Goal: Task Accomplishment & Management: Manage account settings

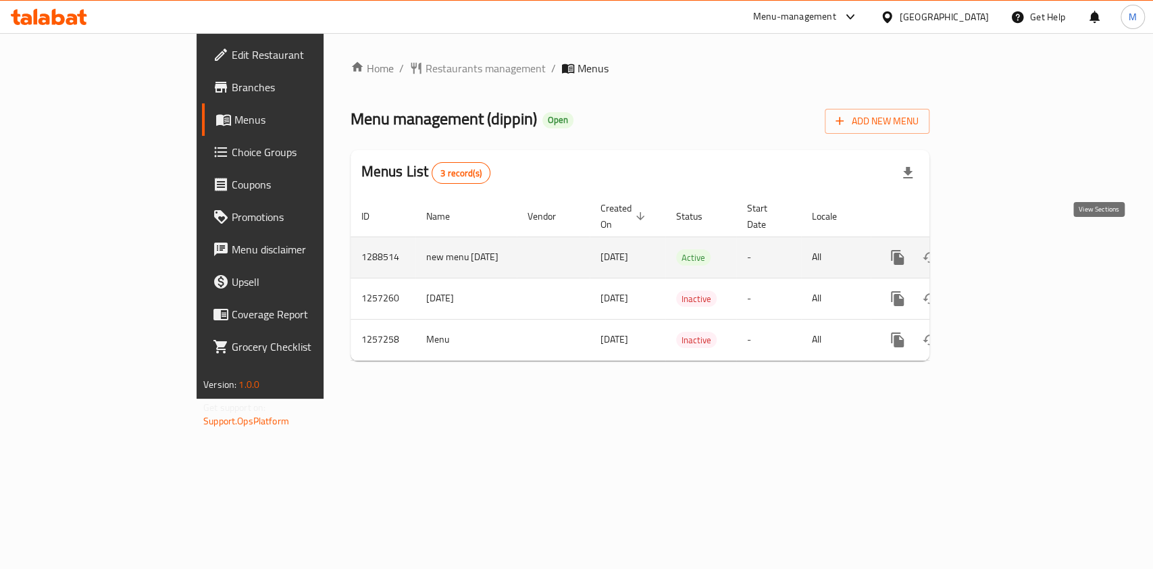
click at [1011, 241] on link "enhanced table" at bounding box center [994, 257] width 32 height 32
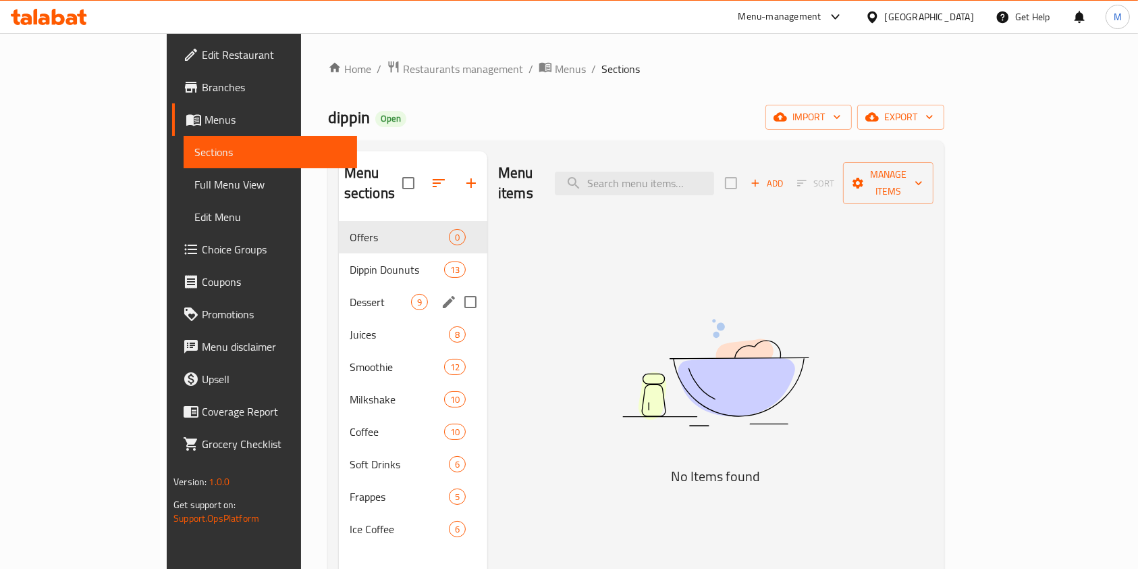
click at [350, 261] on span "Dippin Dounuts" at bounding box center [397, 269] width 95 height 16
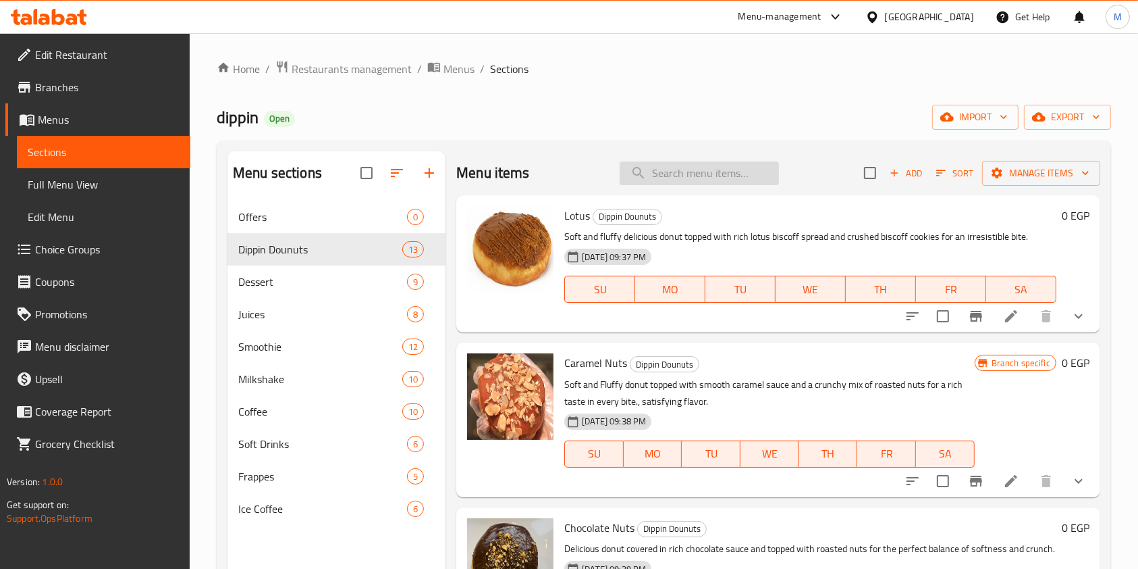
click at [742, 170] on input "search" at bounding box center [699, 173] width 159 height 24
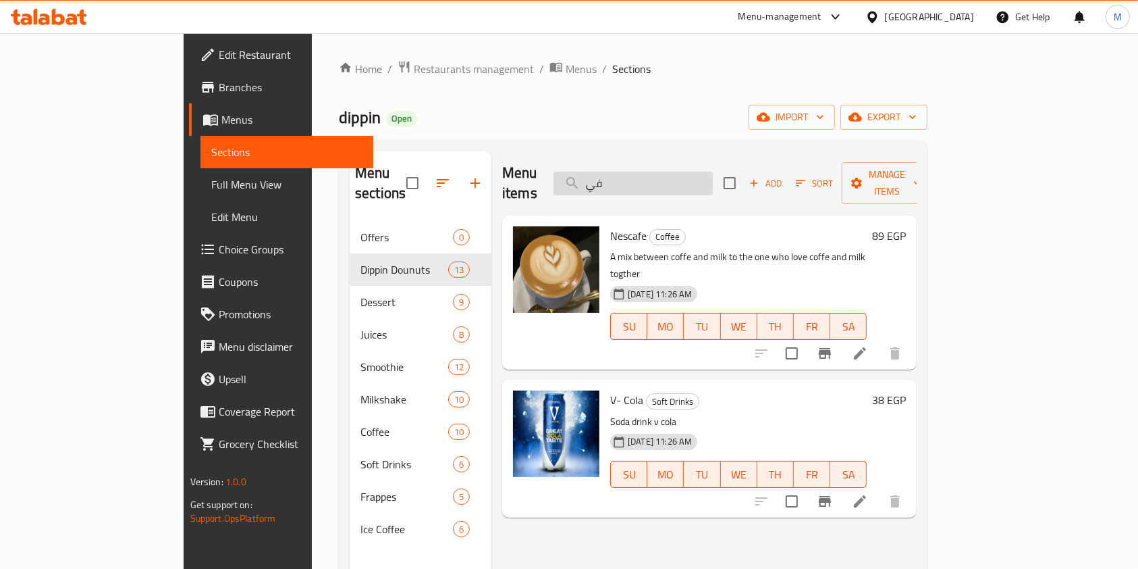
type input "ف"
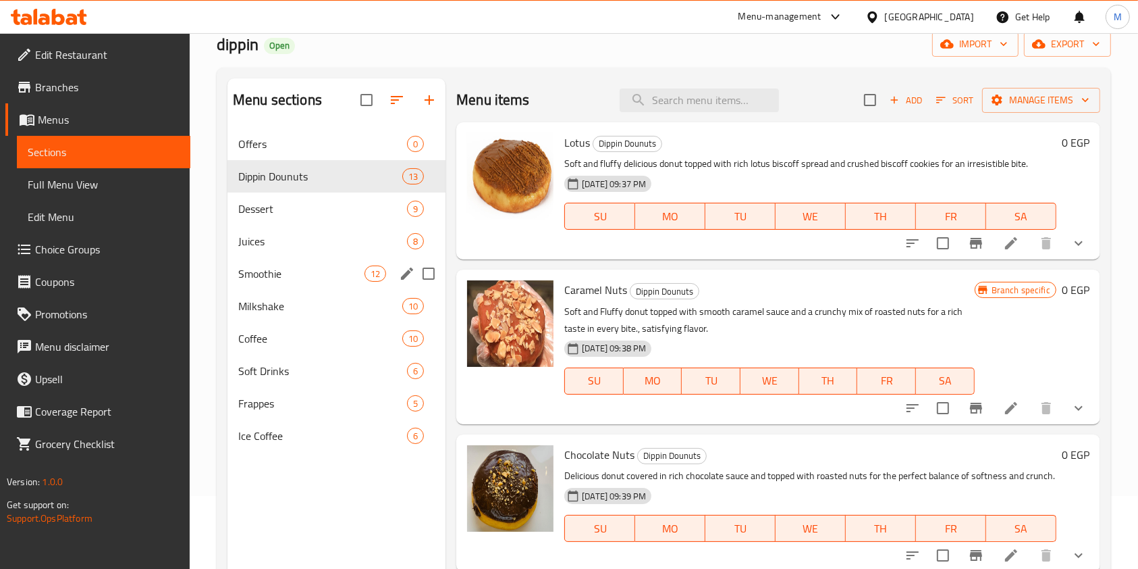
scroll to position [90, 0]
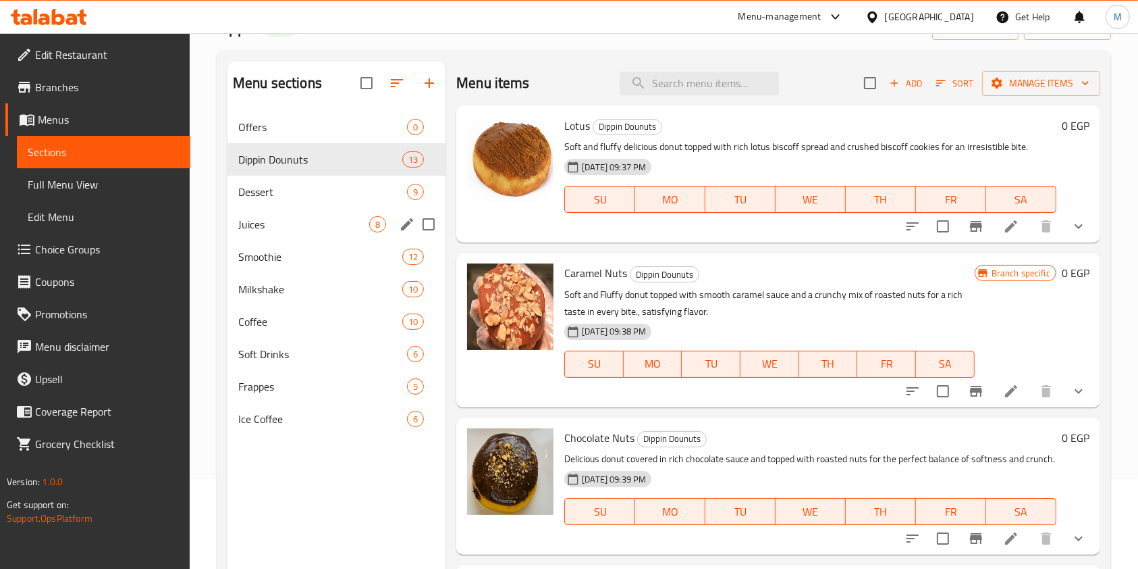
click at [298, 218] on span "Juices" at bounding box center [303, 224] width 131 height 16
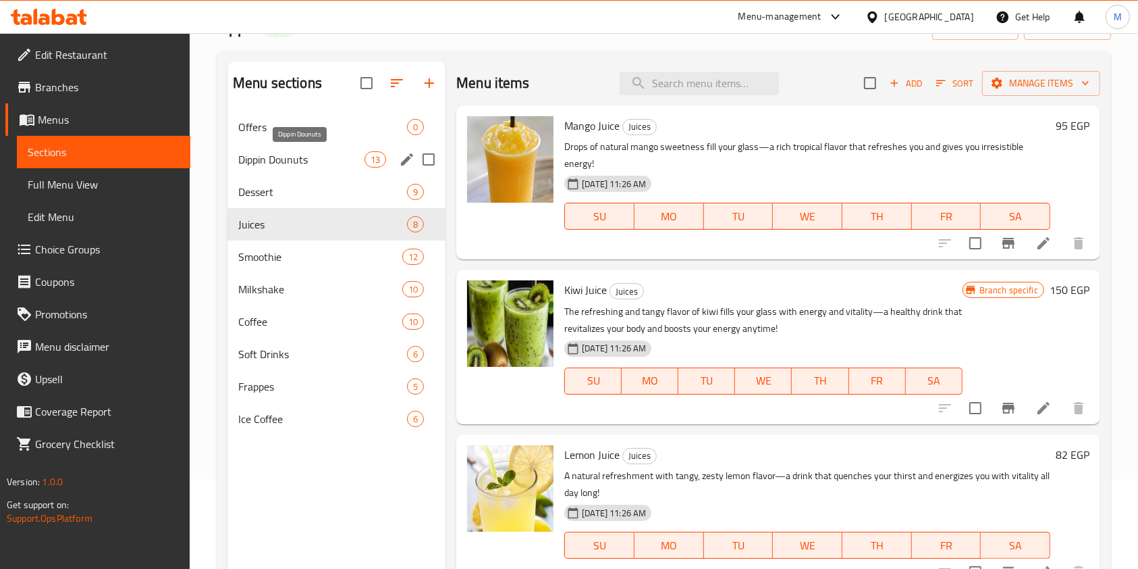
click at [300, 165] on span "Dippin Dounuts" at bounding box center [301, 159] width 126 height 16
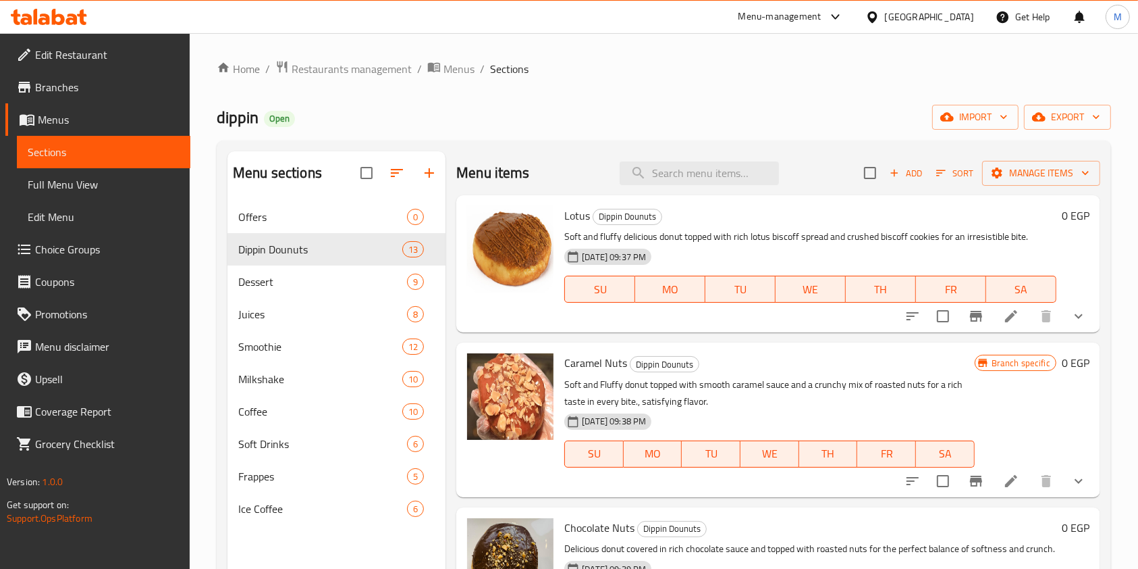
click at [1078, 311] on button "show more" at bounding box center [1079, 316] width 32 height 32
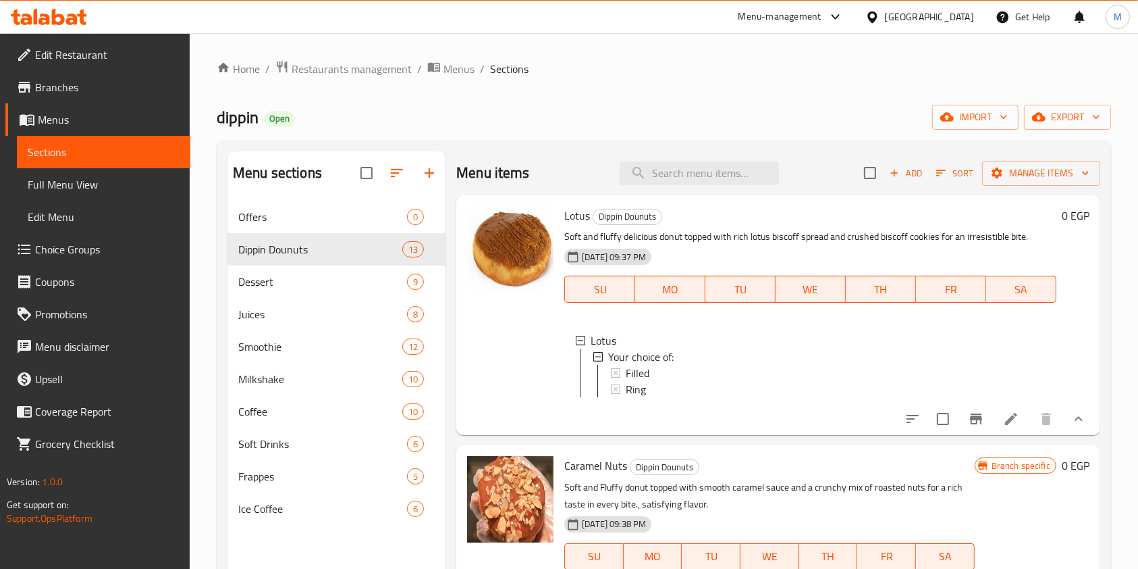
scroll to position [180, 0]
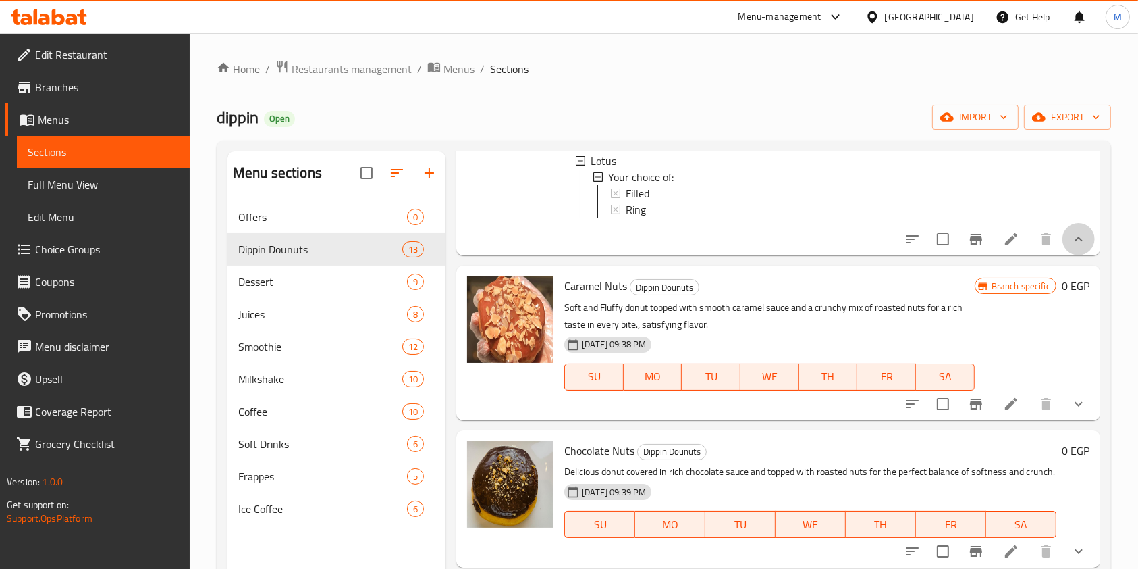
drag, startPoint x: 1074, startPoint y: 265, endPoint x: 1053, endPoint y: 273, distance: 22.1
click at [1072, 255] on button "show more" at bounding box center [1079, 239] width 32 height 32
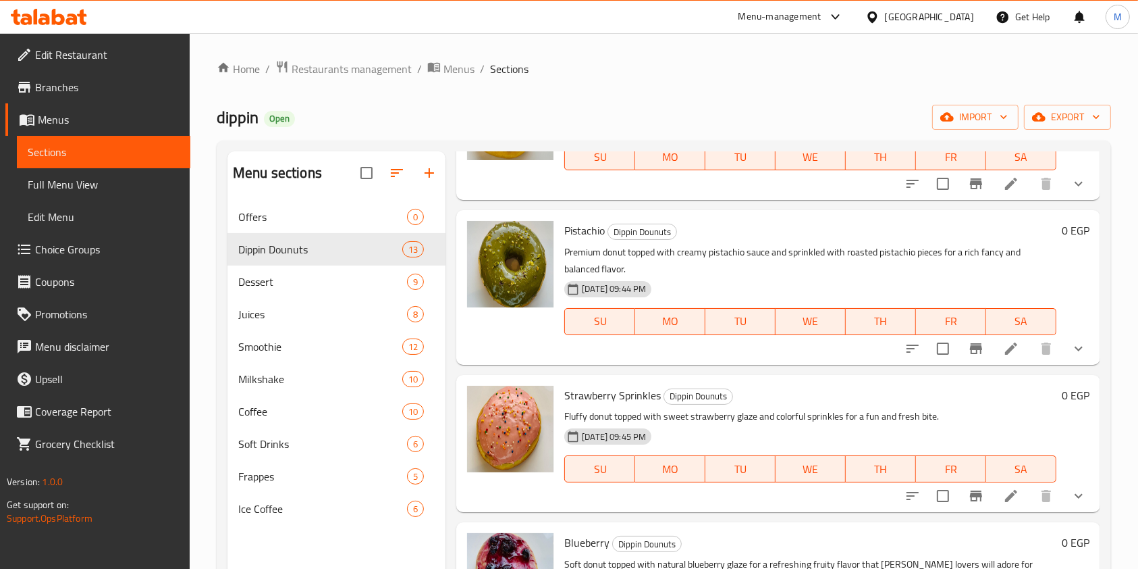
scroll to position [450, 0]
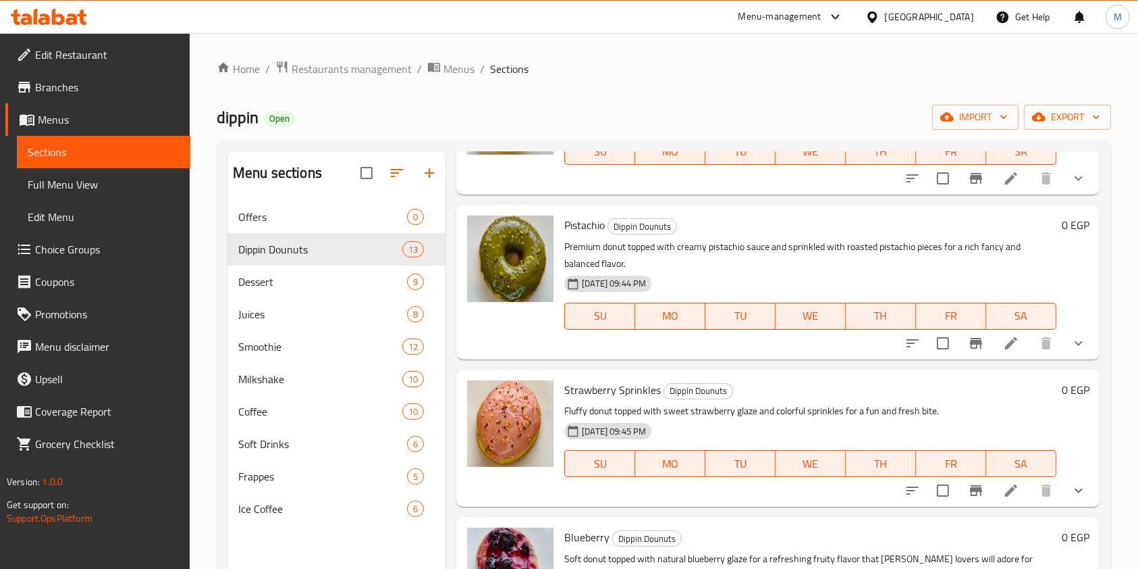
click at [1071, 351] on icon "show more" at bounding box center [1079, 343] width 16 height 16
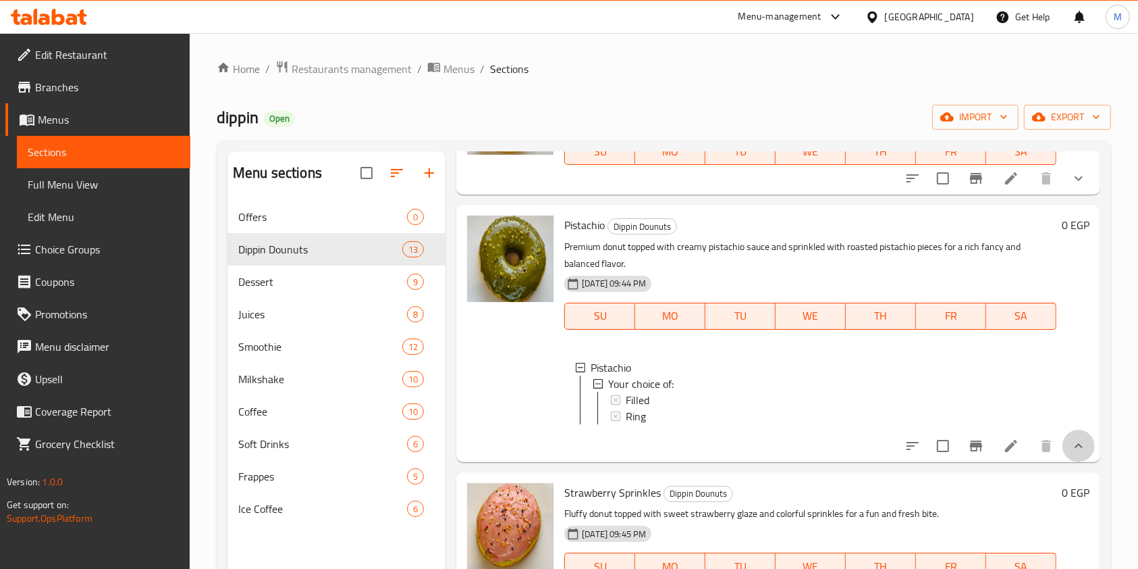
click at [1076, 462] on button "show more" at bounding box center [1079, 445] width 32 height 32
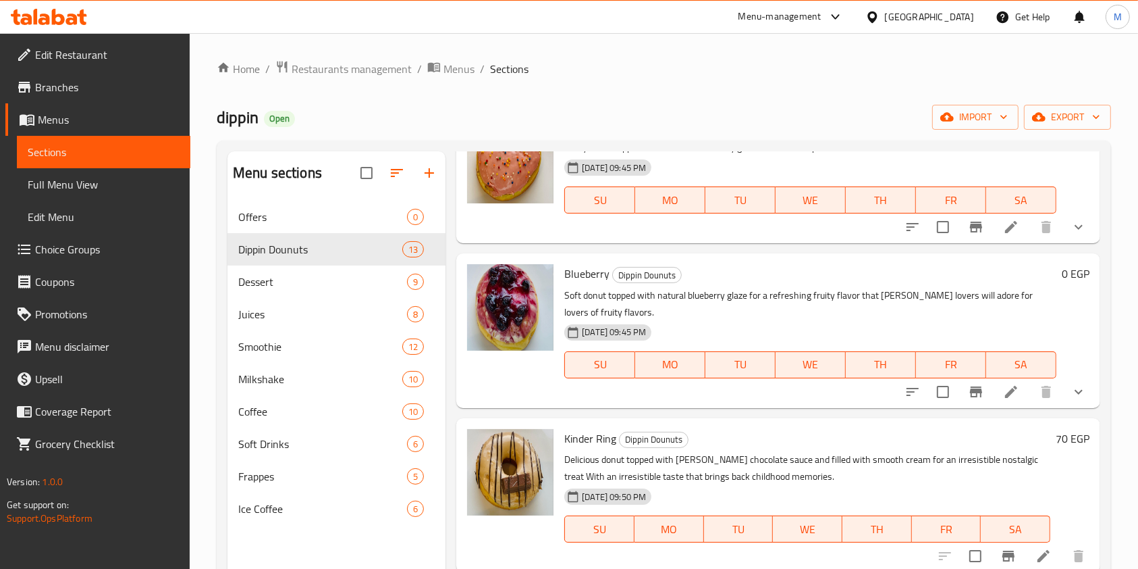
scroll to position [810, 0]
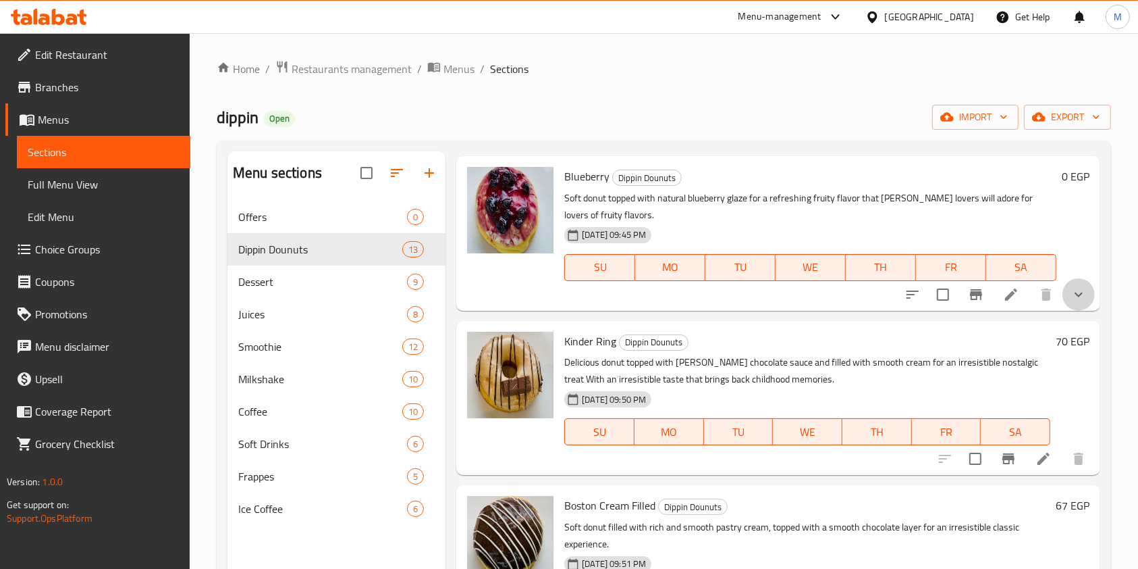
click at [1066, 311] on button "show more" at bounding box center [1079, 294] width 32 height 32
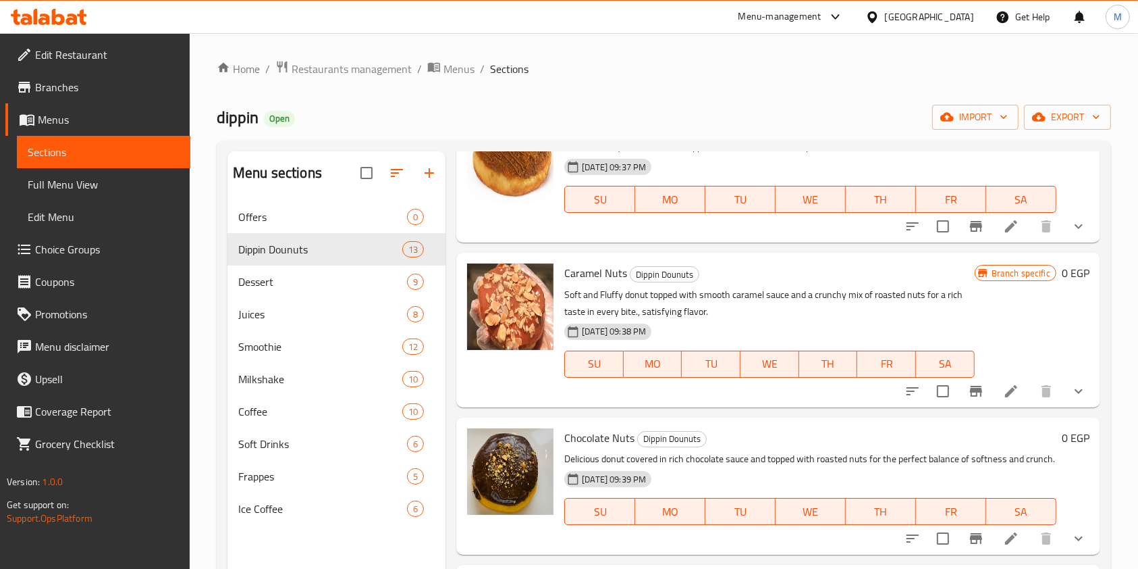
scroll to position [0, 0]
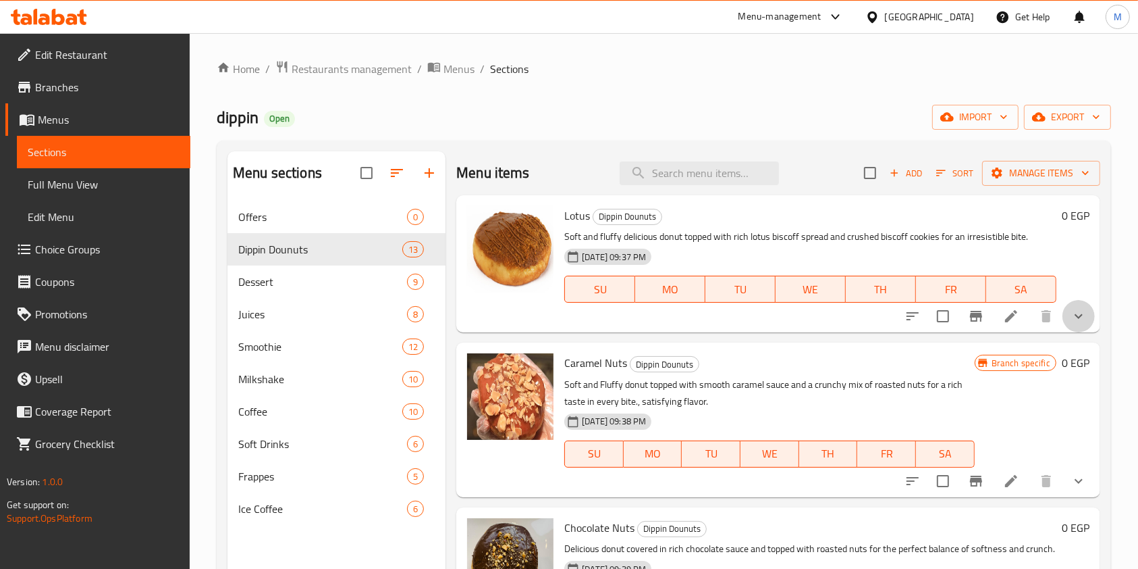
click at [1064, 325] on button "show more" at bounding box center [1079, 316] width 32 height 32
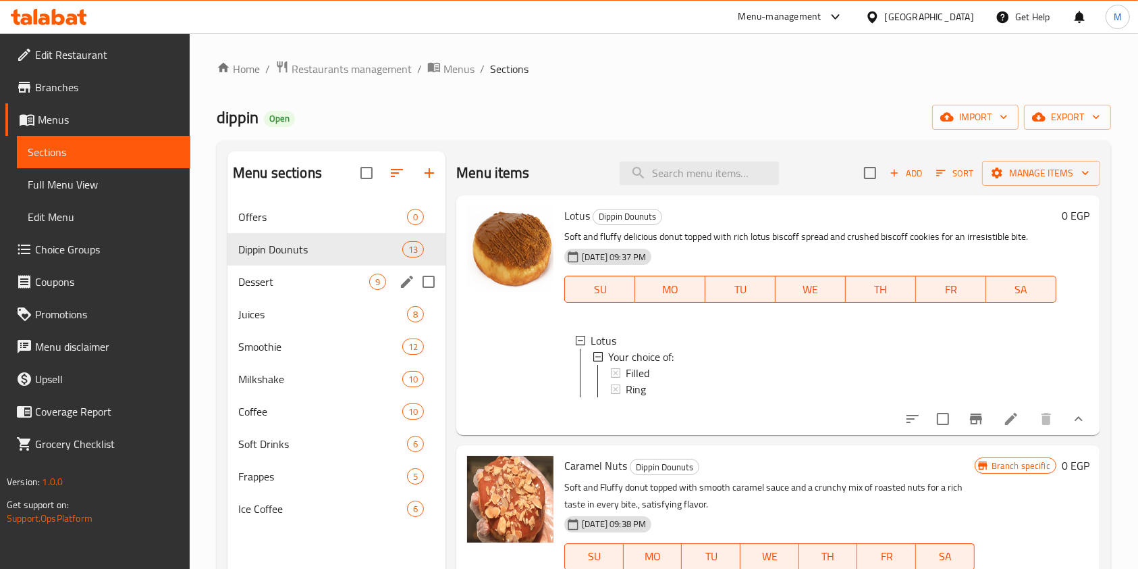
click at [315, 290] on div "Dessert 9" at bounding box center [337, 281] width 218 height 32
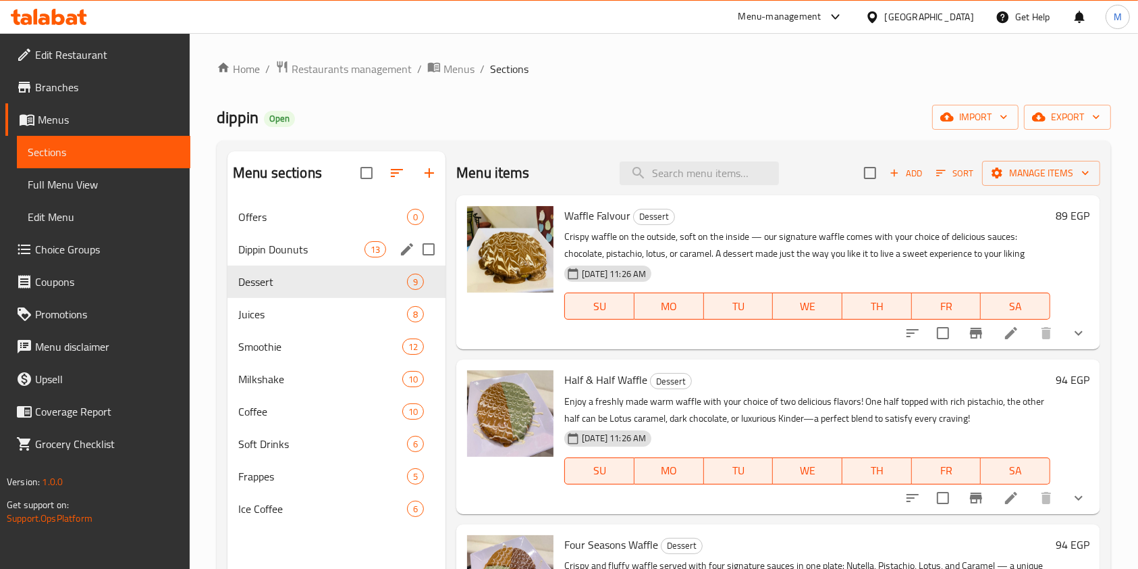
click at [324, 251] on span "Dippin Dounuts" at bounding box center [301, 249] width 126 height 16
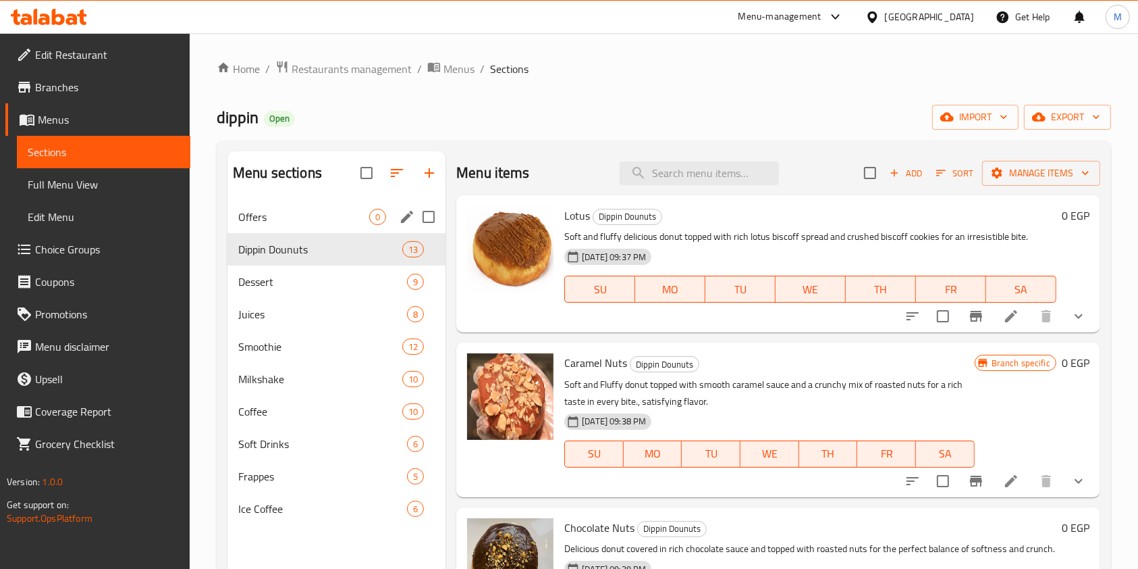
click at [346, 224] on span "Offers" at bounding box center [303, 217] width 131 height 16
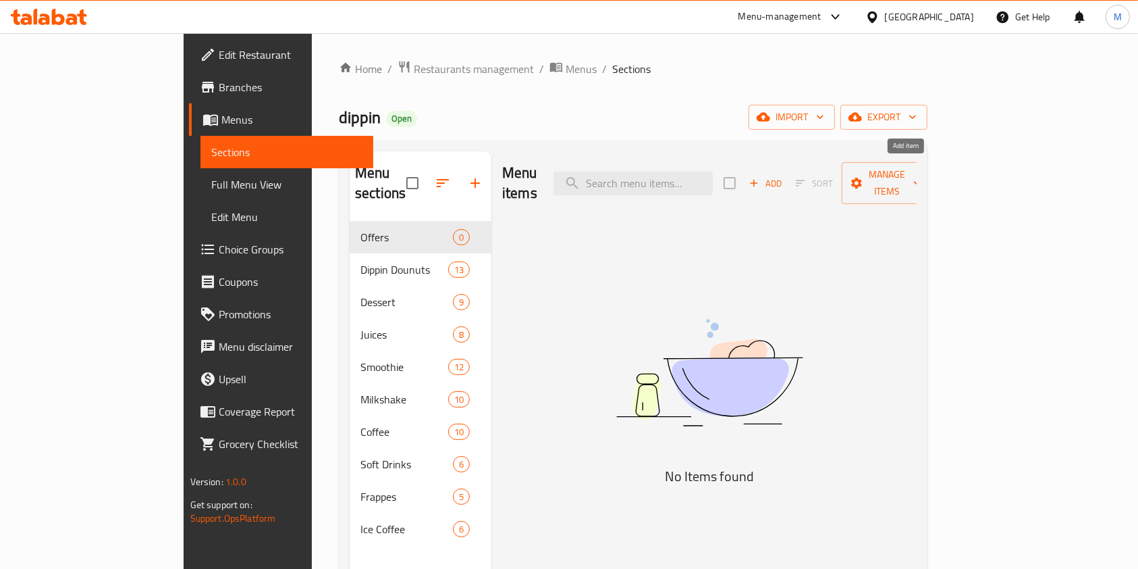
click at [784, 176] on span "Add" at bounding box center [765, 184] width 36 height 16
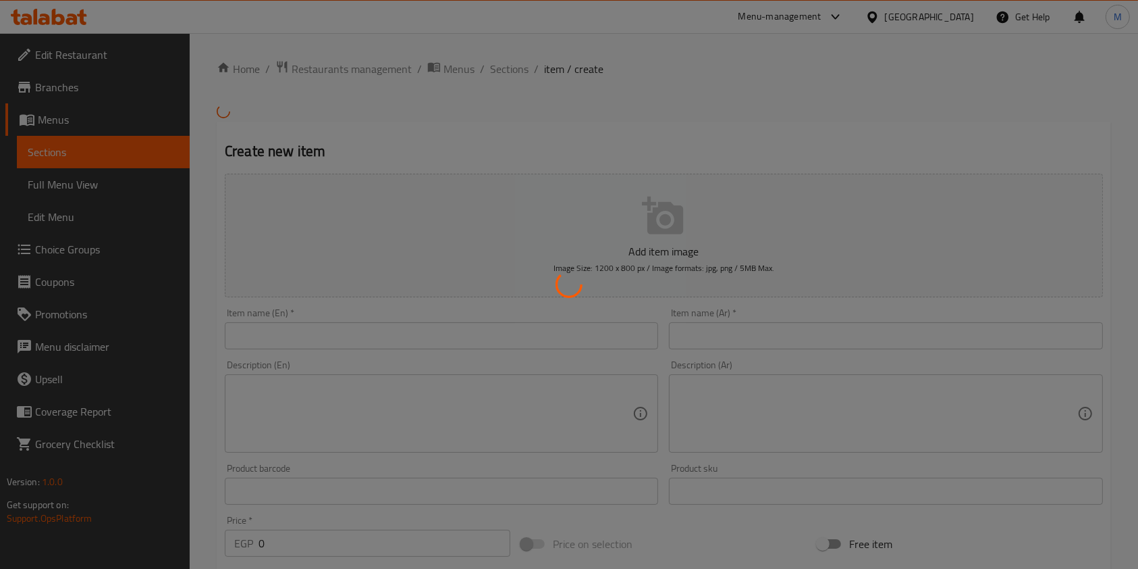
click at [801, 315] on div at bounding box center [569, 284] width 1138 height 569
click at [794, 319] on div at bounding box center [569, 284] width 1138 height 569
click at [745, 343] on div at bounding box center [569, 284] width 1138 height 569
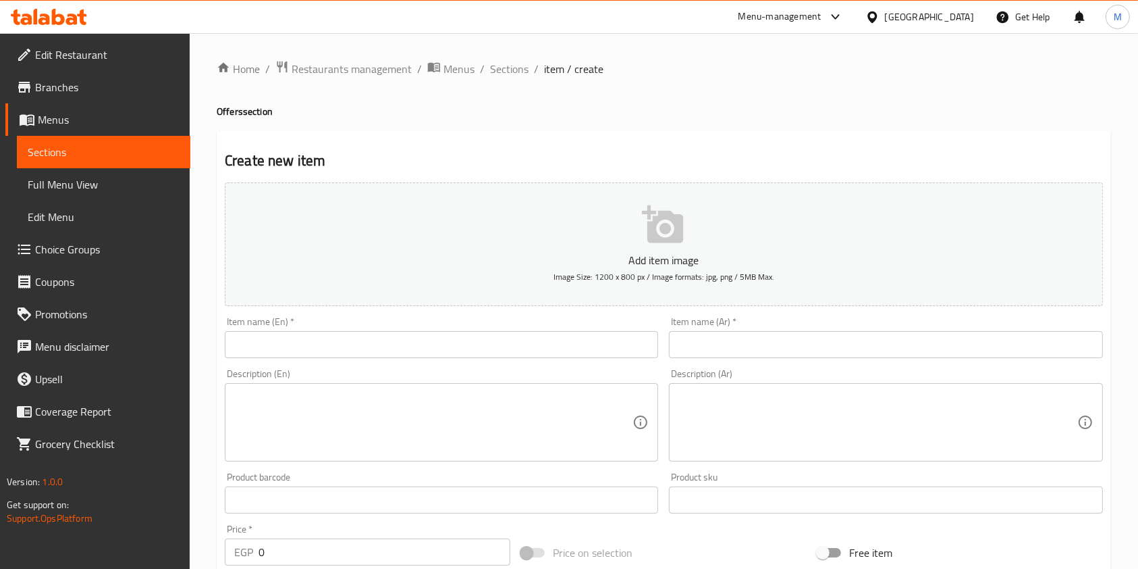
click at [764, 341] on input "text" at bounding box center [885, 344] width 433 height 27
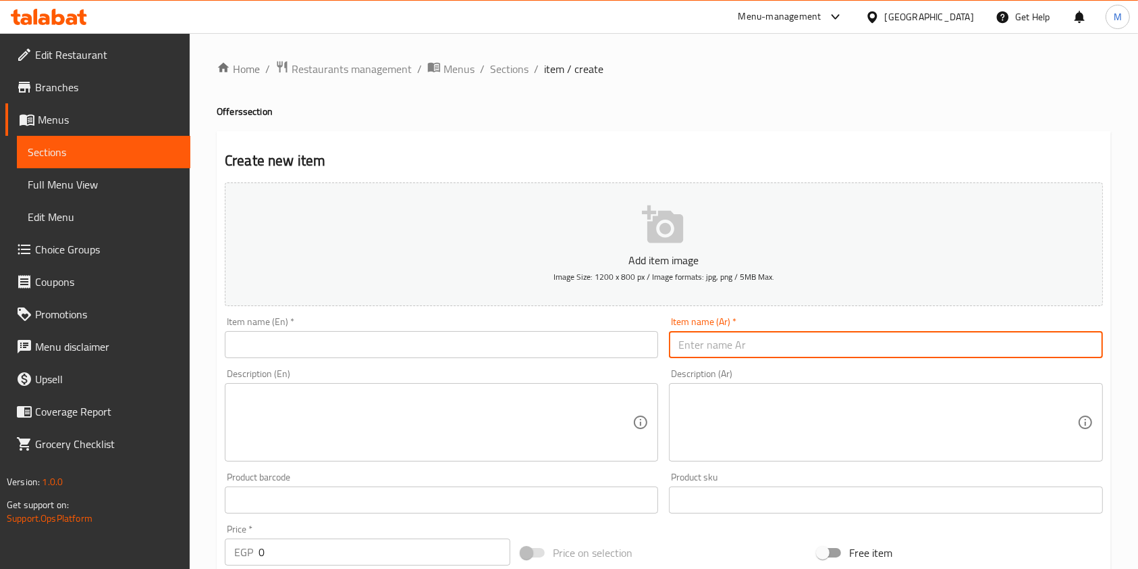
paste input "عرض الديبين بوكس"
type input "عرض الديبين بوكس"
drag, startPoint x: 762, startPoint y: 341, endPoint x: 695, endPoint y: 395, distance: 85.9
click at [695, 395] on textarea at bounding box center [878, 422] width 398 height 64
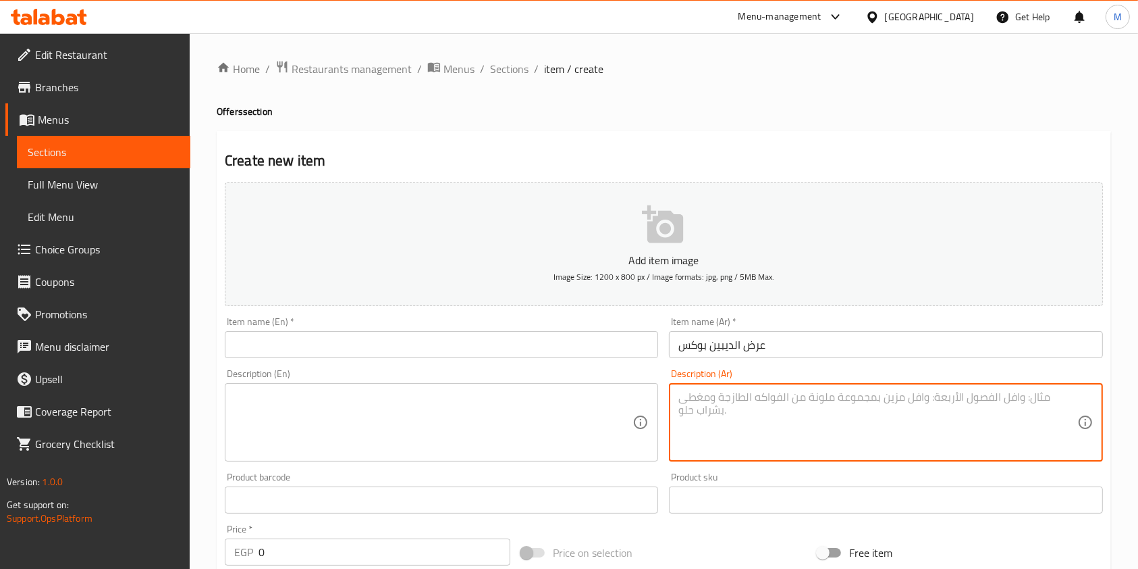
paste textarea "قطعه دونات اي فليفر او سينابون كلاسيك مع سموزي او عصير"
type textarea "قطعه دونات اي فليفر او سينابون كلاسيك مع سموزي او عصير"
click at [544, 417] on textarea at bounding box center [433, 422] width 398 height 64
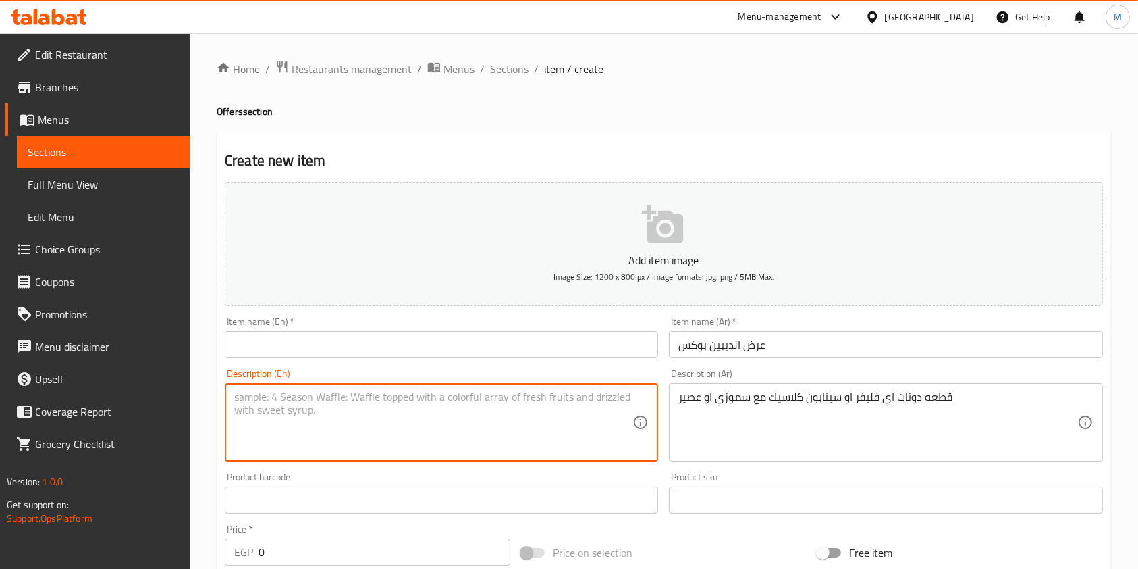
paste textarea "A donut, any flavor, or a classic Cinnabon with a smoothie or juice"
type textarea "A donut, any flavor, or a classic Cinnabon with a smoothie or juice"
click at [338, 358] on input "text" at bounding box center [441, 344] width 433 height 27
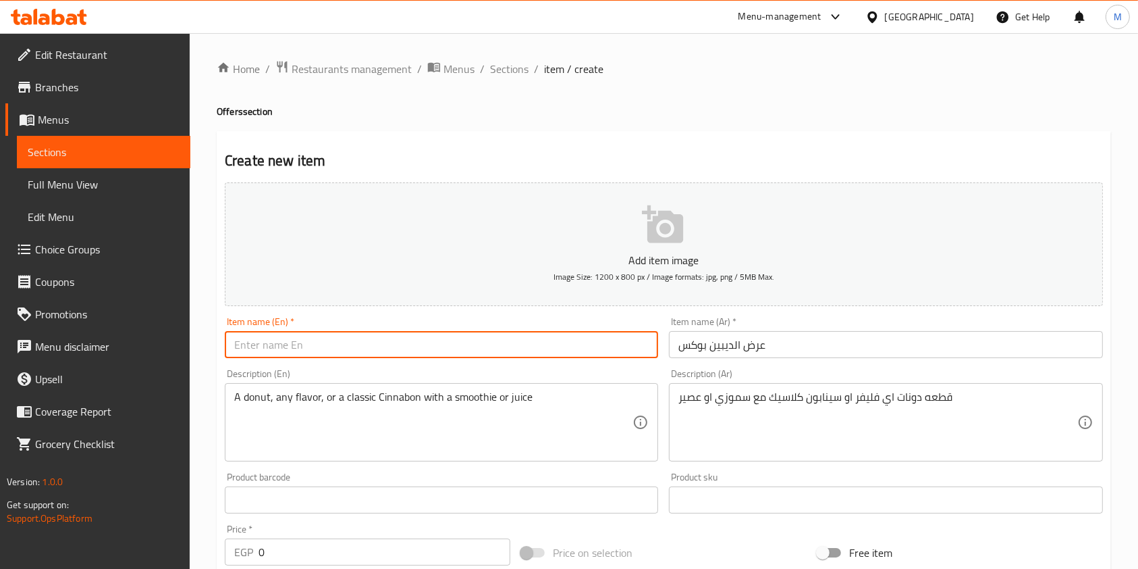
paste input "Dippin' Box Offer"
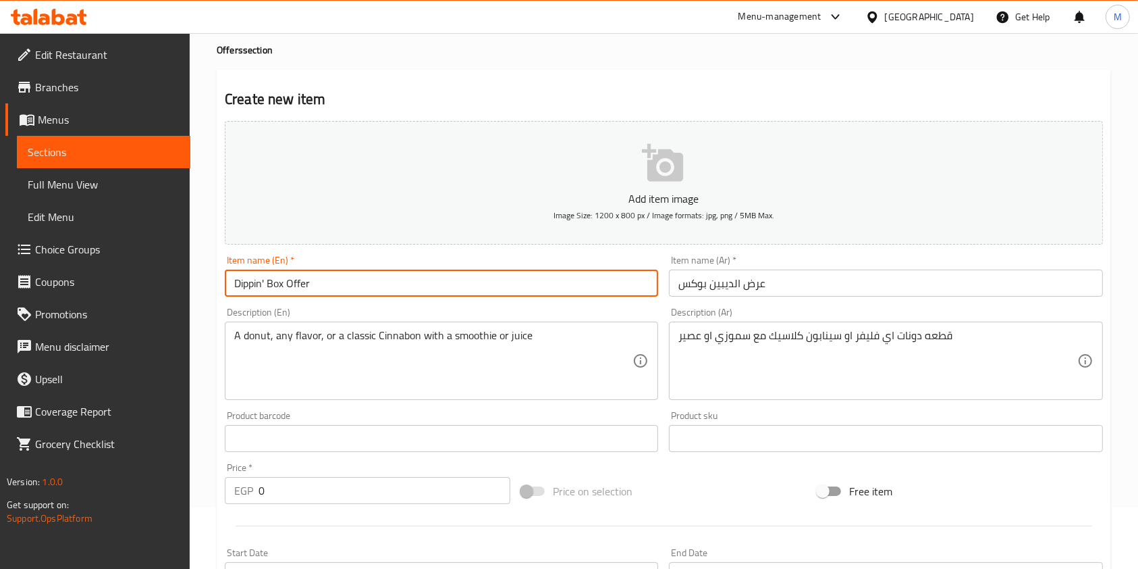
scroll to position [90, 0]
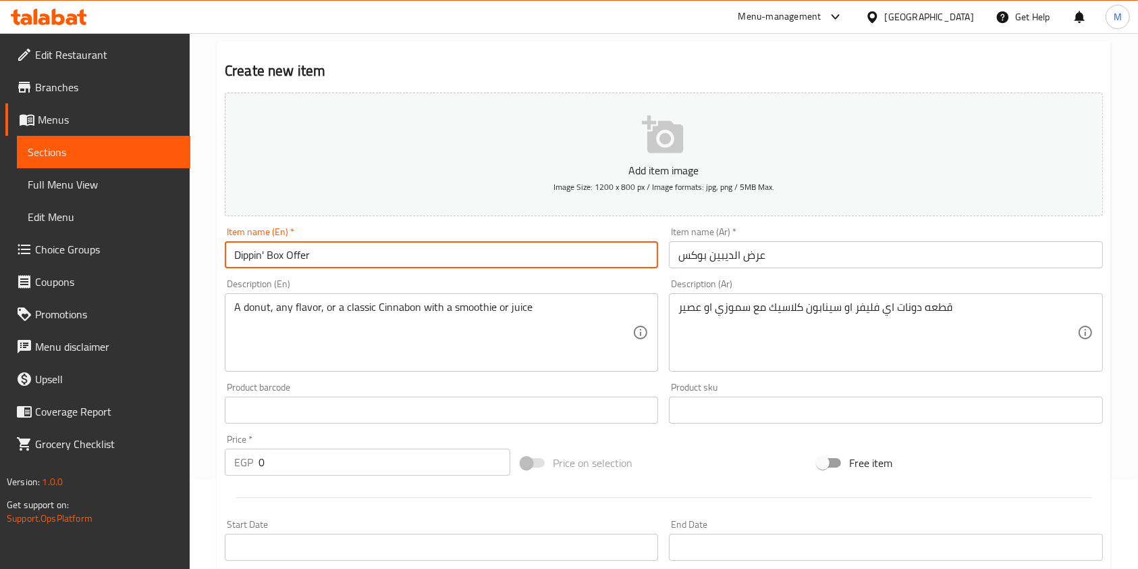
type input "Dippin' Box Offer"
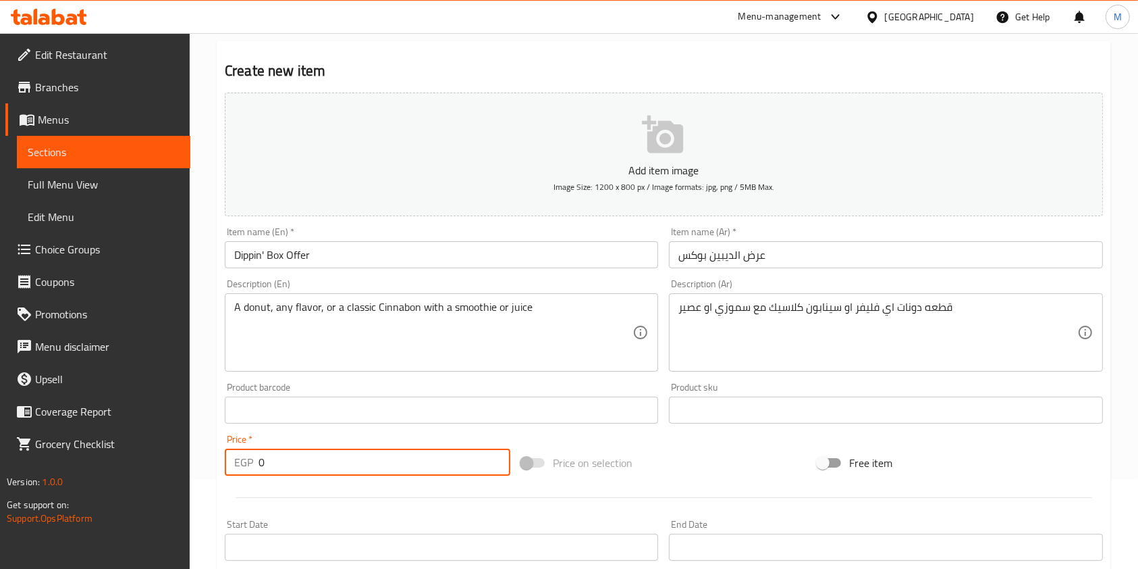
drag, startPoint x: 273, startPoint y: 467, endPoint x: 258, endPoint y: 464, distance: 15.9
click at [259, 464] on input "0" at bounding box center [385, 461] width 252 height 27
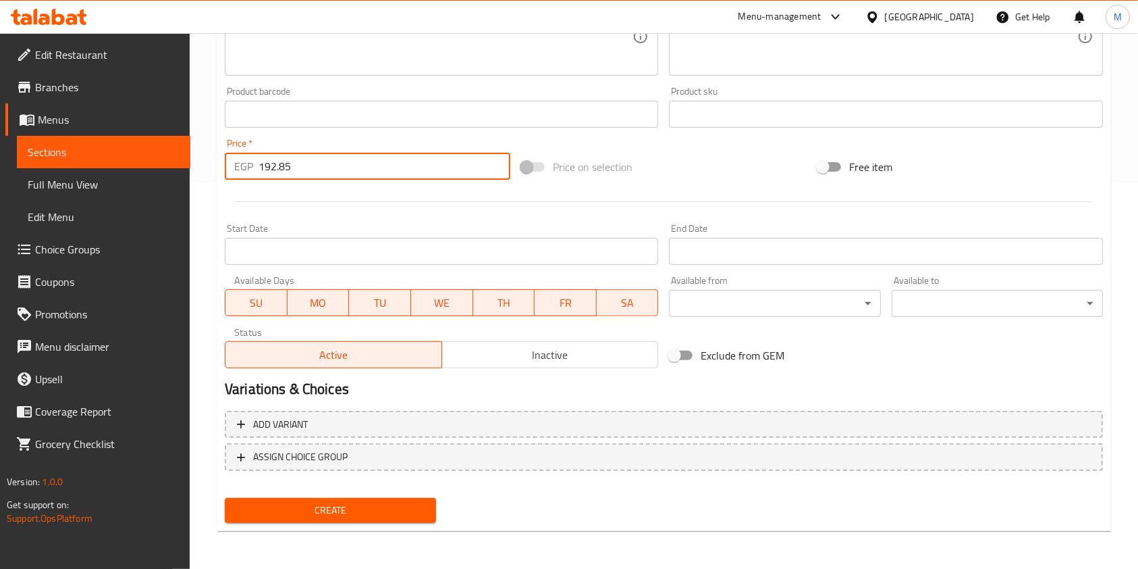
type input "192.85"
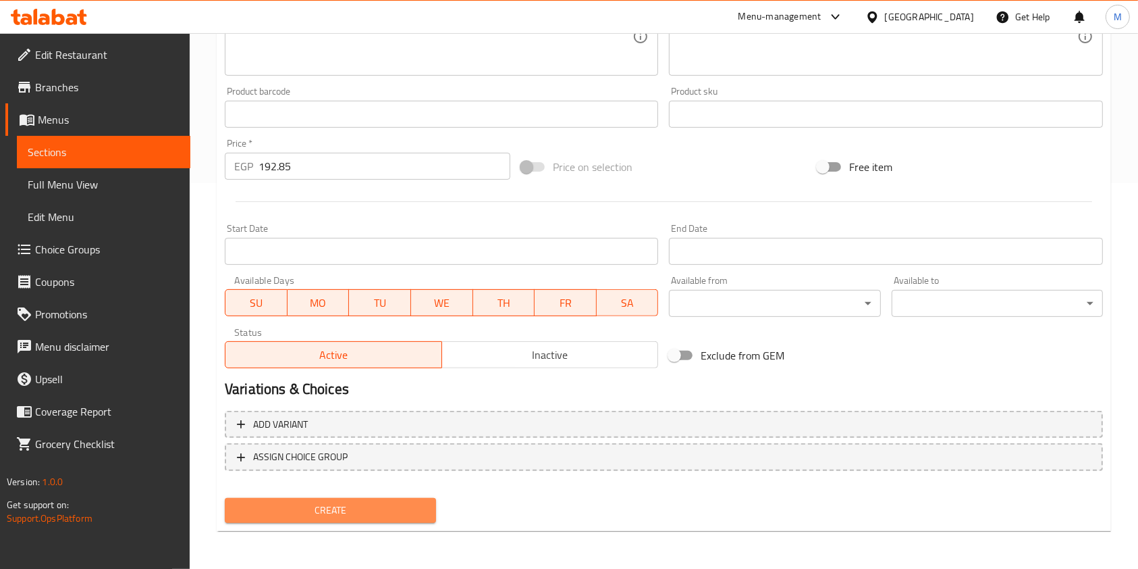
click at [369, 514] on span "Create" at bounding box center [331, 510] width 190 height 17
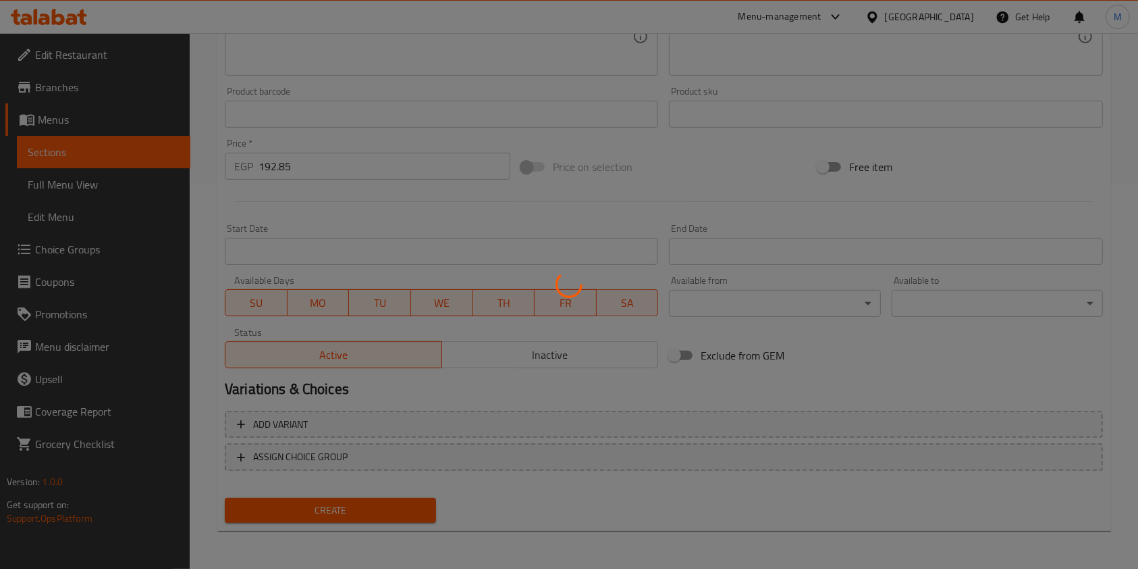
type input "0"
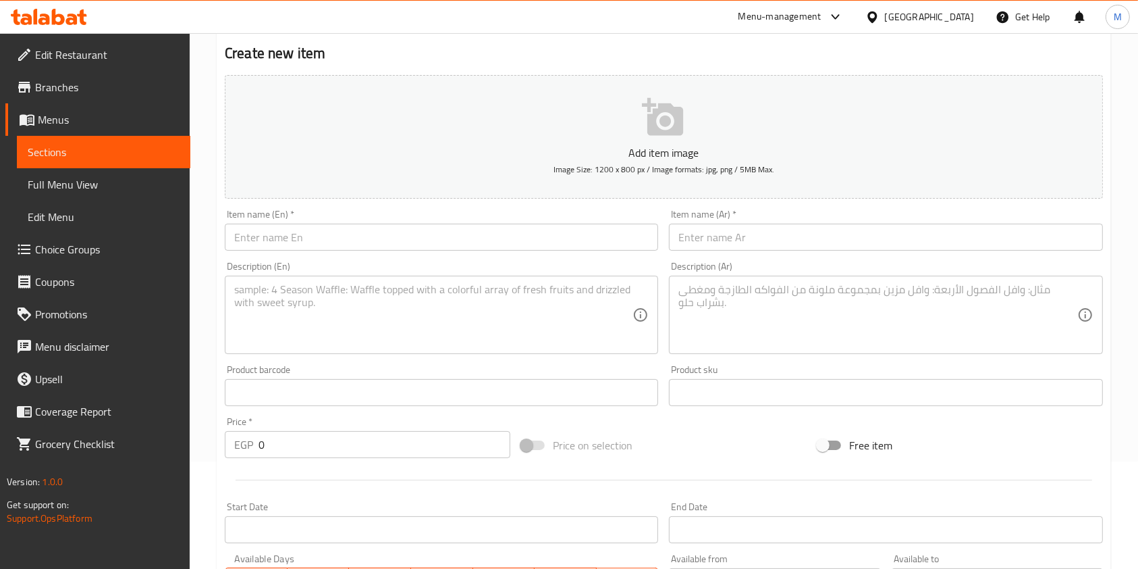
scroll to position [26, 0]
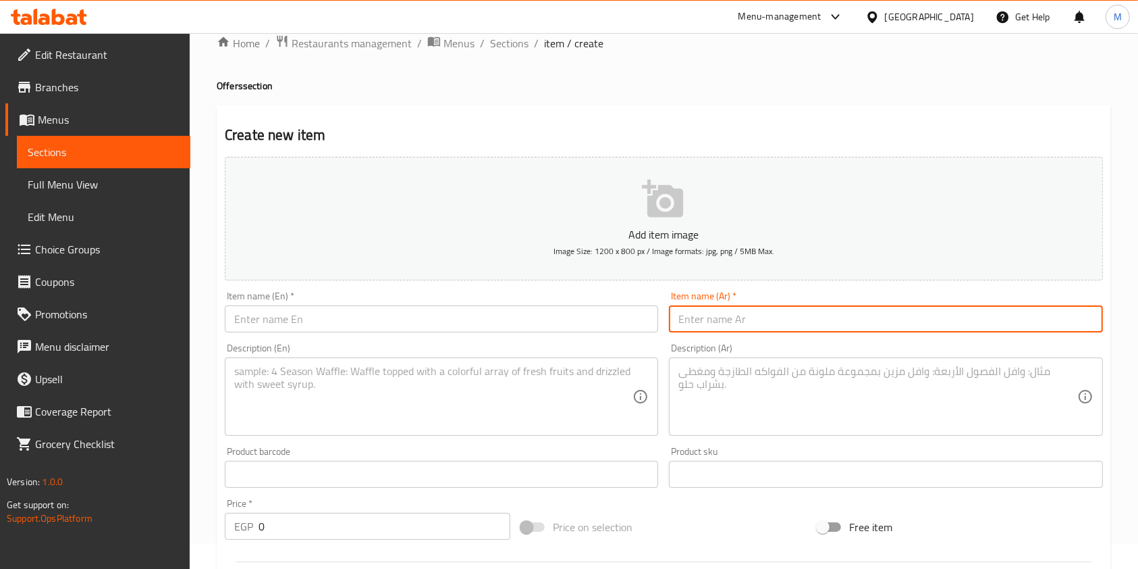
click at [749, 315] on input "text" at bounding box center [885, 318] width 433 height 27
paste input "عرض الدابل بوكس"
type input "عرض الدابل بوكس"
click at [577, 315] on input "text" at bounding box center [441, 318] width 433 height 27
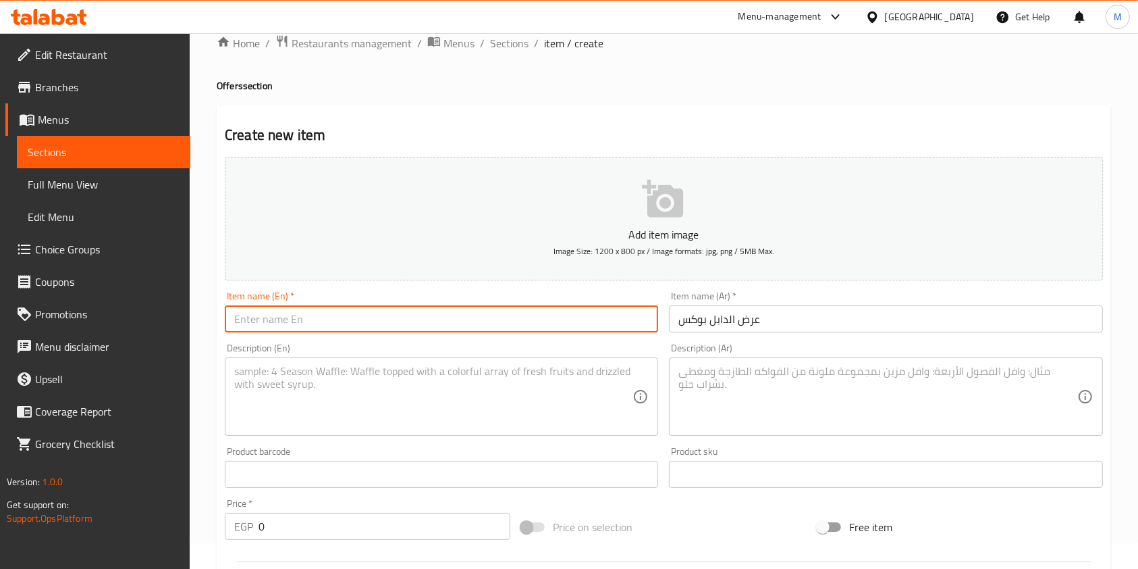
paste input "Double box offer"
type input "Double box offer"
click at [249, 393] on textarea at bounding box center [433, 397] width 398 height 64
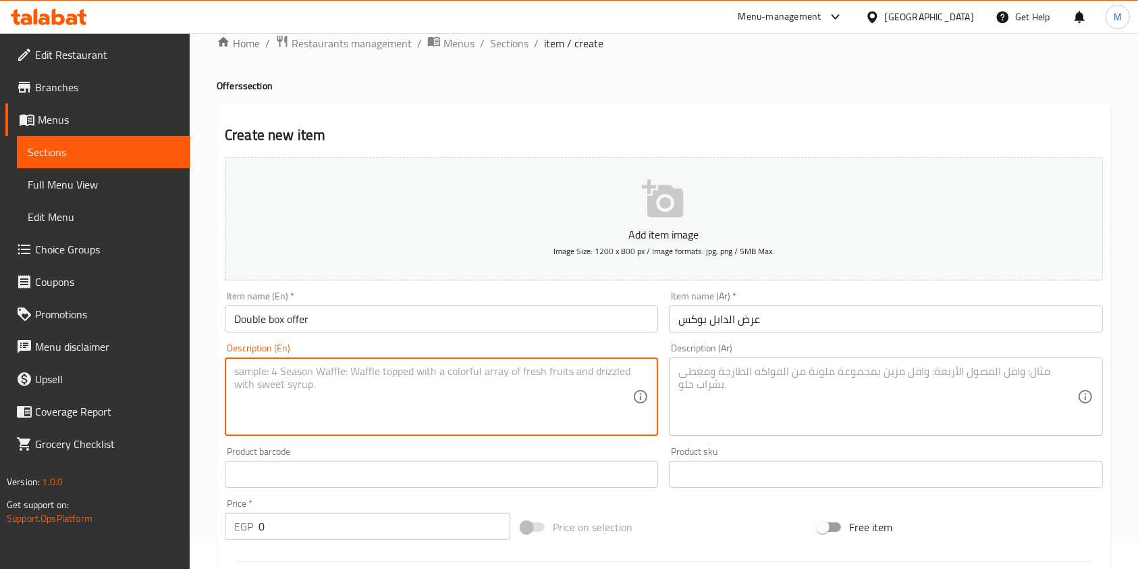
paste textarea "One donut + classic cinnabon"
type textarea "One donut + classic cinnabon"
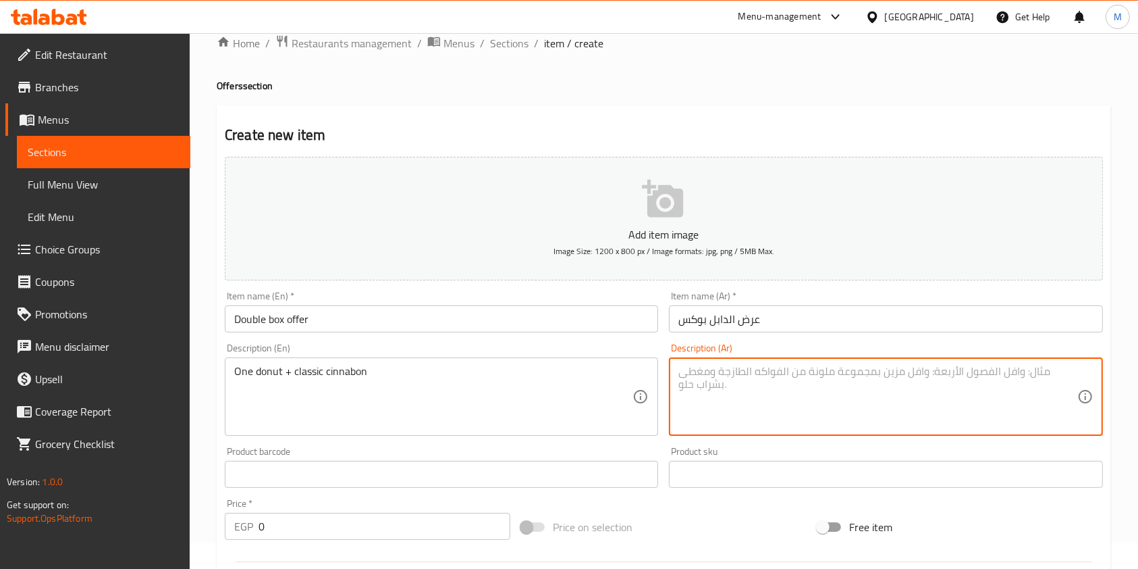
click at [774, 373] on textarea at bounding box center [878, 397] width 398 height 64
paste textarea "قطعه دونات + سينابون كلاسيك"
type textarea "قطعه دونات + سينابون كلاسيك"
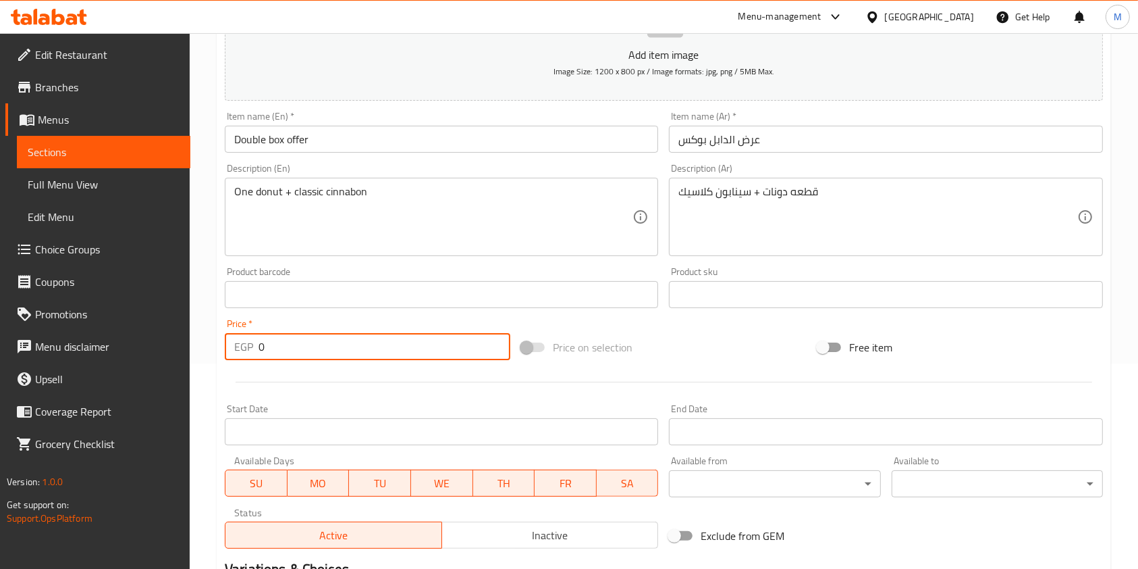
drag, startPoint x: 279, startPoint y: 346, endPoint x: 251, endPoint y: 348, distance: 28.4
click at [251, 348] on div "EGP 0 Price *" at bounding box center [368, 346] width 286 height 27
click at [280, 350] on input "19285" at bounding box center [385, 346] width 252 height 27
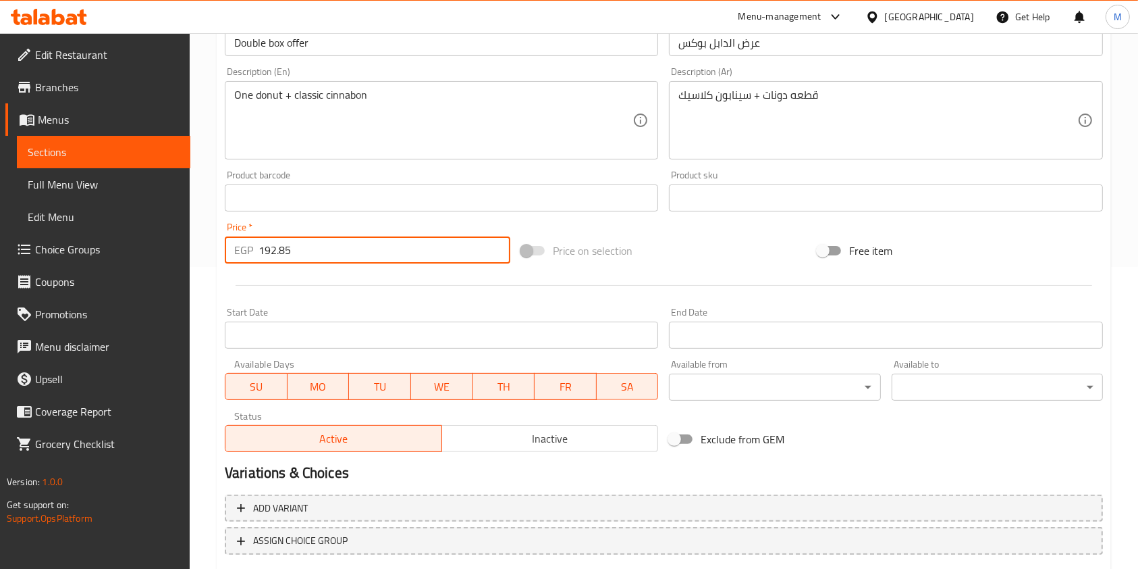
scroll to position [386, 0]
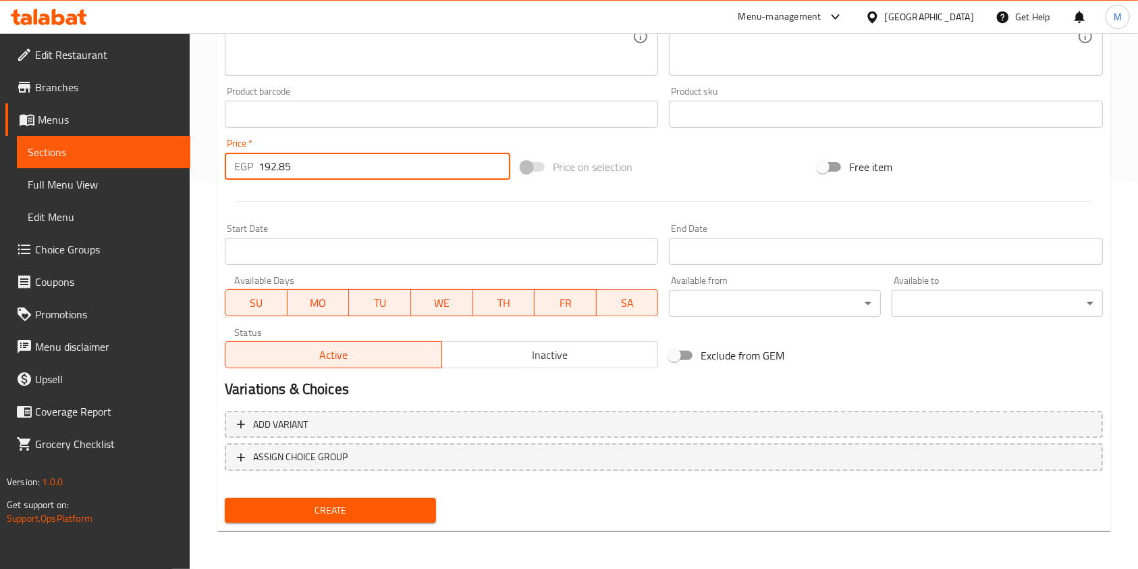
type input "192.85"
click at [318, 504] on span "Create" at bounding box center [331, 510] width 190 height 17
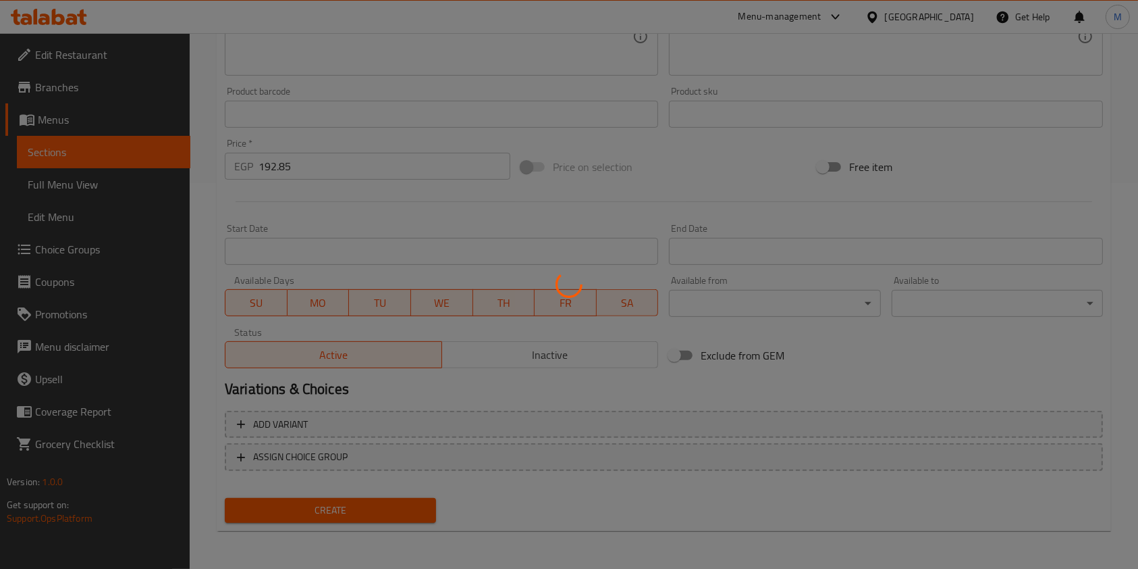
type input "0"
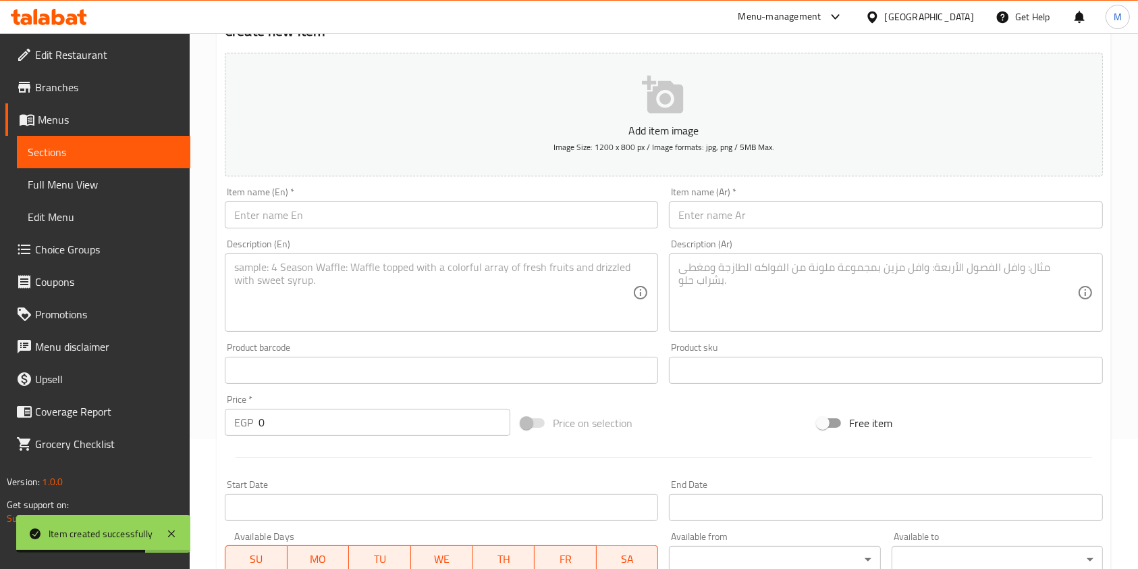
scroll to position [0, 0]
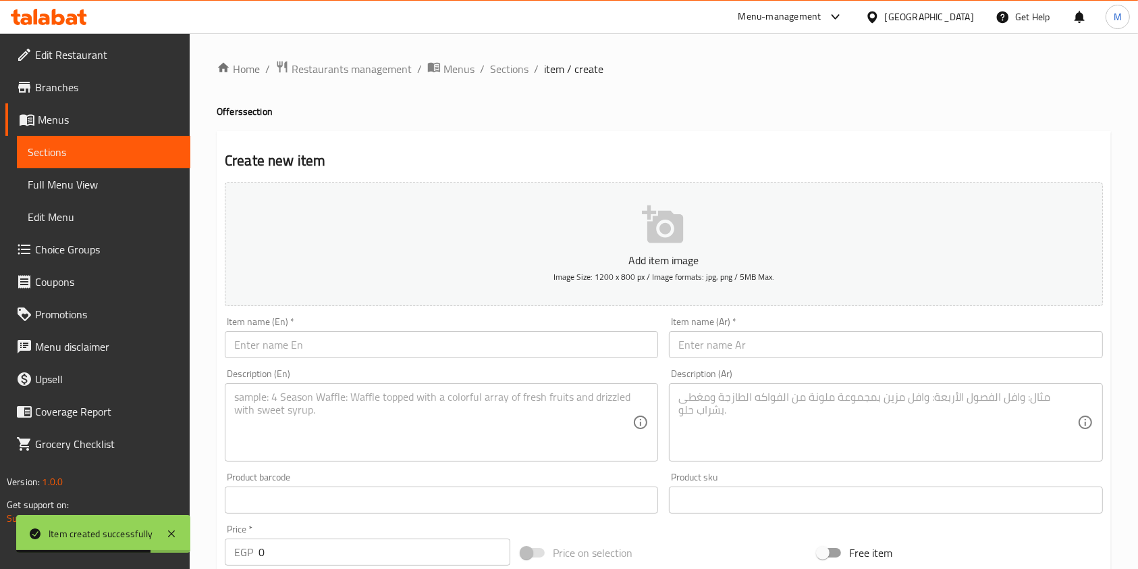
click at [766, 354] on input "text" at bounding box center [885, 344] width 433 height 27
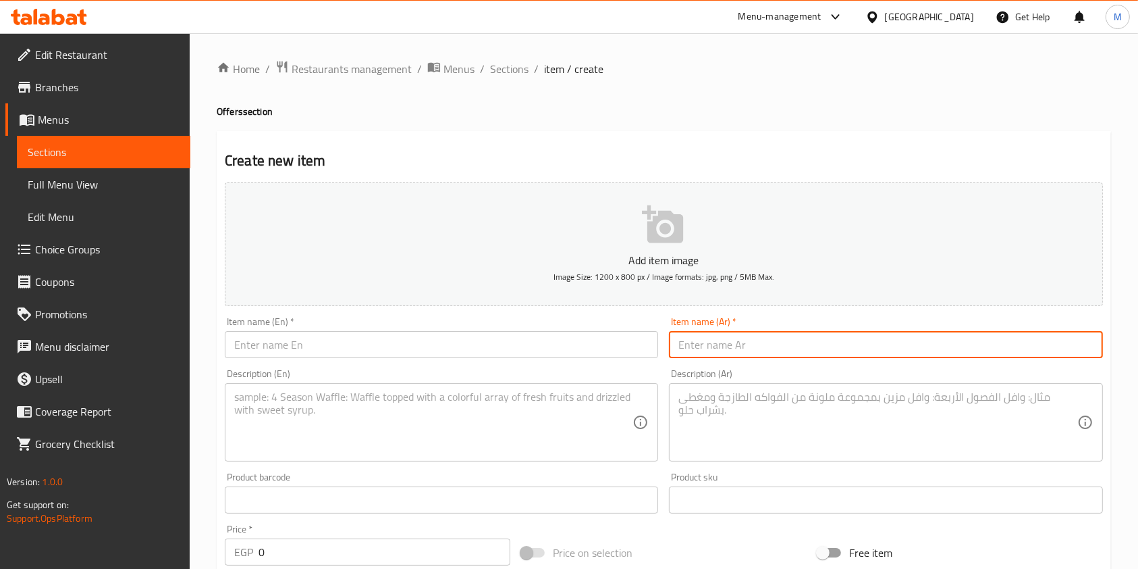
paste input "عرض 4 قطع دونتس"
type input "عرض 4 قطع دونتس"
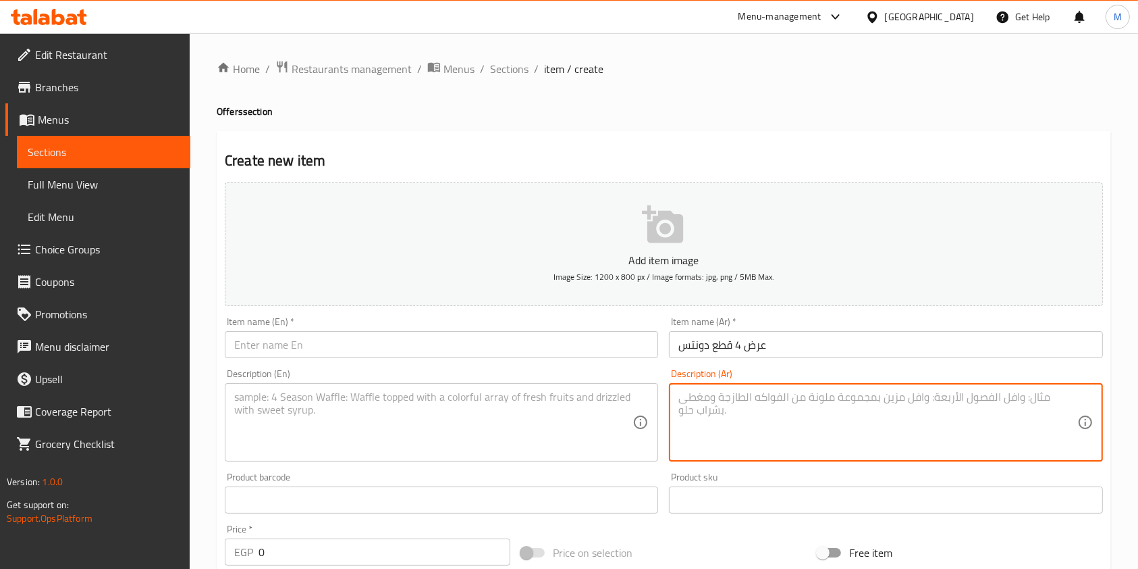
click at [725, 392] on textarea at bounding box center [878, 422] width 398 height 64
paste textarea "4 دونتش اي فليفر من اختيارك"
type textarea "4 دونتش اي فليفر من اختيارك"
click at [571, 424] on textarea at bounding box center [433, 422] width 398 height 64
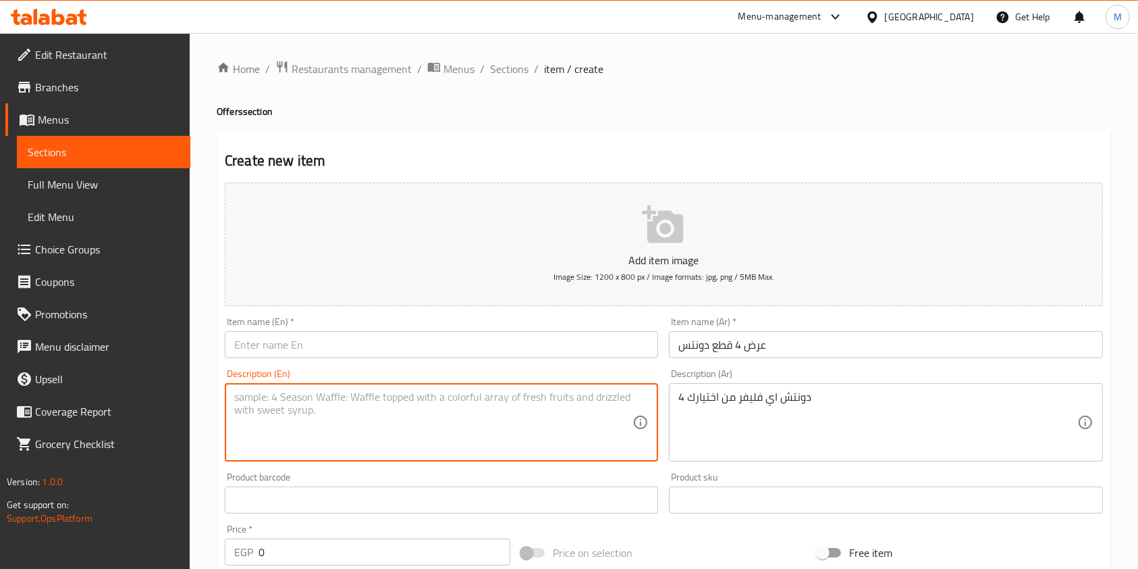
paste textarea "4 Donuts with Flavor of Your Choice"
type textarea "4 Donuts with Flavor of Your Choice"
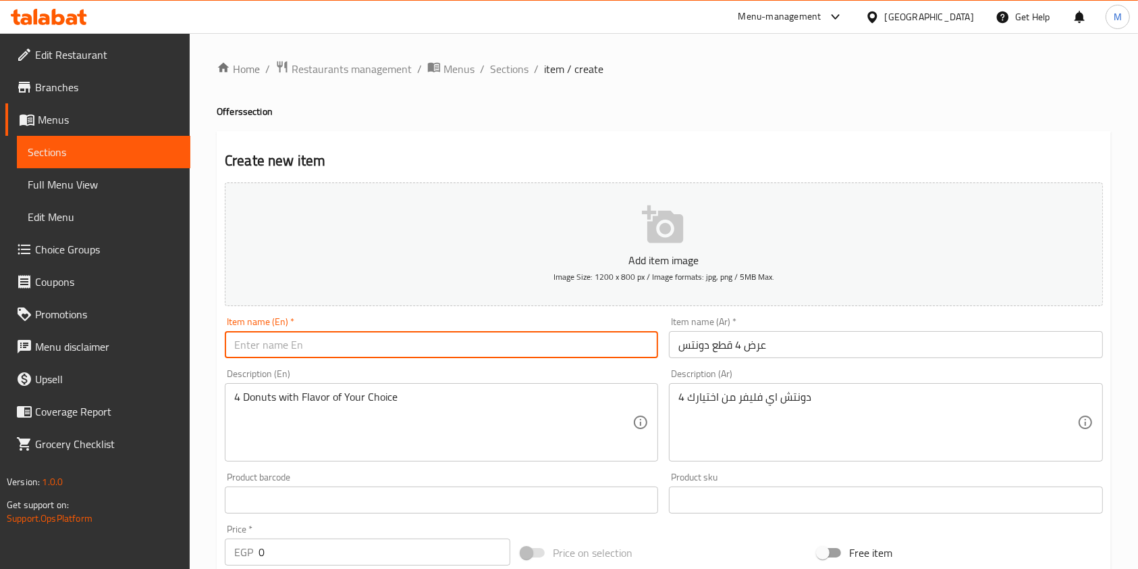
click at [316, 344] on input "text" at bounding box center [441, 344] width 433 height 27
paste input "4 Donuts Offer"
type input "4 Donuts Offer"
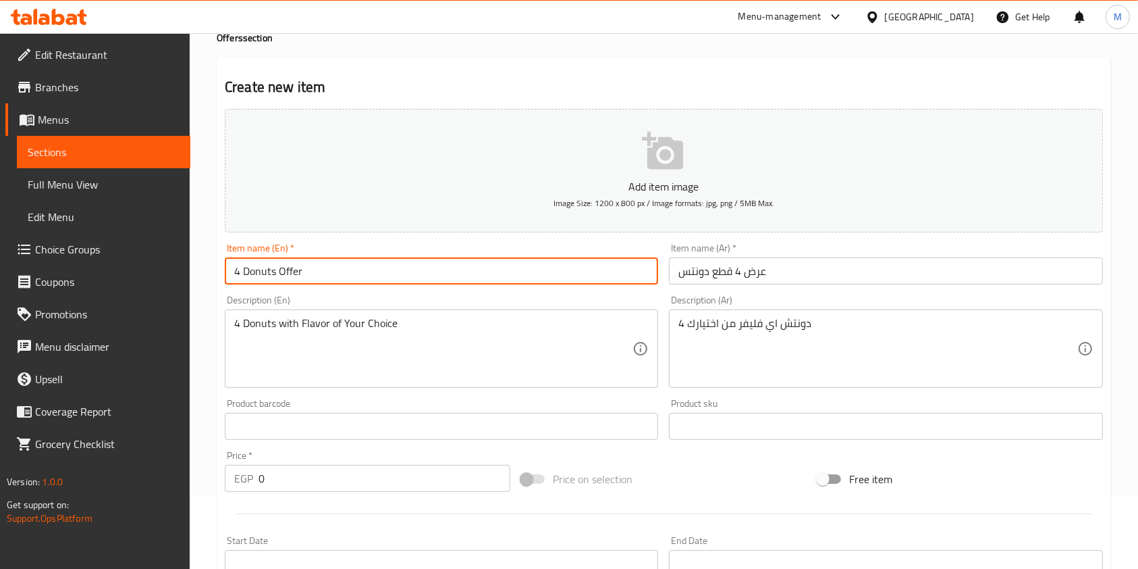
scroll to position [90, 0]
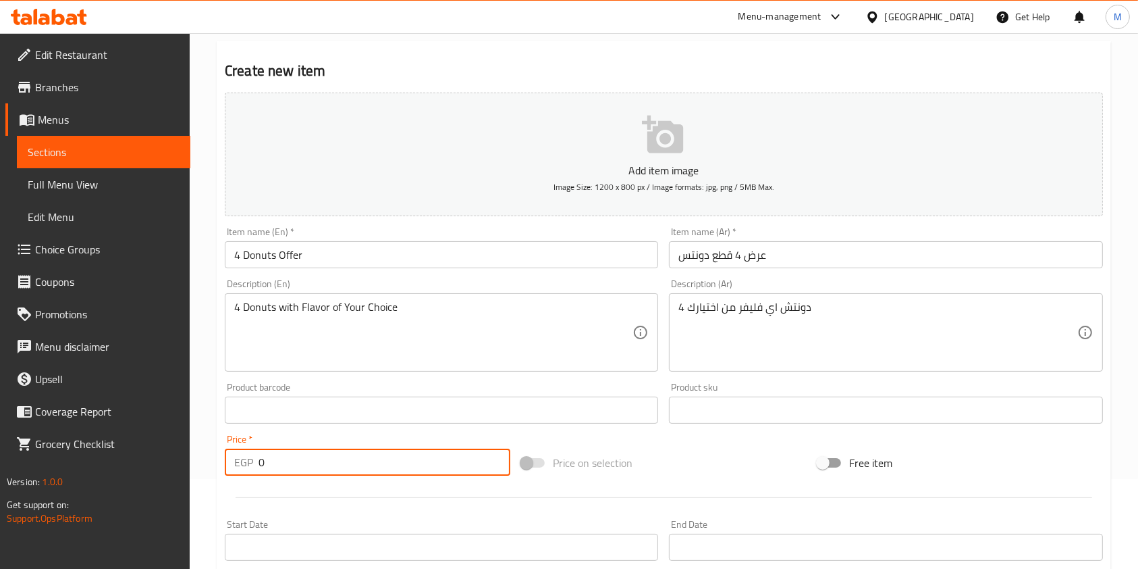
drag, startPoint x: 284, startPoint y: 467, endPoint x: 254, endPoint y: 467, distance: 30.4
click at [254, 467] on div "EGP 0 Price *" at bounding box center [368, 461] width 286 height 27
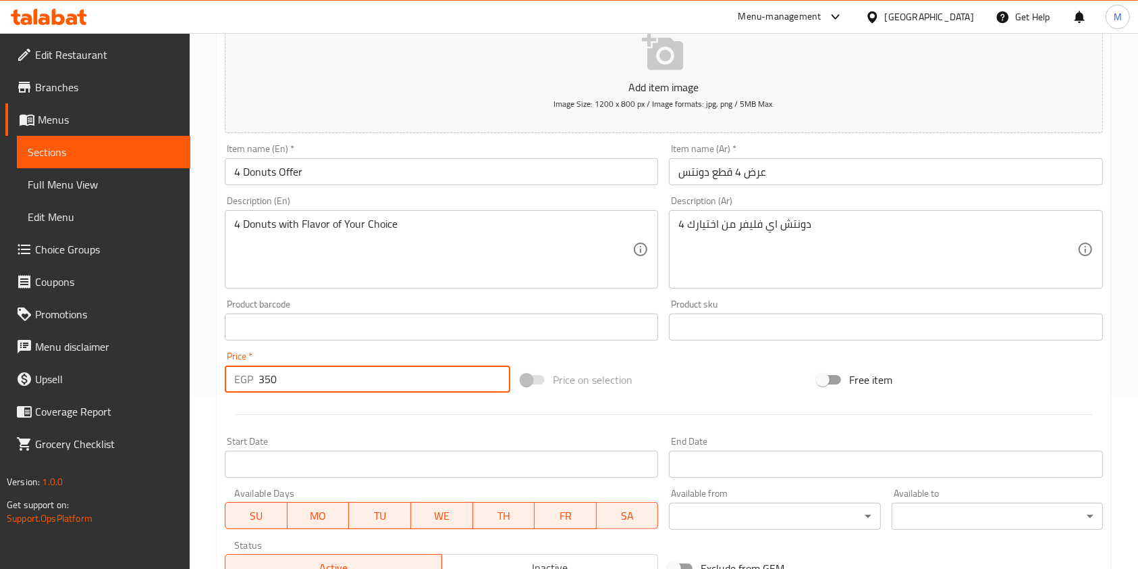
scroll to position [360, 0]
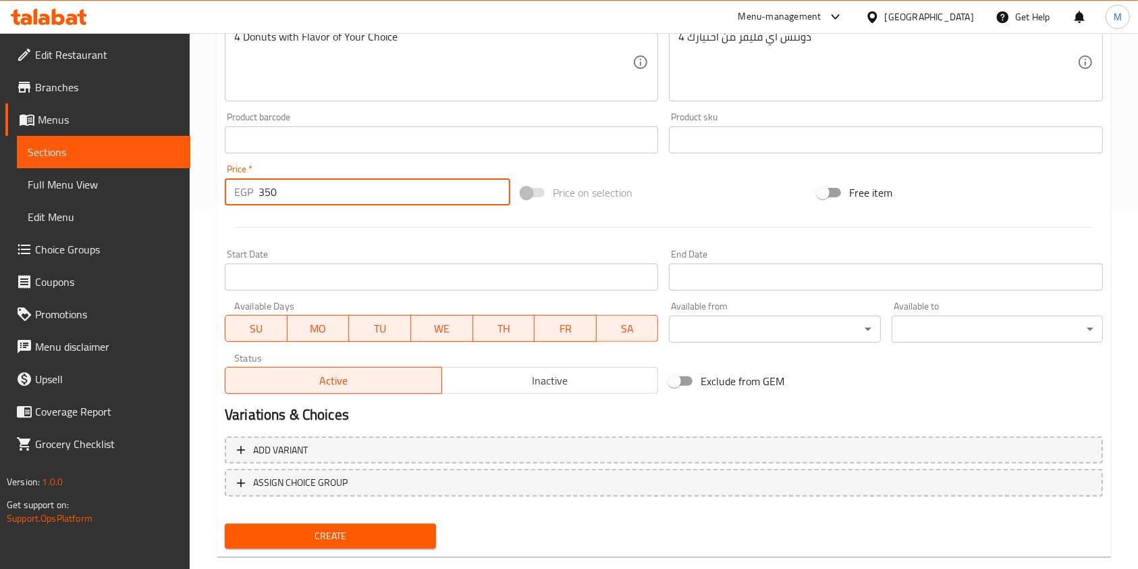
type input "350"
click at [416, 529] on span "Create" at bounding box center [331, 535] width 190 height 17
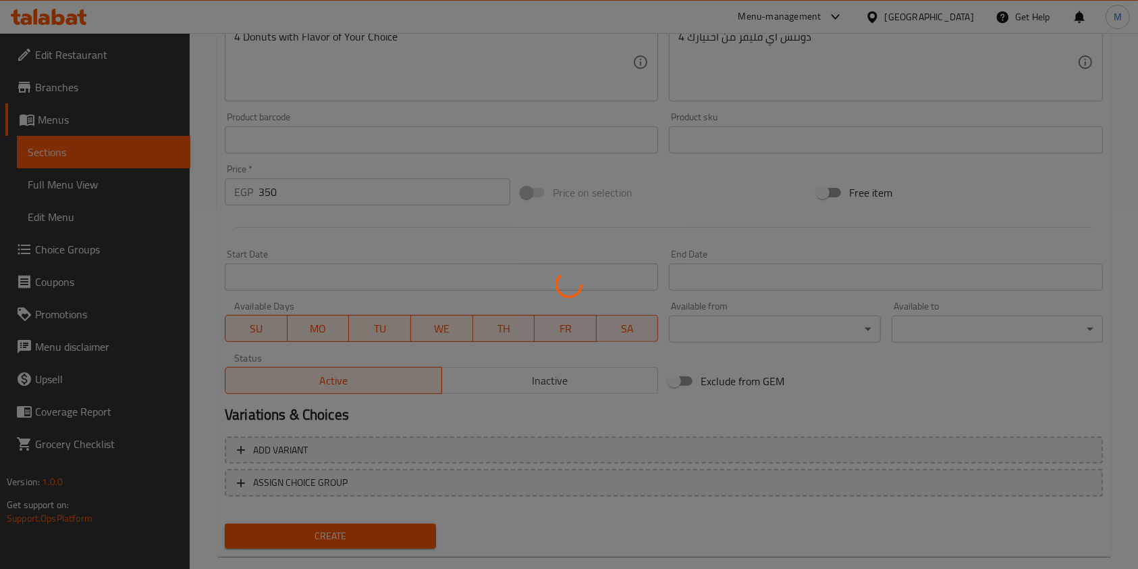
type input "0"
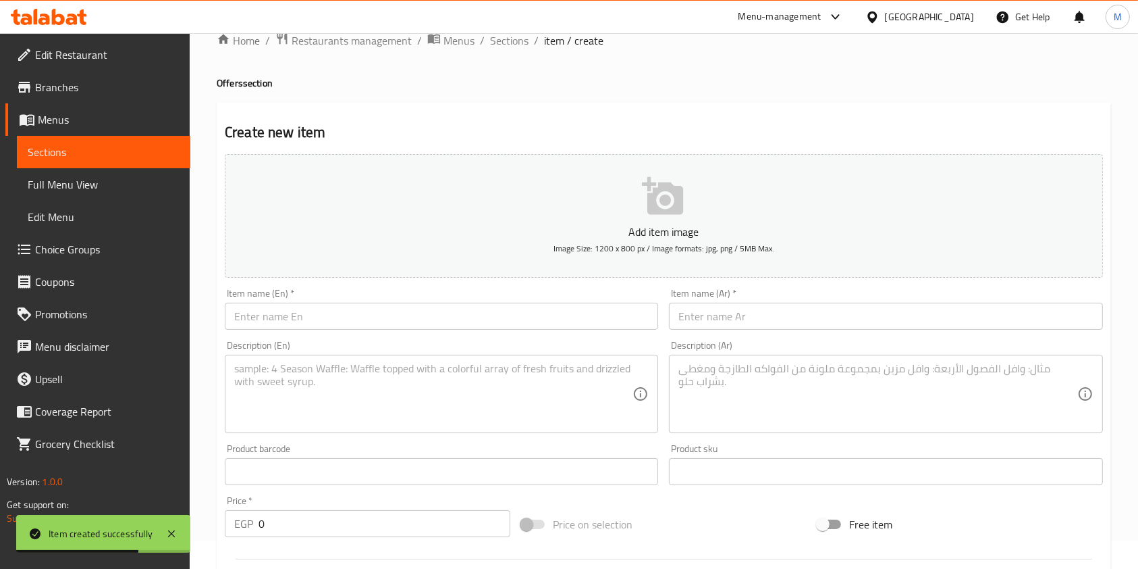
scroll to position [0, 0]
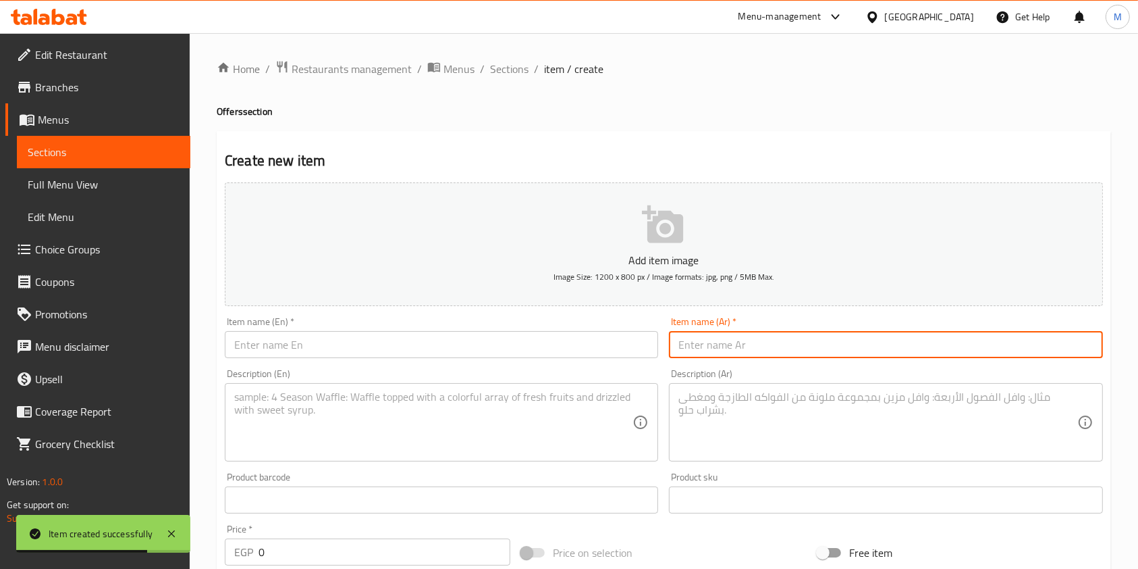
click at [760, 343] on input "text" at bounding box center [885, 344] width 433 height 27
paste input "6 Donuts Offer"
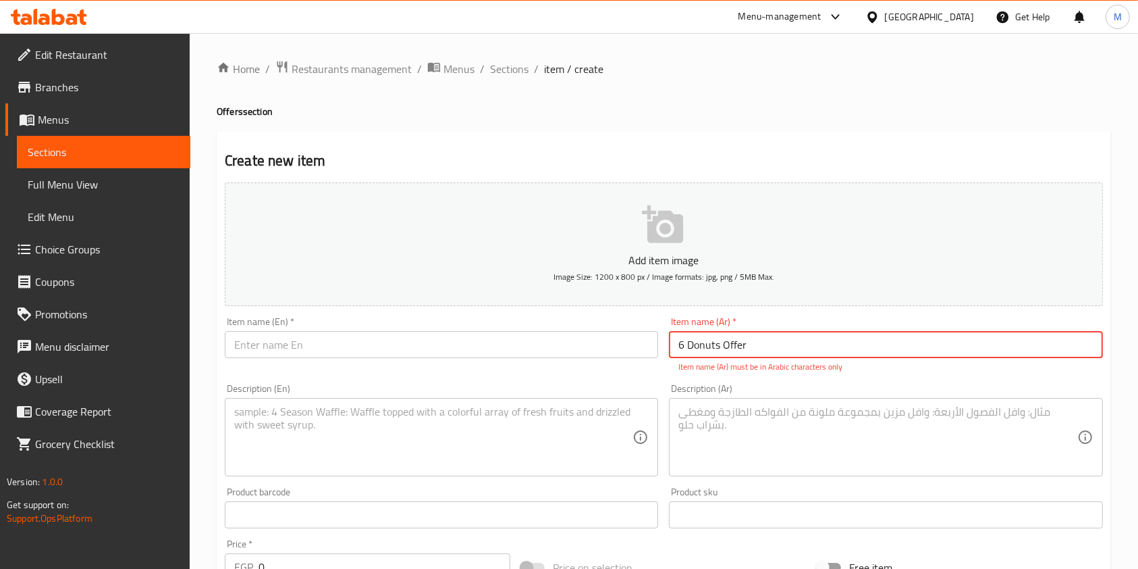
type input "6 Donuts Offer"
click at [540, 359] on div "Item name (En)   * Item name (En) *" at bounding box center [441, 344] width 444 height 67
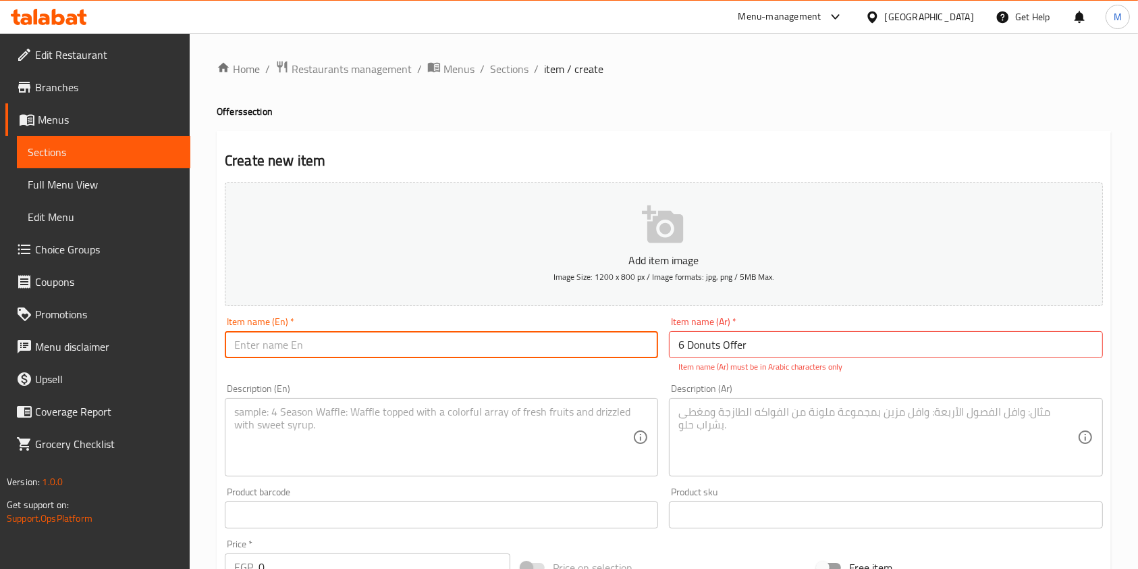
click at [539, 351] on input "text" at bounding box center [441, 344] width 433 height 27
paste input "6 قطع من اختيارك"
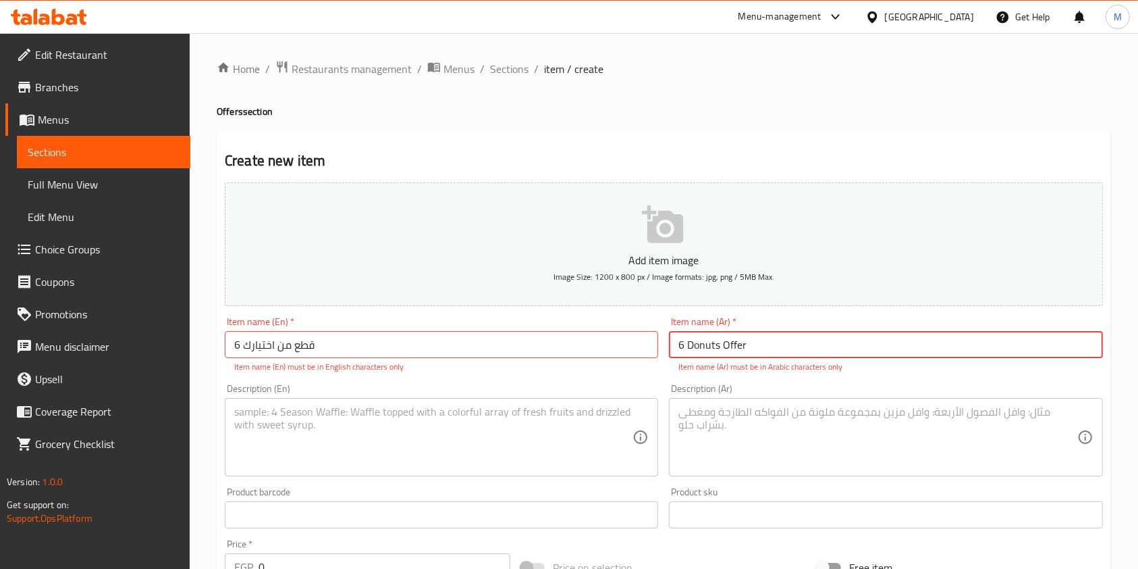
click at [772, 352] on input "6 Donuts Offer" at bounding box center [885, 344] width 433 height 27
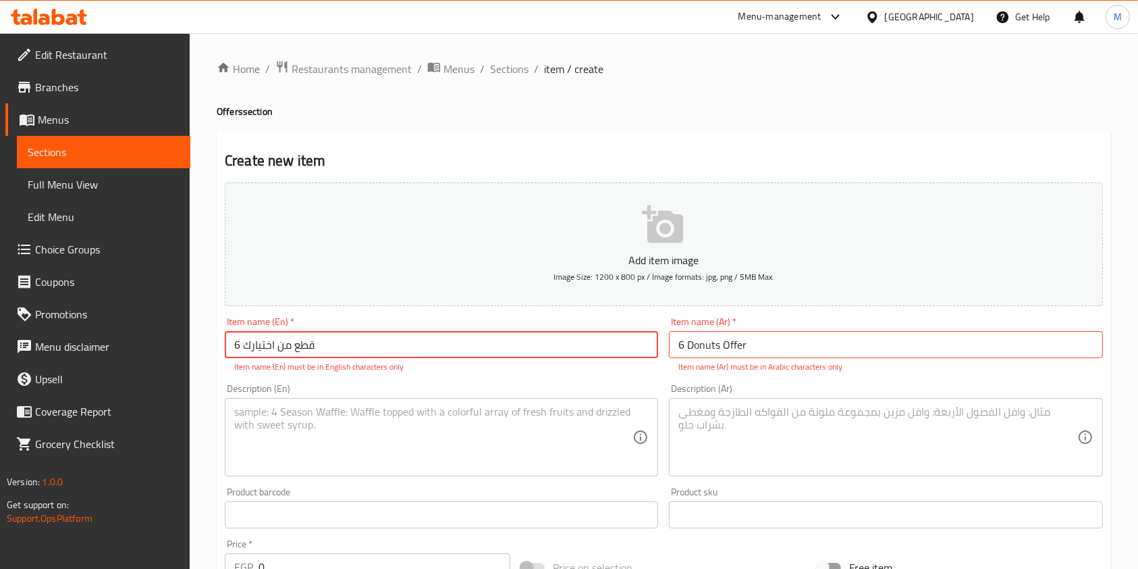
click at [374, 346] on input "6 قطع من اختيارك" at bounding box center [441, 344] width 433 height 27
paste input "Donuts Offer"
type input "6 Donuts Offer"
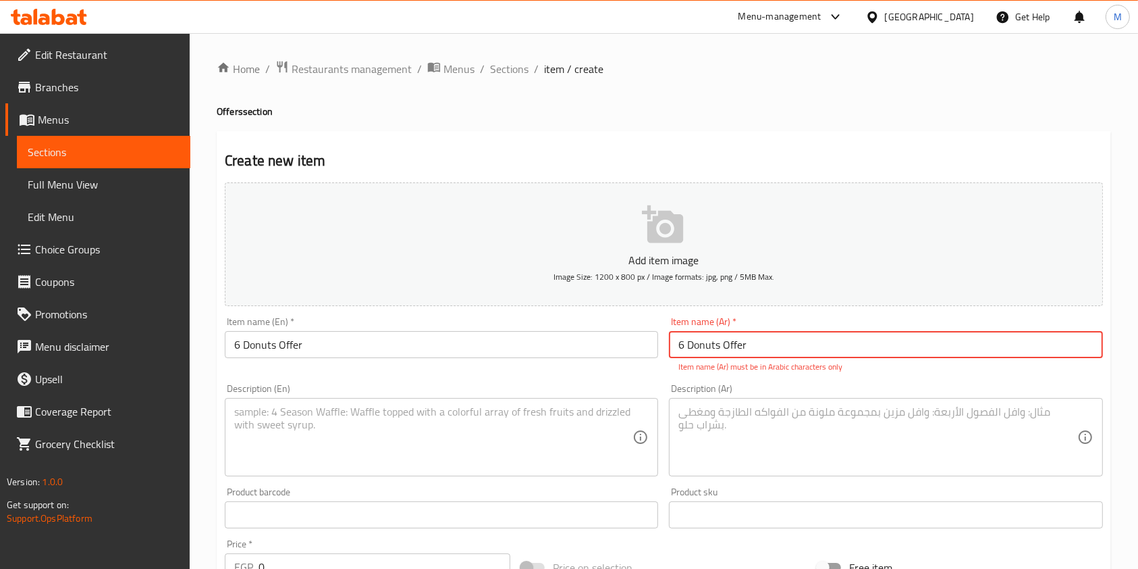
click at [771, 342] on input "6 Donuts Offer" at bounding box center [885, 344] width 433 height 27
paste input "قطع من اختيارك"
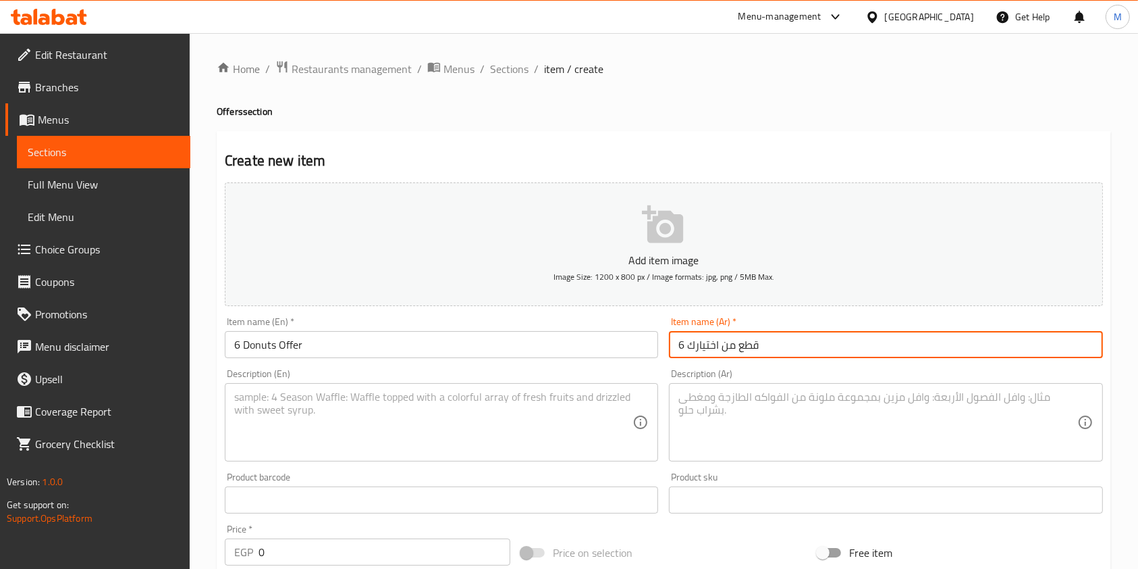
type input "6 قطع من اختيارك"
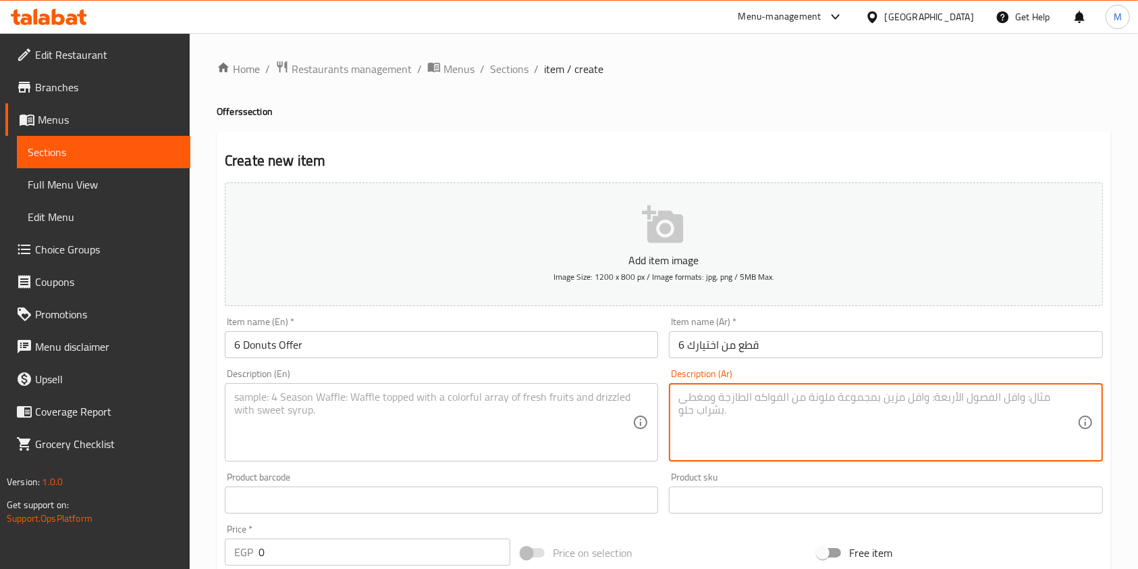
click at [824, 400] on textarea at bounding box center [878, 422] width 398 height 64
paste textarea "6 قطع من اختيارك"
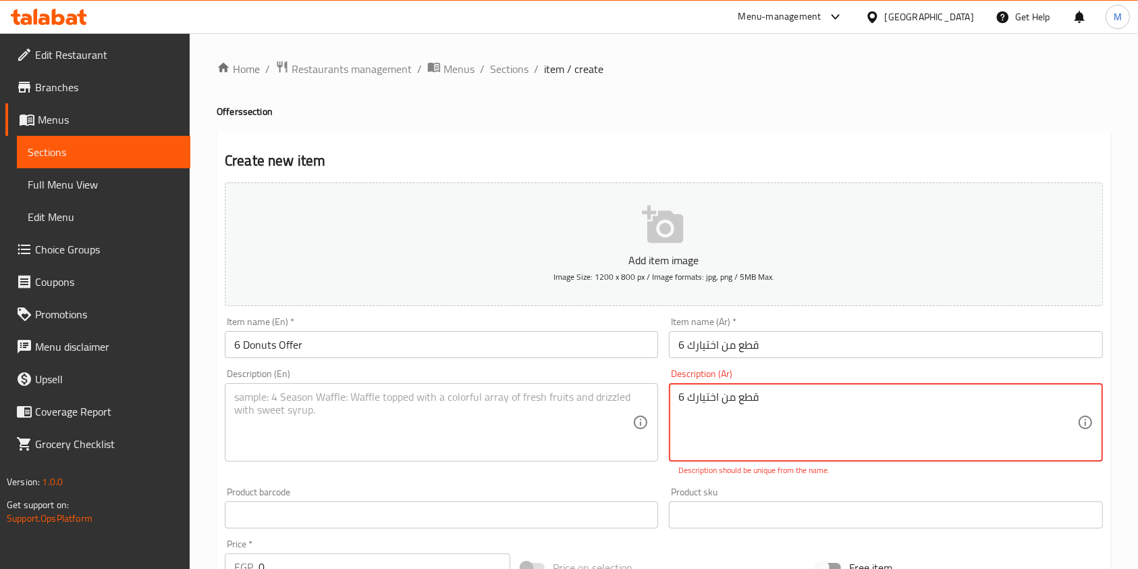
type textarea "6 قطع من اختيارك"
click at [742, 340] on input "6 قطع من اختيارك" at bounding box center [885, 344] width 433 height 27
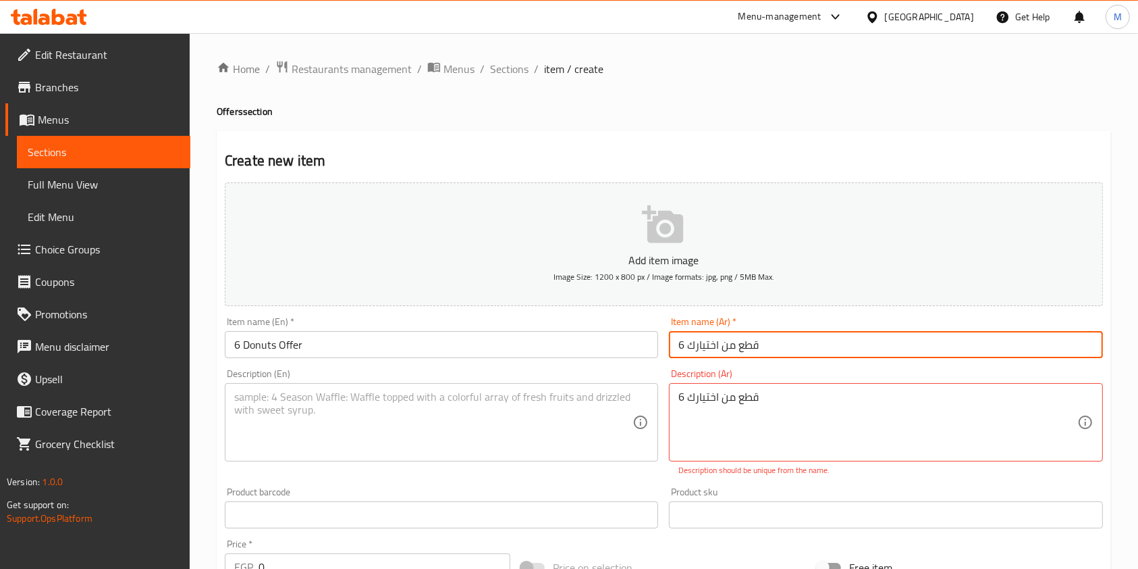
click at [742, 340] on input "6 قطع من اختيارك" at bounding box center [885, 344] width 433 height 27
paste input "عرض 6 قطع دونتس"
type input "عرض 6 قطع دونتس"
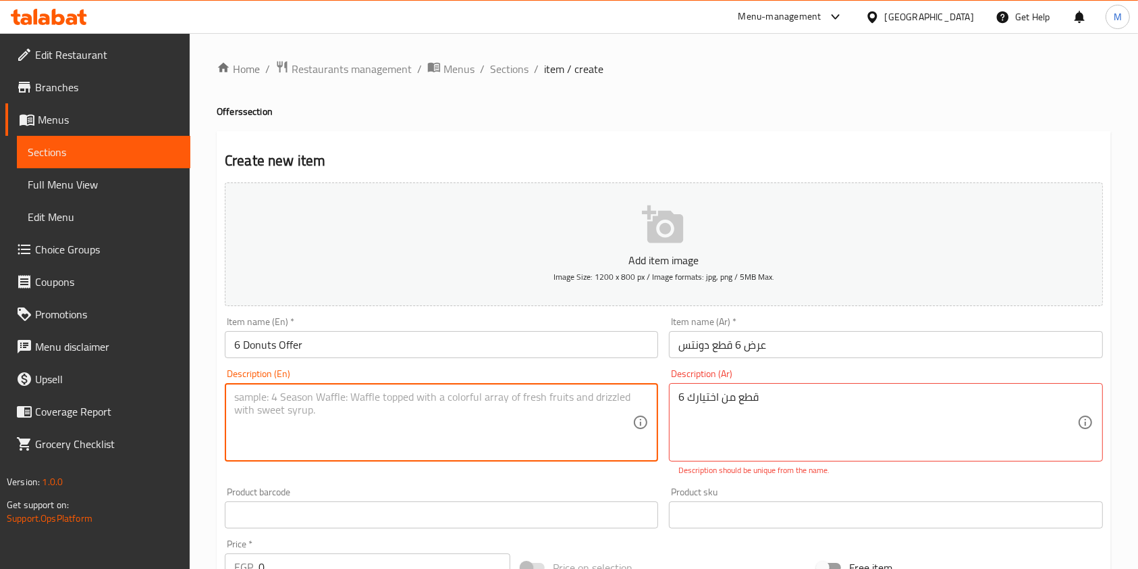
click at [525, 421] on textarea at bounding box center [433, 422] width 398 height 64
paste textarea "6 Donuts of your choice"
type textarea "6 Donuts of your choice"
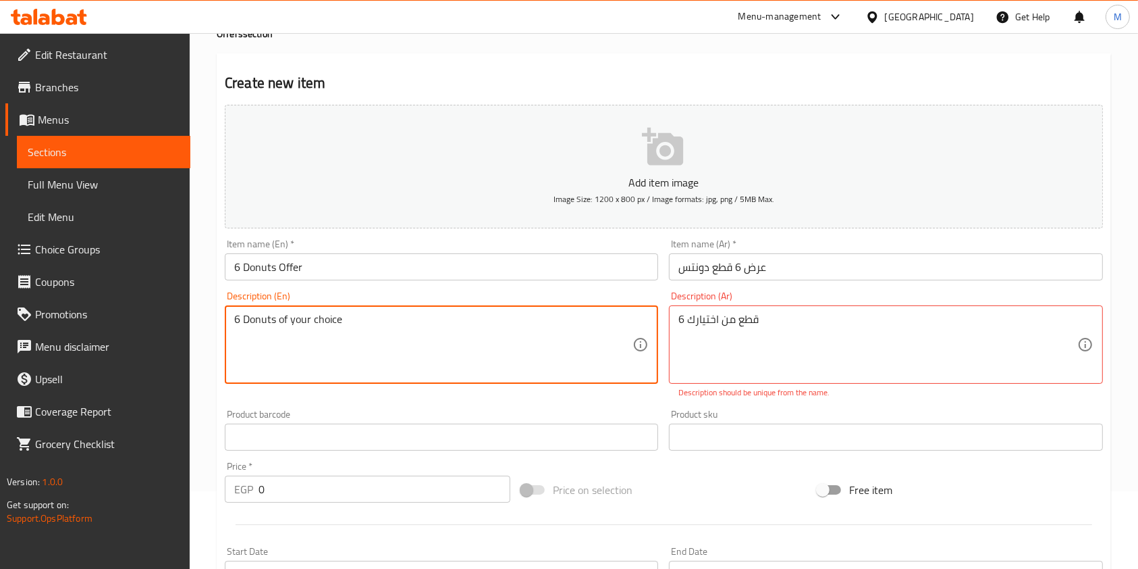
scroll to position [180, 0]
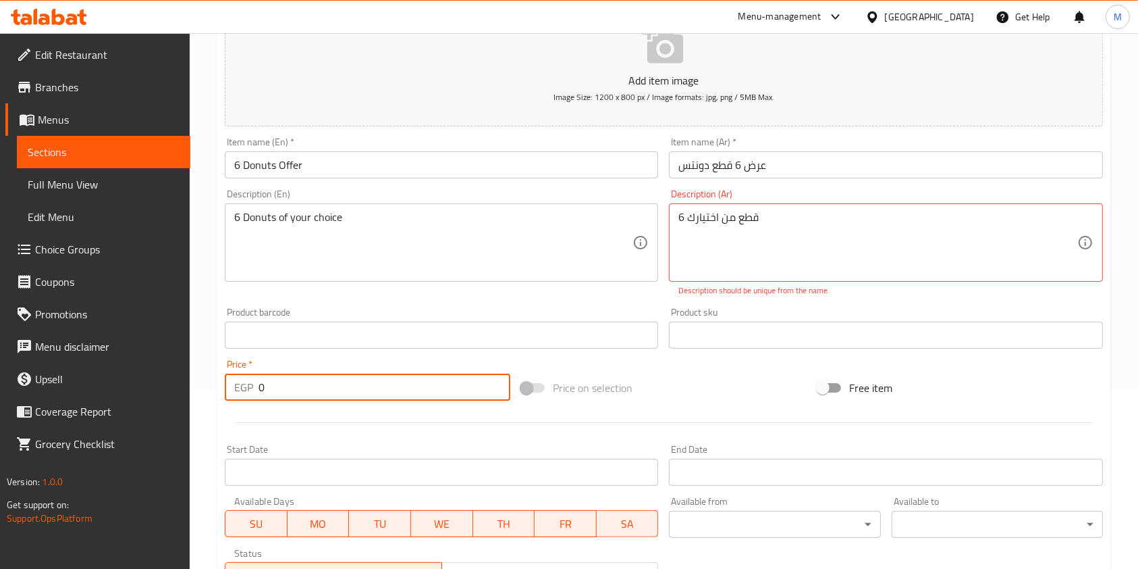
drag, startPoint x: 275, startPoint y: 389, endPoint x: 251, endPoint y: 392, distance: 25.1
click at [251, 392] on div "EGP 0 Price *" at bounding box center [368, 386] width 286 height 27
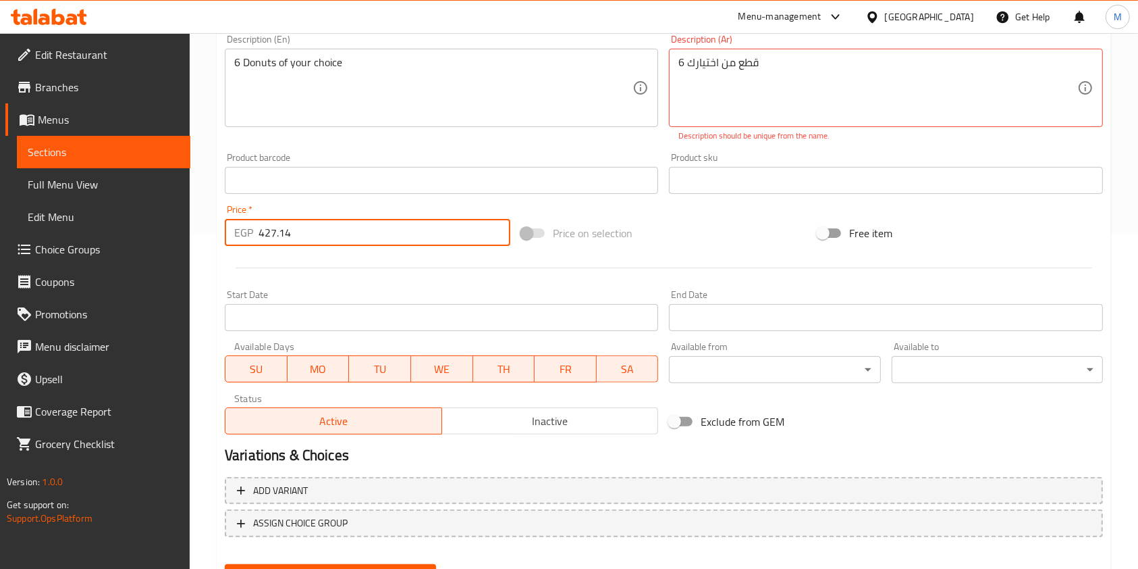
scroll to position [400, 0]
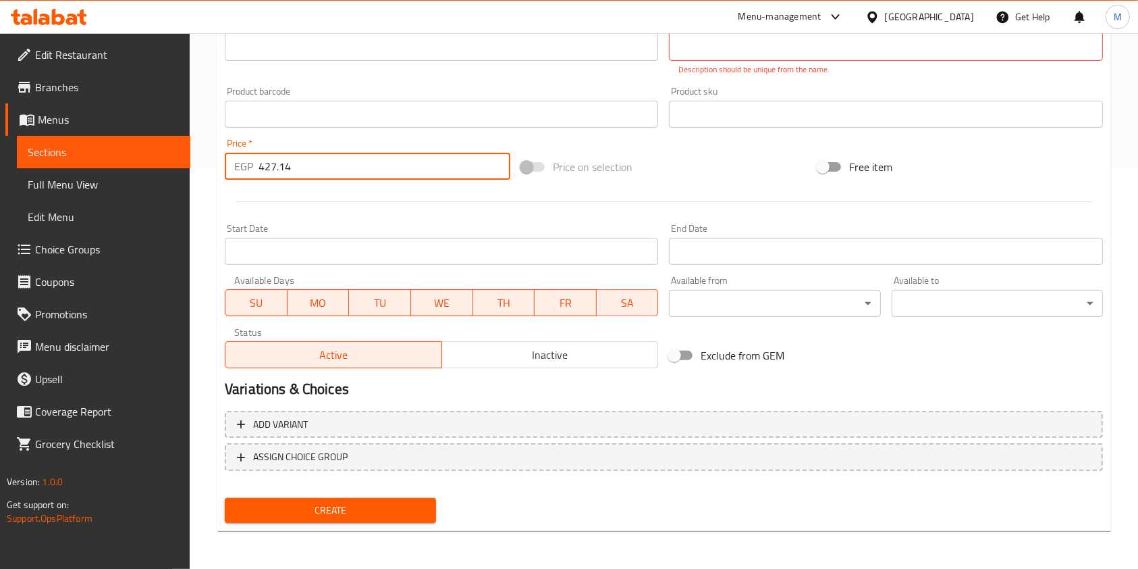
type input "427.14"
click at [438, 503] on div "Create" at bounding box center [330, 510] width 222 height 36
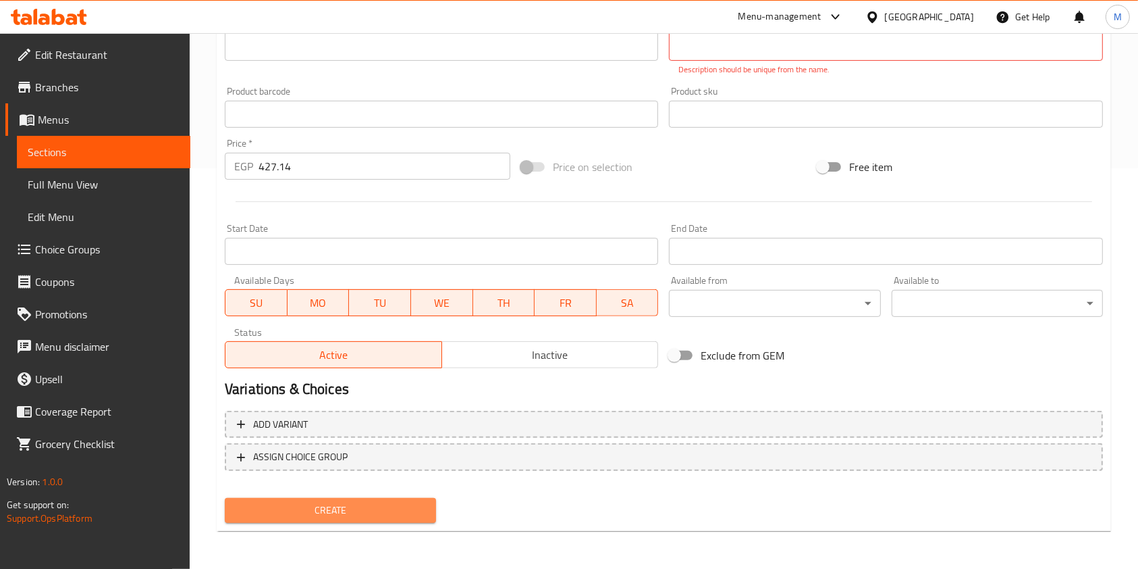
click at [433, 503] on button "Create" at bounding box center [330, 510] width 211 height 25
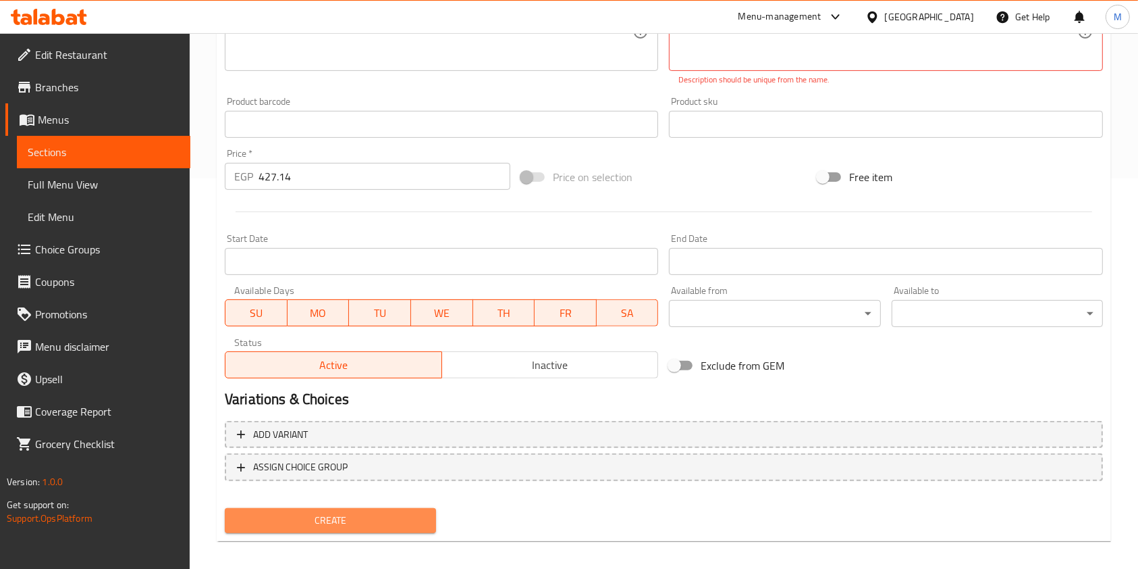
click at [373, 512] on span "Create" at bounding box center [331, 520] width 190 height 17
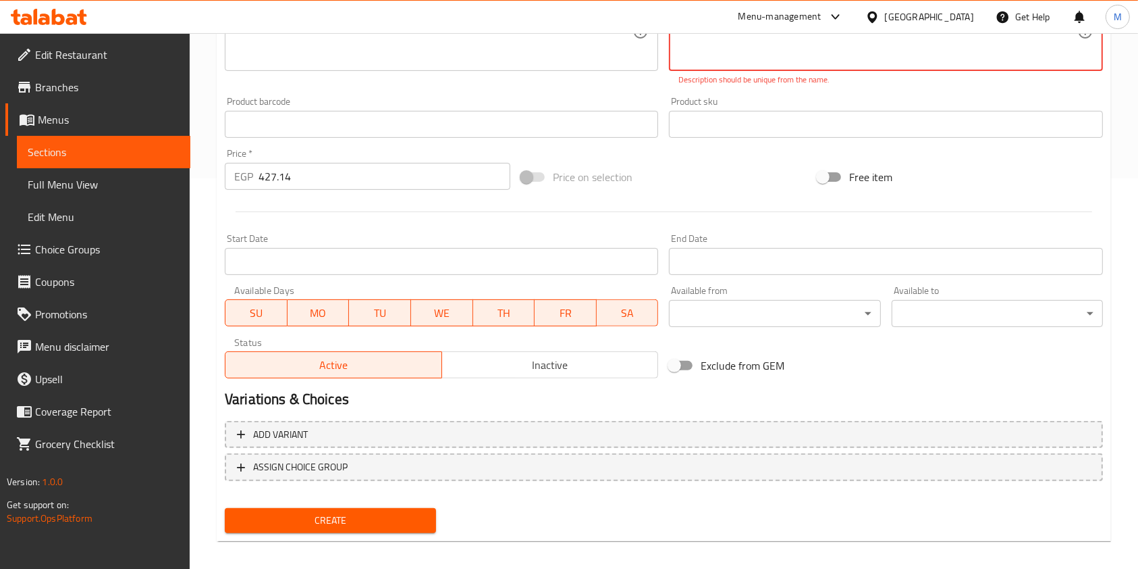
scroll to position [211, 0]
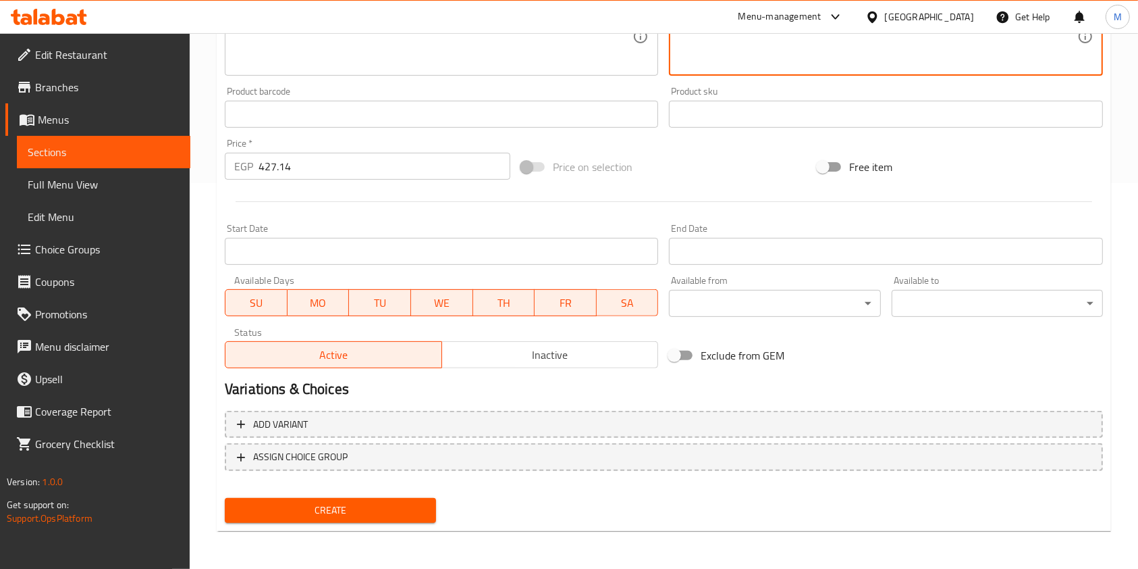
type textarea "6 قطع من اختيارك"
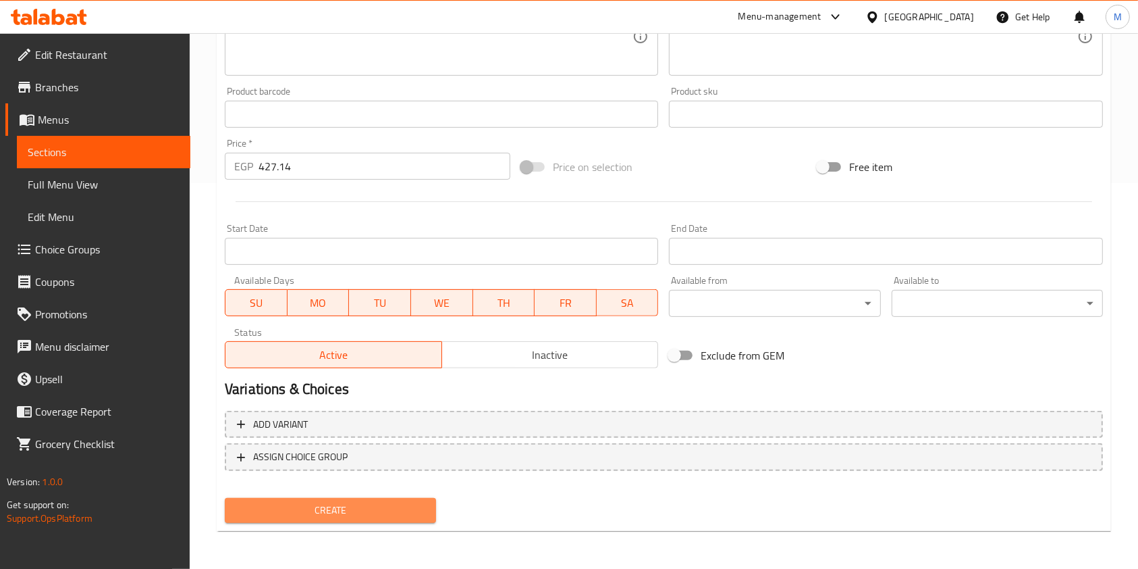
click at [394, 502] on span "Create" at bounding box center [331, 510] width 190 height 17
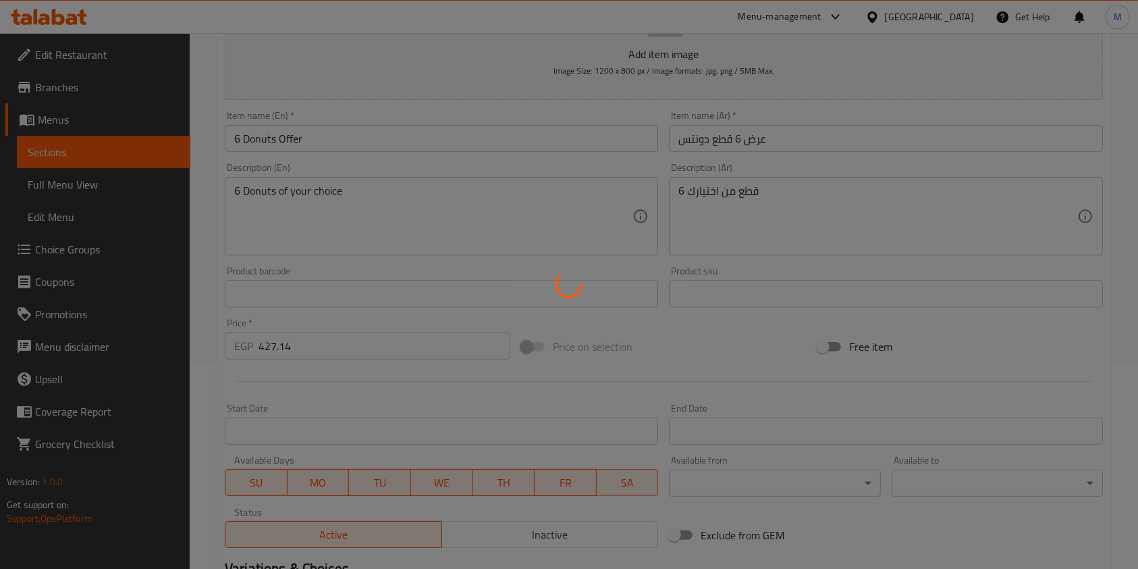
scroll to position [205, 0]
type input "0"
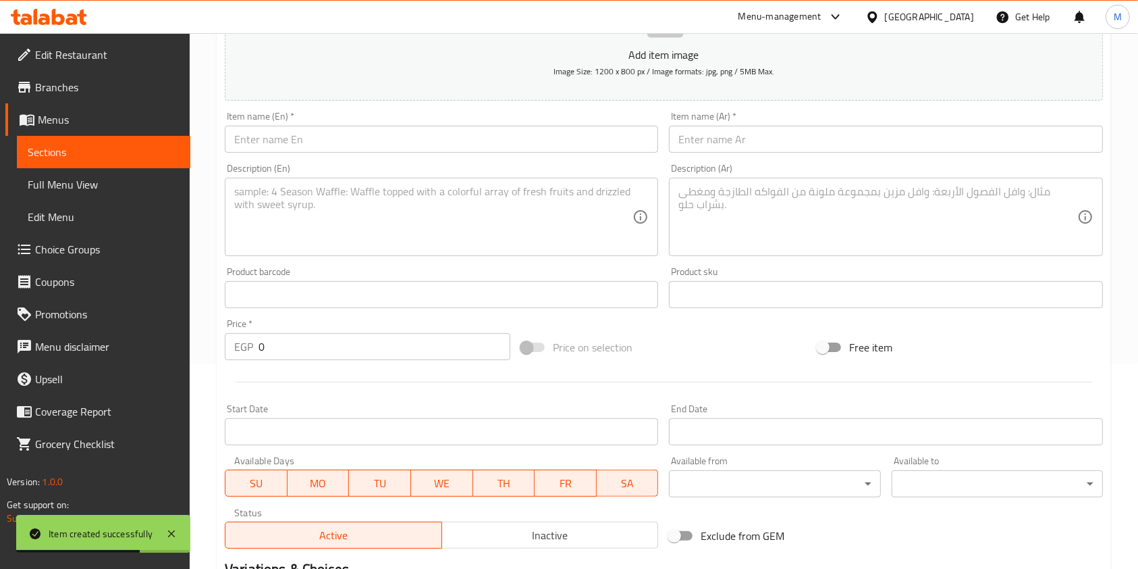
scroll to position [0, 0]
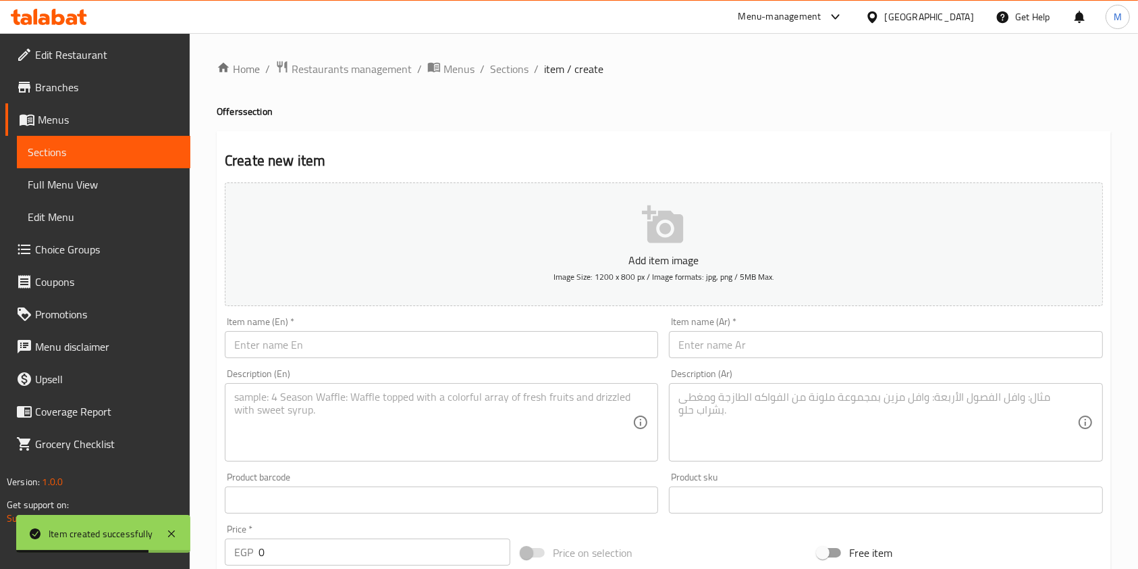
drag, startPoint x: 747, startPoint y: 327, endPoint x: 751, endPoint y: 337, distance: 10.0
click at [748, 329] on div "Item name (Ar)   * Item name (Ar) *" at bounding box center [885, 337] width 433 height 41
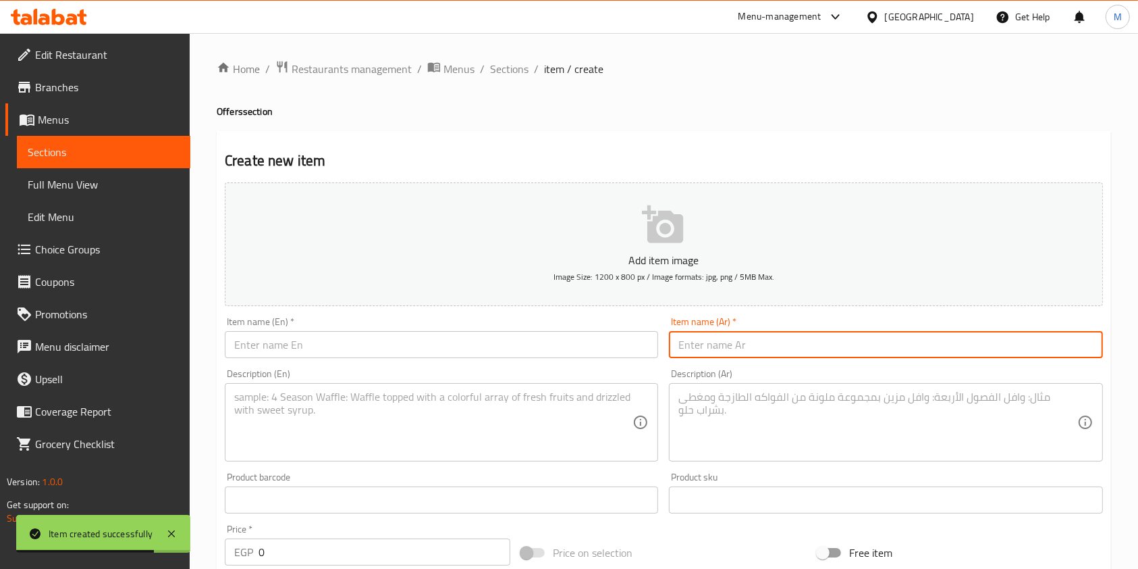
click at [751, 337] on input "text" at bounding box center [885, 344] width 433 height 27
paste input "عرض 12 قطعه دونتس"
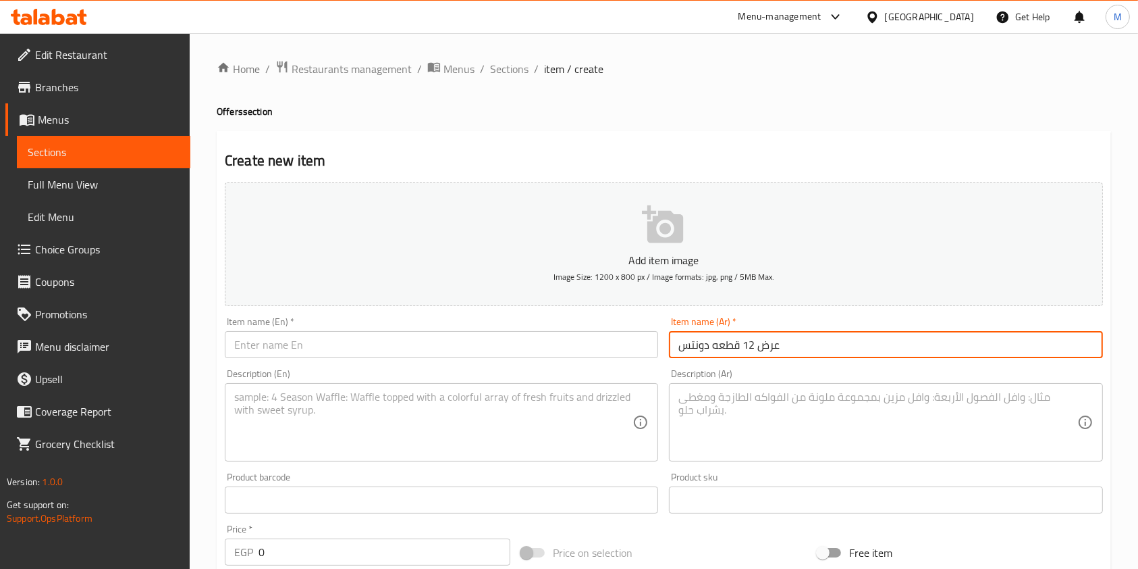
type input "عرض 12 قطعه دونتس"
click at [564, 347] on input "text" at bounding box center [441, 344] width 433 height 27
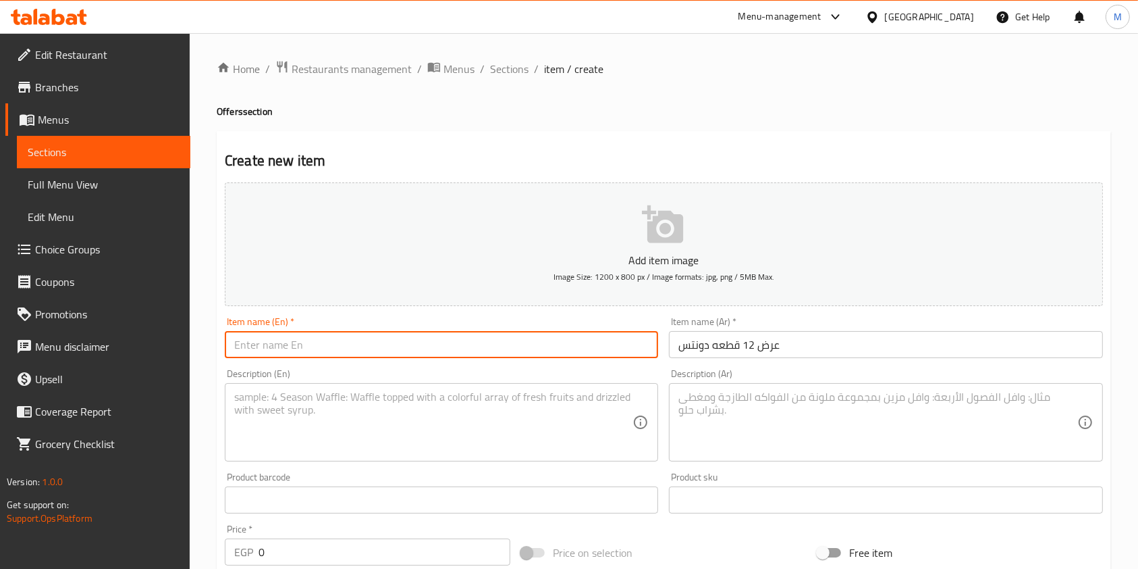
paste input "12 Donuts Offer"
type input "12 Donuts Offer"
click at [868, 438] on textarea at bounding box center [878, 422] width 398 height 64
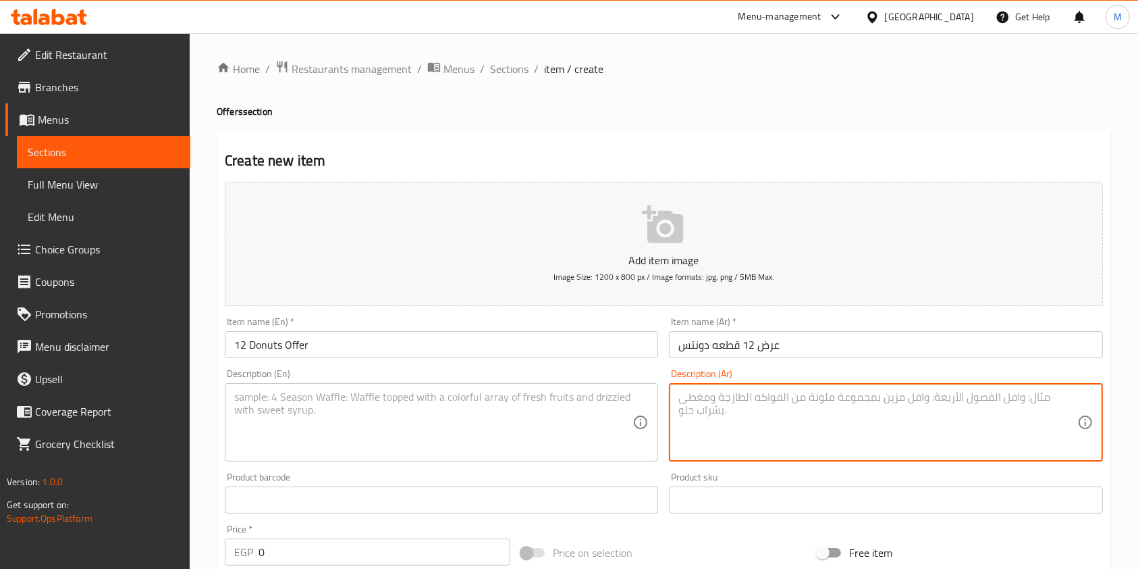
paste textarea "اختيارك من 12 قطعة دونتس"
type textarea "اختيارك من 12 قطعة دونتس"
click at [381, 435] on textarea at bounding box center [433, 422] width 398 height 64
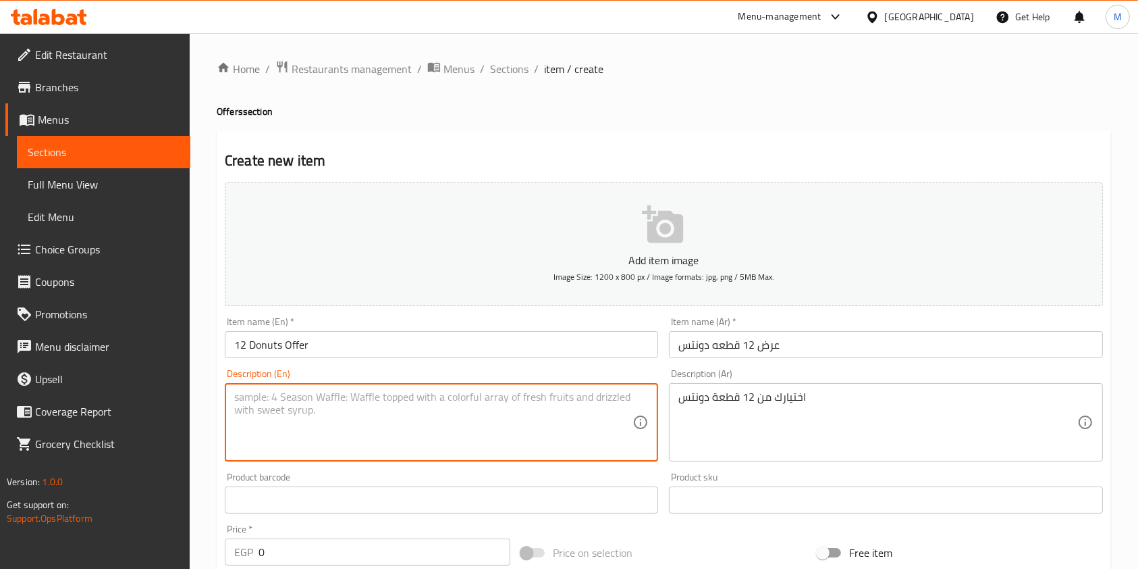
paste textarea "Your choice of 12 donuts"
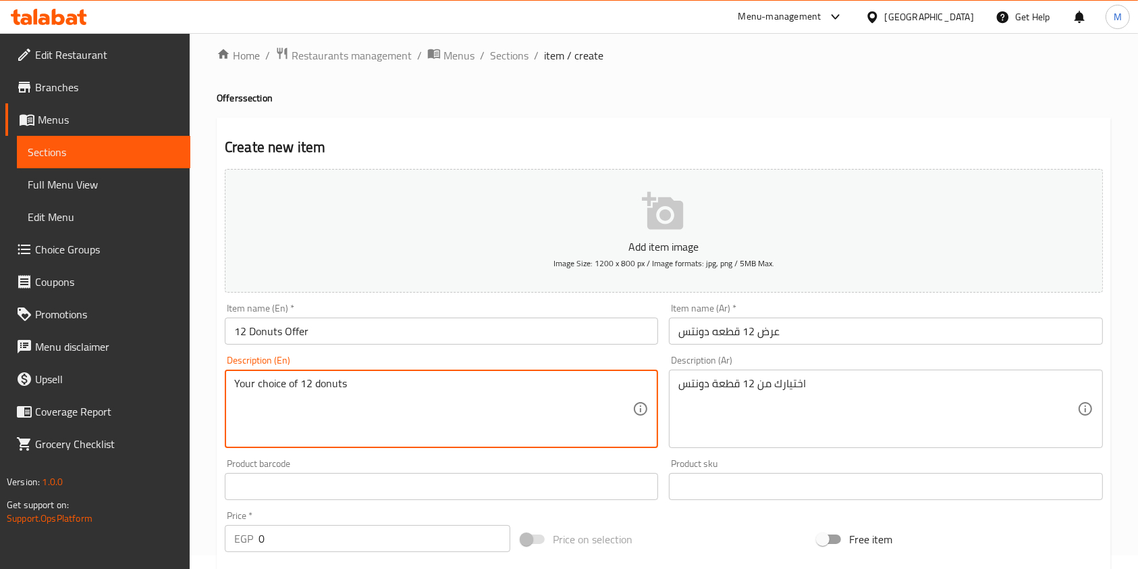
scroll to position [180, 0]
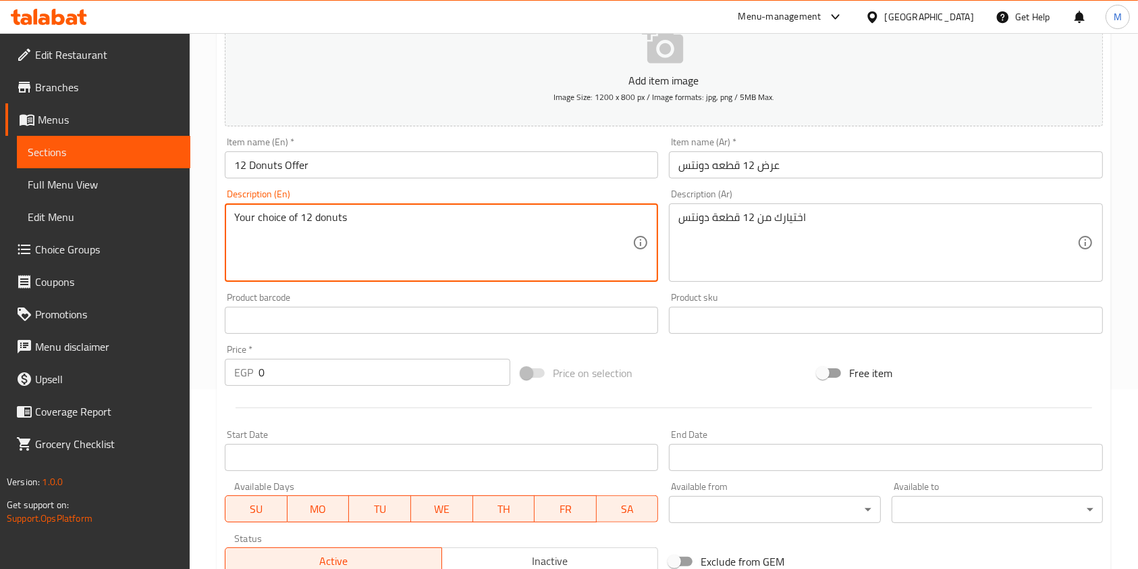
type textarea "Your choice of 12 donuts"
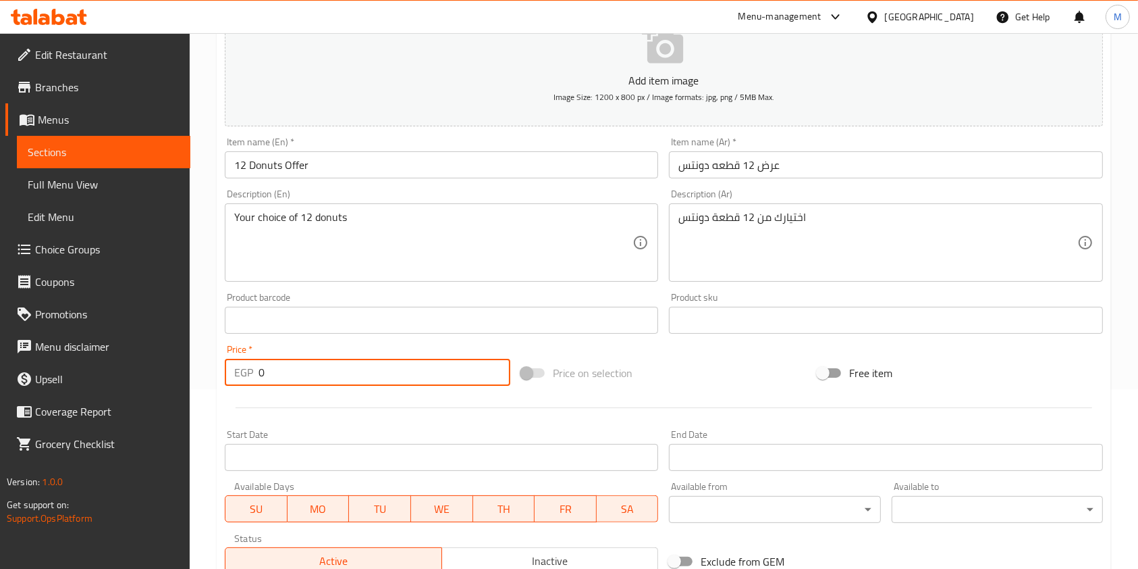
drag, startPoint x: 280, startPoint y: 374, endPoint x: 256, endPoint y: 374, distance: 23.6
click at [256, 374] on div "EGP 0 Price *" at bounding box center [368, 372] width 286 height 27
drag, startPoint x: 316, startPoint y: 361, endPoint x: 254, endPoint y: 370, distance: 62.8
click at [254, 370] on div "EGP 7 Price *" at bounding box center [368, 372] width 286 height 27
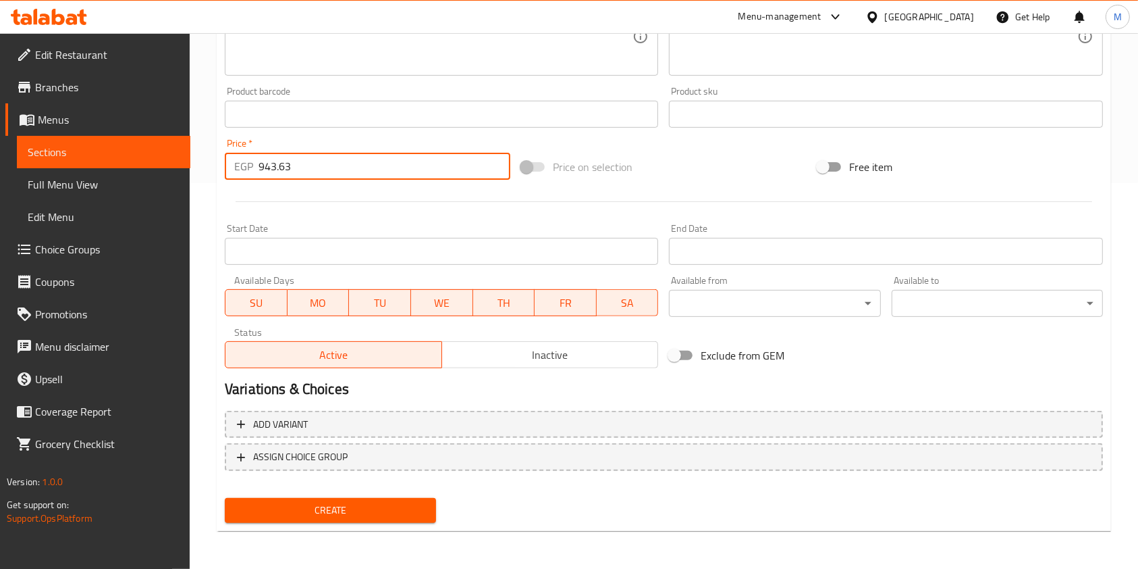
type input "943.63"
click at [412, 500] on button "Create" at bounding box center [330, 510] width 211 height 25
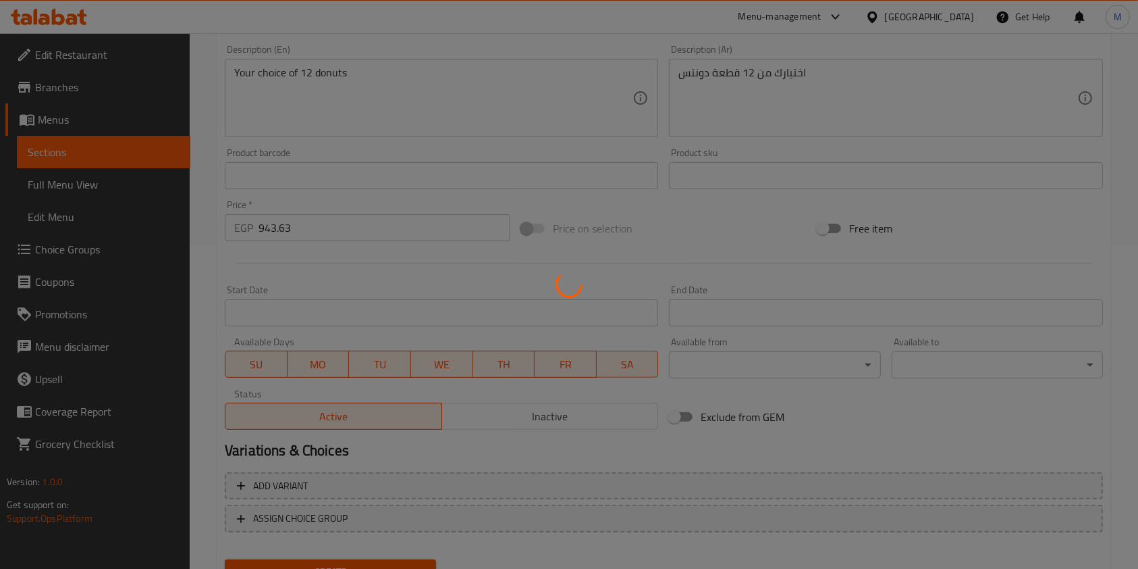
scroll to position [296, 0]
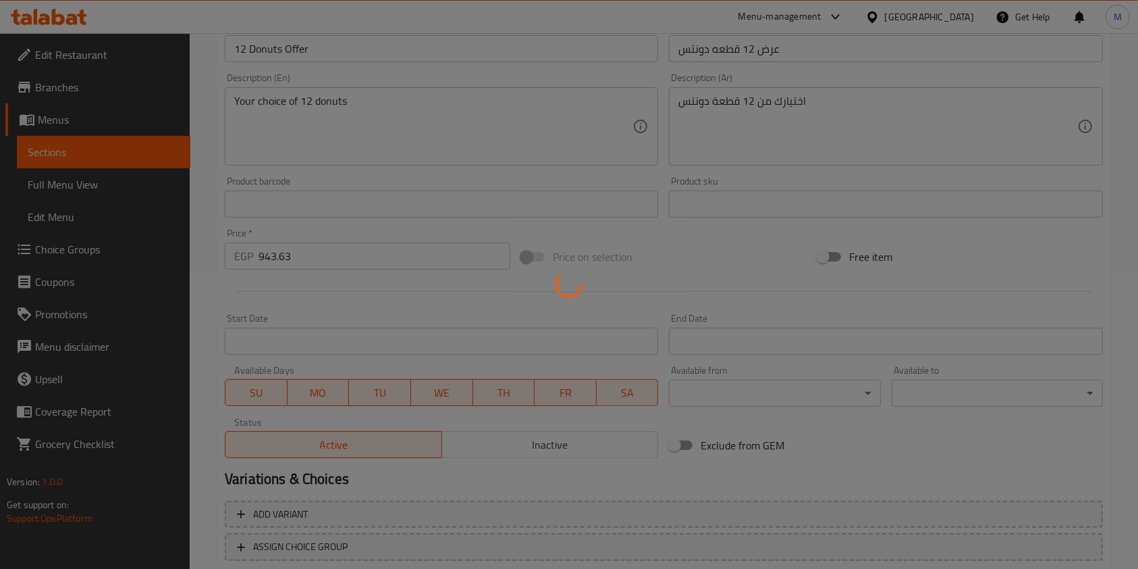
type input "0"
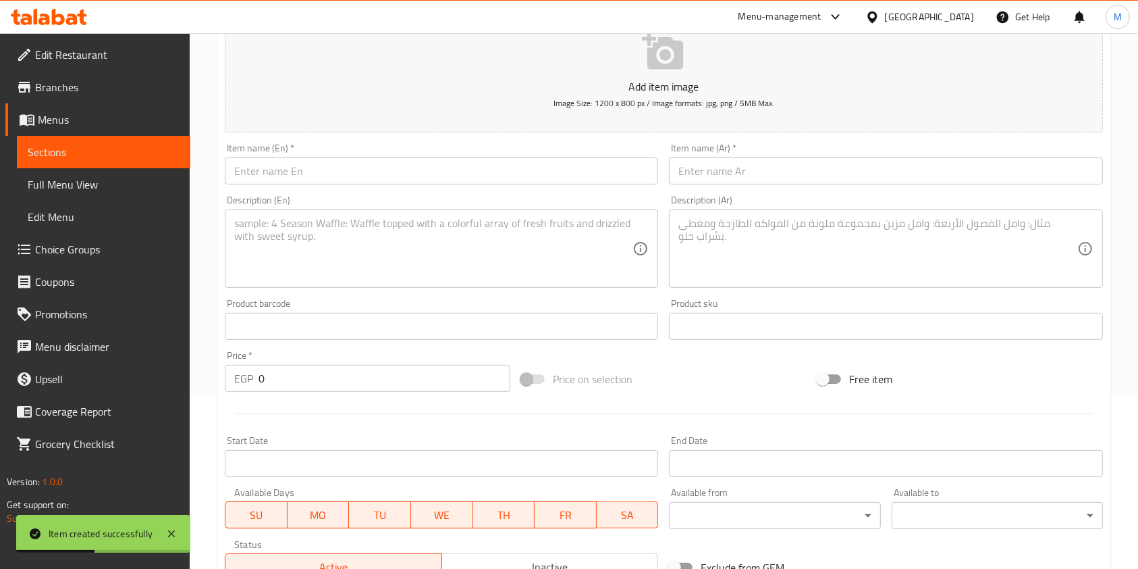
scroll to position [26, 0]
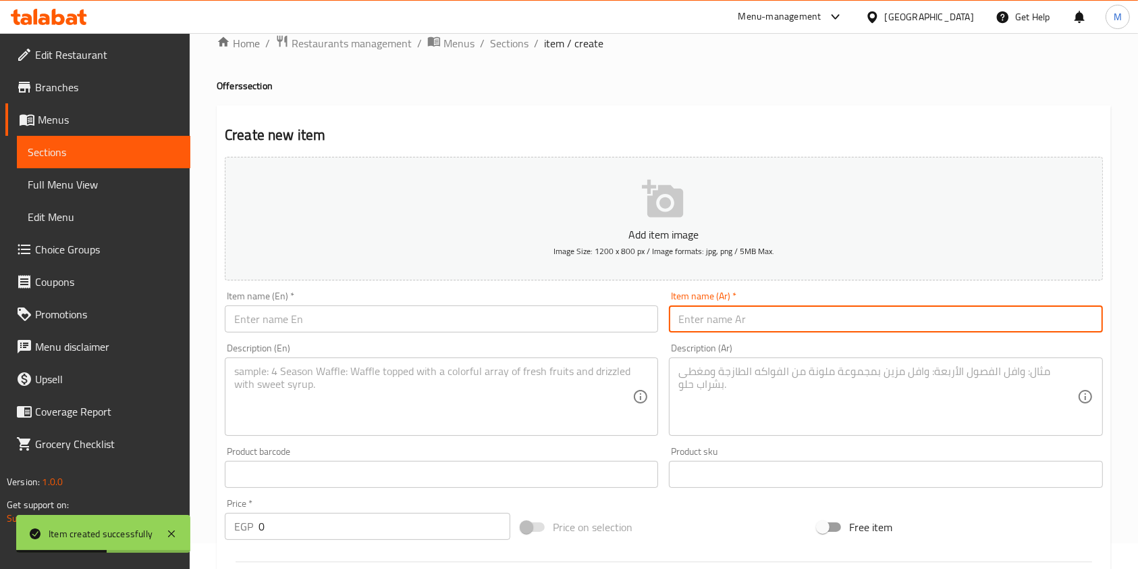
click at [737, 311] on input "text" at bounding box center [885, 318] width 433 height 27
paste input "عرض 4 سينابون كلاسيك"
type input "عرض 4 سينابون كلاسيك"
click at [545, 350] on div "Description (En) Description (En)" at bounding box center [441, 389] width 433 height 93
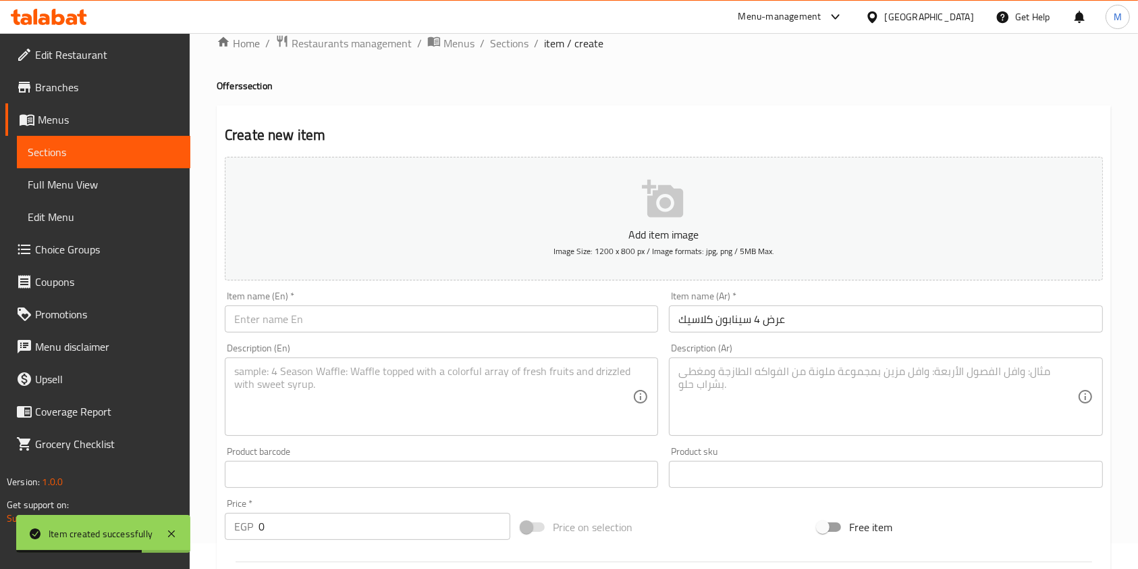
click at [538, 326] on input "text" at bounding box center [441, 318] width 433 height 27
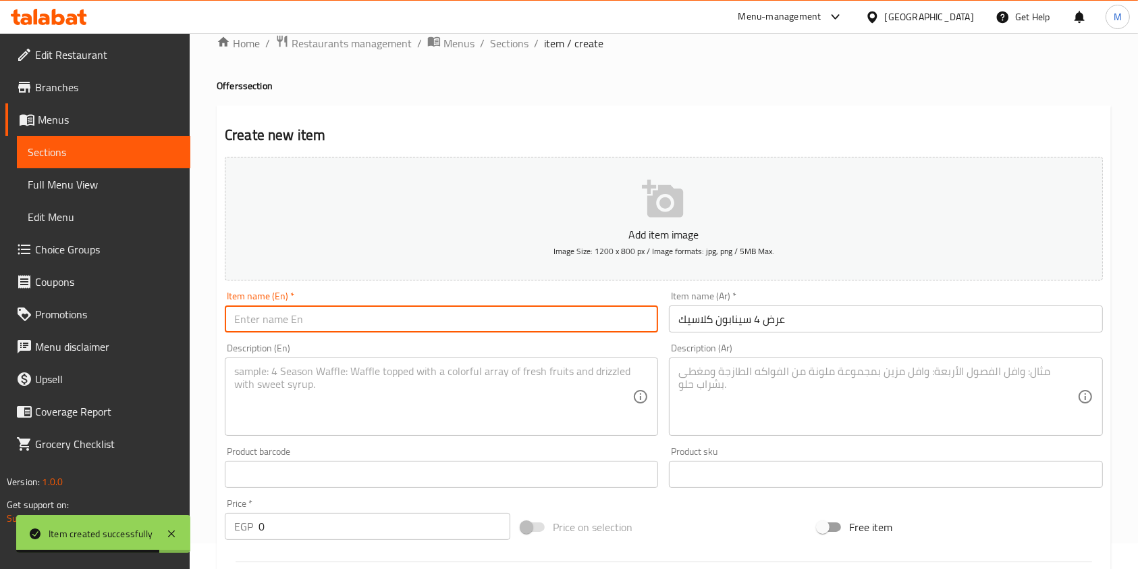
paste input "4 Cinnabon Classic Offer"
type input "4 Cinnabon Classic Offer"
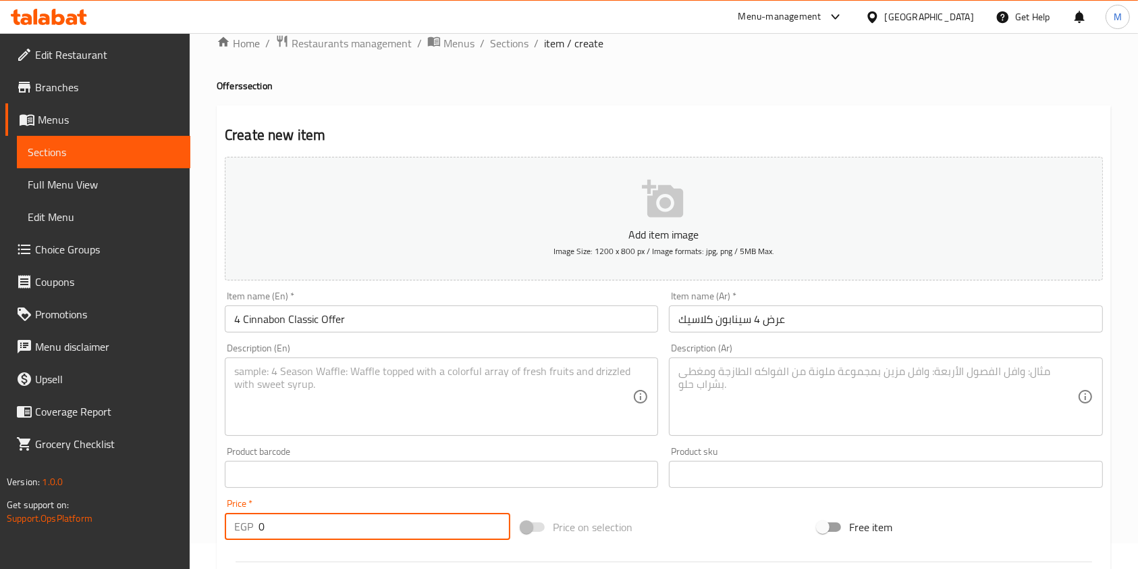
drag, startPoint x: 268, startPoint y: 521, endPoint x: 248, endPoint y: 522, distance: 20.3
click at [248, 522] on div "EGP 0 Price *" at bounding box center [368, 525] width 286 height 27
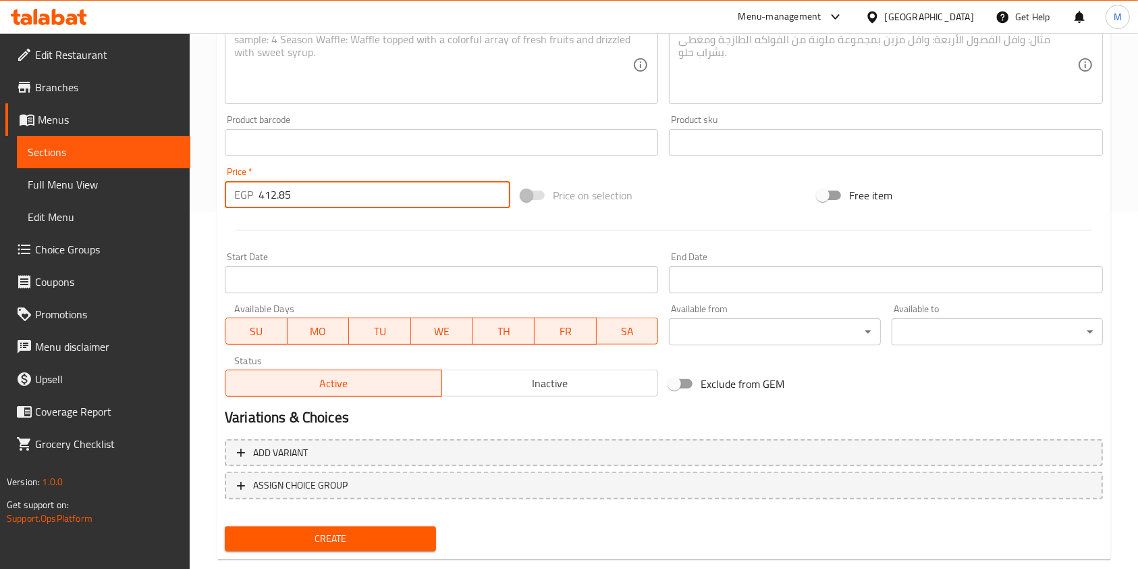
scroll to position [386, 0]
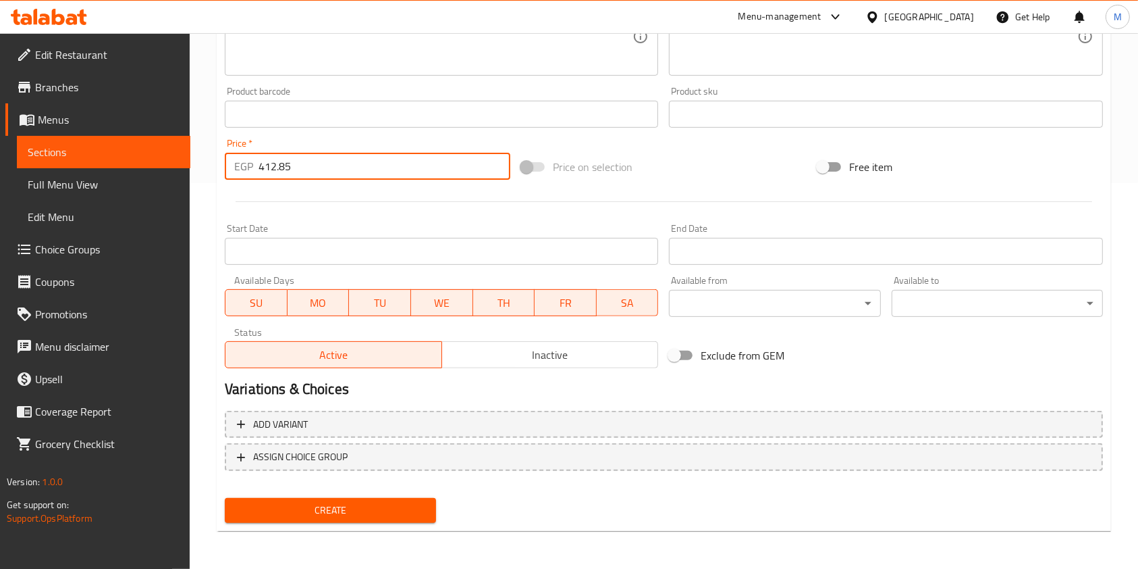
type input "412.85"
click at [405, 521] on button "Create" at bounding box center [330, 510] width 211 height 25
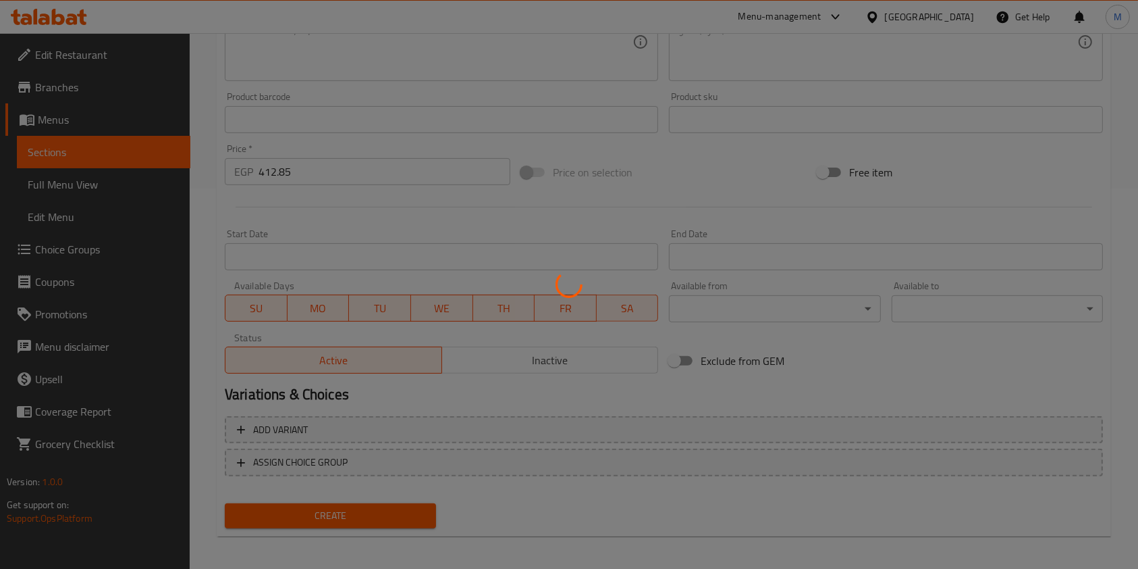
scroll to position [205, 0]
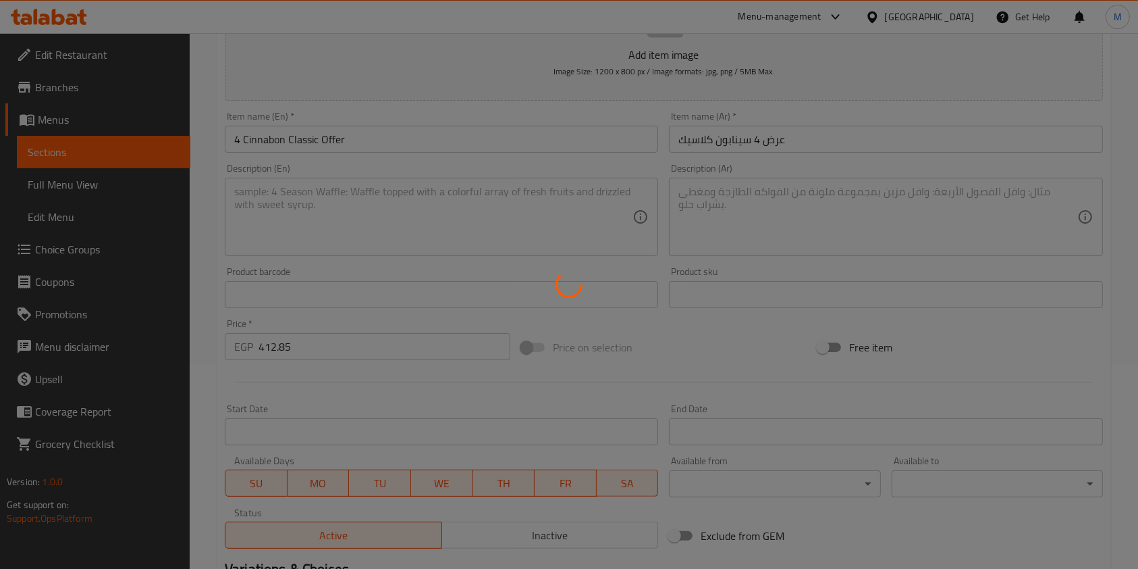
type input "0"
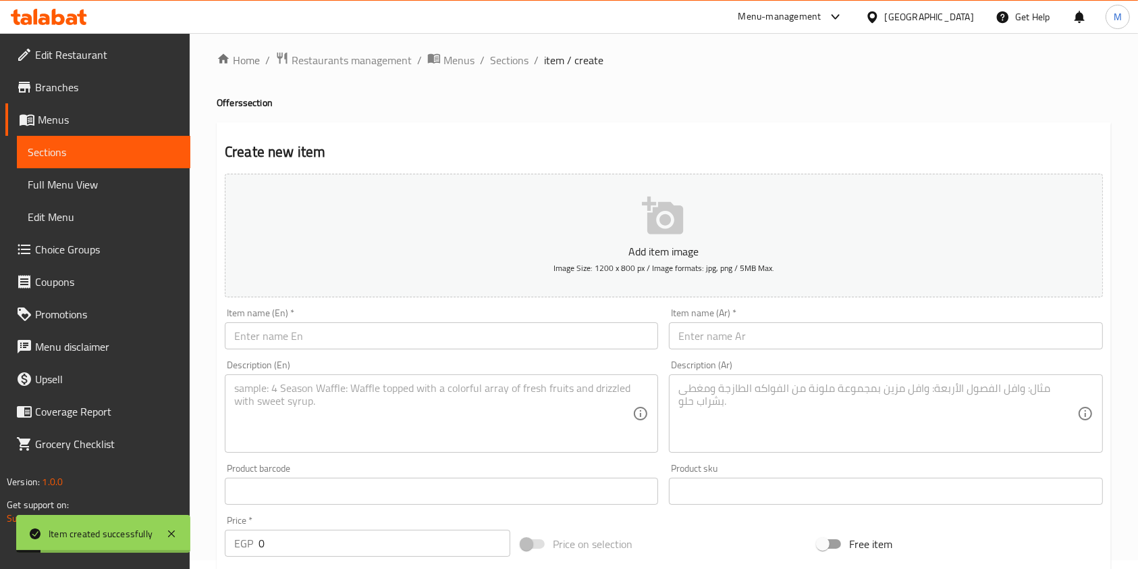
scroll to position [0, 0]
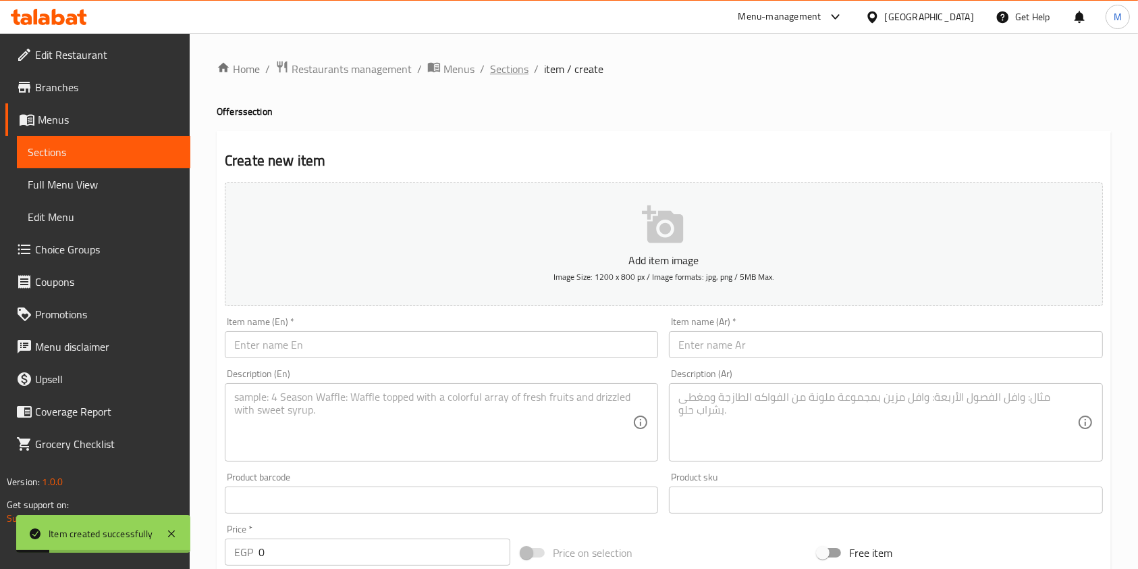
click at [519, 57] on div "Home / Restaurants management / Menus / Sections / item / create Offers section…" at bounding box center [664, 493] width 949 height 921
click at [519, 68] on span "Sections" at bounding box center [509, 69] width 38 height 16
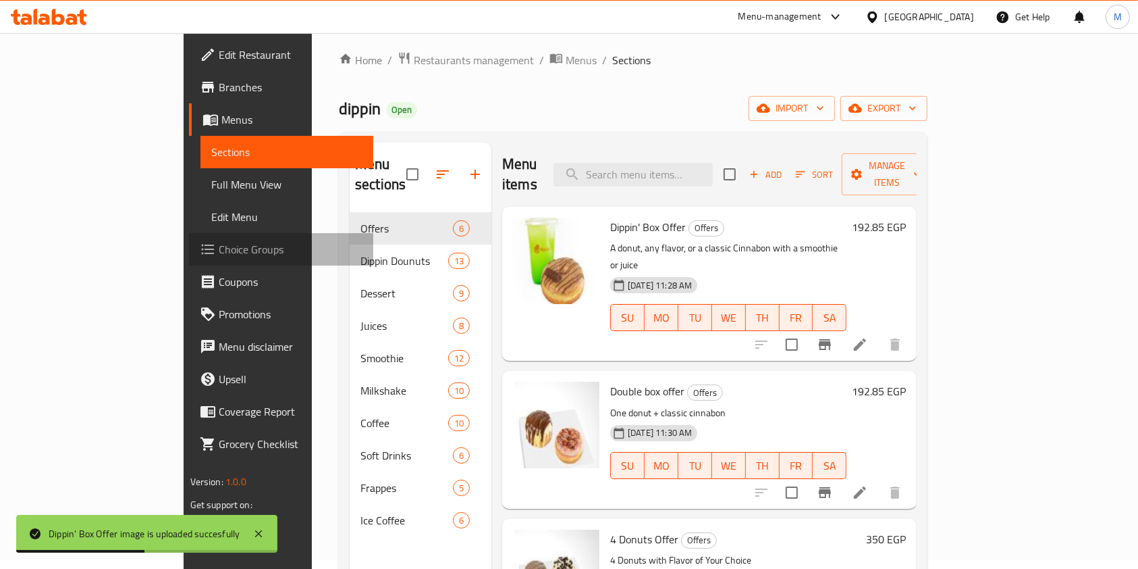
click at [189, 259] on link "Choice Groups" at bounding box center [281, 249] width 185 height 32
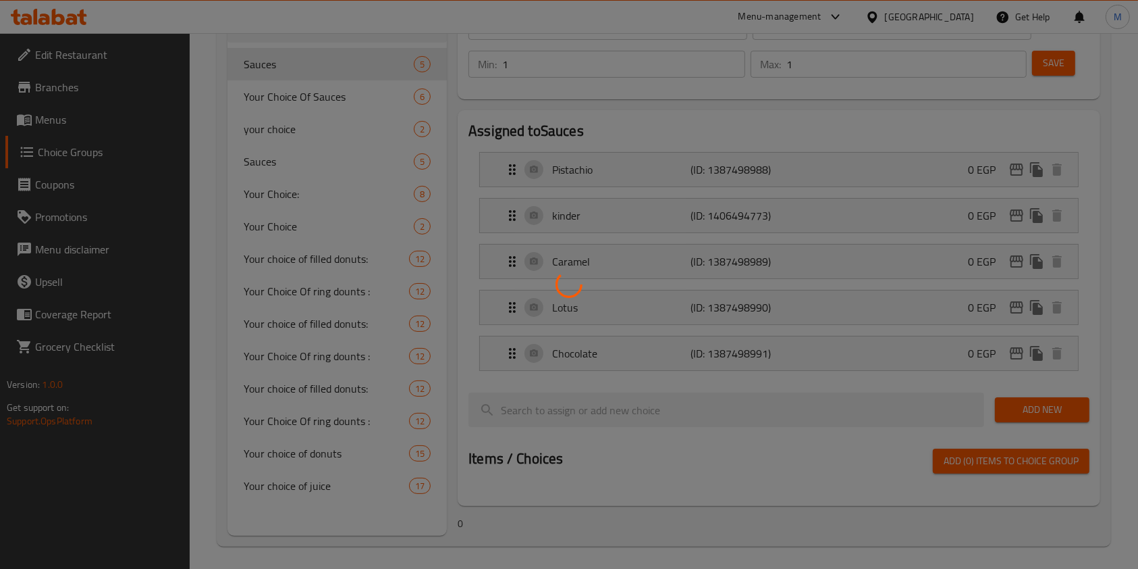
scroll to position [193, 0]
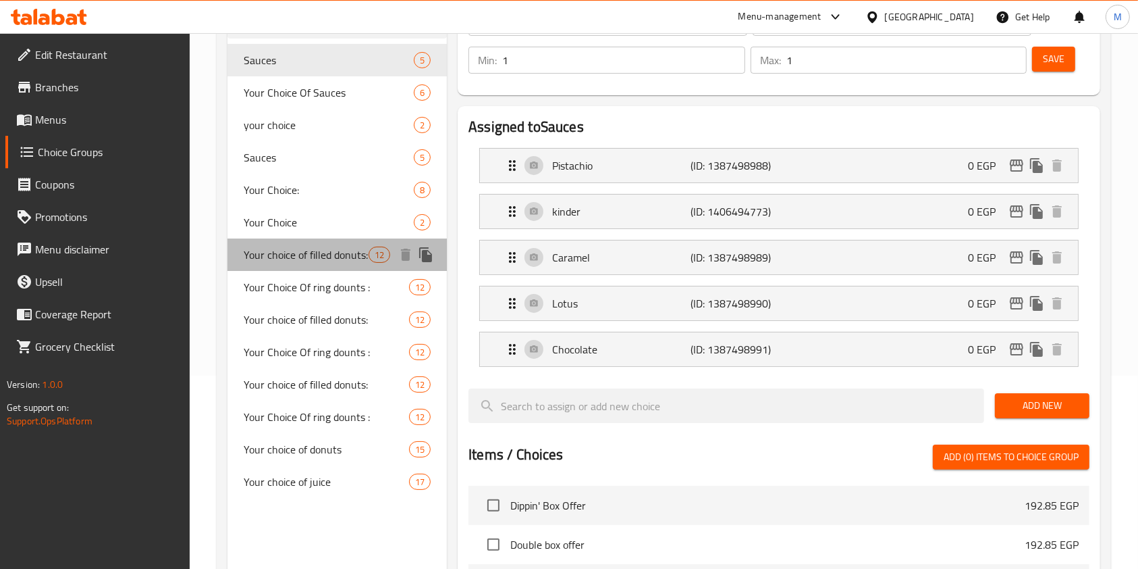
click at [308, 258] on span "Your choice of filled donuts:" at bounding box center [306, 254] width 125 height 16
type input "Your choice of filled donuts:"
type input "اختيارك من الدونتس المحشي :"
type input "6"
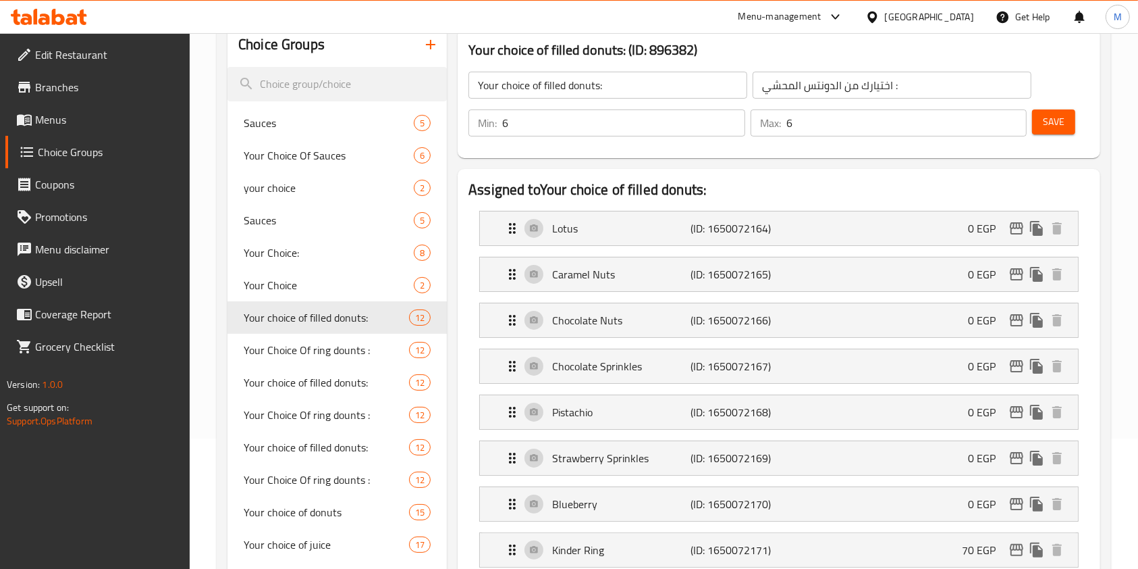
scroll to position [103, 0]
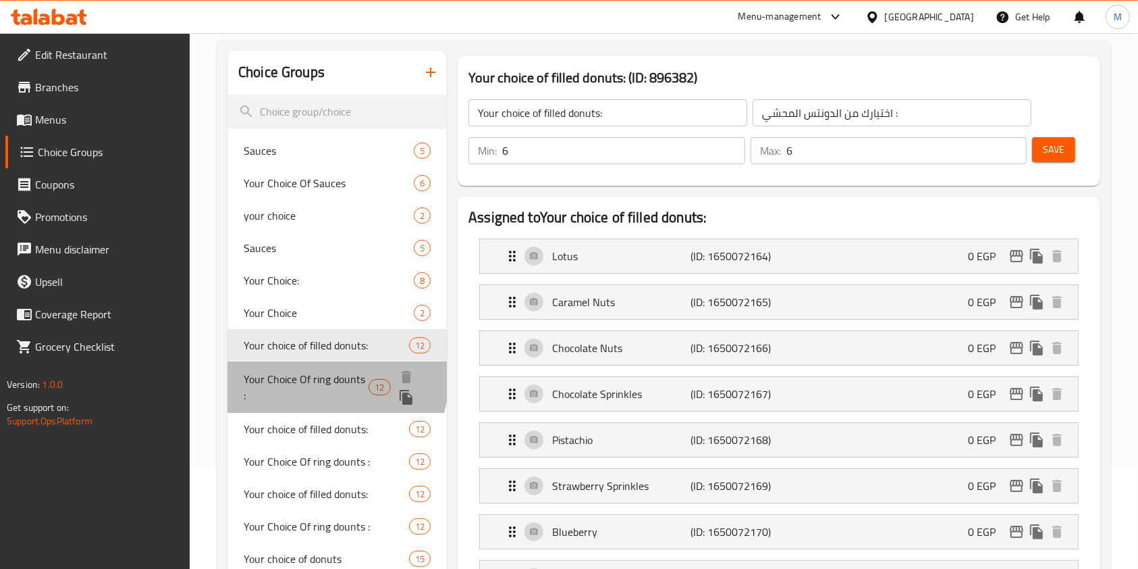
click at [310, 376] on span "Your Choice Of ring dounts :" at bounding box center [306, 387] width 125 height 32
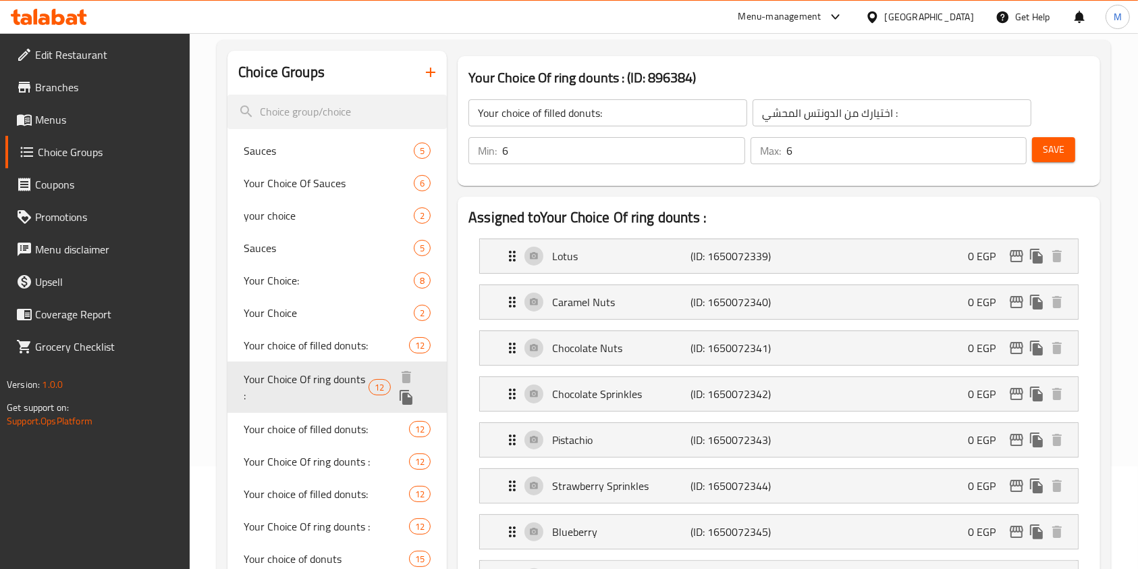
type input "Your Choice Of ring dounts :"
type input "اختيارك من رينج دونتس :"
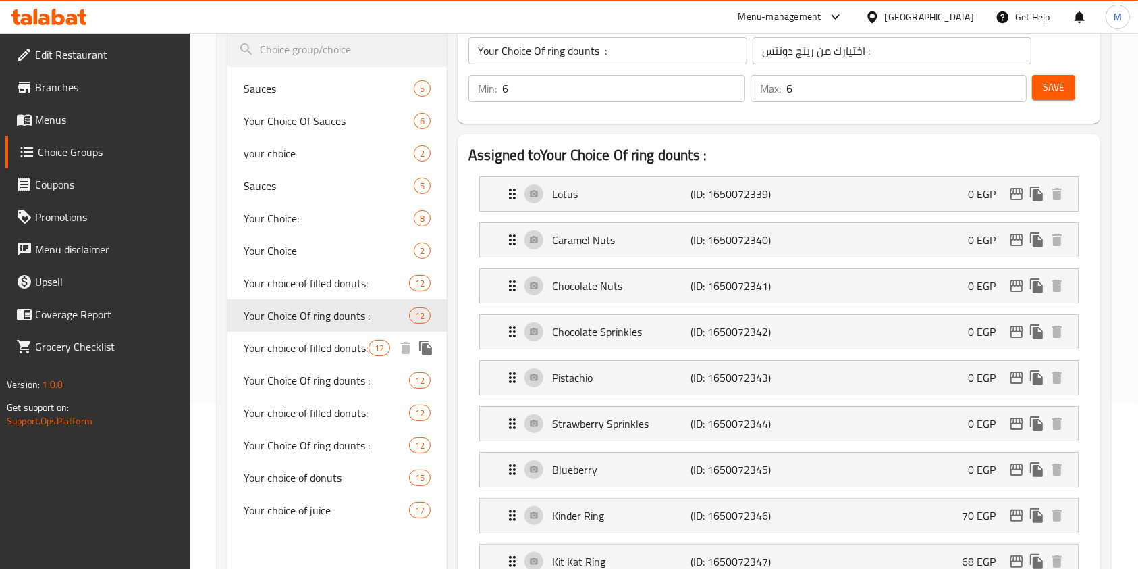
scroll to position [193, 0]
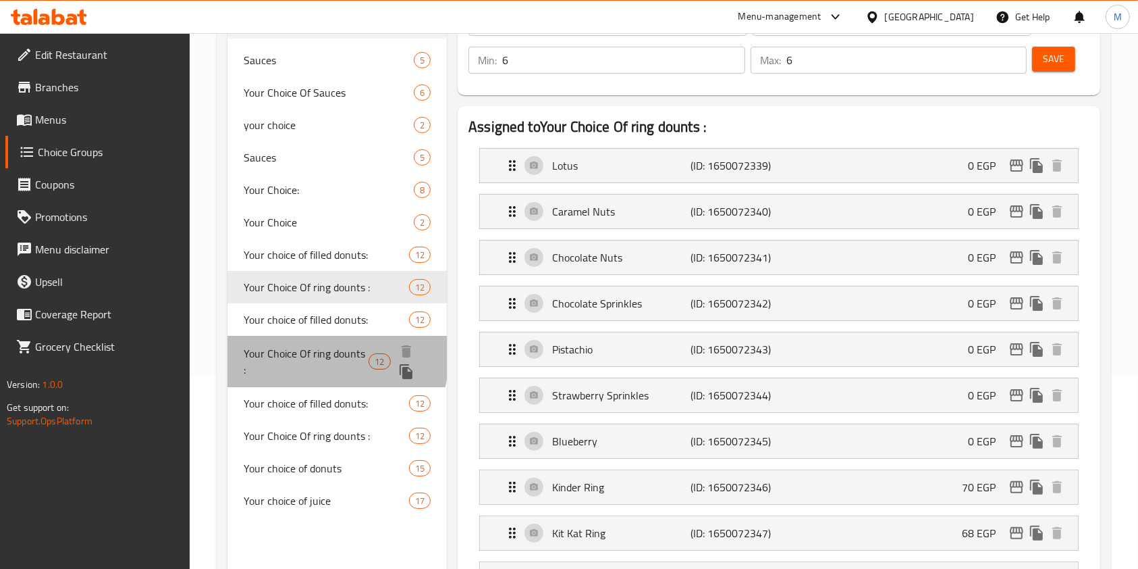
click at [309, 356] on span "Your Choice Of ring dounts :" at bounding box center [306, 361] width 125 height 32
type input "3"
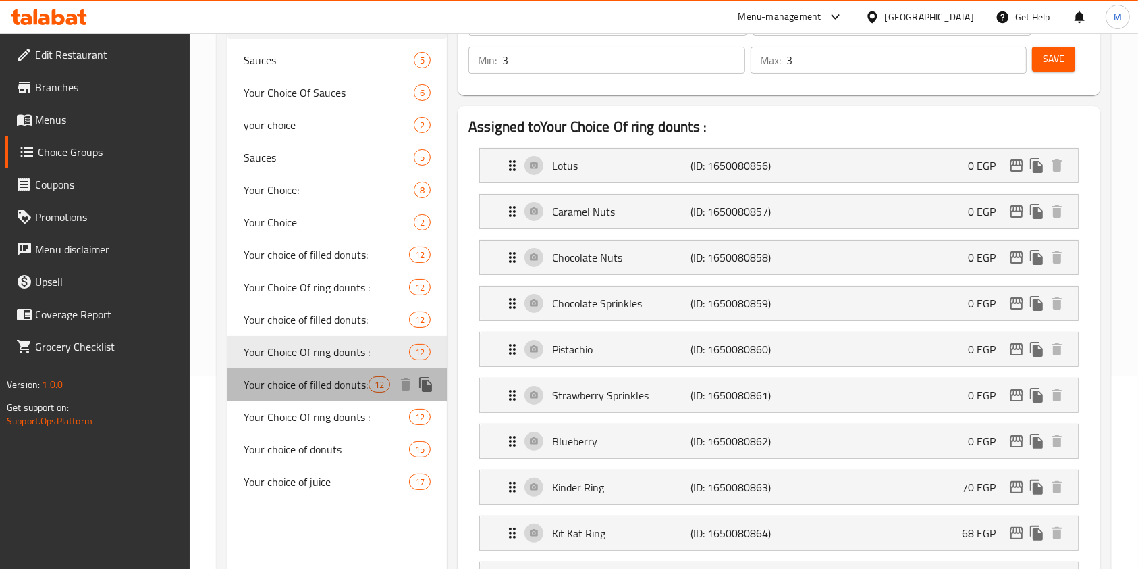
click at [338, 385] on span "Your choice of filled donuts:" at bounding box center [306, 384] width 125 height 16
type input "Your choice of filled donuts:"
type input "اختيارك من الدونتس المحشي :"
type input "2"
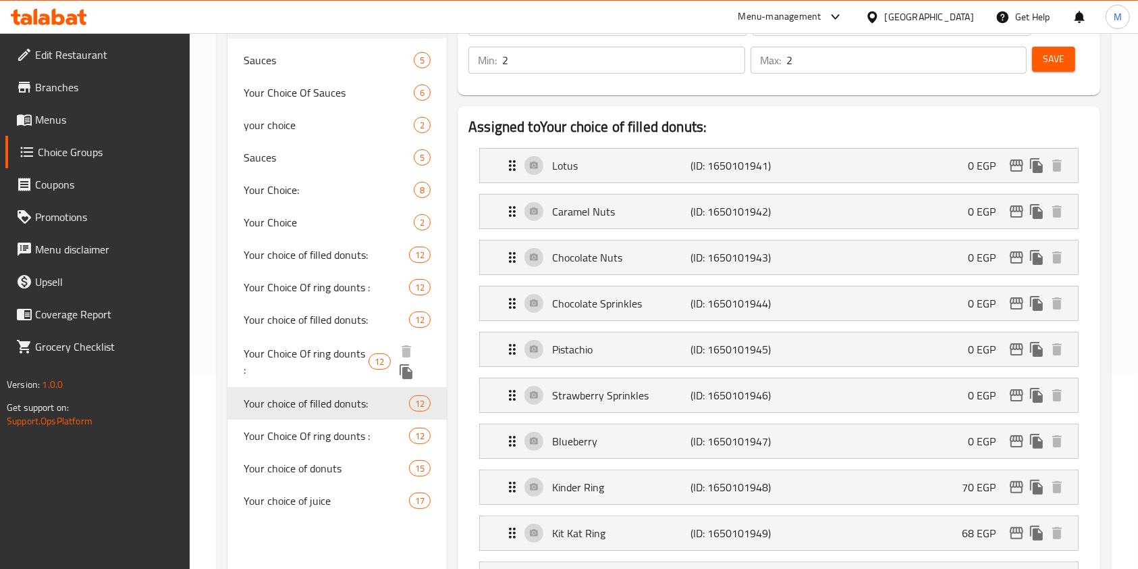
click at [318, 361] on div "Your Choice Of ring dounts : 12" at bounding box center [337, 361] width 219 height 51
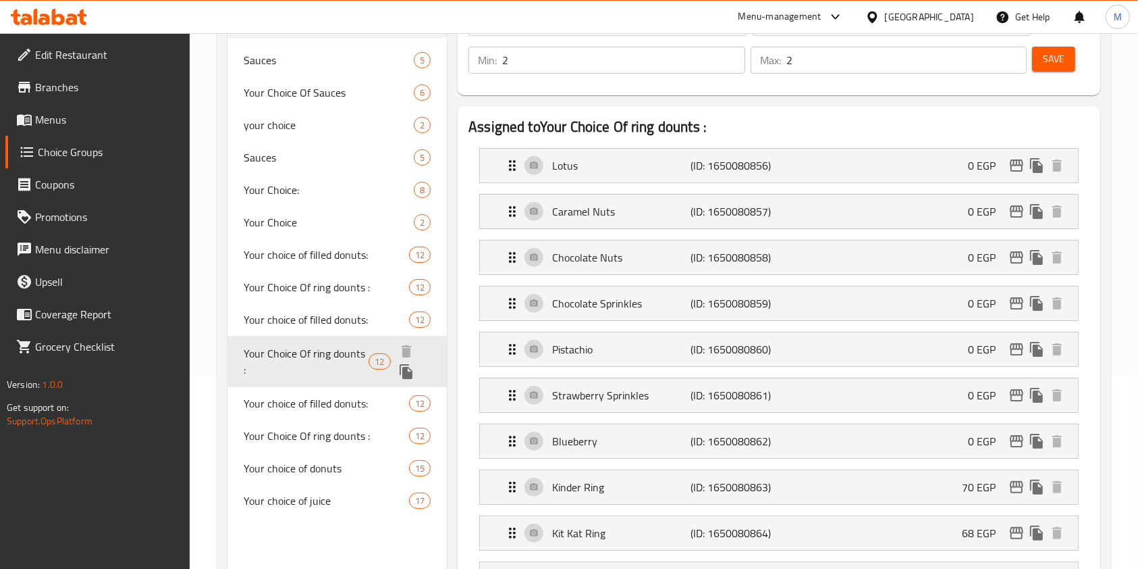
type input "Your Choice Of ring dounts :"
type input "اختيارك من رينج دونتس :"
type input "3"
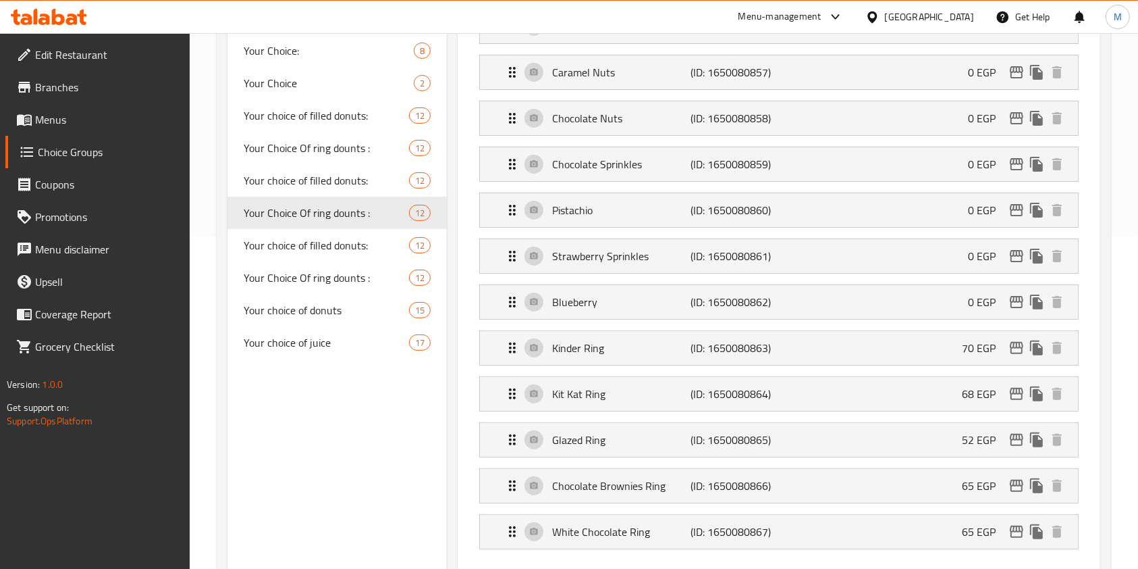
scroll to position [373, 0]
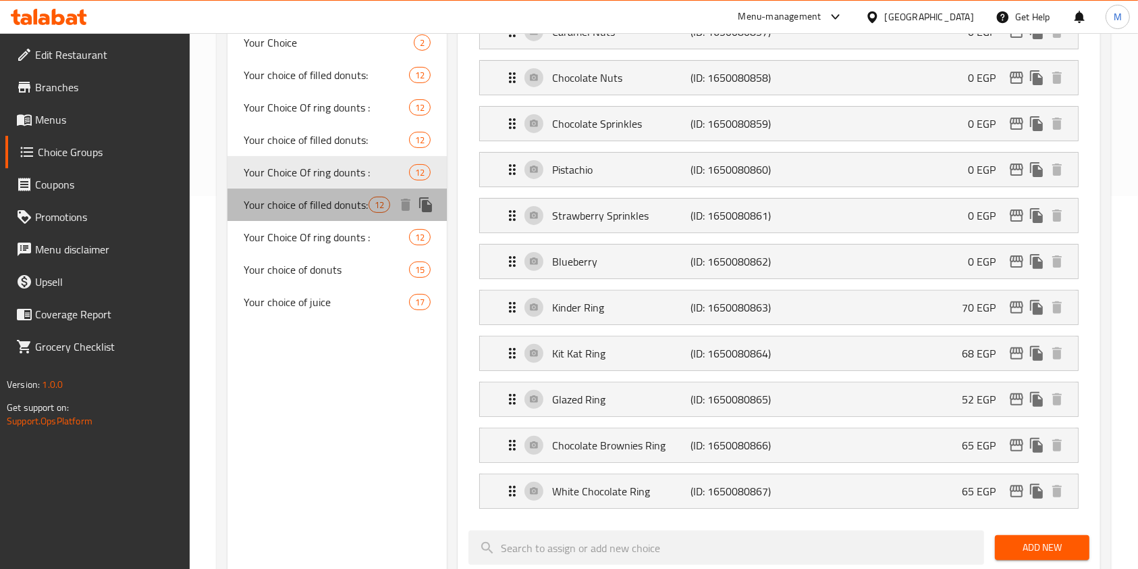
click at [340, 206] on span "Your choice of filled donuts:" at bounding box center [306, 204] width 125 height 16
type input "Your choice of filled donuts:"
type input "اختيارك من الدونتس المحشي :"
type input "2"
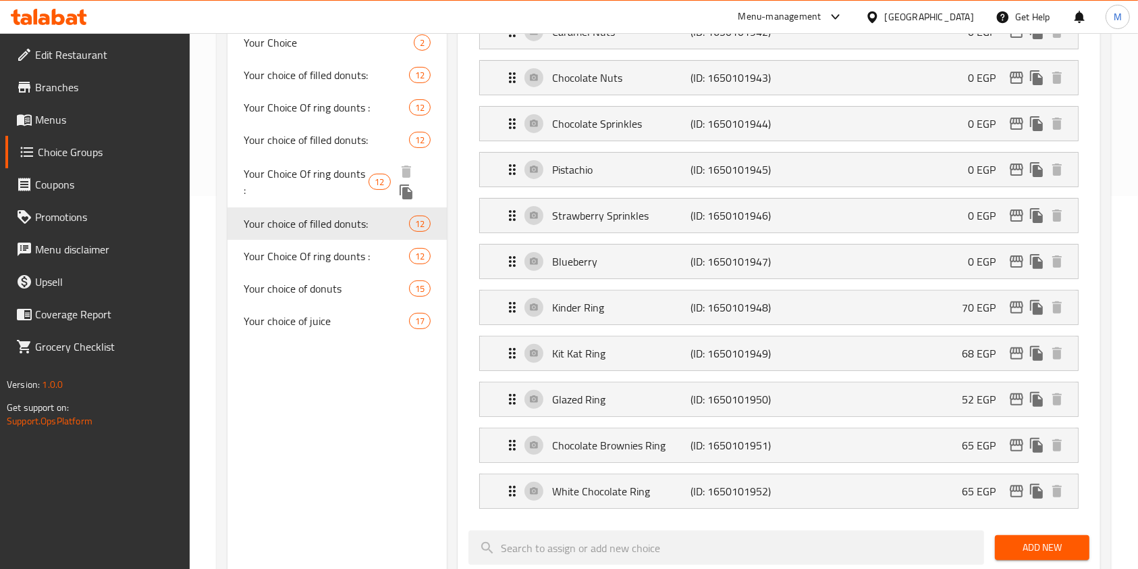
click at [334, 180] on span "Your Choice Of ring dounts :" at bounding box center [306, 181] width 125 height 32
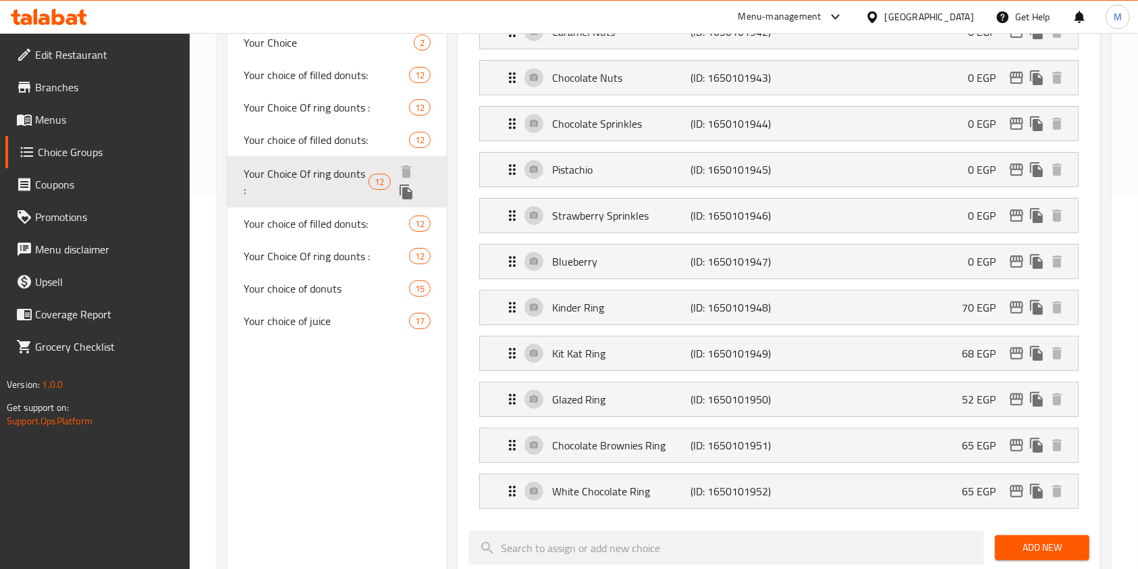
type input "Your Choice Of ring dounts :"
type input "اختيارك من رينج دونتس :"
type input "3"
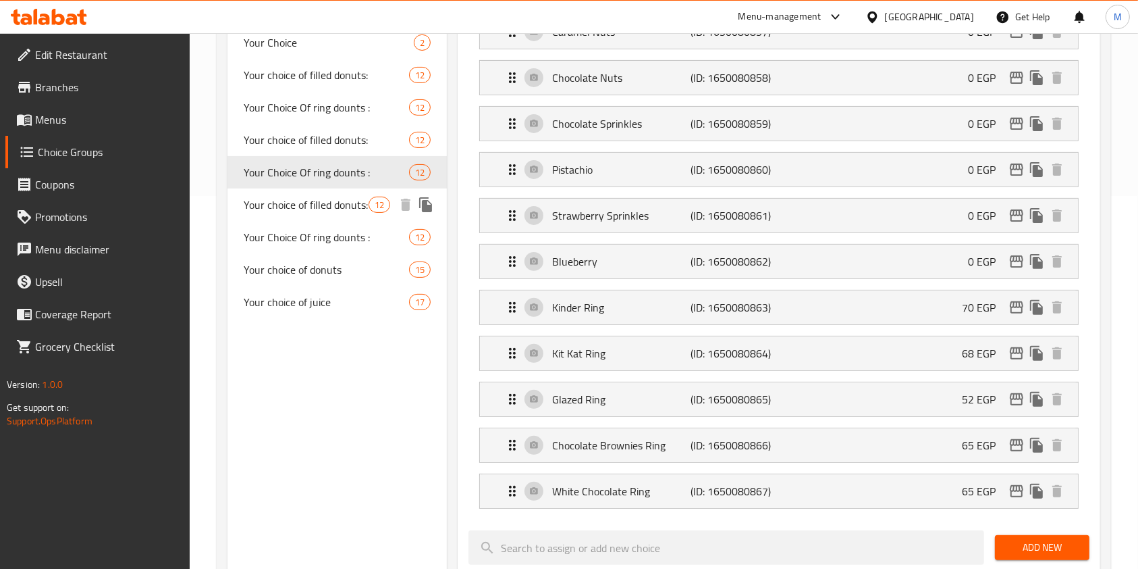
click at [352, 198] on span "Your choice of filled donuts:" at bounding box center [306, 204] width 125 height 16
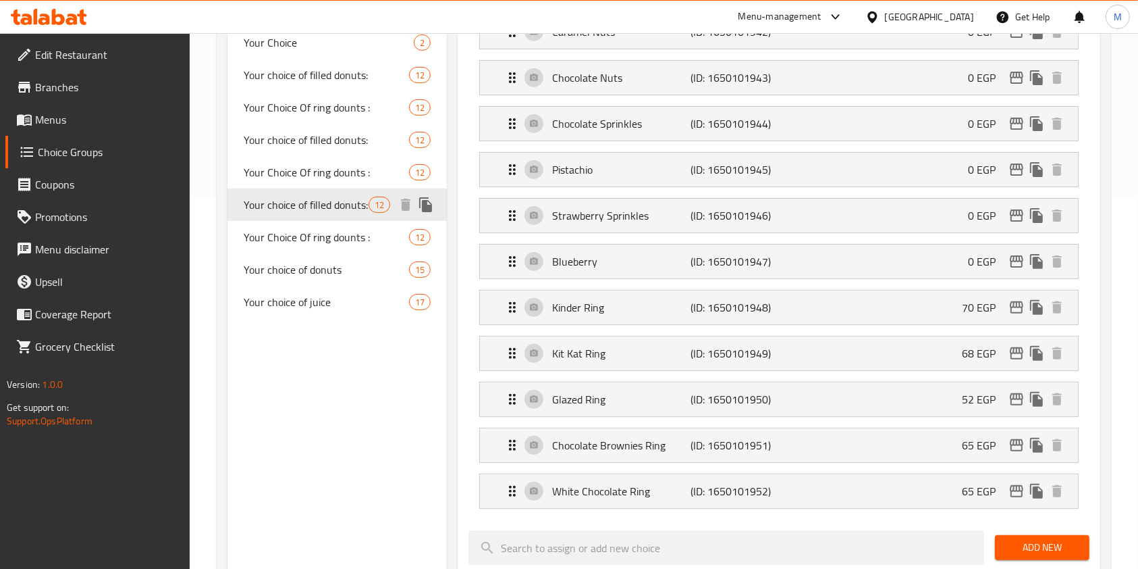
type input "Your choice of filled donuts:"
type input "اختيارك من الدونتس المحشي :"
type input "2"
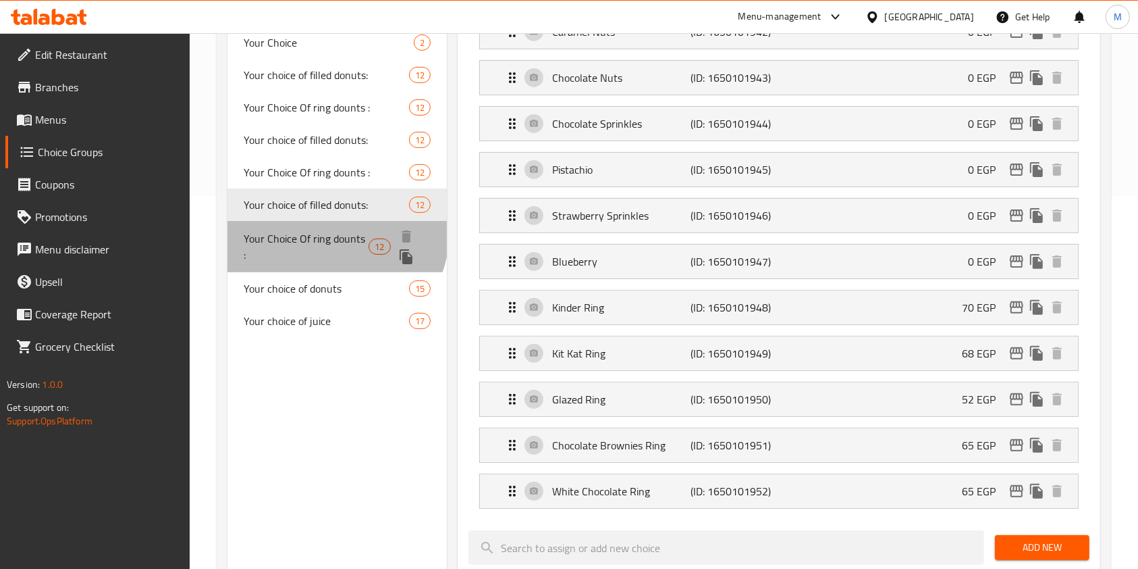
click at [328, 231] on span "Your Choice Of ring dounts :" at bounding box center [306, 246] width 125 height 32
type input "Your Choice Of ring dounts :"
type input "اختيارك من رينج دونتس :"
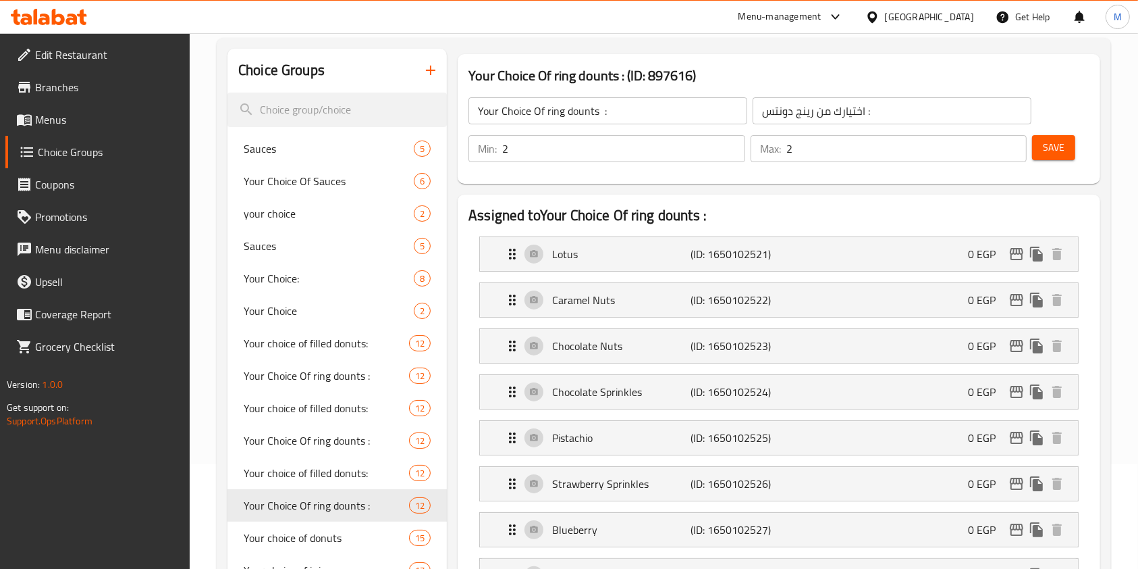
scroll to position [103, 0]
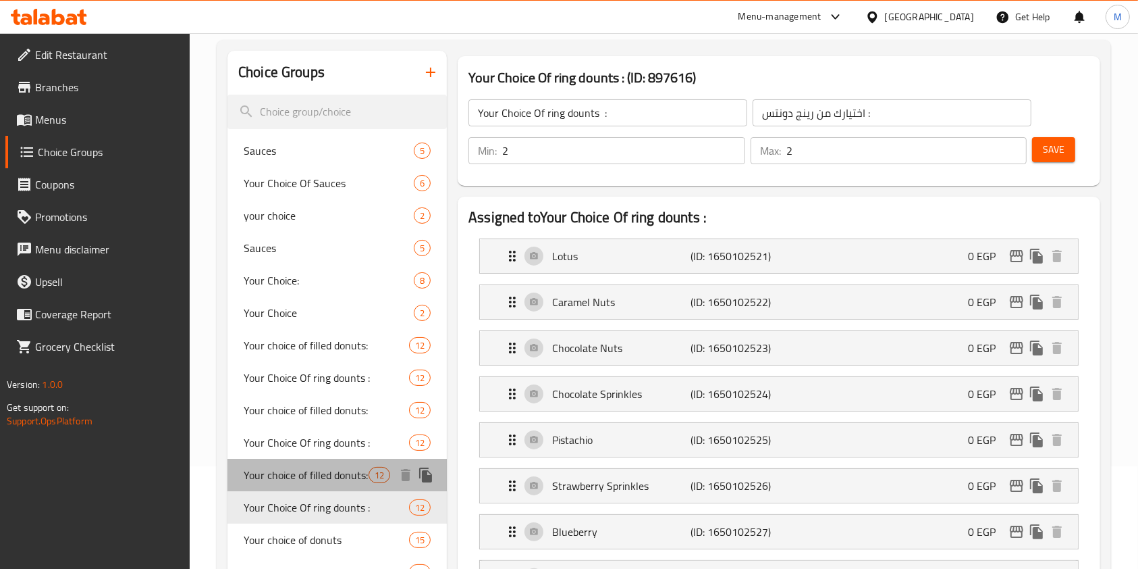
click at [332, 475] on span "Your choice of filled donuts:" at bounding box center [306, 475] width 125 height 16
type input "Your choice of filled donuts:"
type input "اختيارك من الدونتس المحشي :"
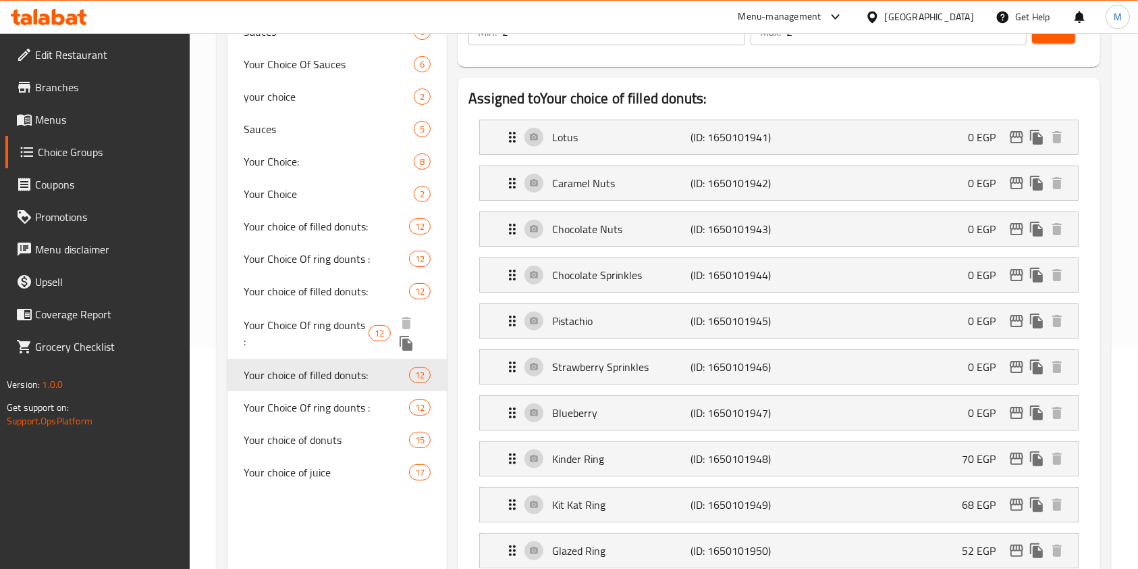
scroll to position [193, 0]
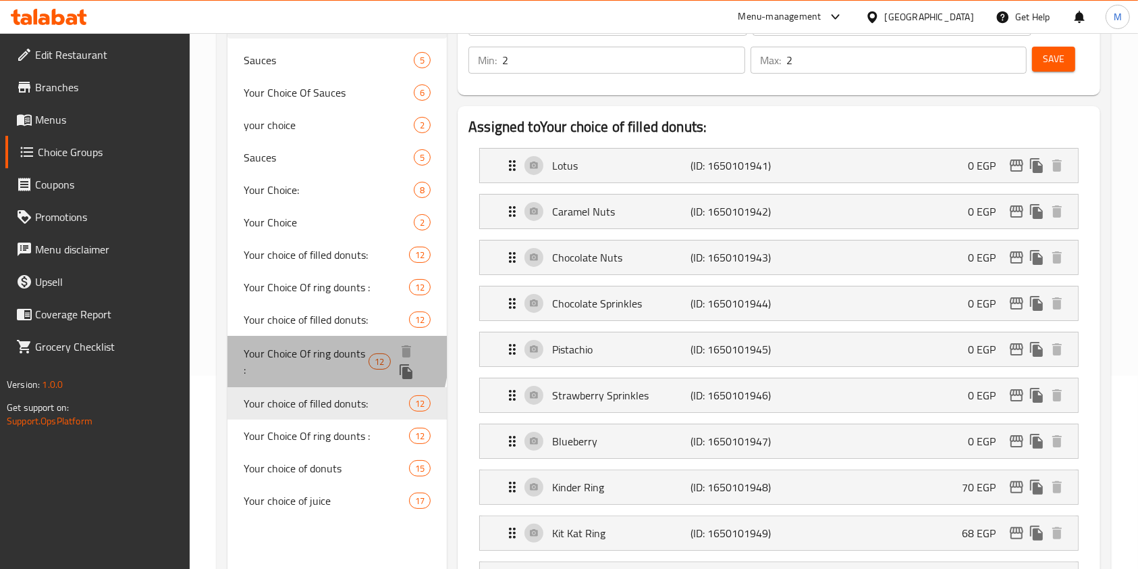
click at [302, 353] on span "Your Choice Of ring dounts :" at bounding box center [306, 361] width 125 height 32
type input "Your Choice Of ring dounts :"
type input "اختيارك من رينج دونتس :"
type input "3"
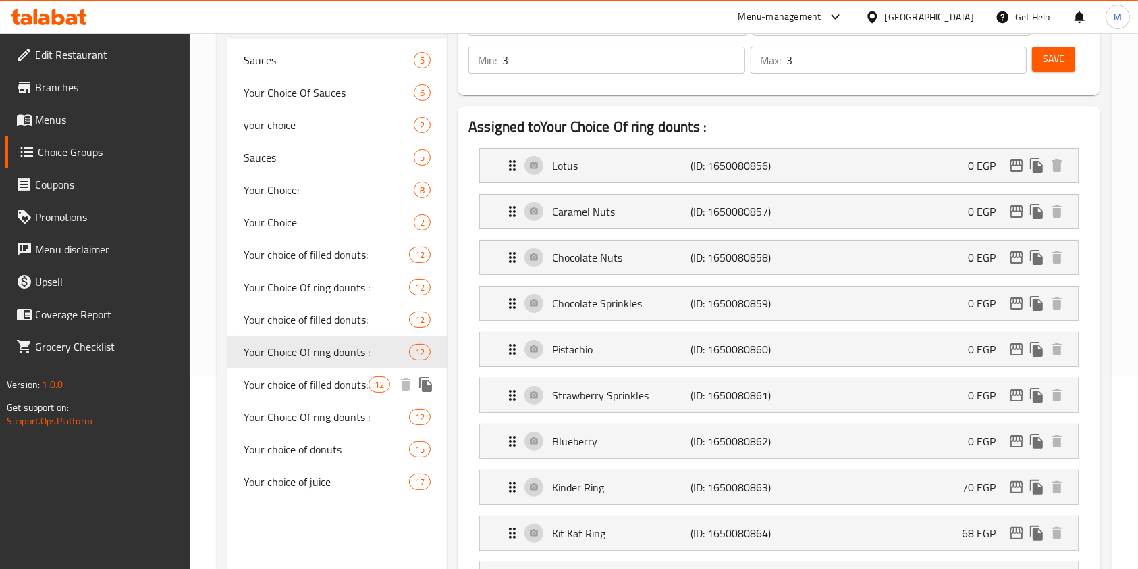
click at [318, 384] on span "Your choice of filled donuts:" at bounding box center [306, 384] width 125 height 16
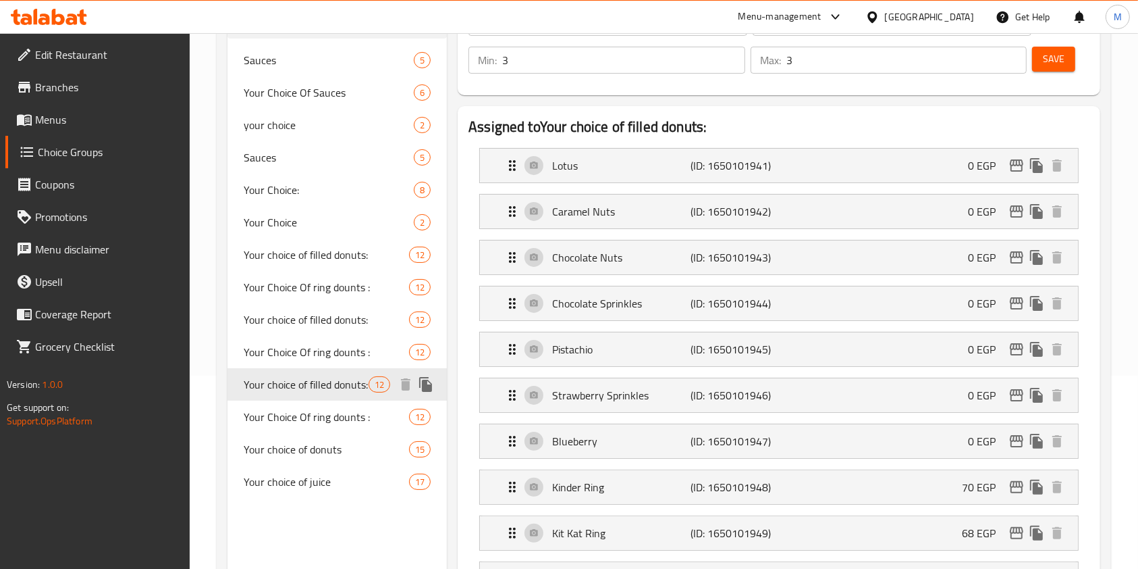
type input "Your choice of filled donuts:"
type input "اختيارك من الدونتس المحشي :"
type input "2"
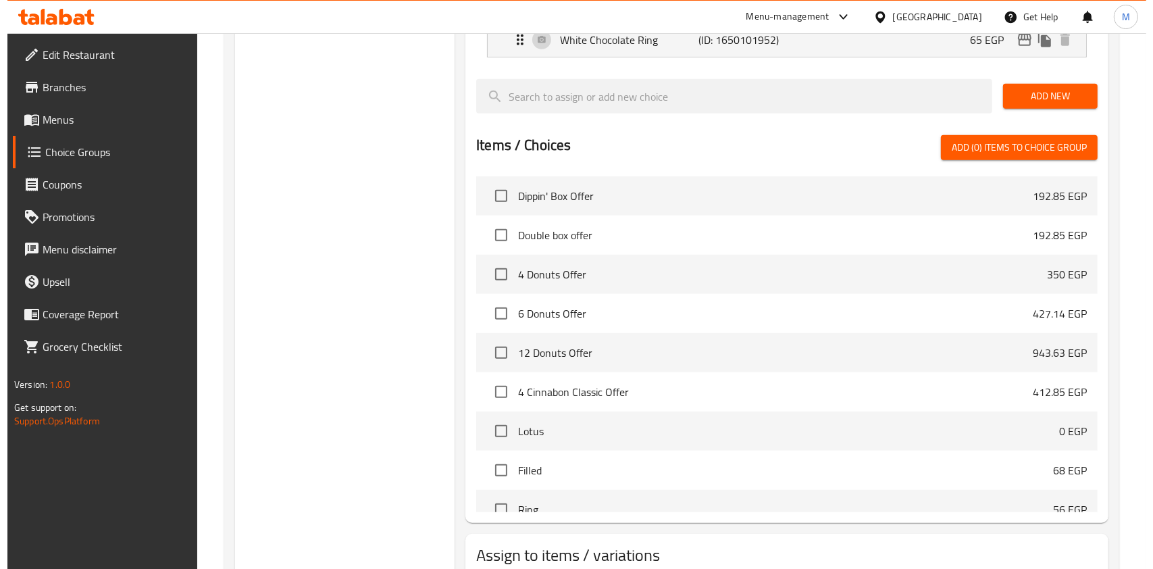
scroll to position [914, 0]
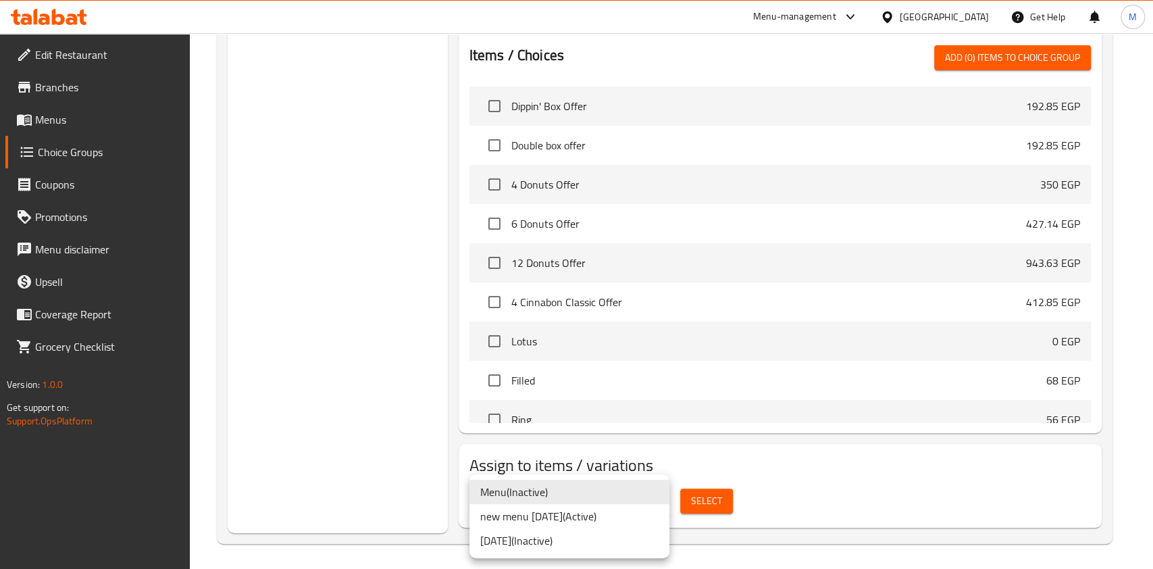
click at [539, 496] on li "Menu ( Inactive )" at bounding box center [569, 491] width 200 height 24
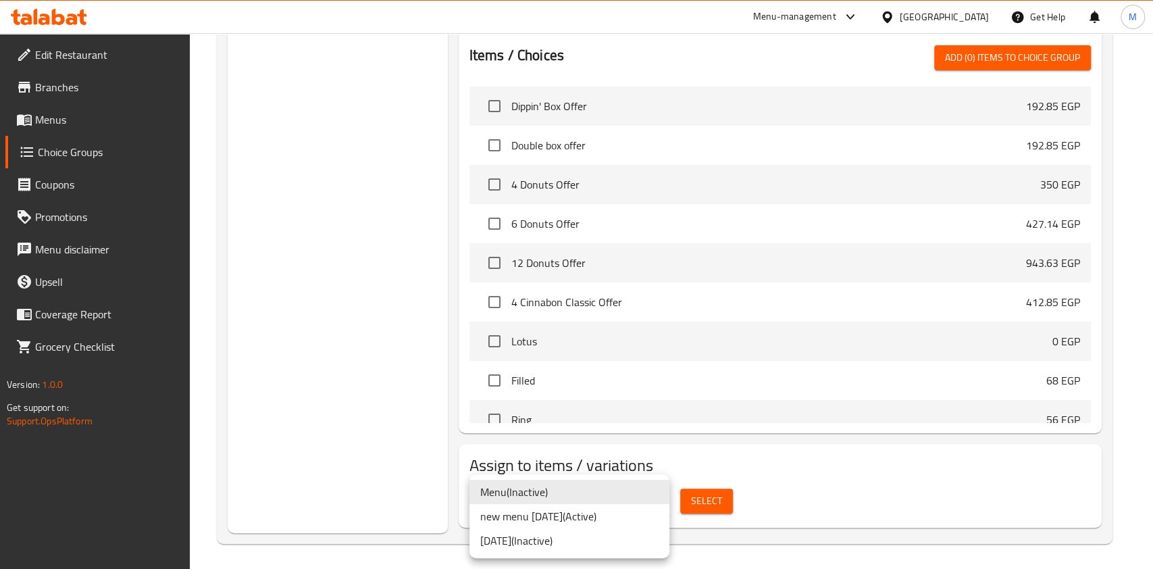
click at [583, 517] on li "new menu [DATE] ( Active )" at bounding box center [569, 516] width 200 height 24
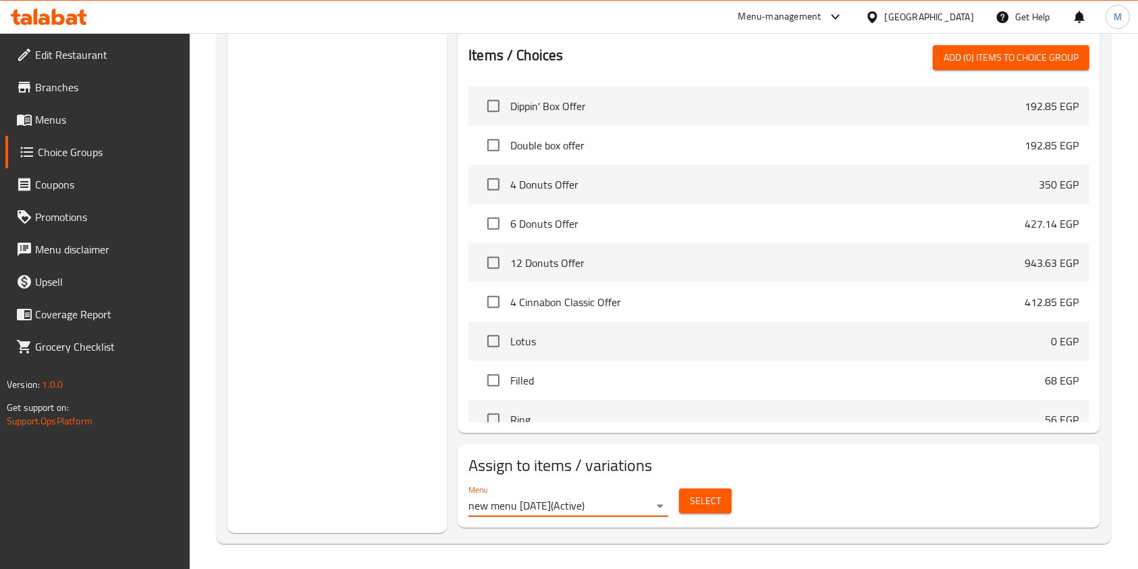
click at [695, 502] on span "Select" at bounding box center [705, 500] width 31 height 17
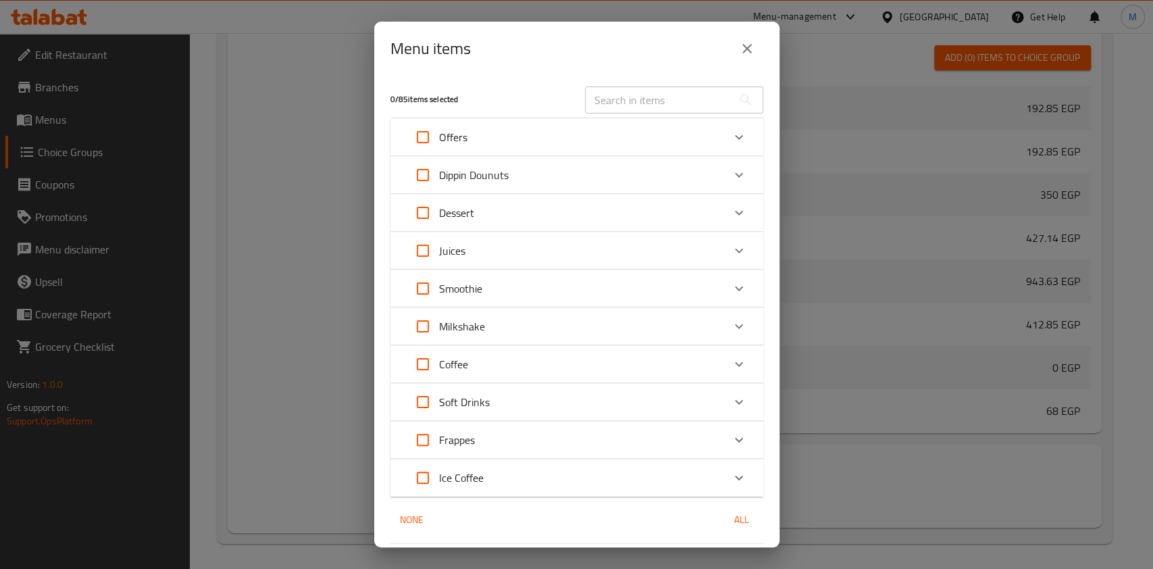
click at [731, 129] on icon "Expand" at bounding box center [739, 137] width 16 height 16
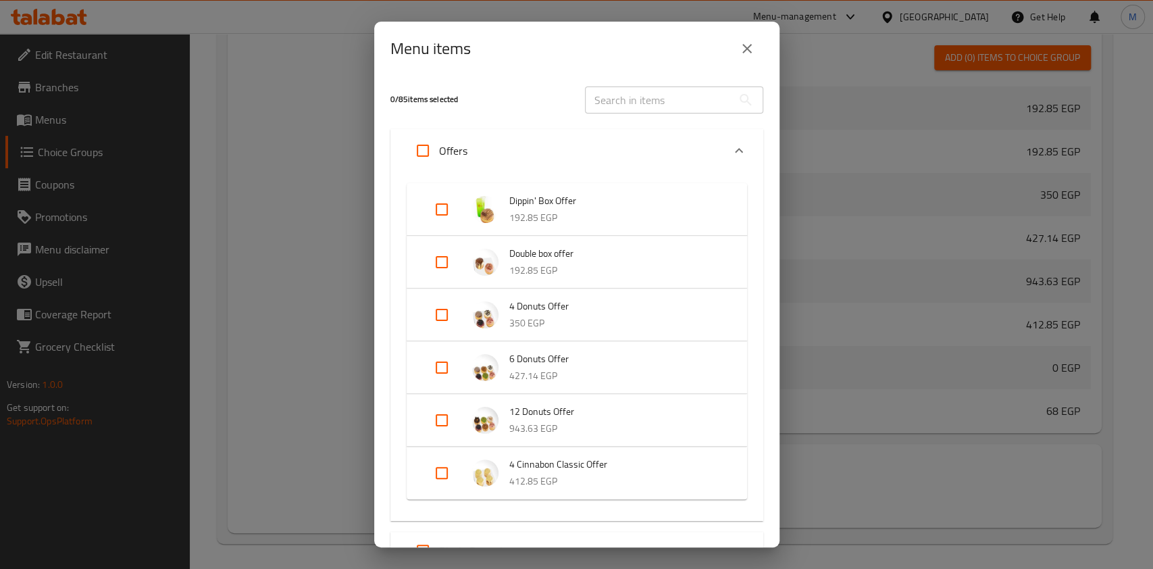
click at [439, 308] on input "Expand" at bounding box center [441, 314] width 32 height 32
checkbox input "true"
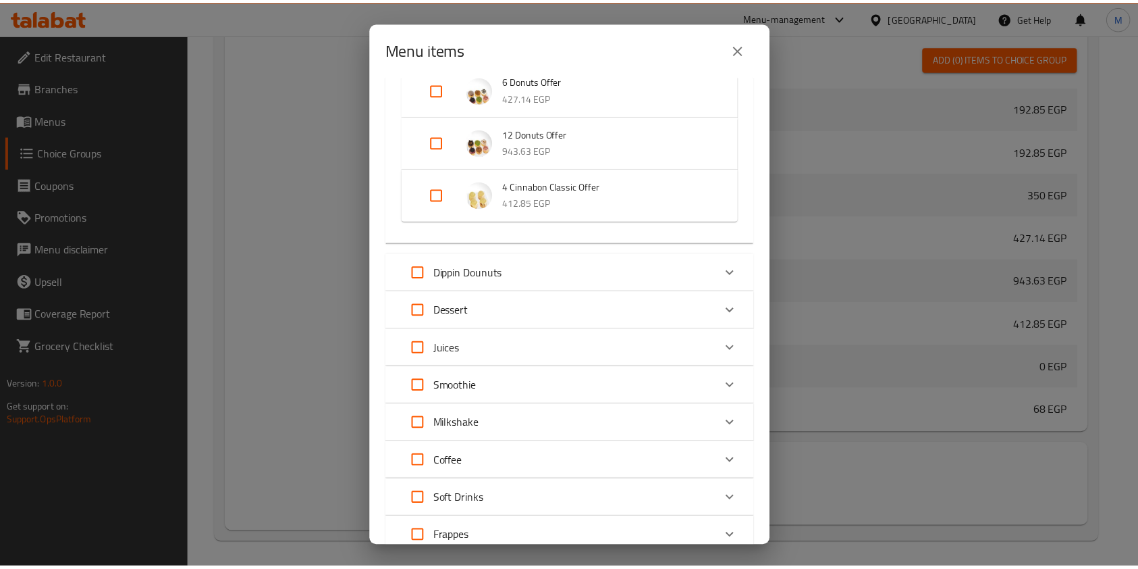
scroll to position [440, 0]
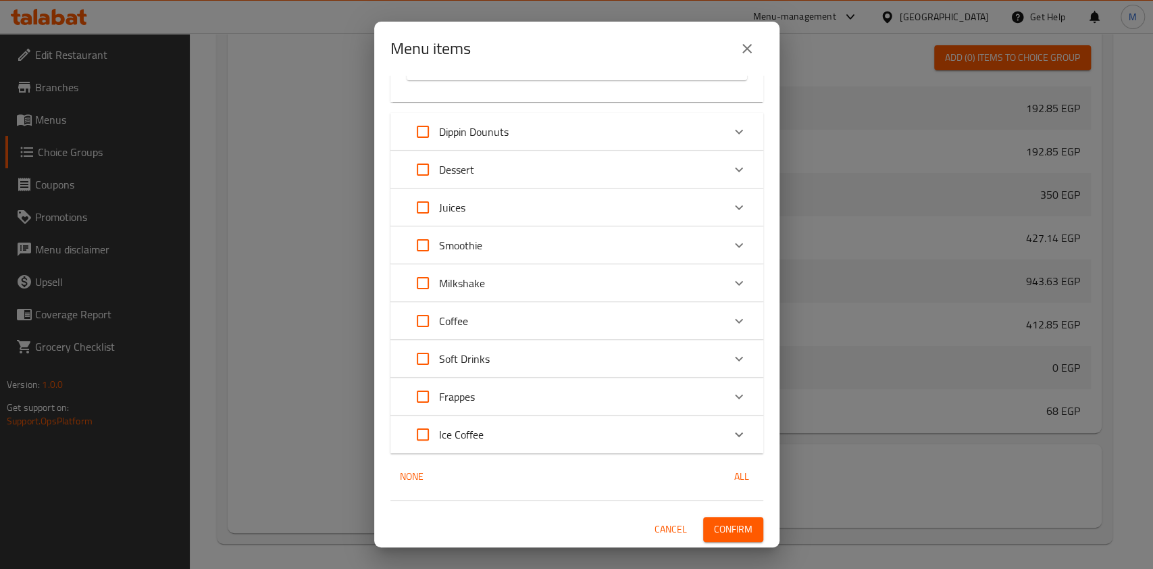
click at [739, 537] on button "Confirm" at bounding box center [733, 529] width 60 height 25
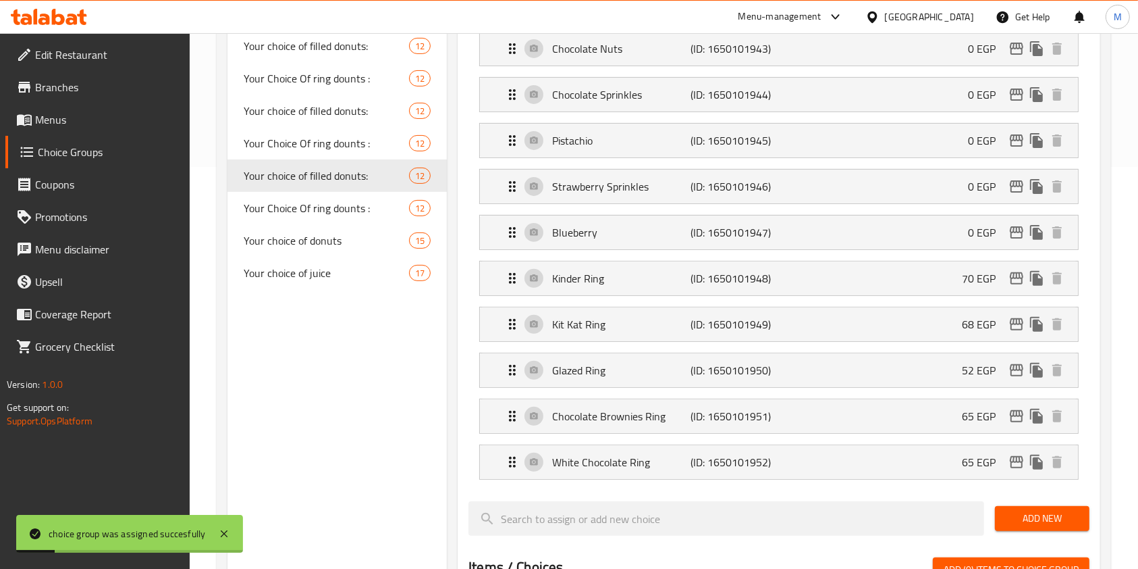
scroll to position [373, 0]
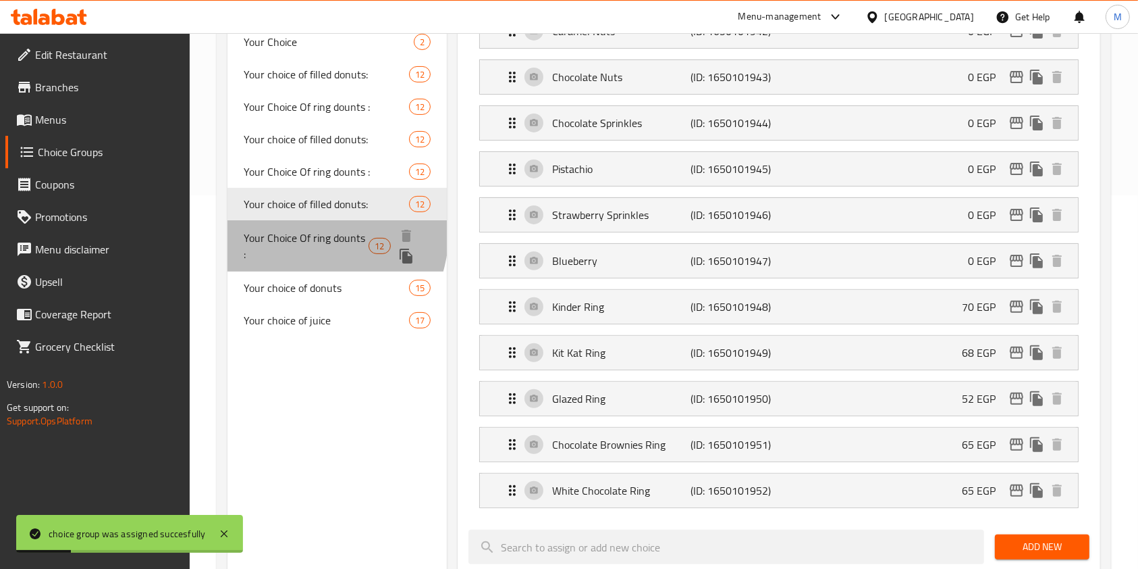
click at [298, 230] on span "Your Choice Of ring dounts :" at bounding box center [306, 246] width 125 height 32
type input "Your Choice Of ring dounts :"
type input "اختيارك من رينج دونتس :"
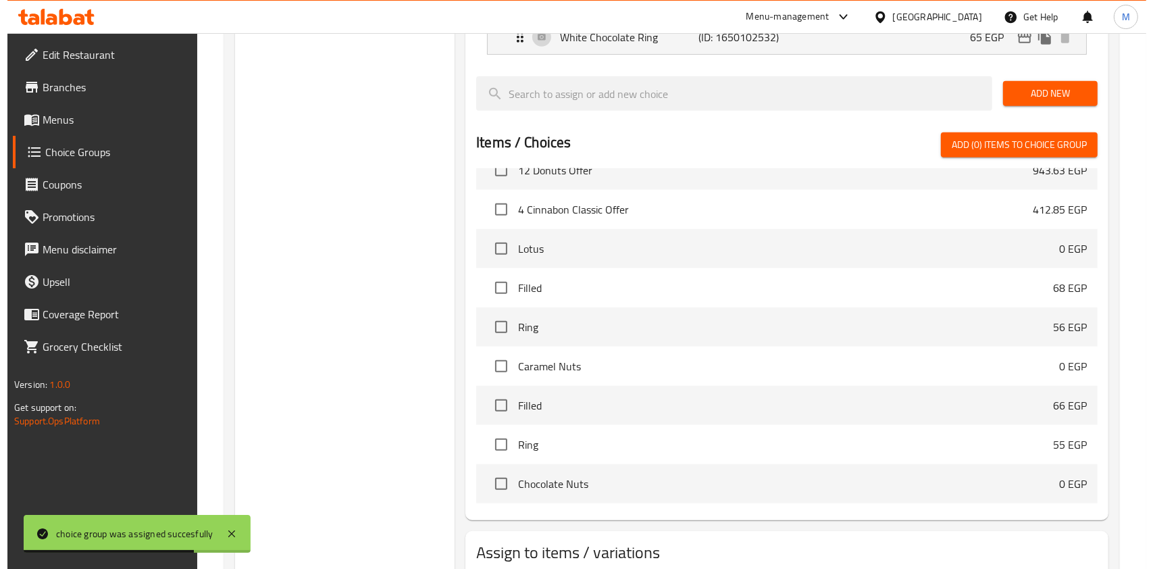
scroll to position [914, 0]
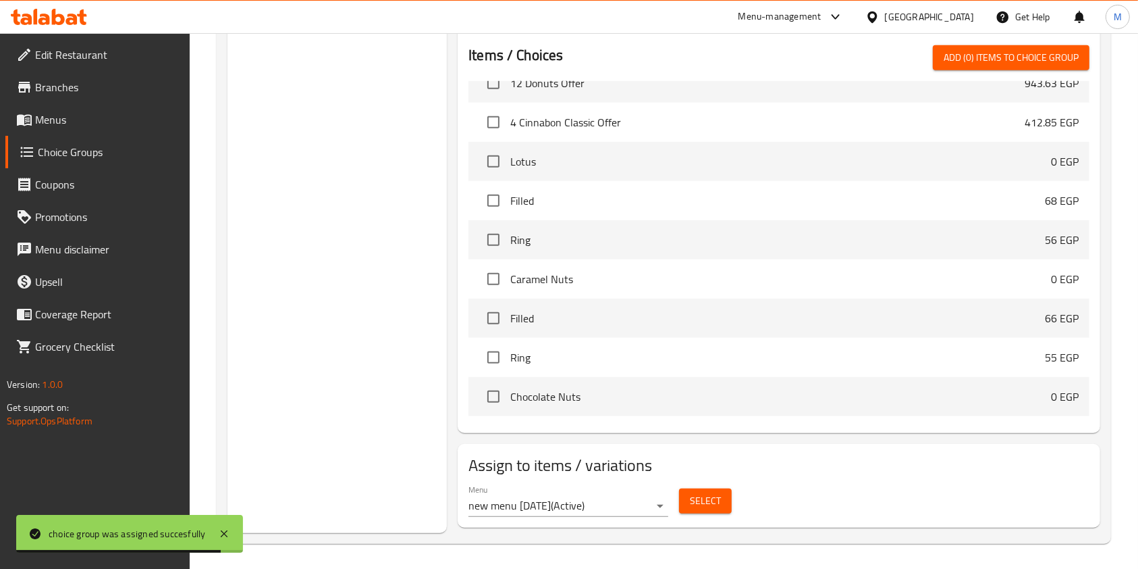
click at [673, 504] on div "Menu new menu [DATE] ( Active )" at bounding box center [568, 500] width 211 height 43
click at [693, 500] on span "Select" at bounding box center [705, 500] width 31 height 17
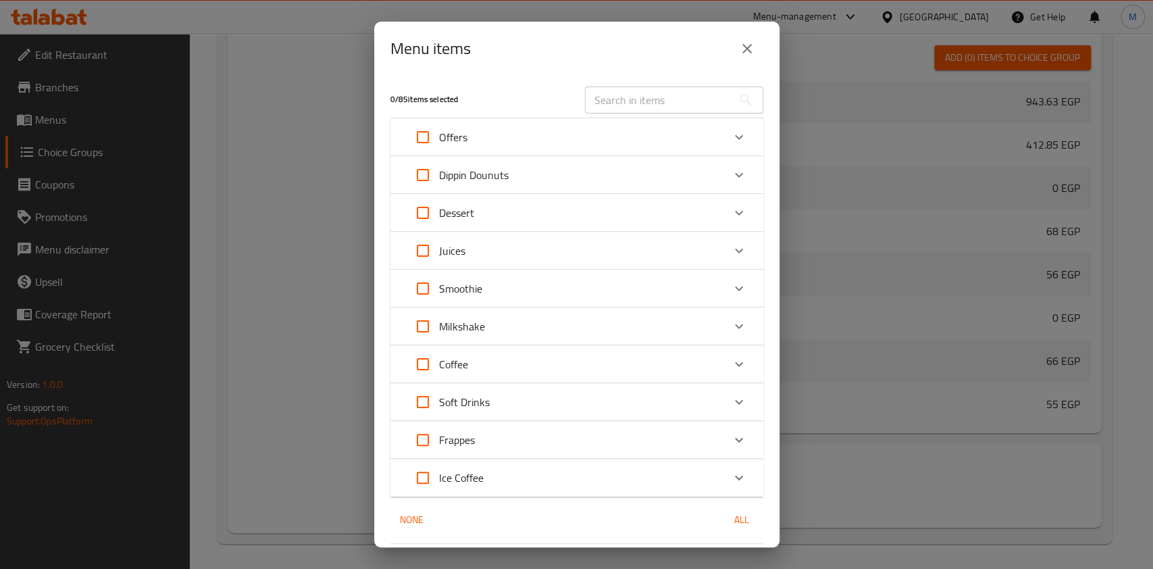
click at [731, 134] on icon "Expand" at bounding box center [739, 137] width 16 height 16
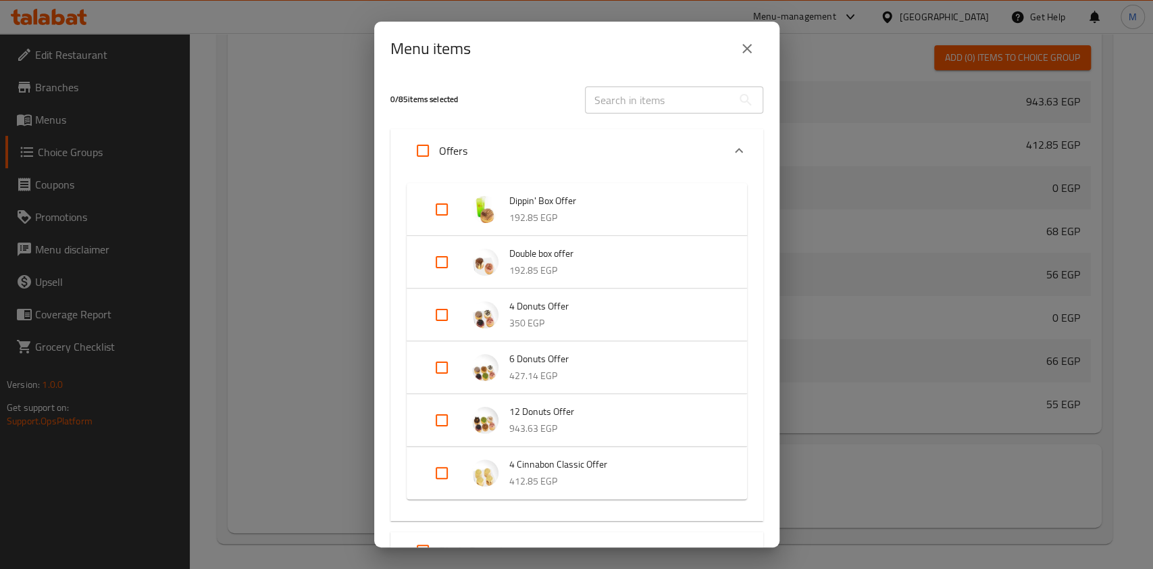
click at [440, 319] on input "Expand" at bounding box center [441, 314] width 32 height 32
checkbox input "true"
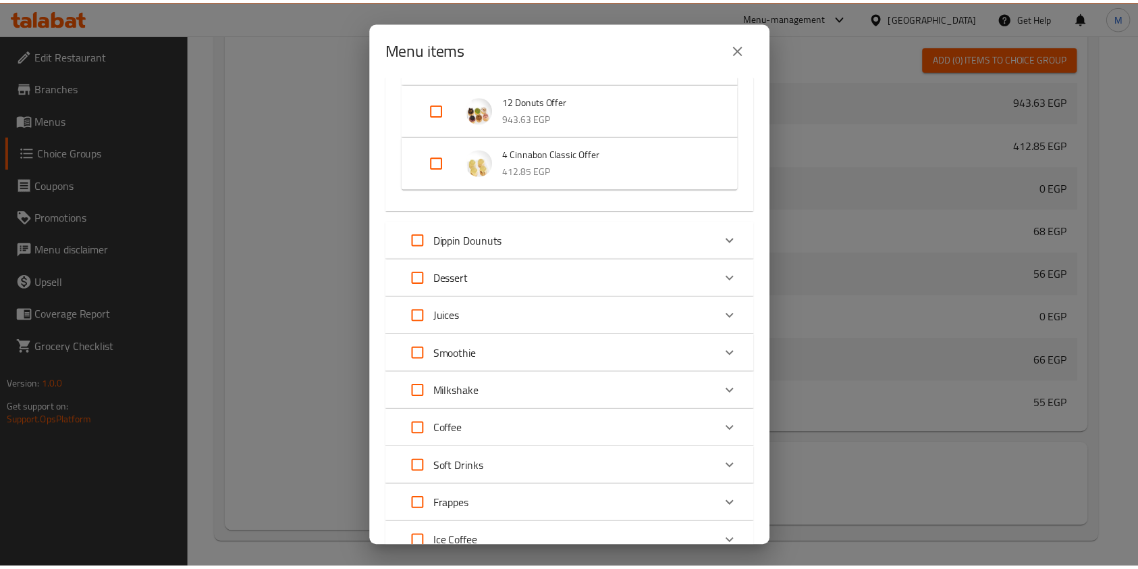
scroll to position [440, 0]
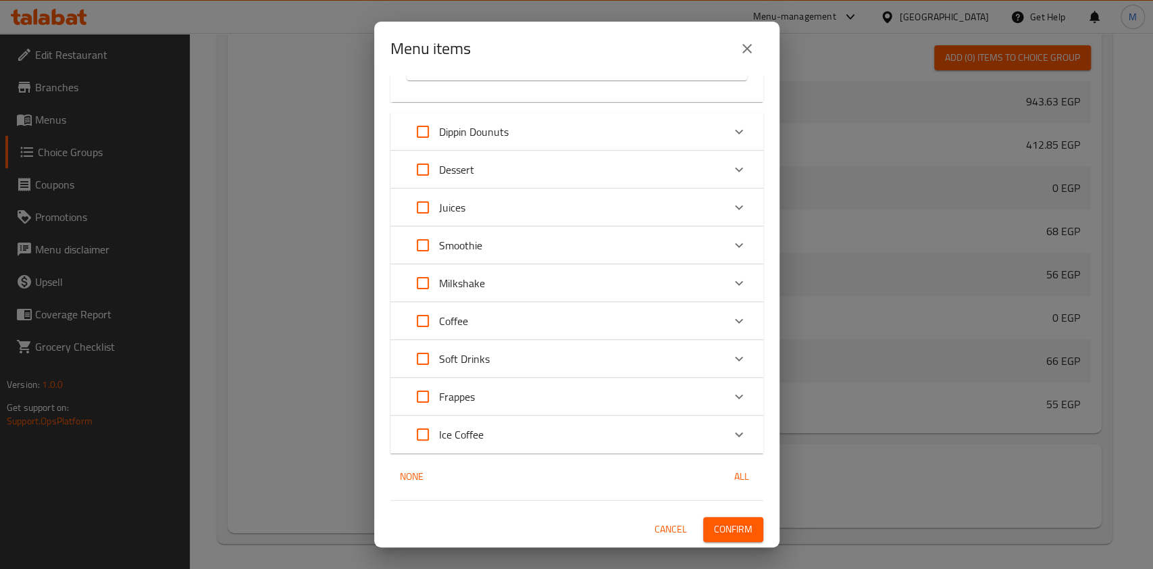
click at [740, 523] on button "Confirm" at bounding box center [733, 529] width 60 height 25
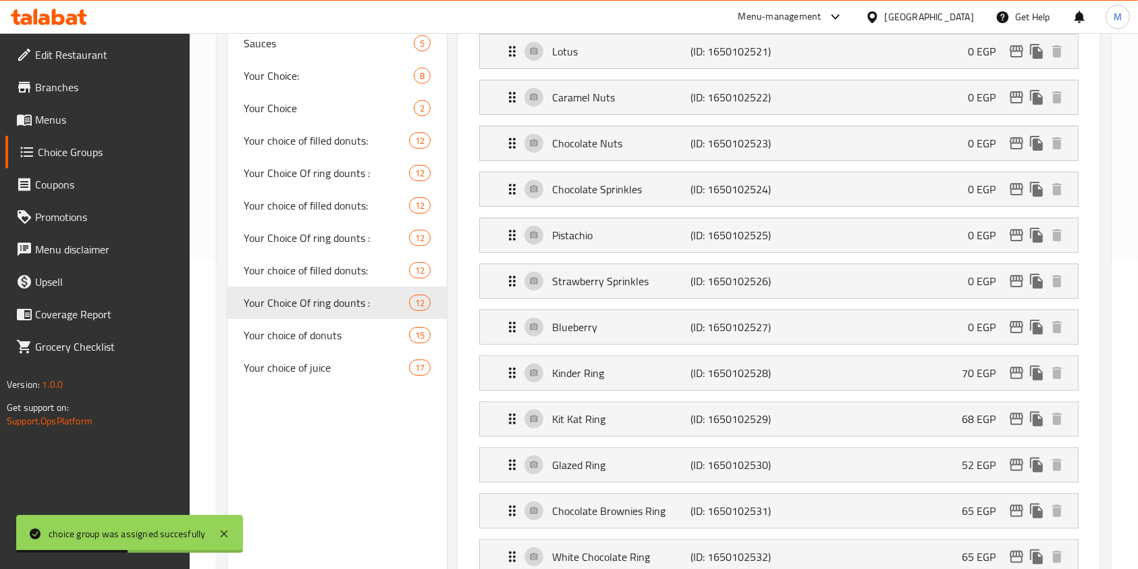
scroll to position [284, 0]
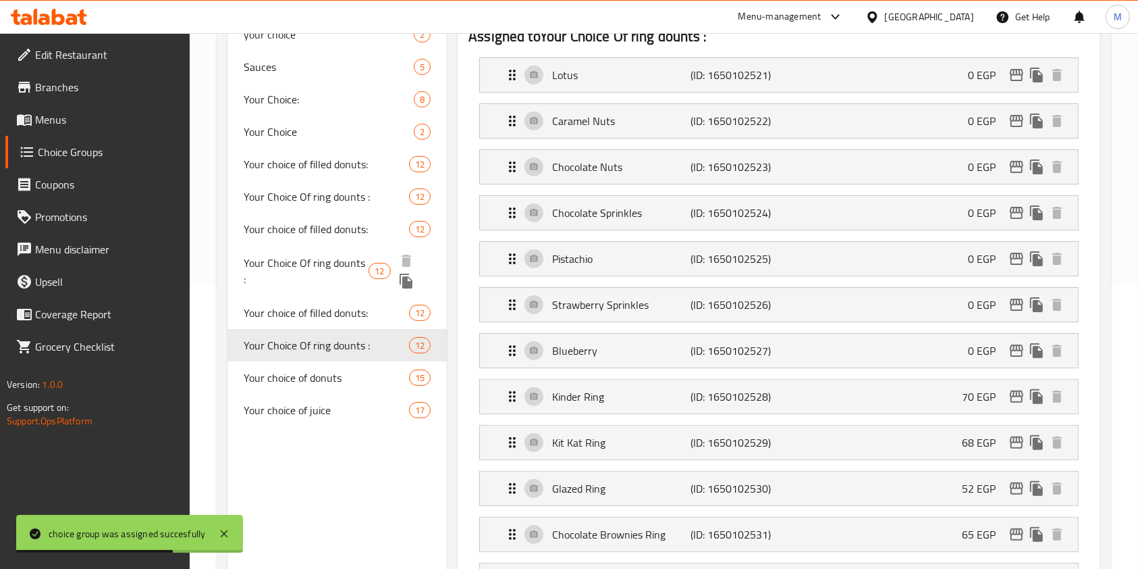
click at [280, 261] on span "Your Choice Of ring dounts :" at bounding box center [306, 271] width 125 height 32
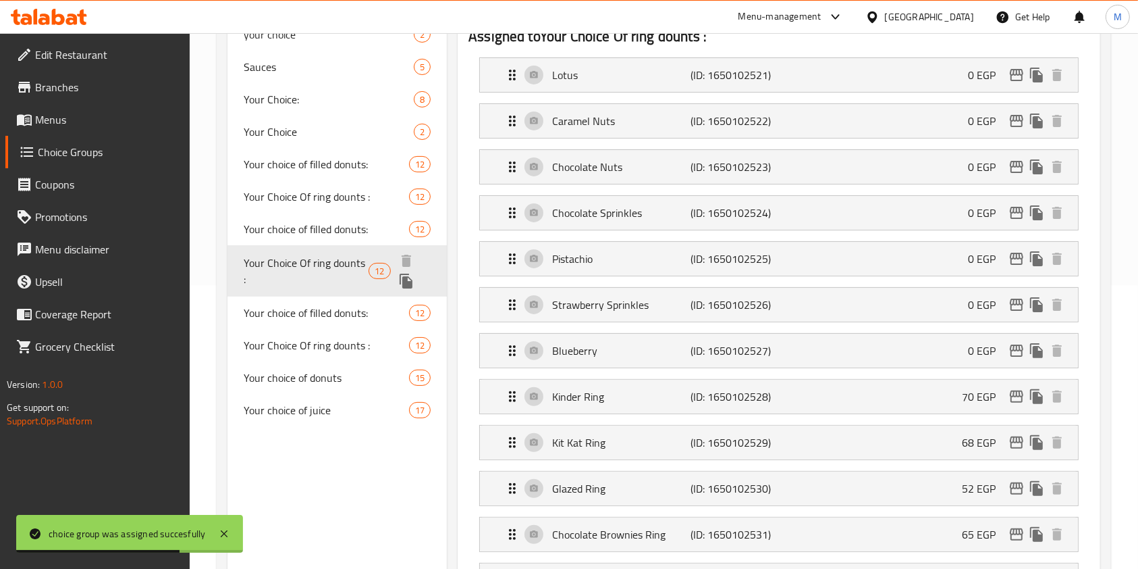
type input "3"
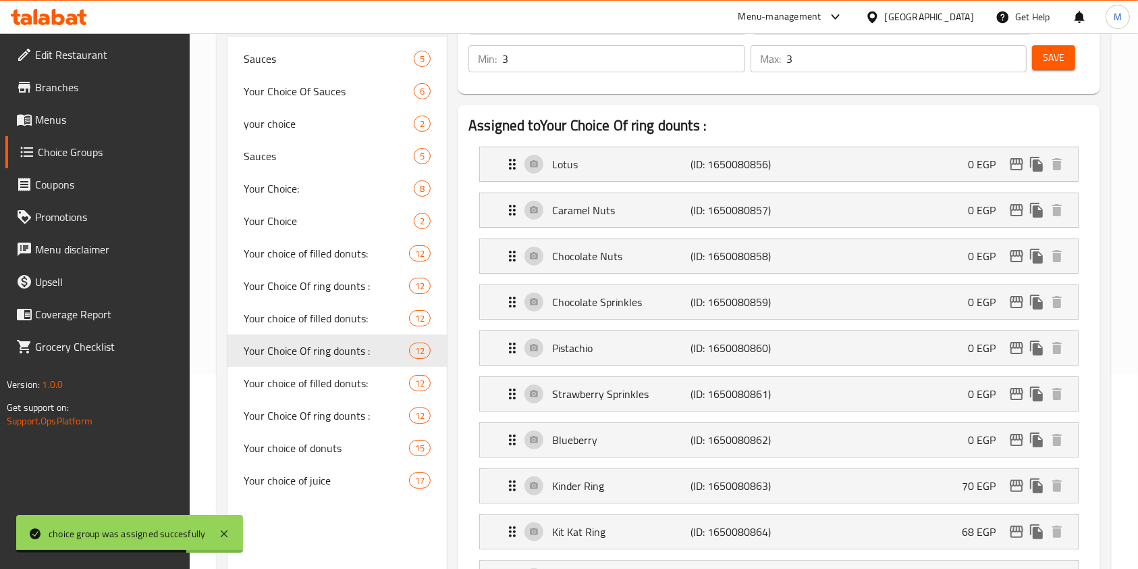
scroll to position [103, 0]
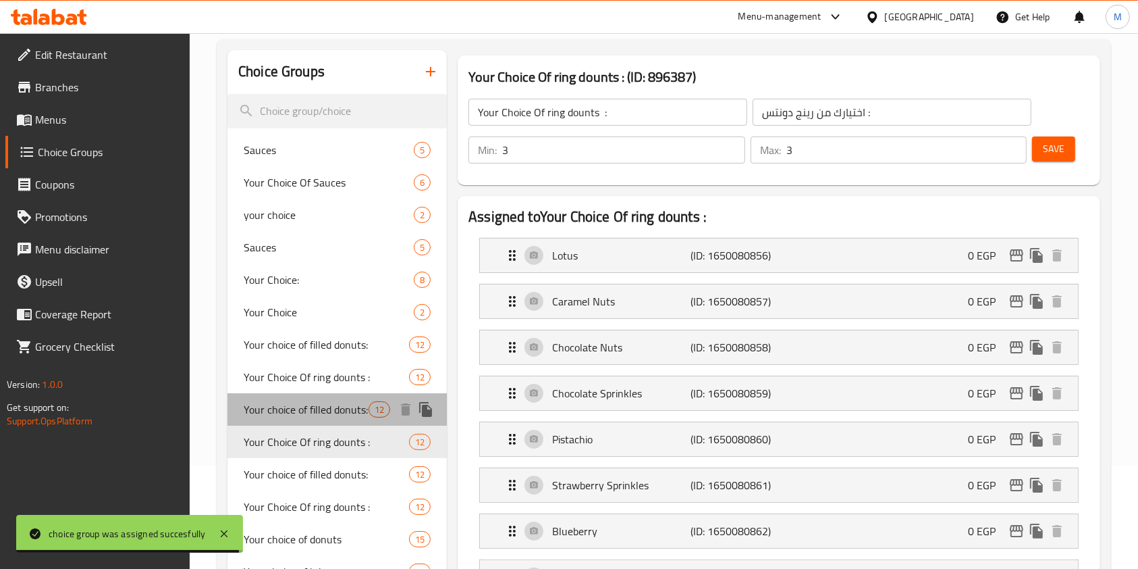
click at [318, 408] on span "Your choice of filled donuts:" at bounding box center [306, 409] width 125 height 16
type input "Your choice of filled donuts:"
type input "اختيارك من الدونتس المحشي :"
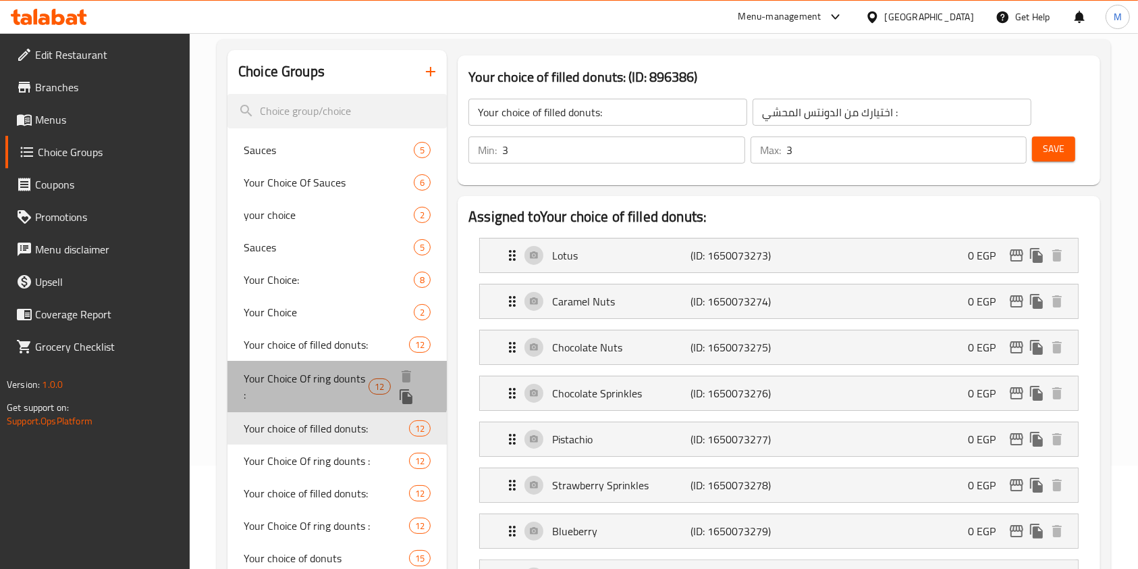
click at [318, 383] on span "Your Choice Of ring dounts :" at bounding box center [306, 386] width 125 height 32
type input "Your Choice Of ring dounts :"
type input "اختيارك من رينج دونتس :"
type input "6"
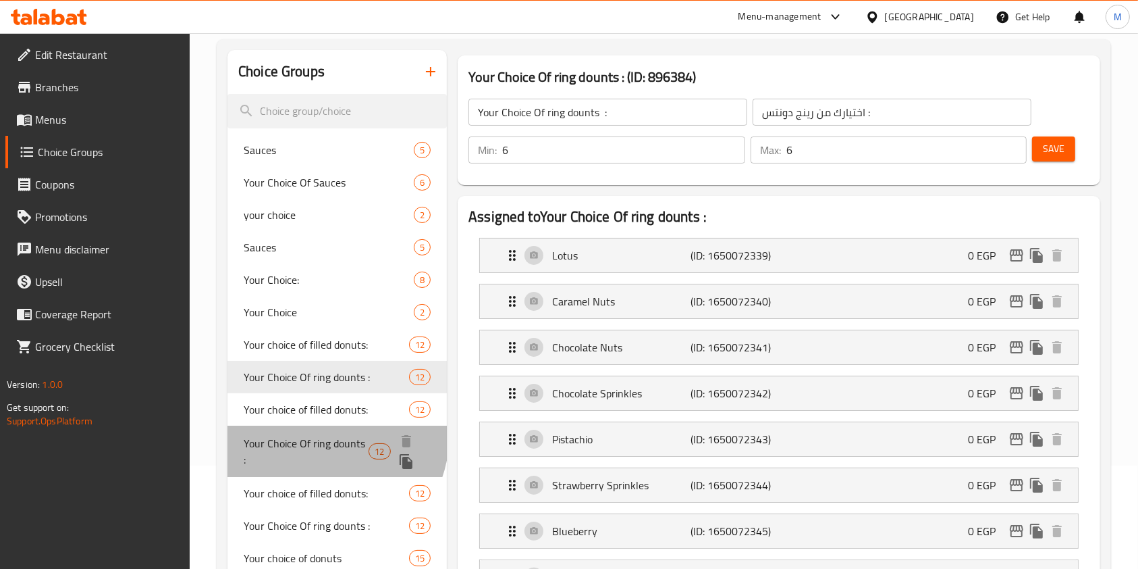
click at [334, 438] on span "Your Choice Of ring dounts :" at bounding box center [306, 451] width 125 height 32
type input "3"
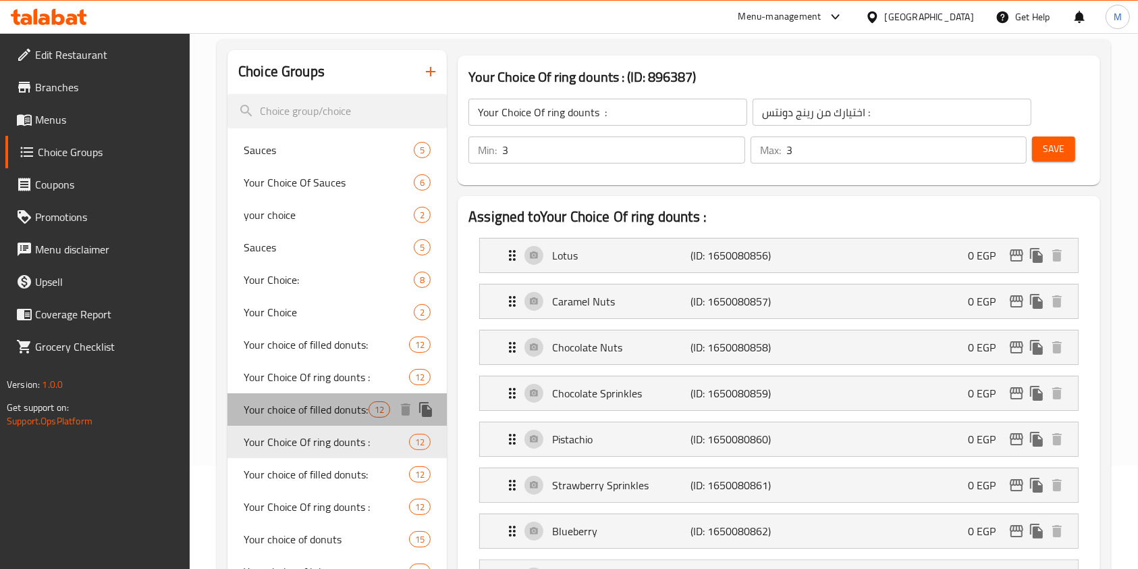
click at [344, 415] on span "Your choice of filled donuts:" at bounding box center [306, 409] width 125 height 16
type input "Your choice of filled donuts:"
type input "اختيارك من الدونتس المحشي :"
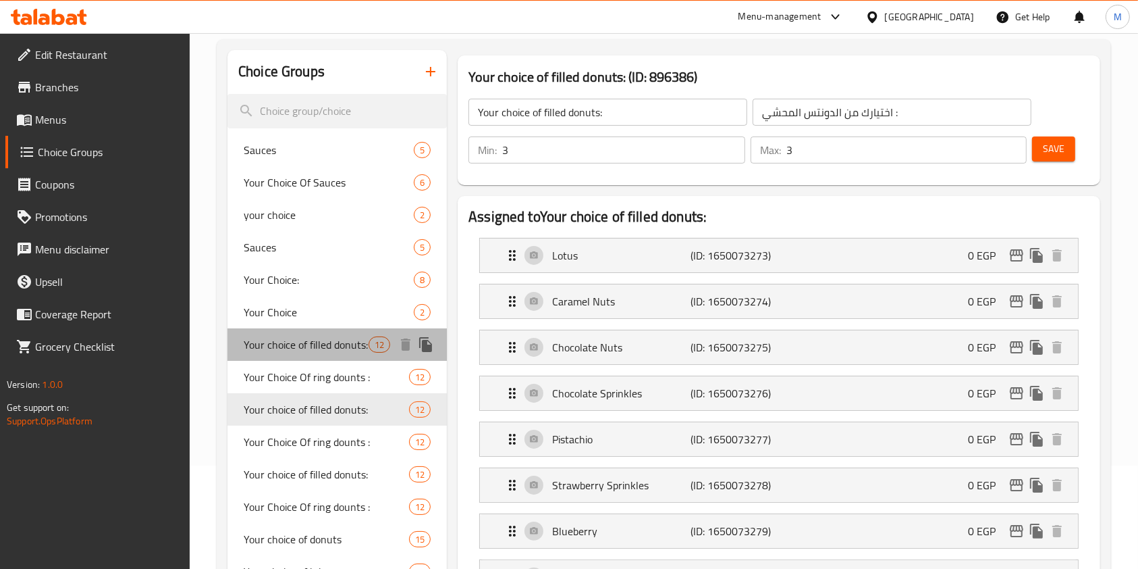
click at [341, 352] on span "Your choice of filled donuts:" at bounding box center [306, 344] width 125 height 16
type input "Your choice of filled donuts:"
type input "6"
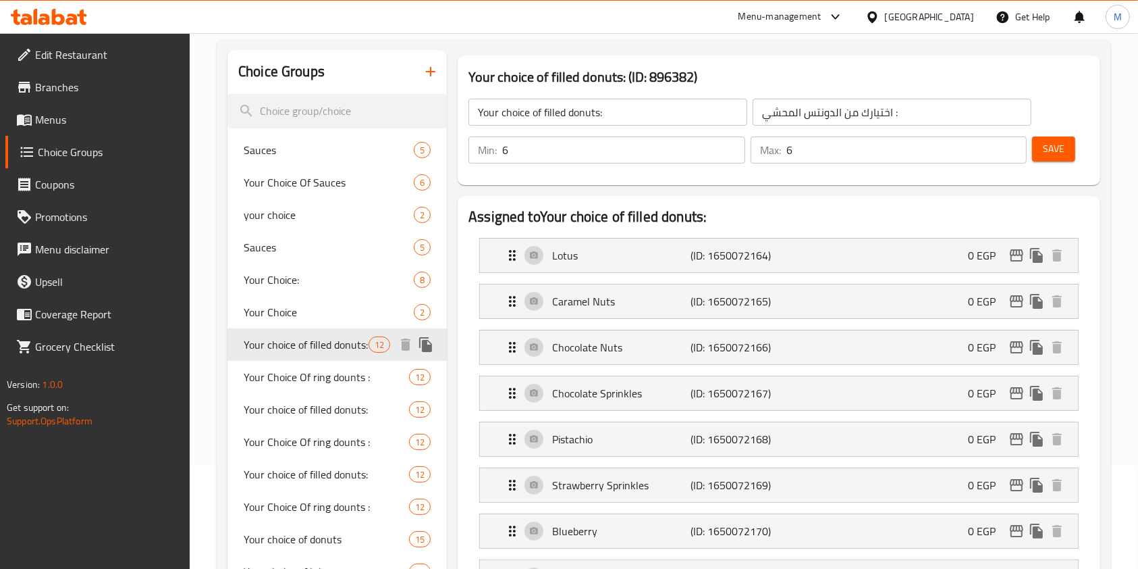
click at [340, 331] on div "Your choice of filled donuts: 12" at bounding box center [337, 344] width 219 height 32
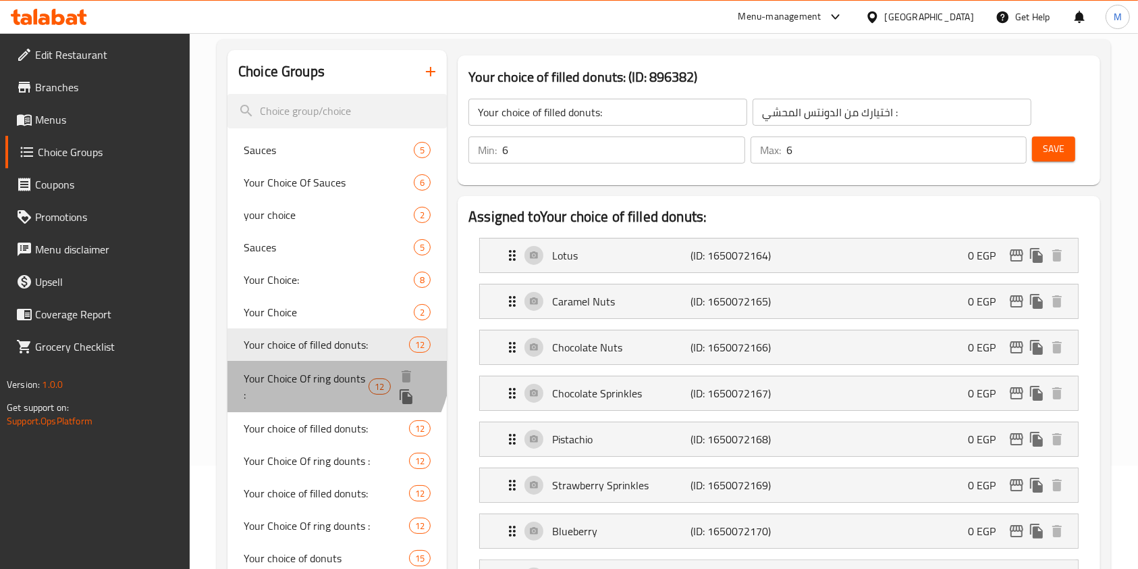
click at [331, 364] on div "Your Choice Of ring dounts : 12" at bounding box center [337, 386] width 219 height 51
type input "Your Choice Of ring dounts :"
type input "اختيارك من رينج دونتس :"
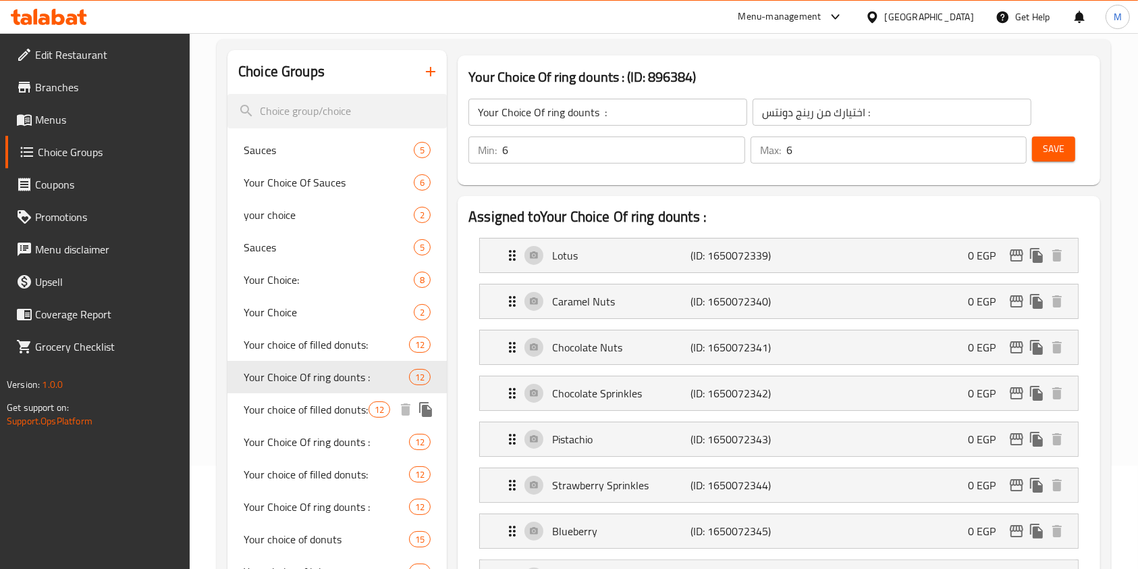
click at [330, 397] on div "Your choice of filled donuts: 12" at bounding box center [337, 409] width 219 height 32
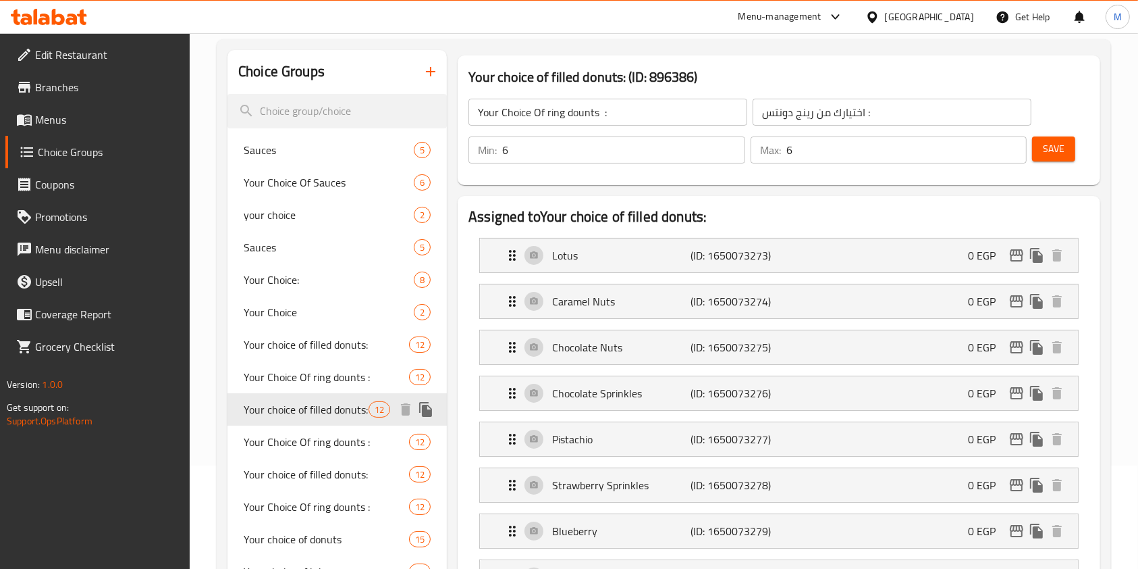
type input "Your choice of filled donuts:"
type input "اختيارك من الدونتس المحشي :"
type input "3"
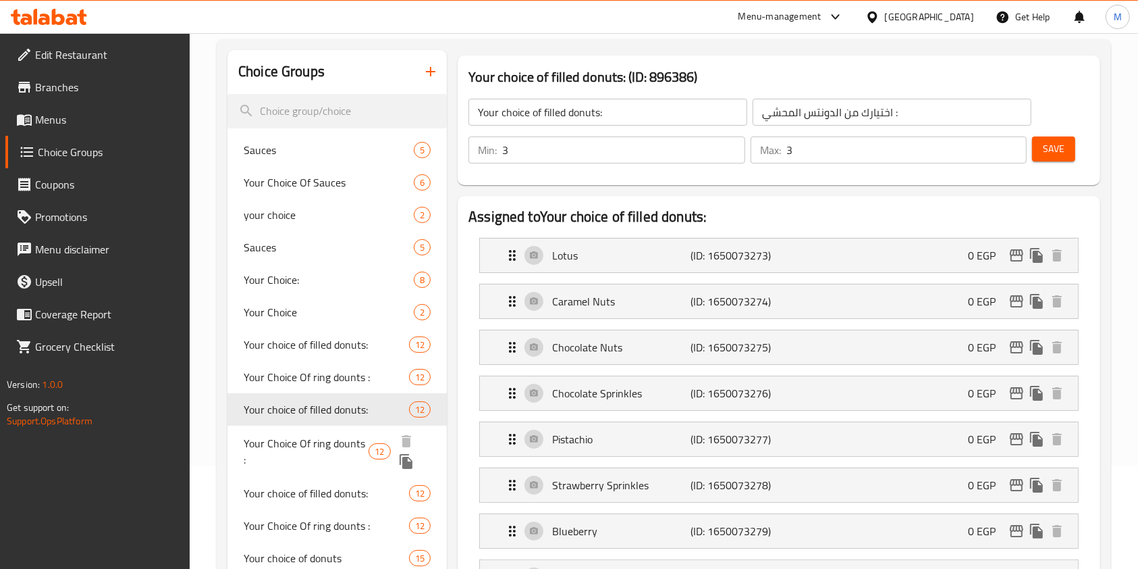
click at [342, 435] on span "Your Choice Of ring dounts :" at bounding box center [306, 451] width 125 height 32
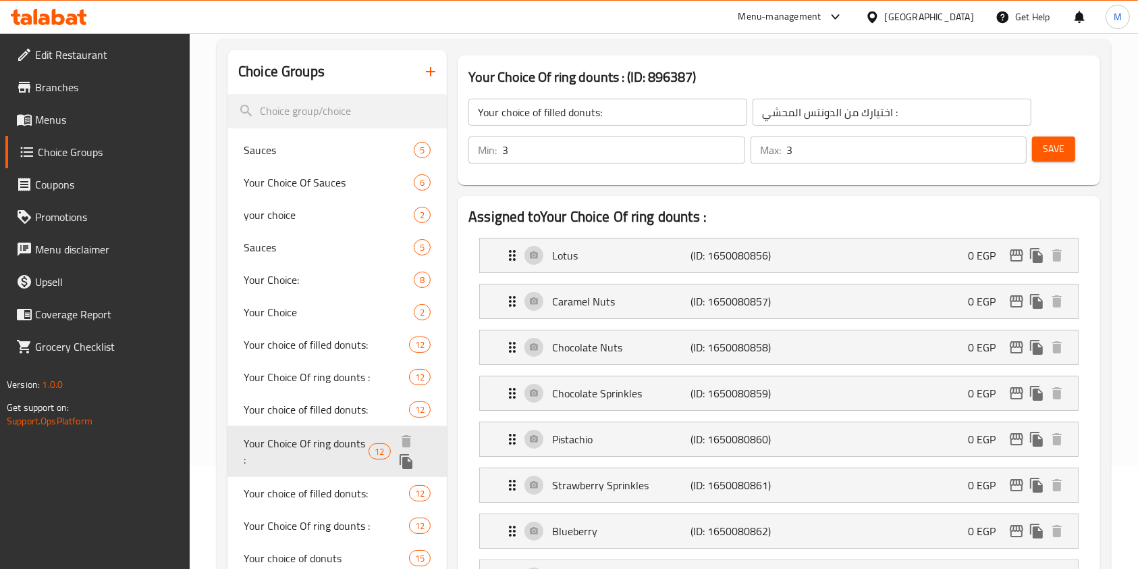
type input "Your Choice Of ring dounts :"
type input "اختيارك من رينج دونتس :"
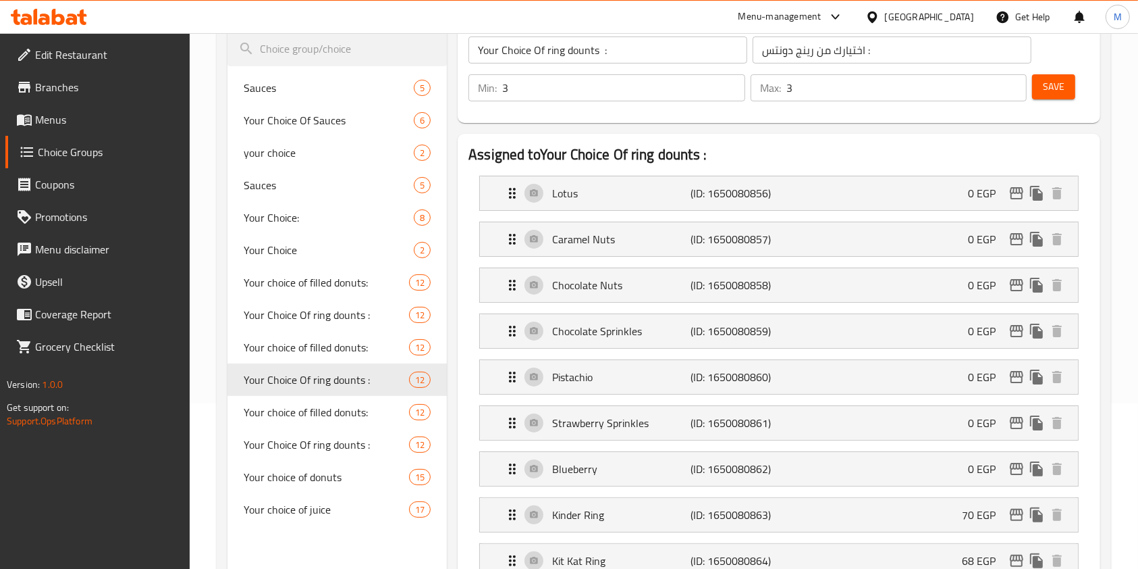
scroll to position [194, 0]
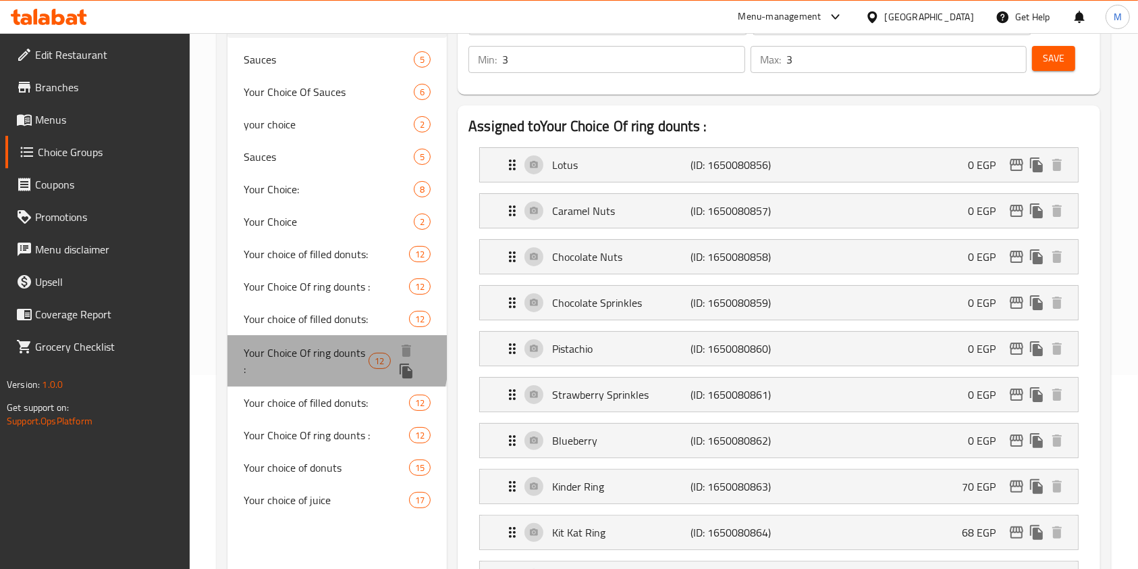
click at [304, 355] on span "Your Choice Of ring dounts :" at bounding box center [306, 360] width 125 height 32
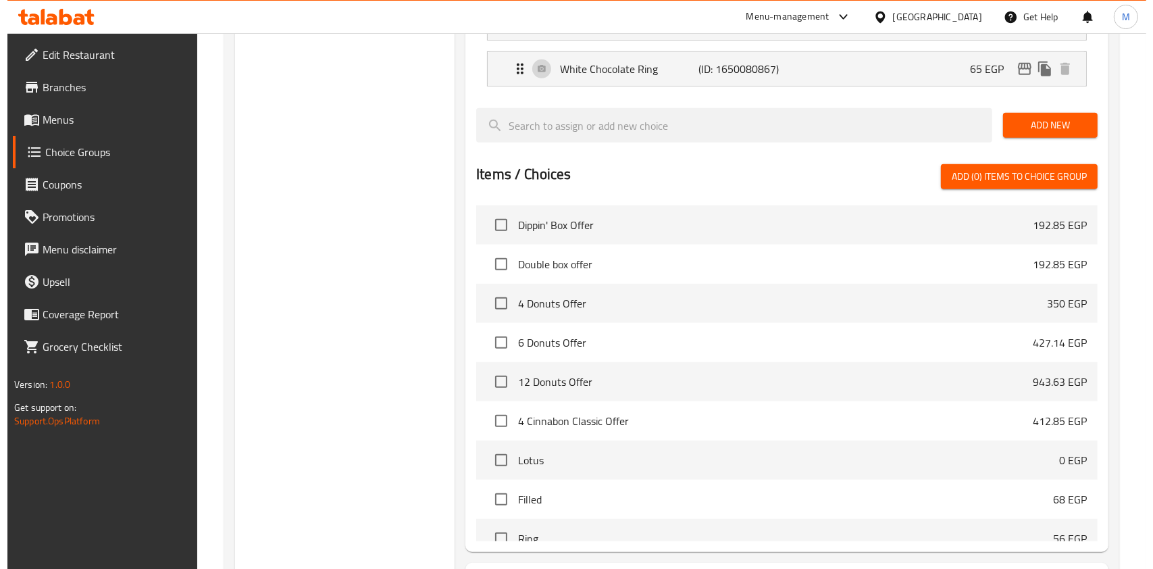
scroll to position [914, 0]
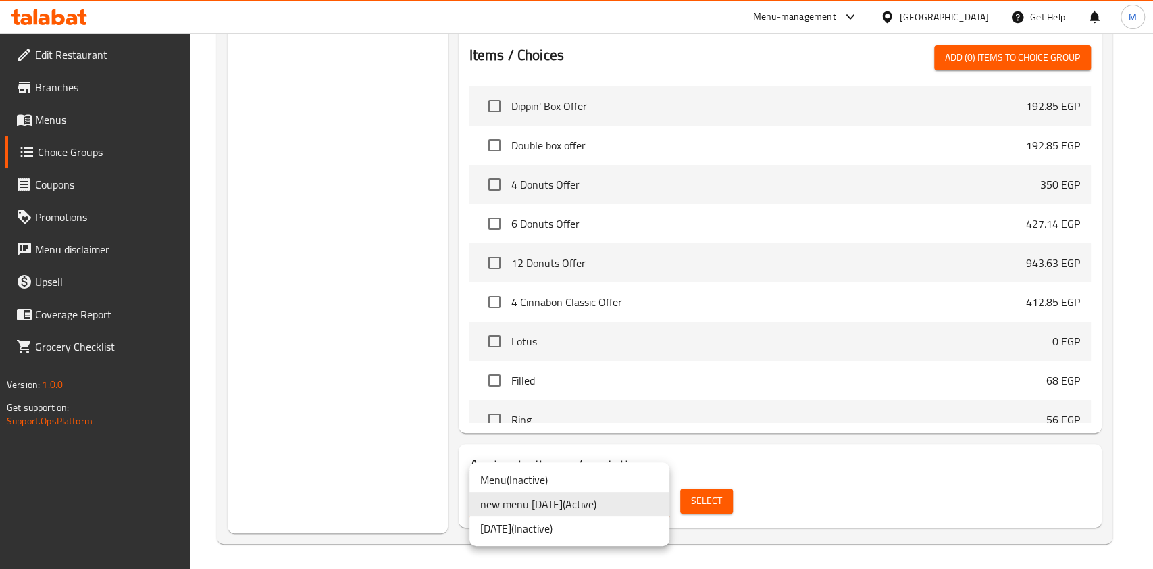
click at [731, 498] on div at bounding box center [576, 284] width 1153 height 569
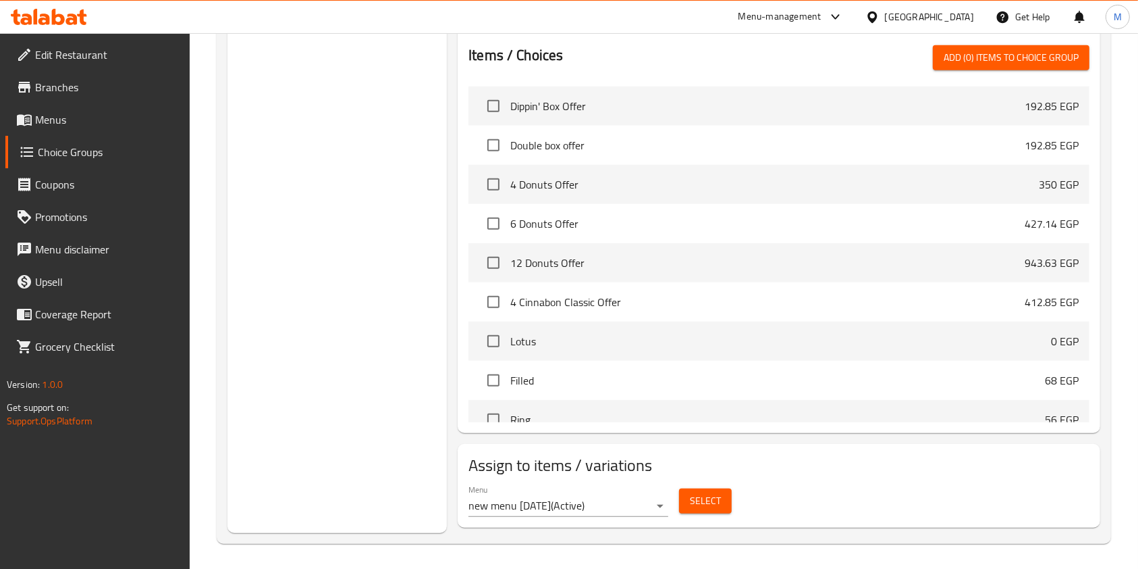
click at [732, 498] on div "Select" at bounding box center [705, 501] width 63 height 36
click at [723, 496] on button "Select" at bounding box center [705, 500] width 53 height 25
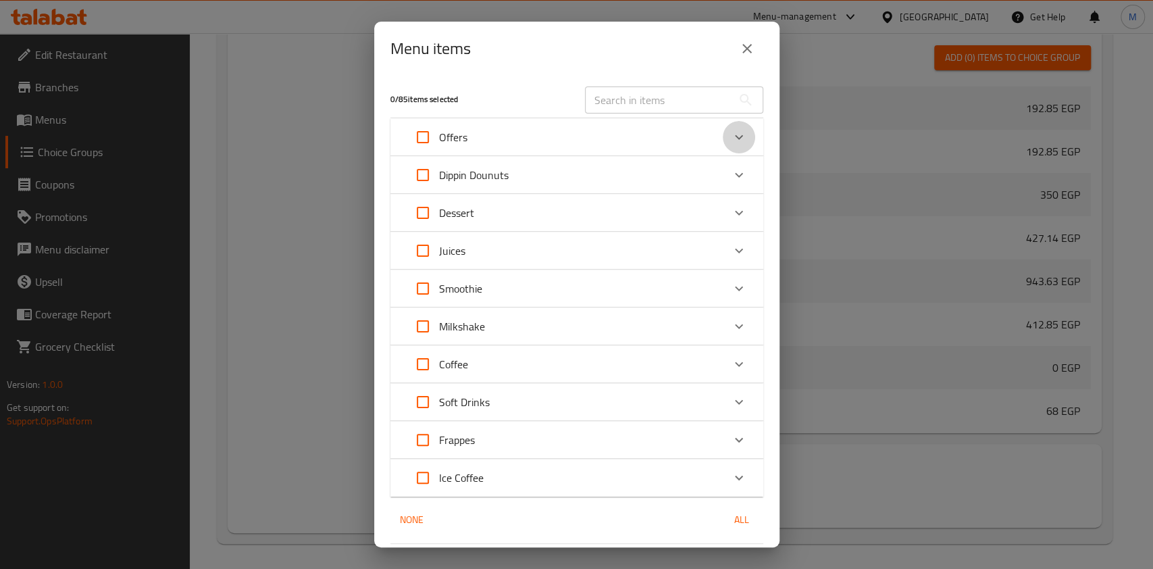
click at [731, 139] on icon "Expand" at bounding box center [739, 137] width 16 height 16
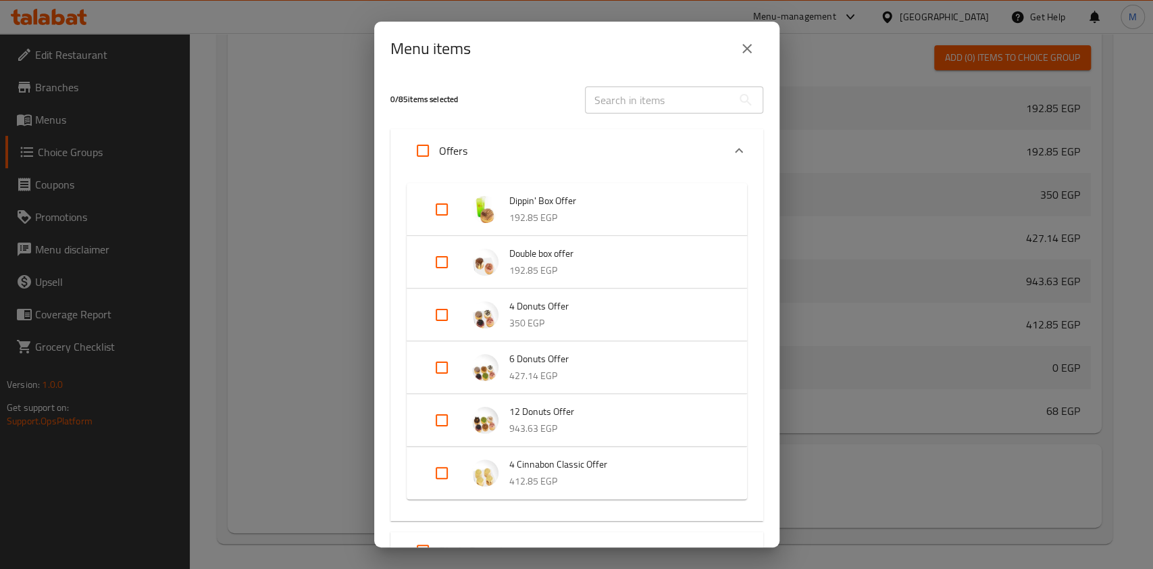
click at [448, 365] on input "Expand" at bounding box center [441, 367] width 32 height 32
checkbox input "true"
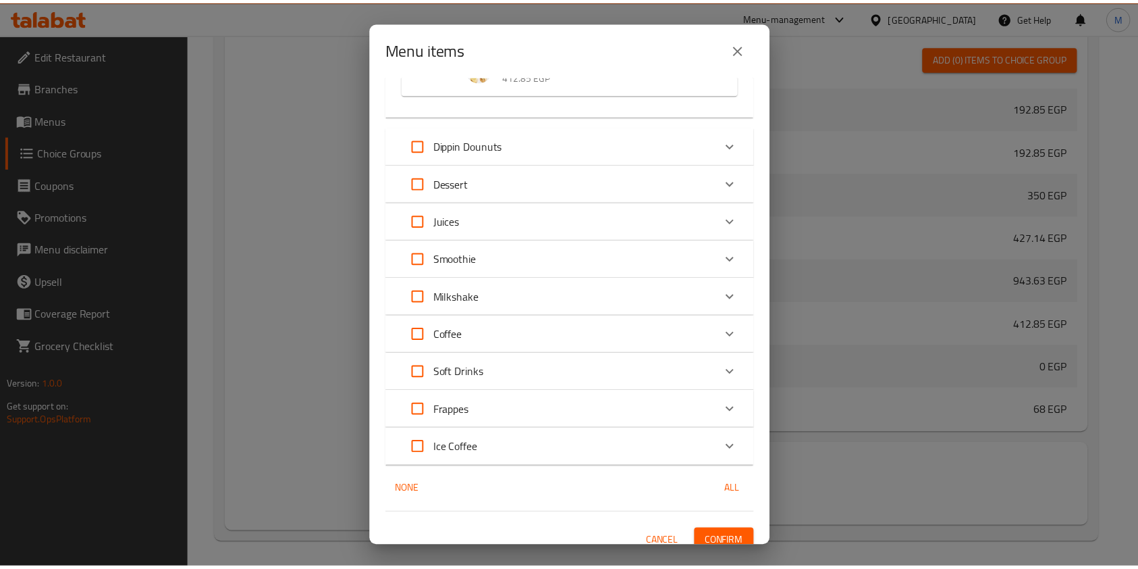
scroll to position [440, 0]
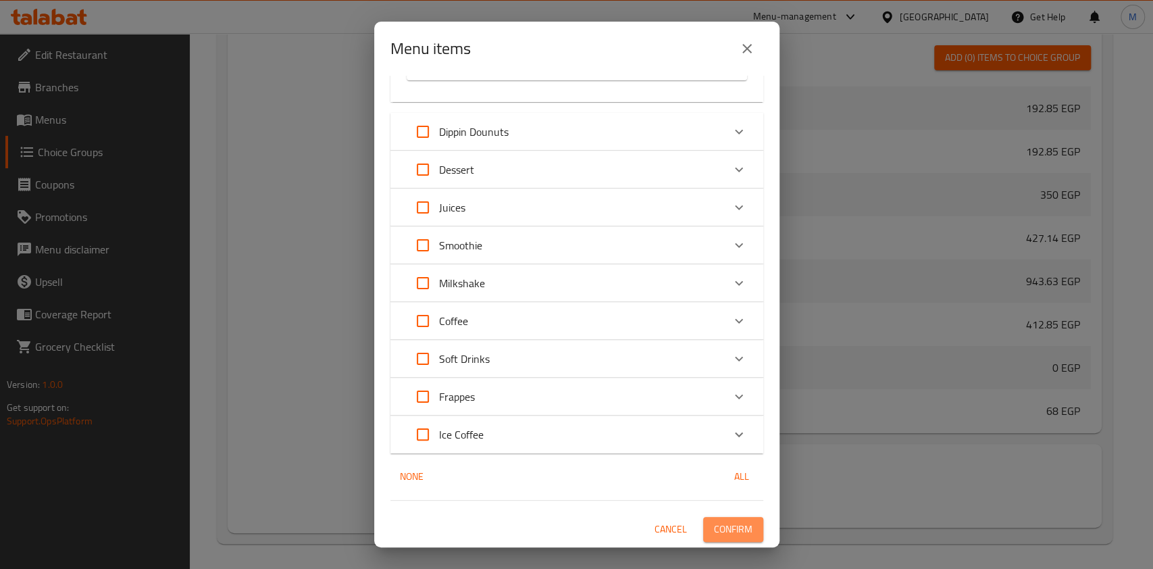
click at [743, 521] on button "Confirm" at bounding box center [733, 529] width 60 height 25
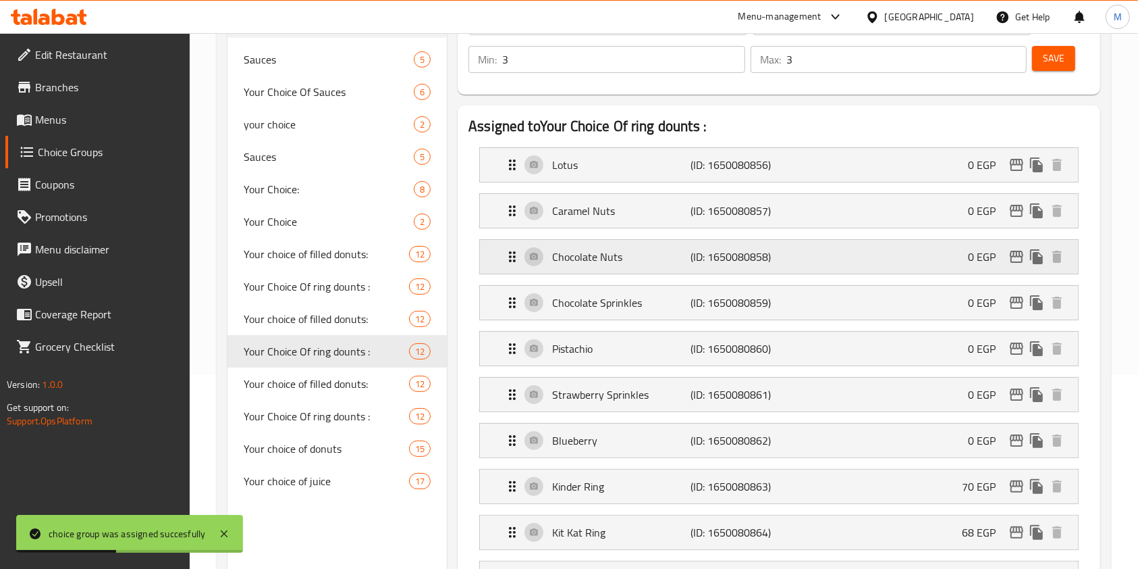
scroll to position [14, 0]
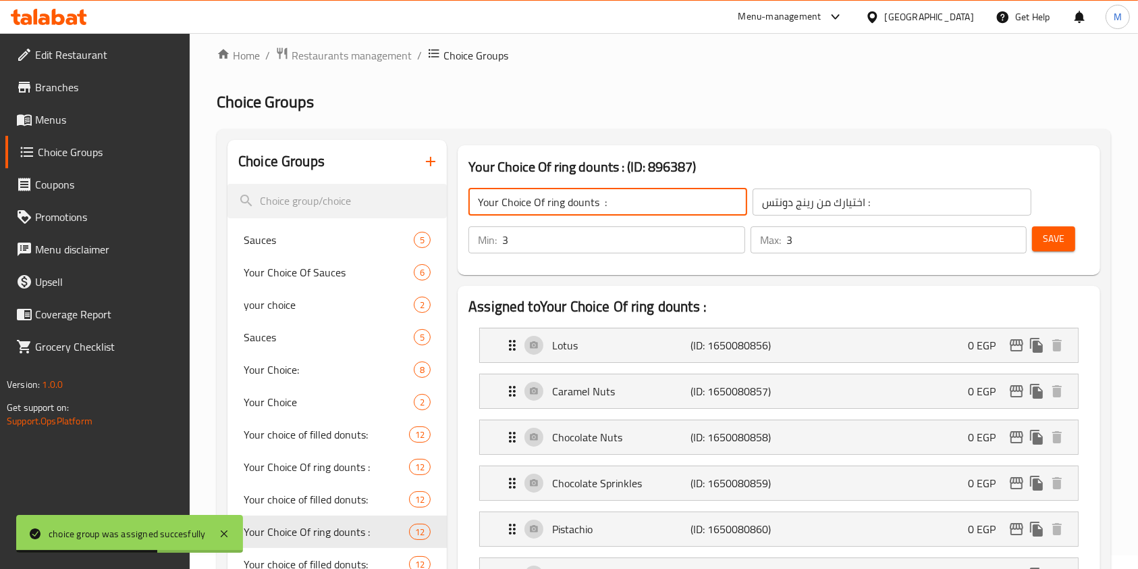
drag, startPoint x: 629, startPoint y: 201, endPoint x: 463, endPoint y: 197, distance: 166.2
click at [466, 197] on div "Your Choice Of ring dounts : ​" at bounding box center [608, 202] width 284 height 32
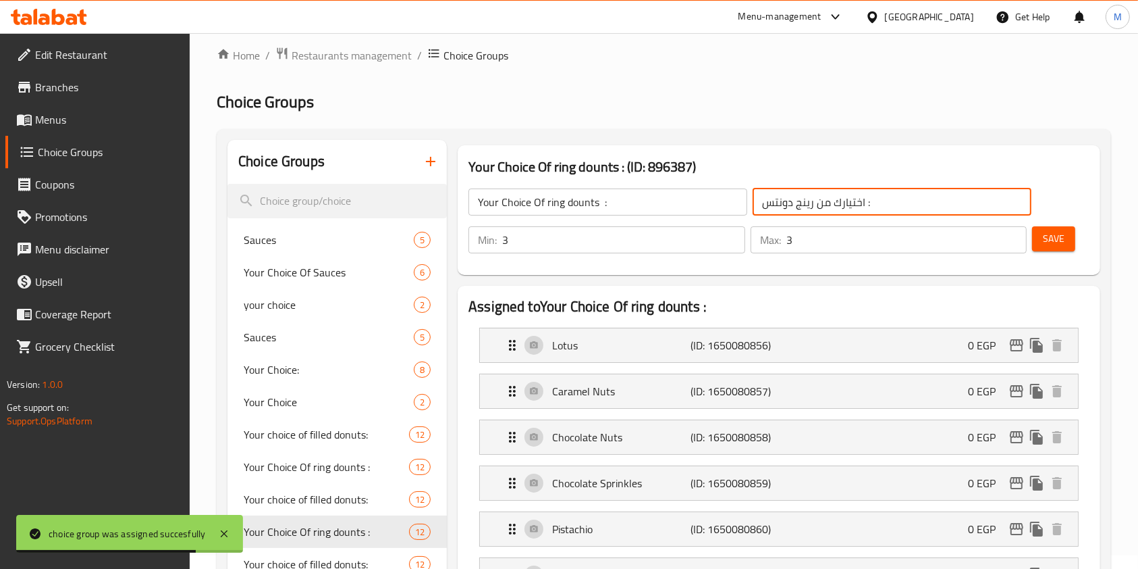
drag, startPoint x: 874, startPoint y: 198, endPoint x: 752, endPoint y: 203, distance: 122.3
click at [753, 203] on input "اختيارك من رينج دونتس :" at bounding box center [892, 201] width 279 height 27
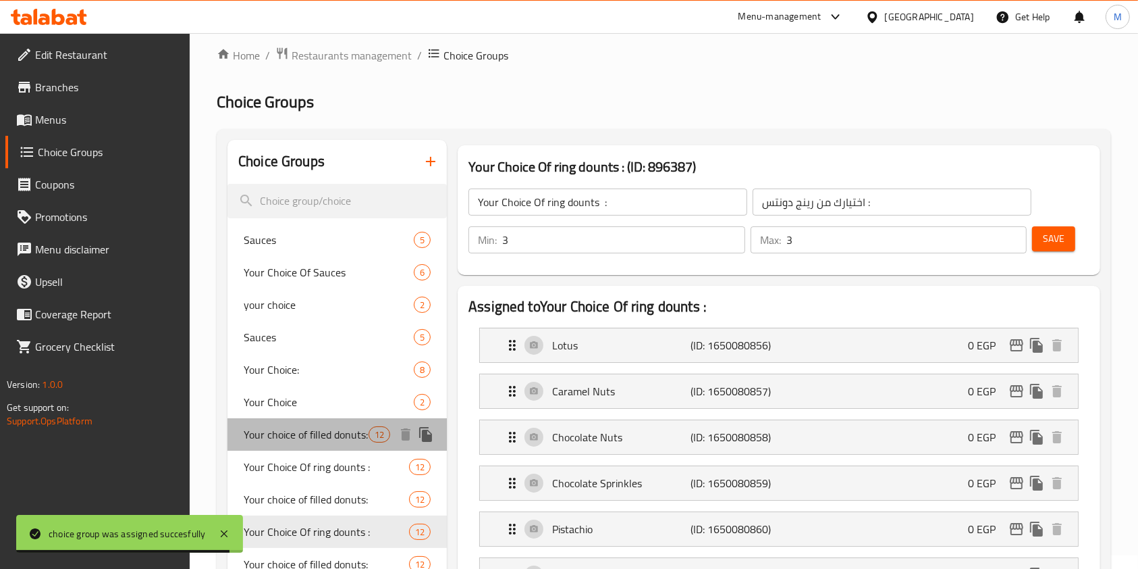
click at [323, 442] on span "Your choice of filled donuts:" at bounding box center [306, 434] width 125 height 16
type input "Your choice of filled donuts:"
type input "اختيارك من الدونتس المحشي :"
type input "6"
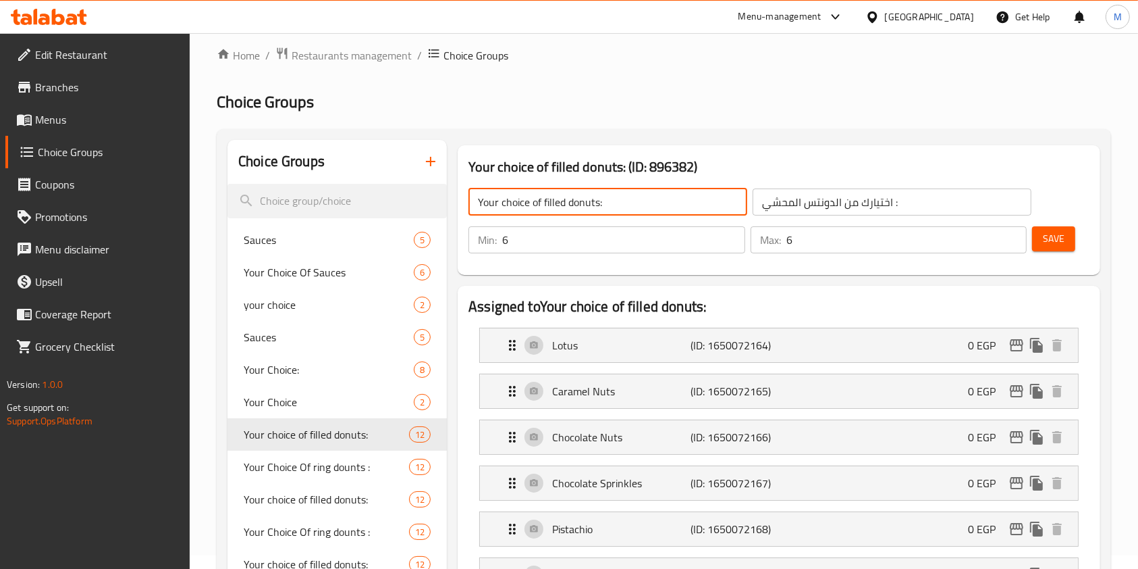
drag, startPoint x: 567, startPoint y: 203, endPoint x: 542, endPoint y: 204, distance: 24.3
click at [542, 204] on input "Your choice of filled donuts:" at bounding box center [608, 201] width 279 height 27
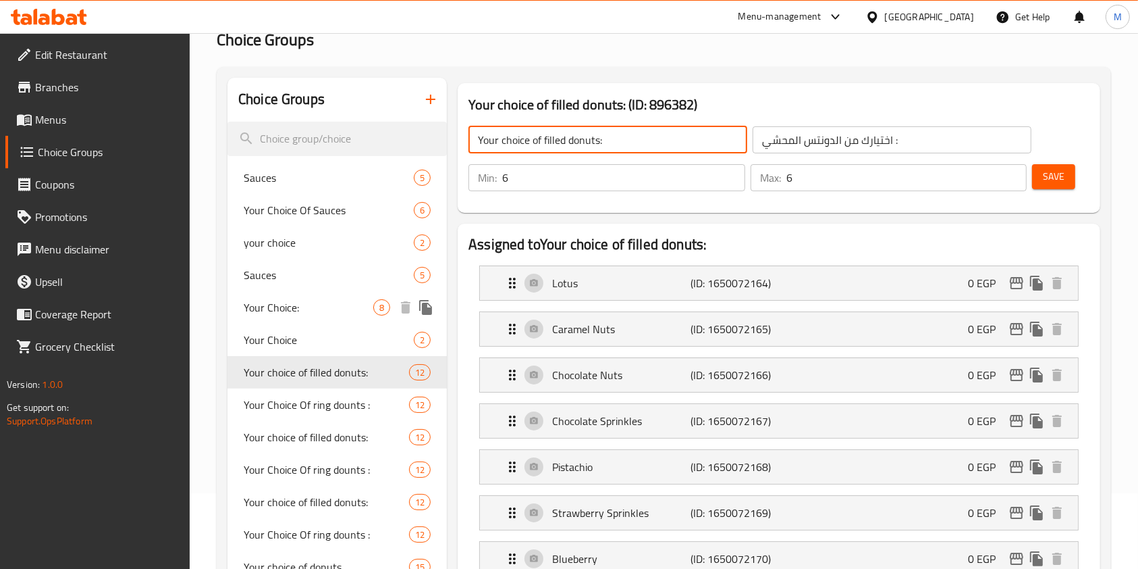
scroll to position [103, 0]
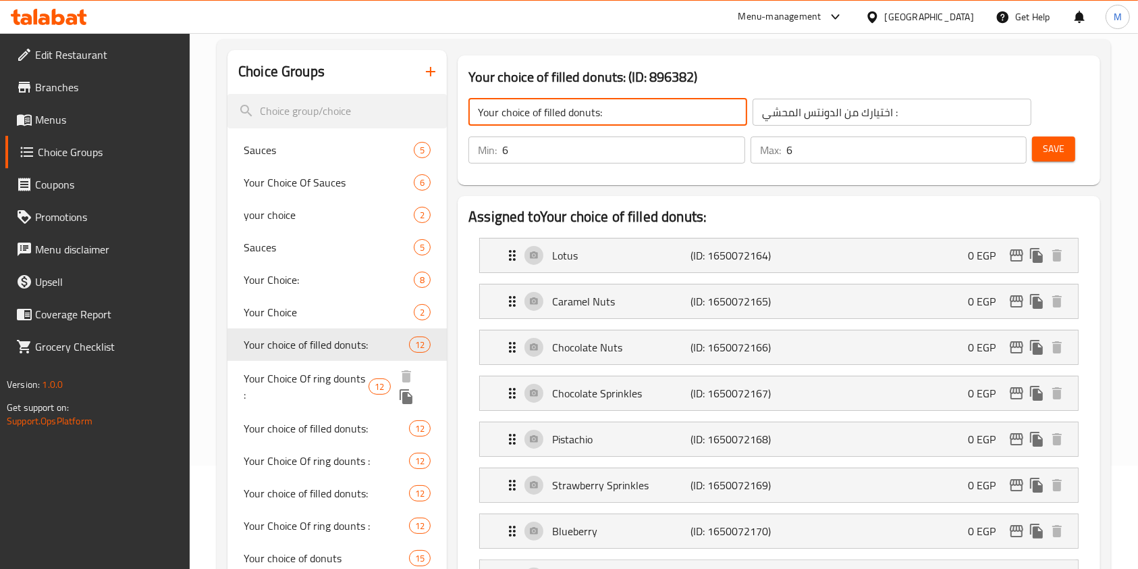
click at [316, 377] on span "Your Choice Of ring dounts :" at bounding box center [306, 386] width 125 height 32
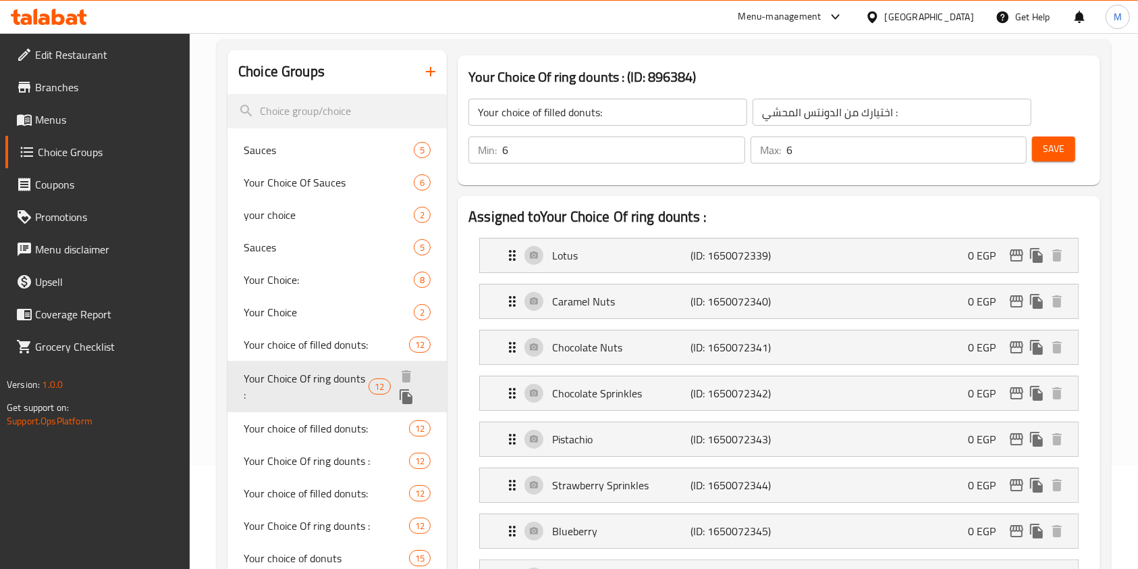
type input "Your Choice Of ring dounts :"
type input "اختيارك من رينج دونتس :"
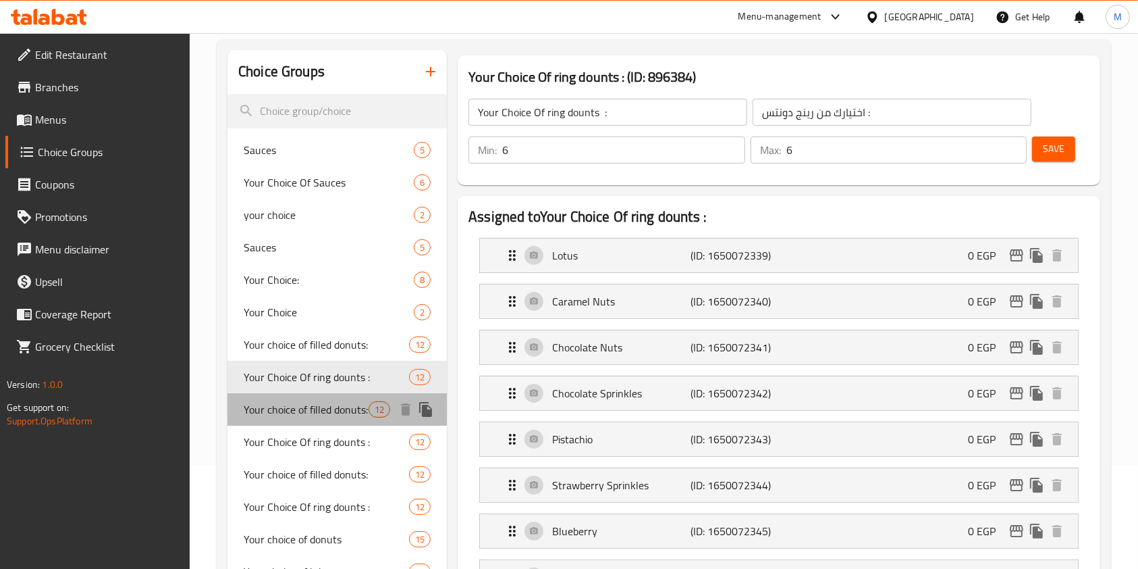
click at [323, 401] on span "Your choice of filled donuts:" at bounding box center [306, 409] width 125 height 16
type input "Your choice of filled donuts:"
type input "اختيارك من الدونتس المحشي :"
type input "3"
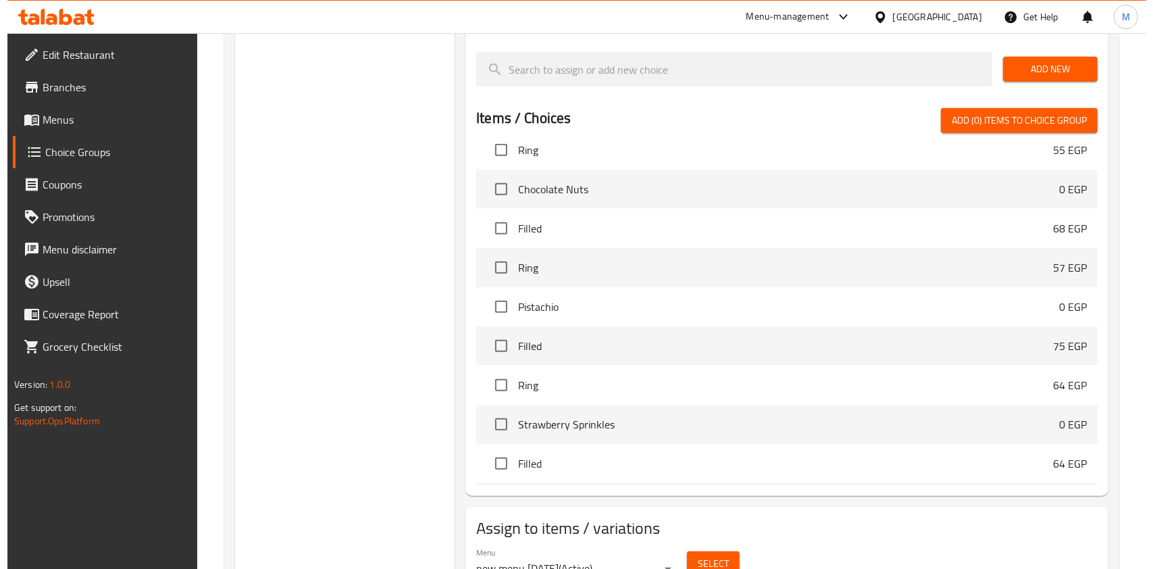
scroll to position [914, 0]
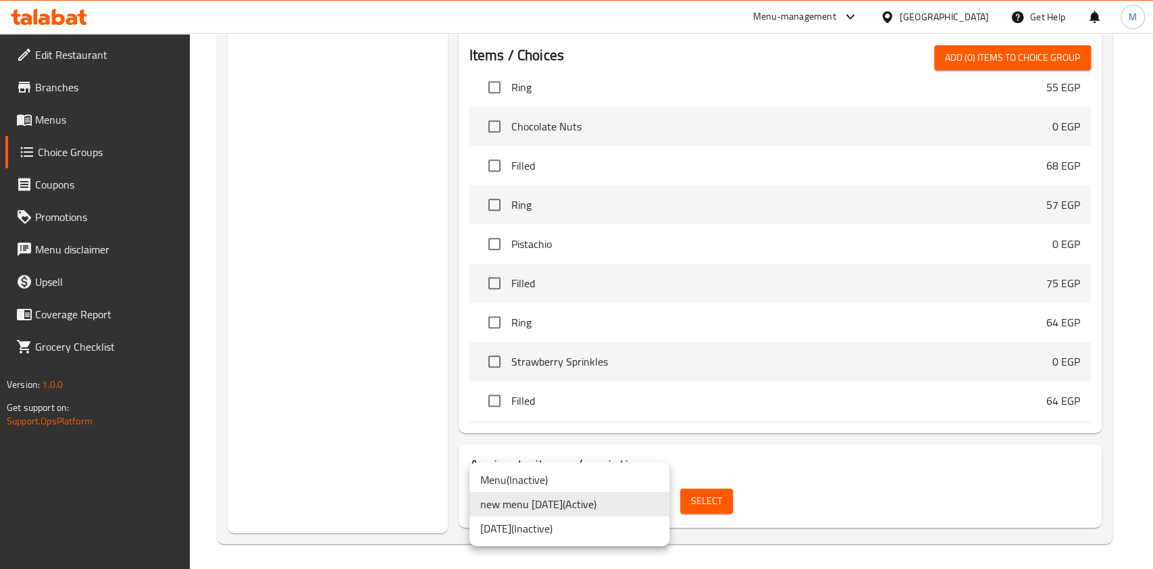
click at [718, 505] on div at bounding box center [576, 284] width 1153 height 569
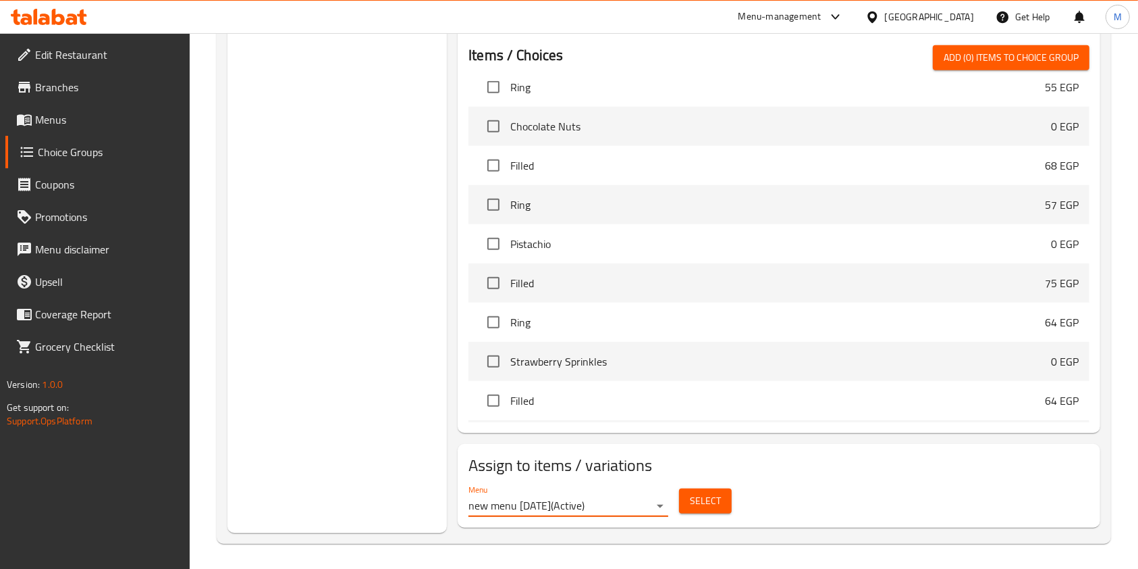
click at [718, 505] on span "Select" at bounding box center [705, 500] width 31 height 17
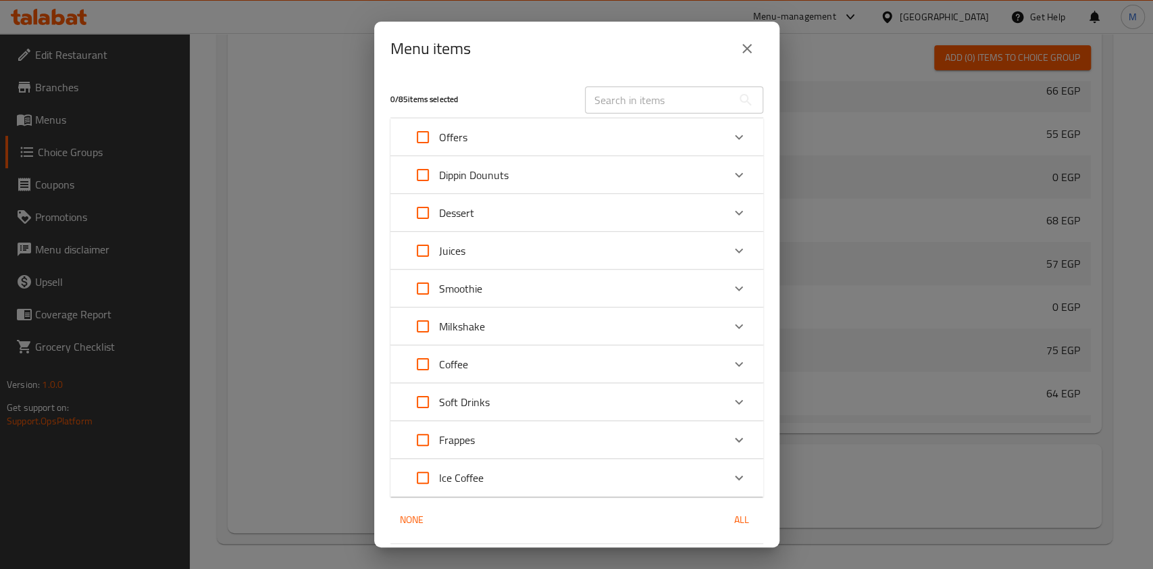
click at [731, 132] on icon "Expand" at bounding box center [739, 137] width 16 height 16
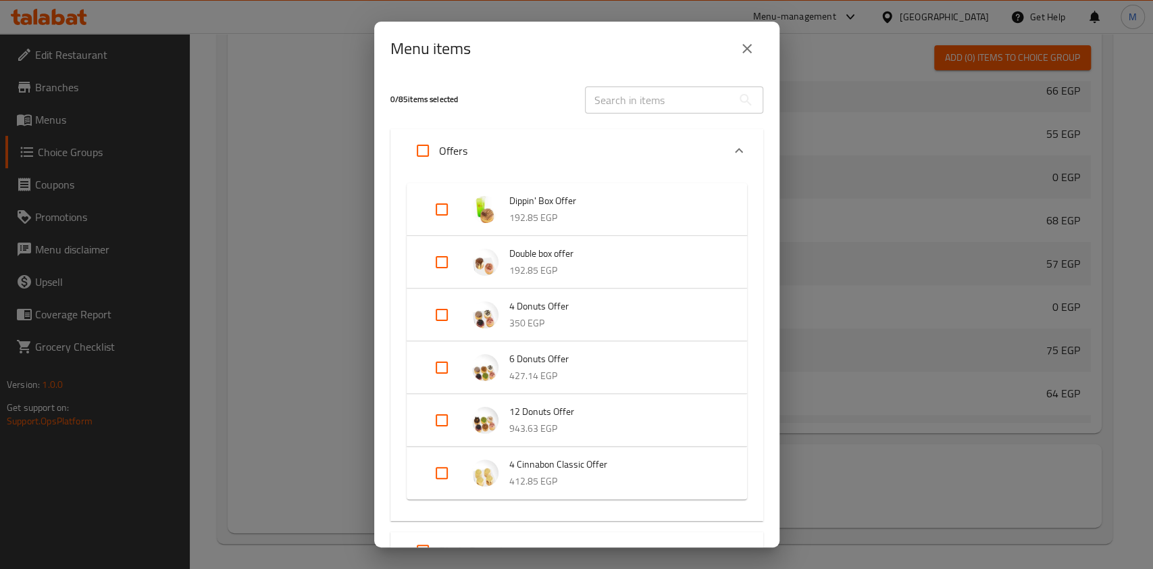
click at [440, 371] on input "Expand" at bounding box center [441, 367] width 32 height 32
checkbox input "true"
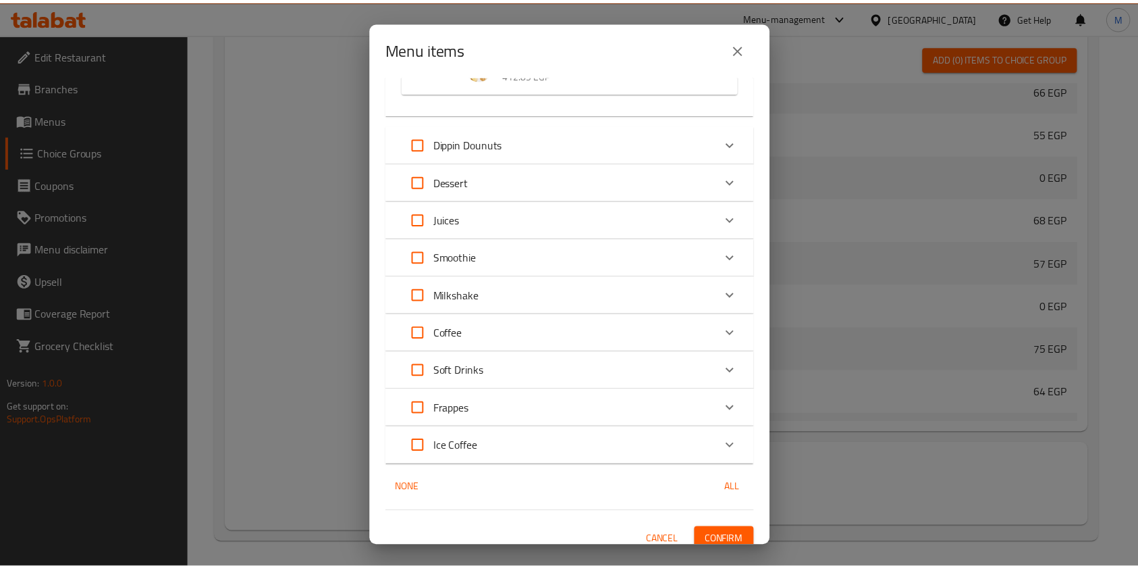
scroll to position [440, 0]
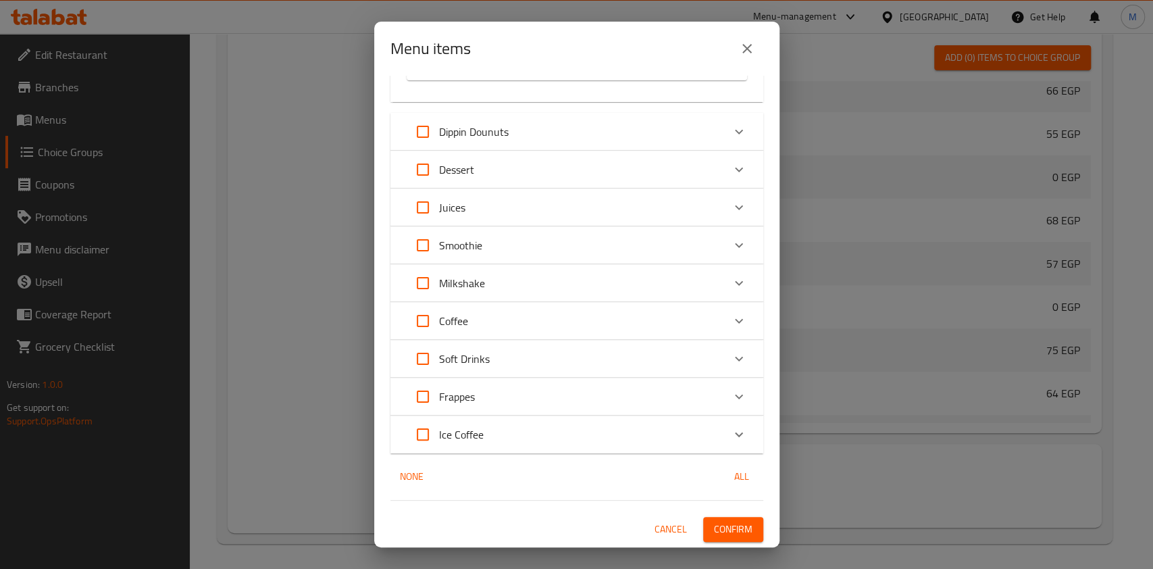
click at [739, 531] on button "Confirm" at bounding box center [733, 529] width 60 height 25
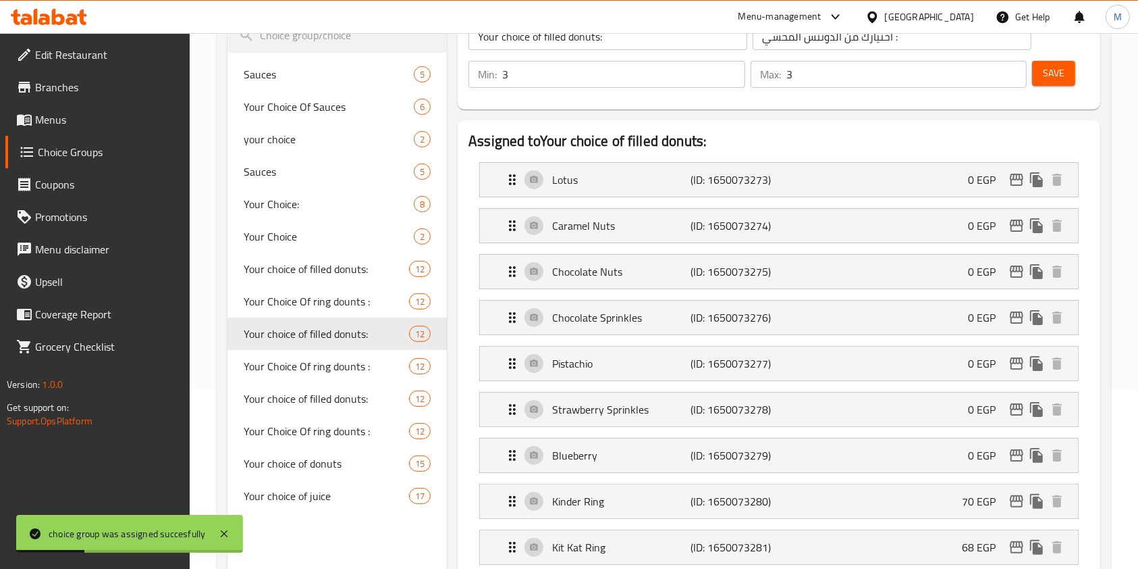
scroll to position [103, 0]
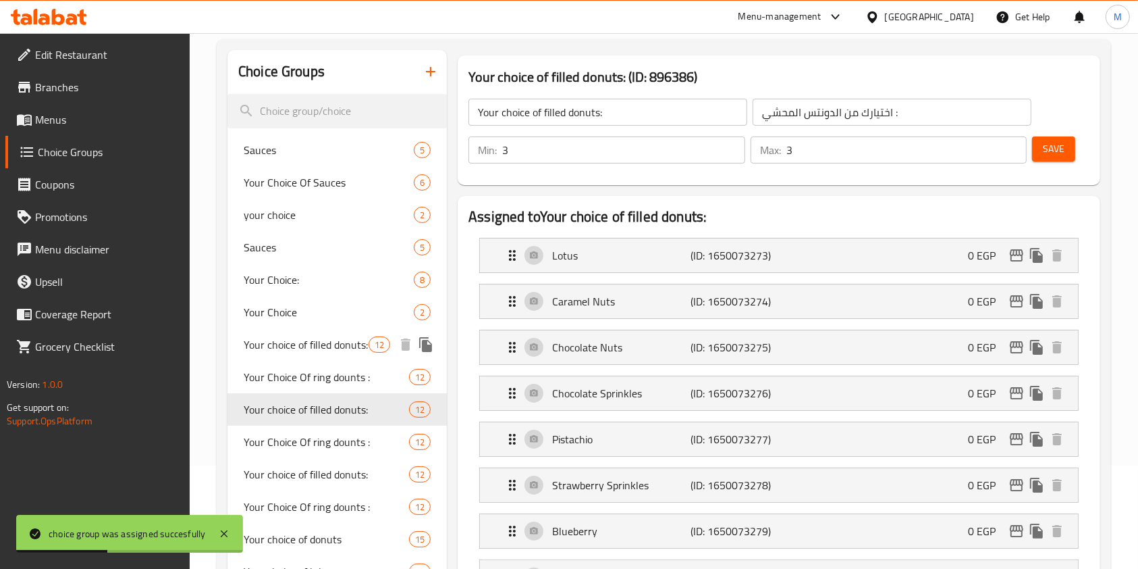
click at [320, 340] on span "Your choice of filled donuts:" at bounding box center [306, 344] width 125 height 16
type input "Your choice of filled donuts:"
type input "6"
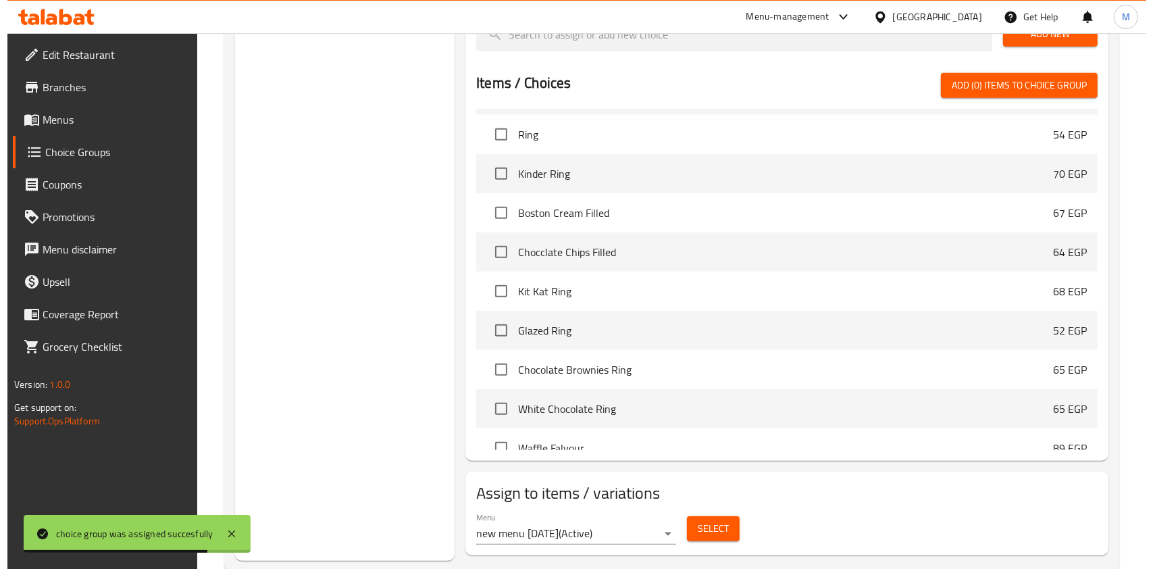
scroll to position [914, 0]
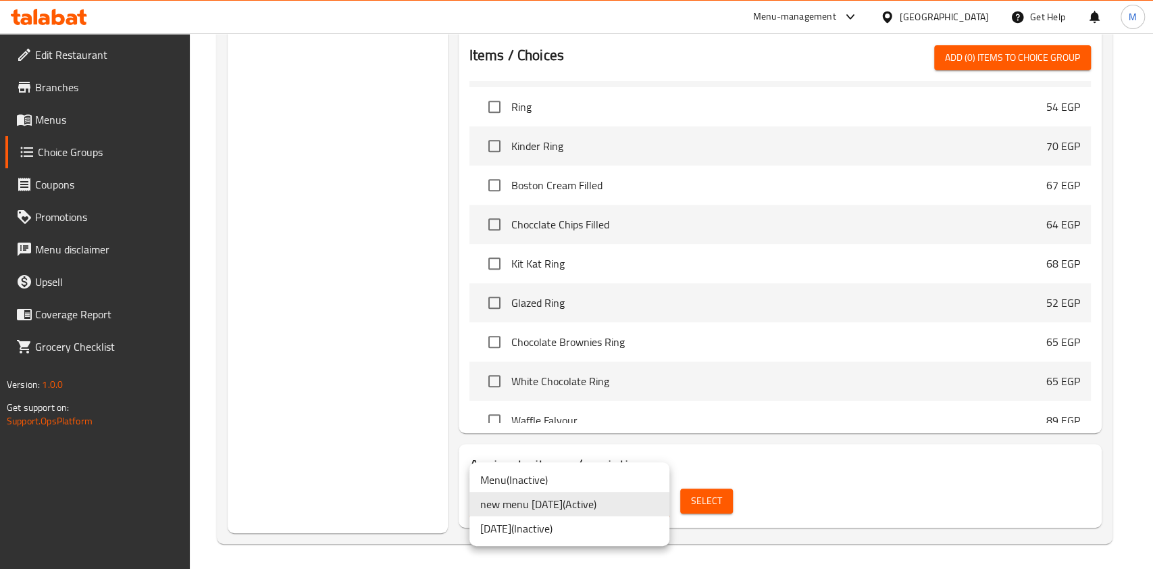
click at [714, 508] on div at bounding box center [576, 284] width 1153 height 569
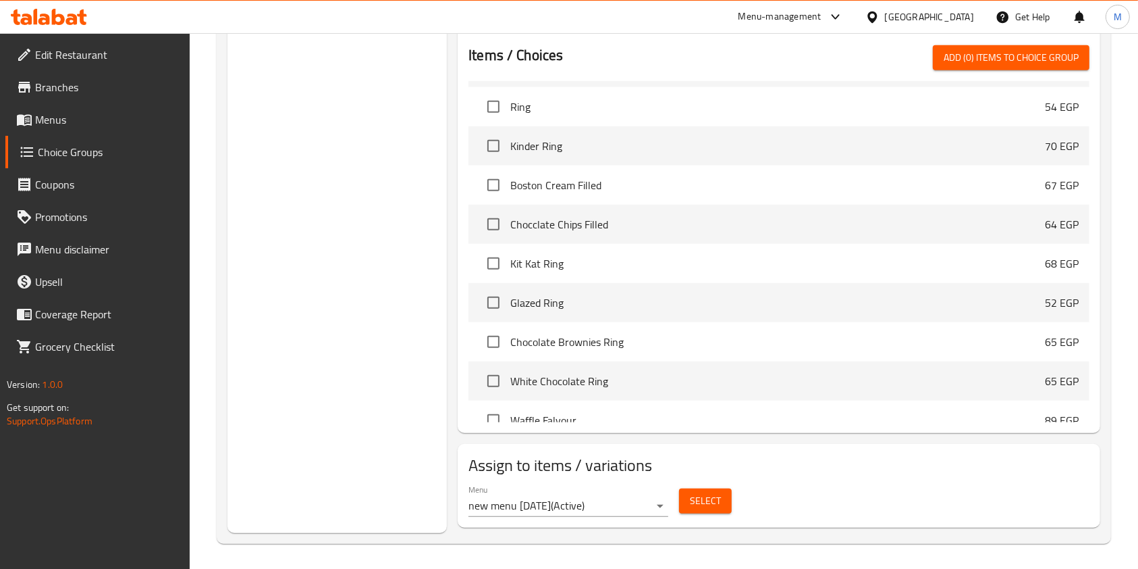
click at [716, 503] on span "Select" at bounding box center [705, 500] width 31 height 17
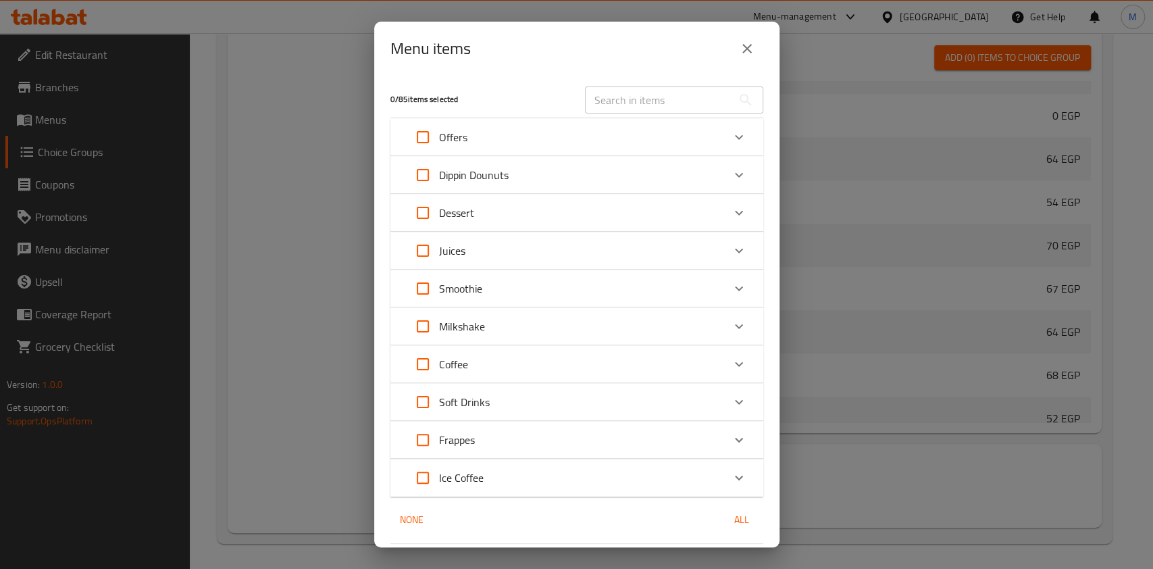
click at [731, 135] on icon "Expand" at bounding box center [739, 137] width 16 height 16
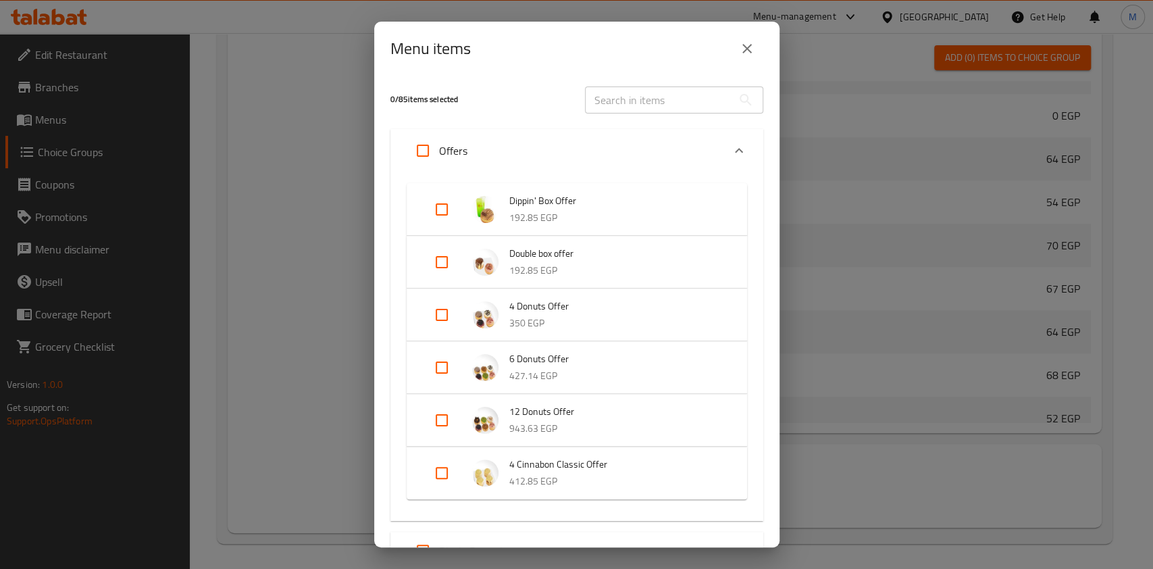
click at [451, 364] on input "Expand" at bounding box center [441, 367] width 32 height 32
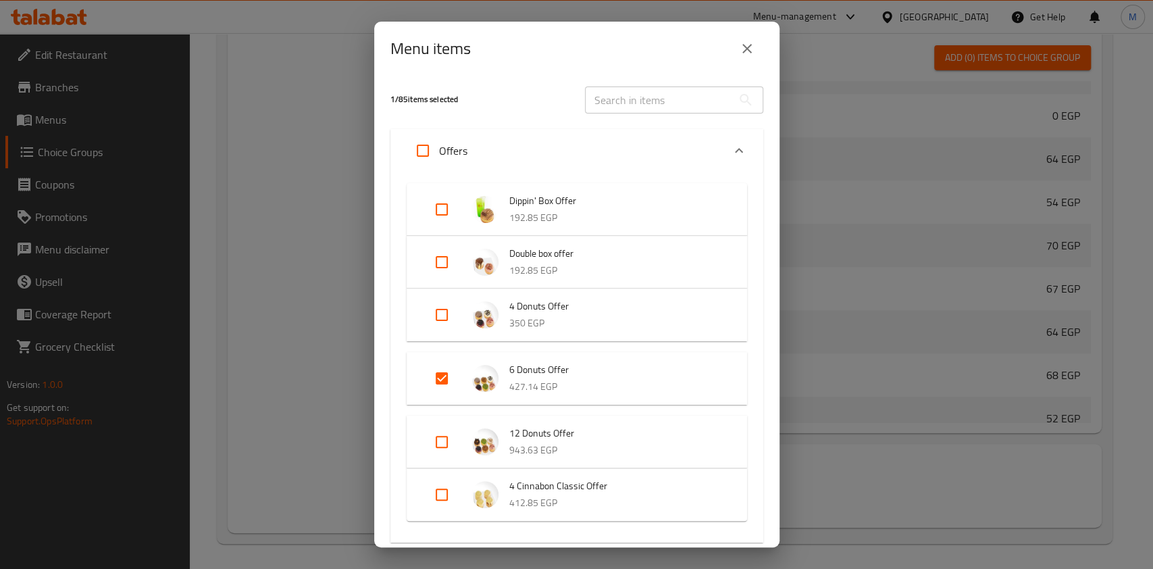
click at [451, 379] on input "Expand" at bounding box center [441, 378] width 32 height 32
checkbox input "false"
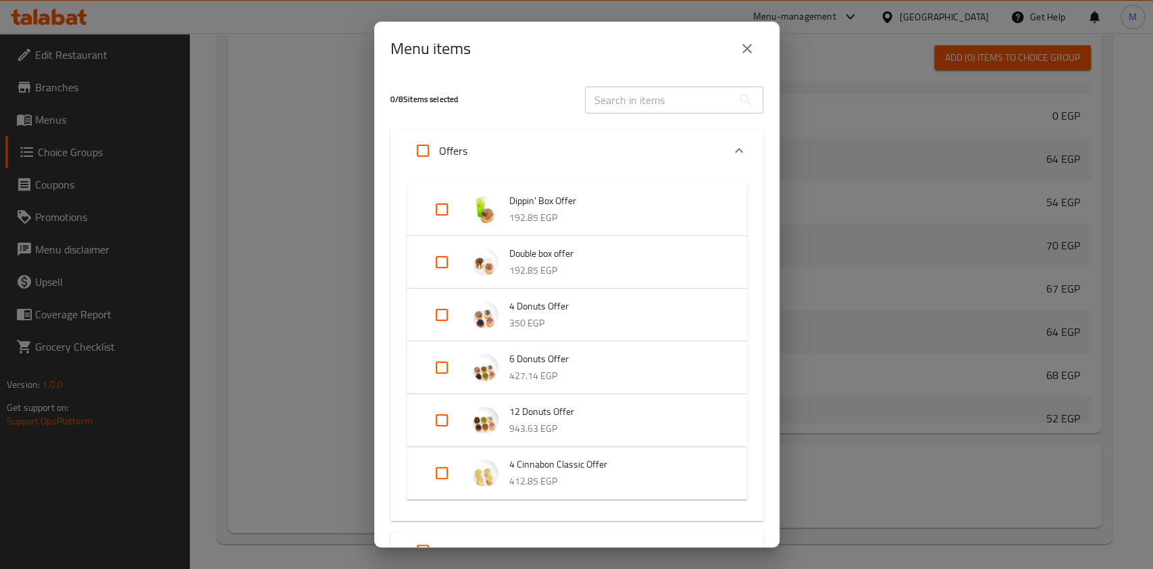
click at [437, 424] on input "Expand" at bounding box center [441, 420] width 32 height 32
checkbox input "true"
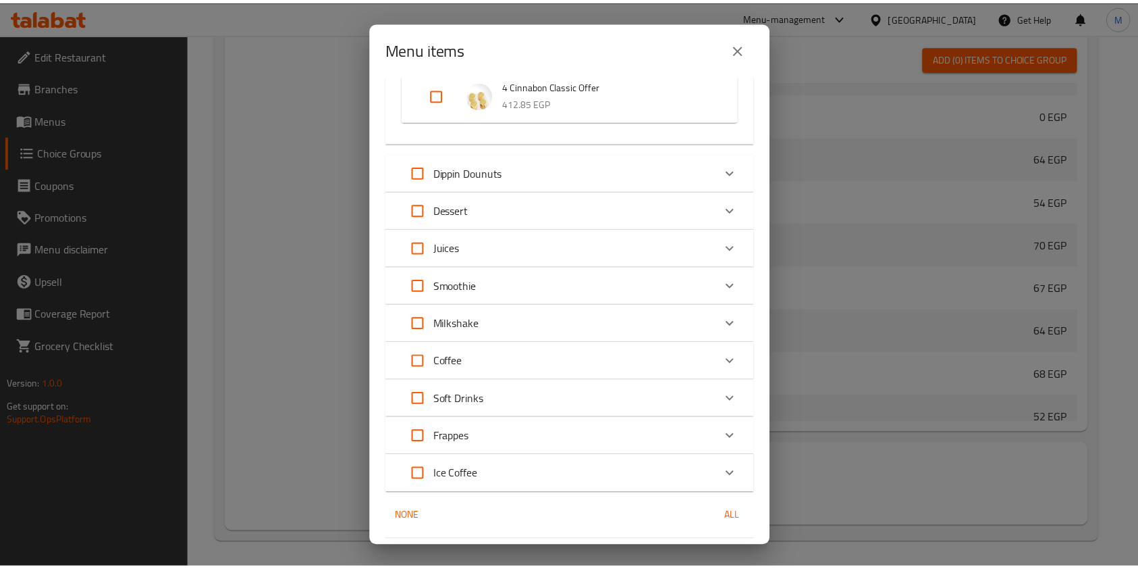
scroll to position [440, 0]
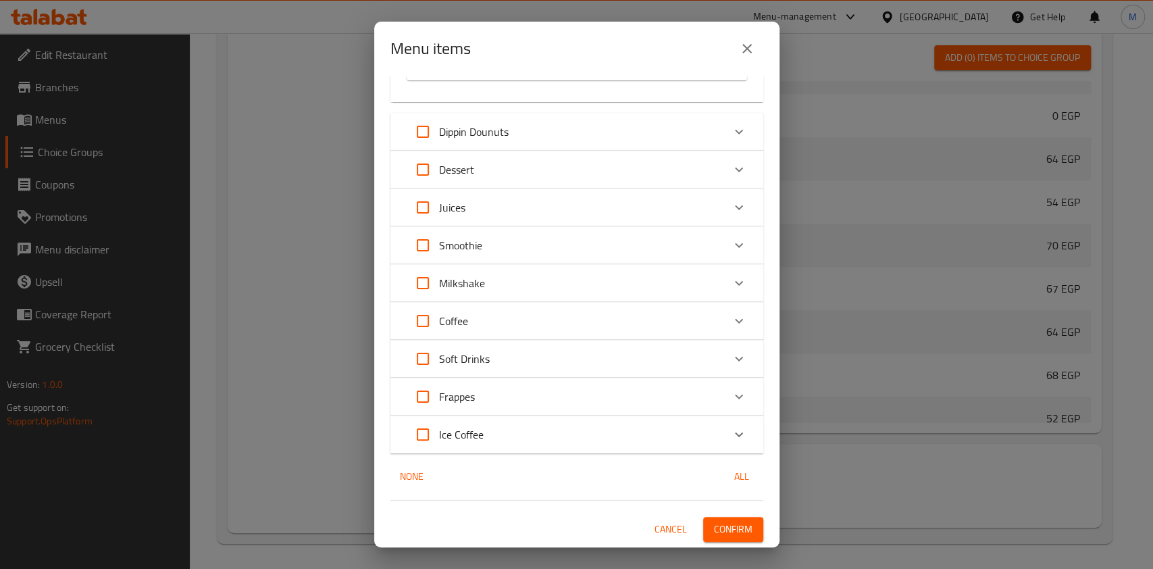
click at [727, 538] on button "Confirm" at bounding box center [733, 529] width 60 height 25
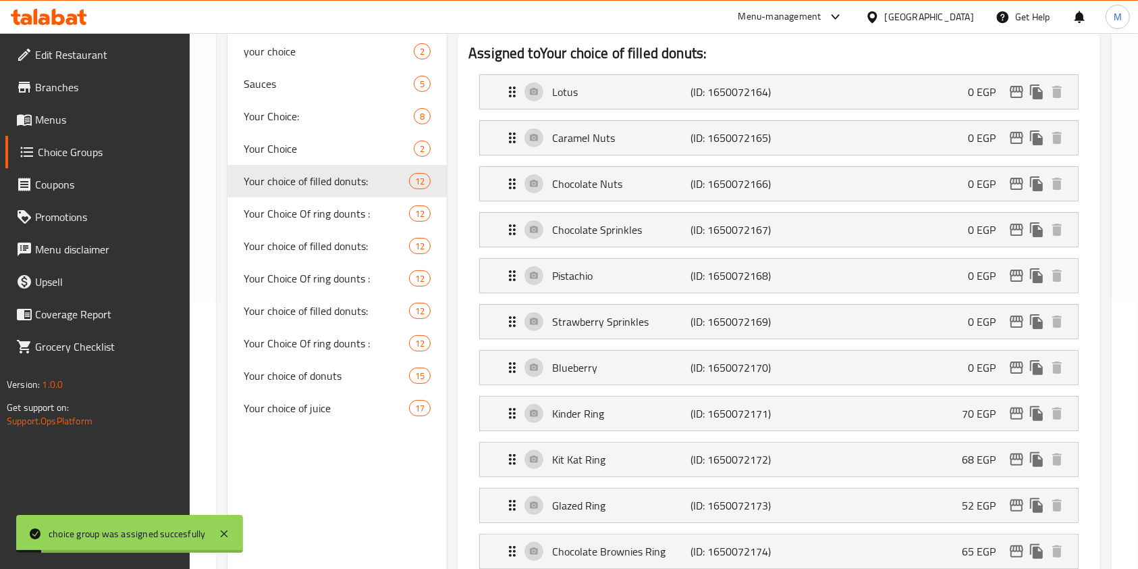
scroll to position [103, 0]
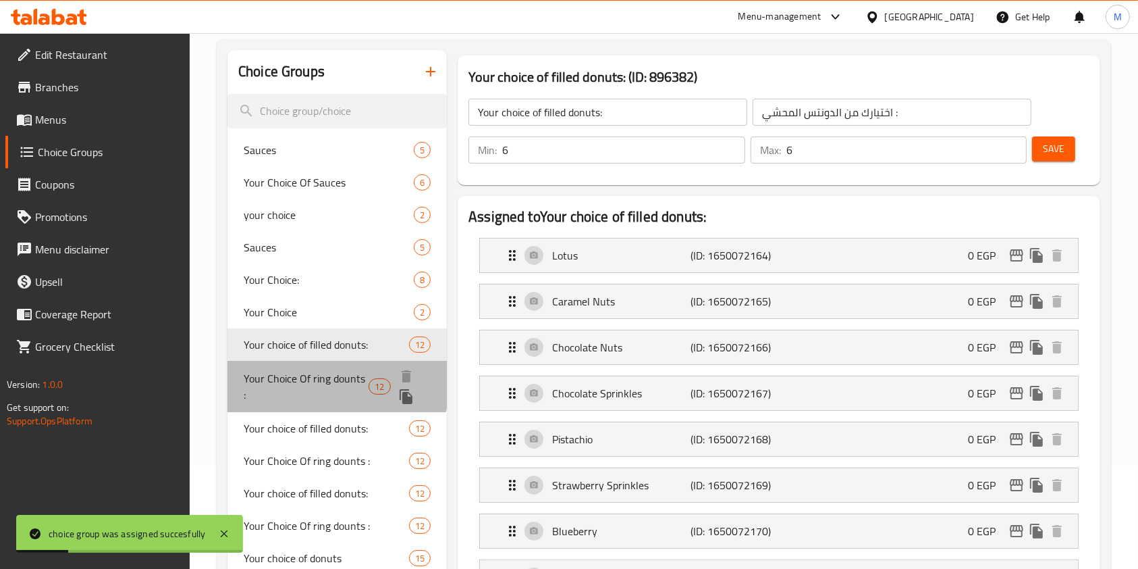
click at [319, 381] on span "Your Choice Of ring dounts :" at bounding box center [306, 386] width 125 height 32
type input "Your Choice Of ring dounts :"
type input "اختيارك من رينج دونتس :"
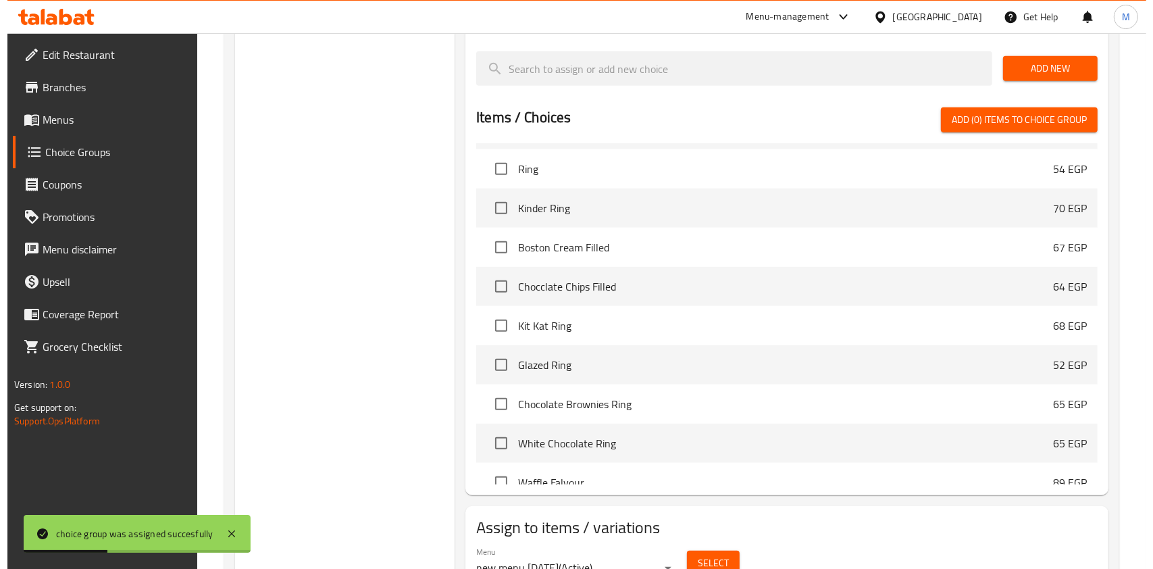
scroll to position [914, 0]
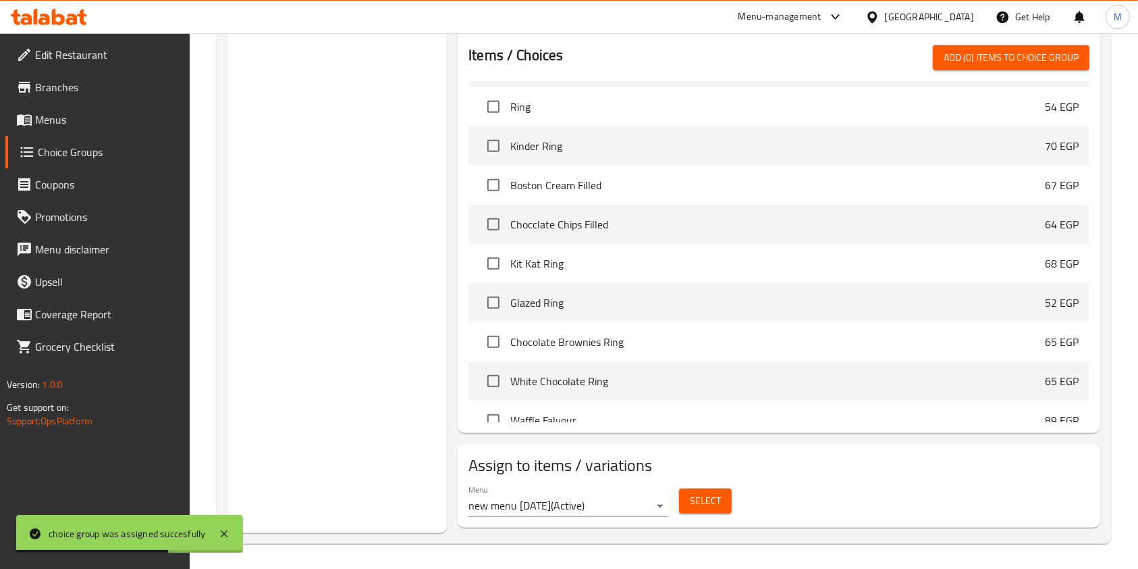
click at [704, 501] on span "Select" at bounding box center [705, 500] width 31 height 17
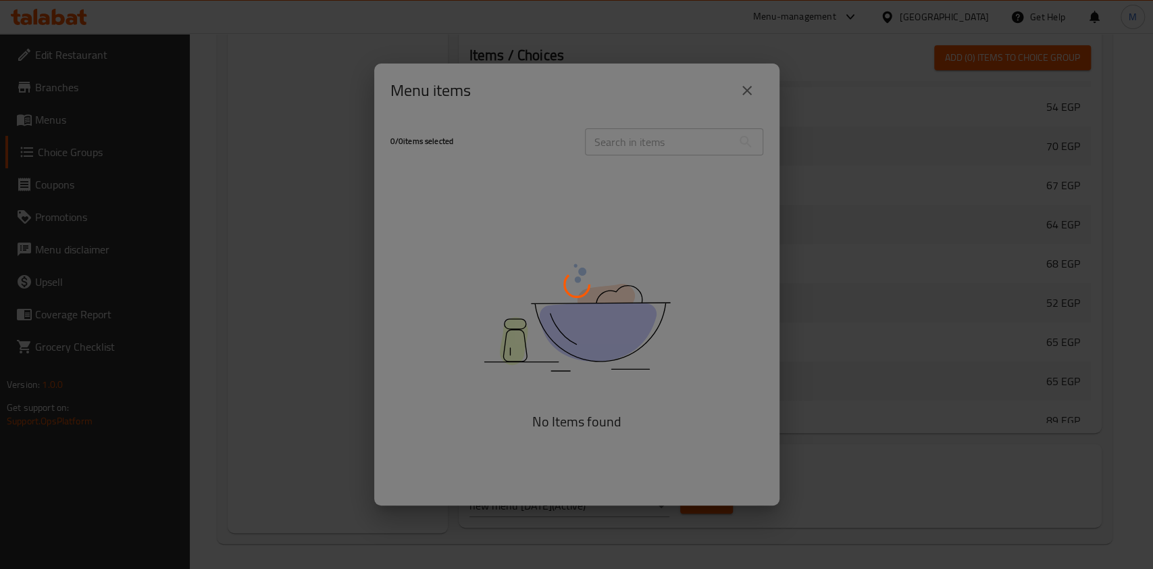
click at [1132, 384] on div at bounding box center [576, 284] width 1153 height 569
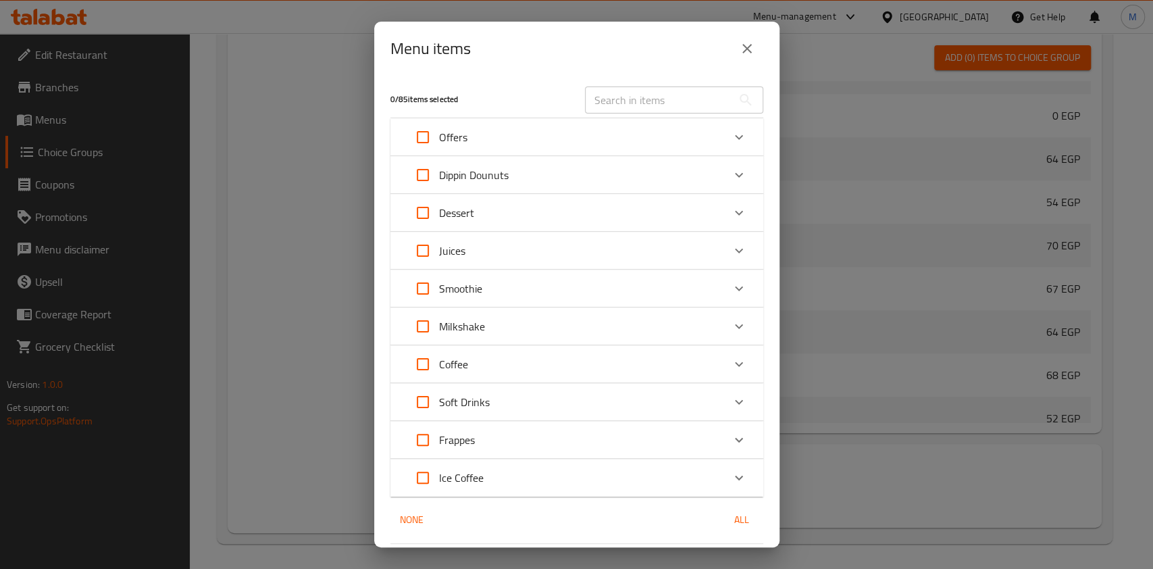
click at [731, 134] on icon "Expand" at bounding box center [739, 137] width 16 height 16
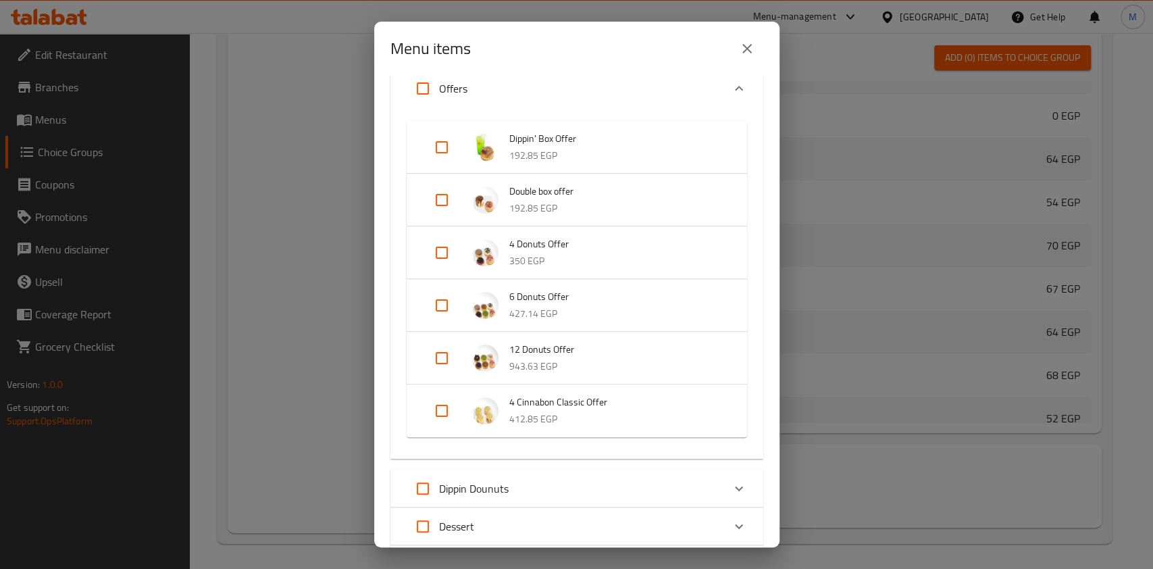
scroll to position [90, 0]
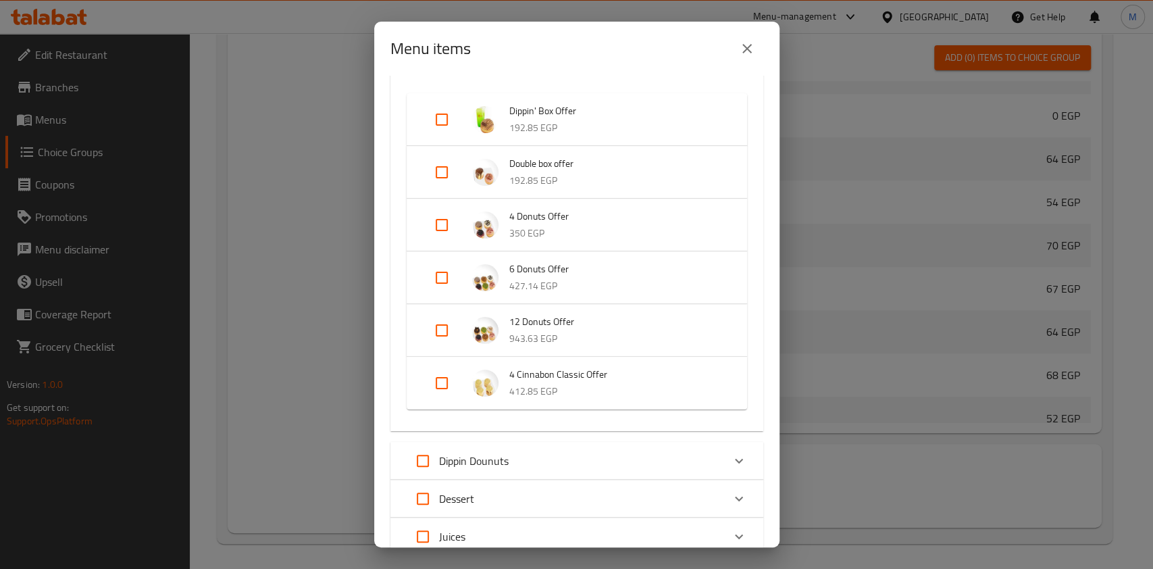
click at [456, 325] on input "Expand" at bounding box center [441, 330] width 32 height 32
checkbox input "true"
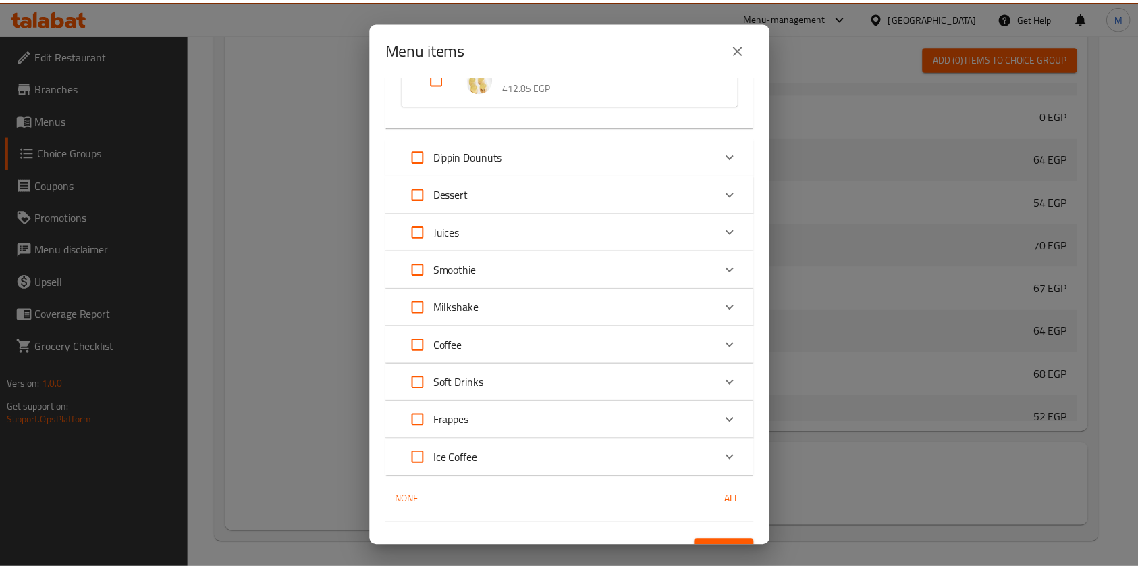
scroll to position [440, 0]
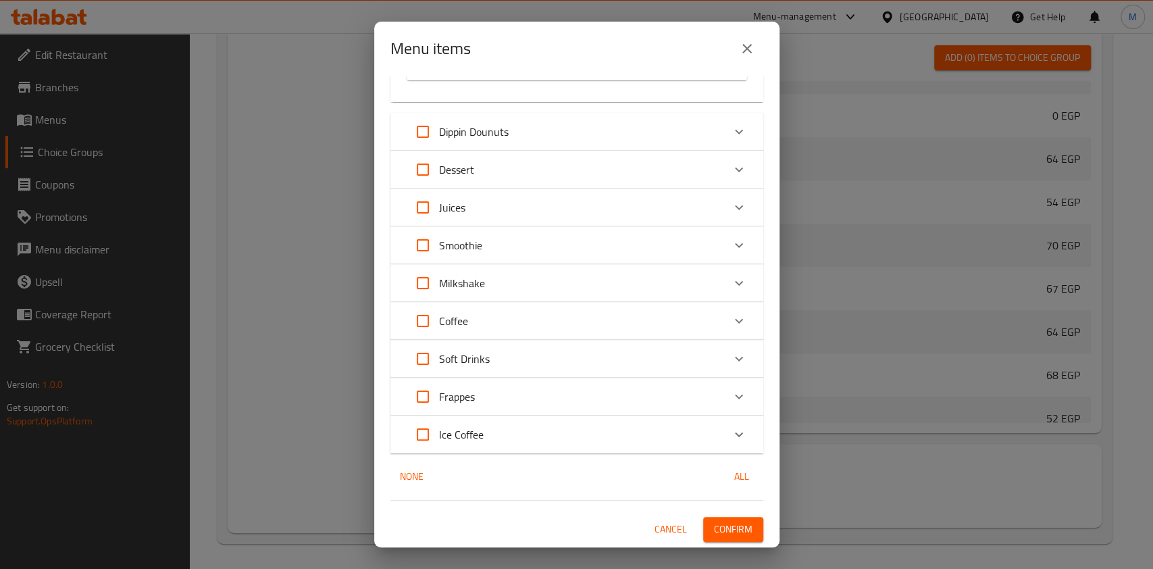
click at [741, 531] on button "Confirm" at bounding box center [733, 529] width 60 height 25
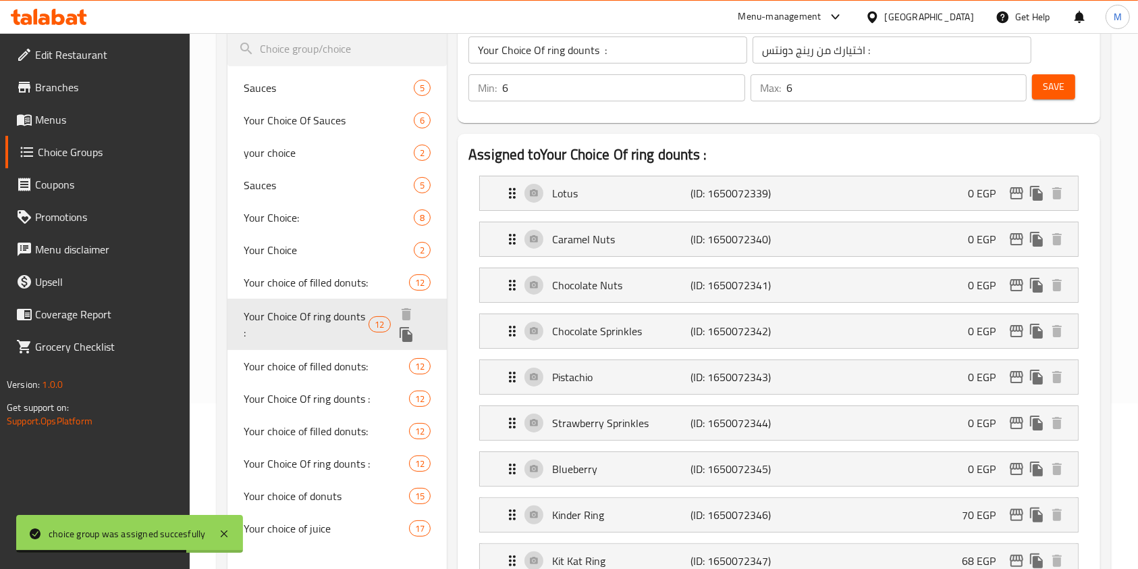
scroll to position [194, 0]
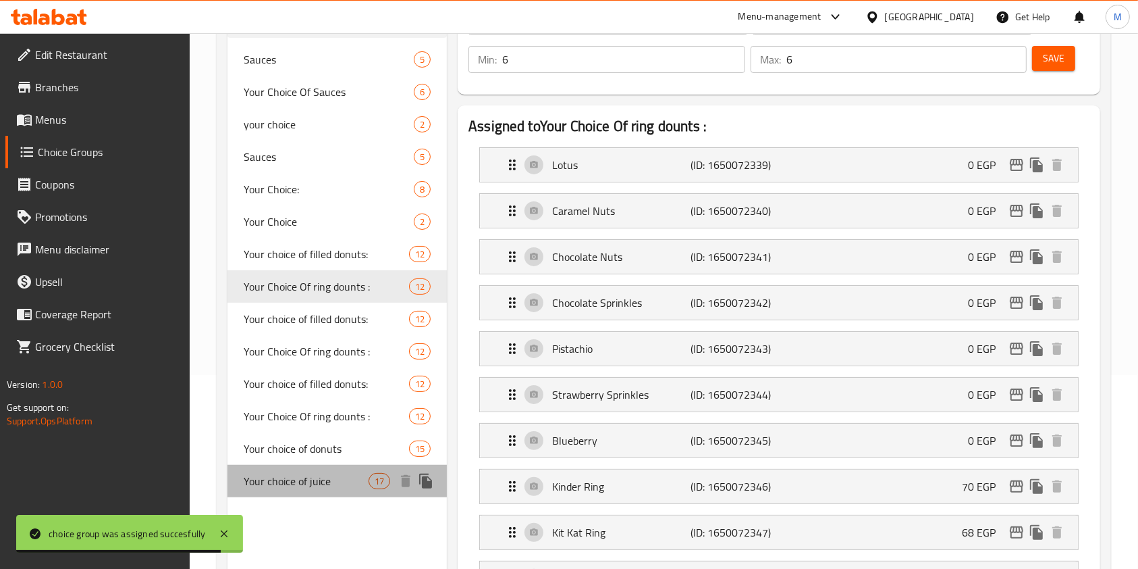
click at [330, 473] on span "Your choice of juice" at bounding box center [306, 481] width 125 height 16
type input "Your choice of juice"
type input "اختيارك من العصير"
type input "1"
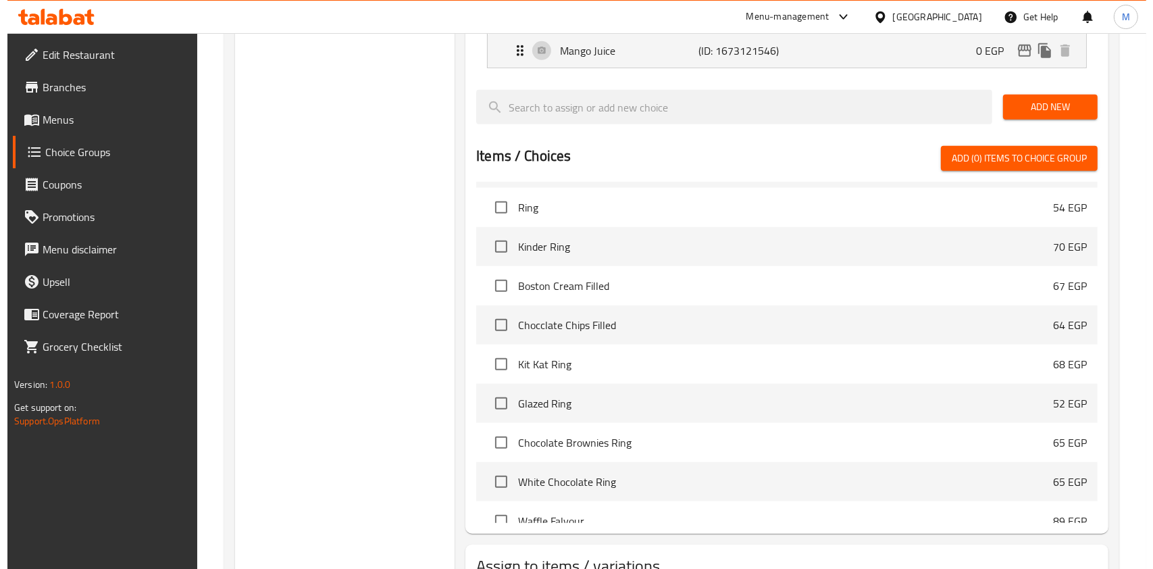
scroll to position [1142, 0]
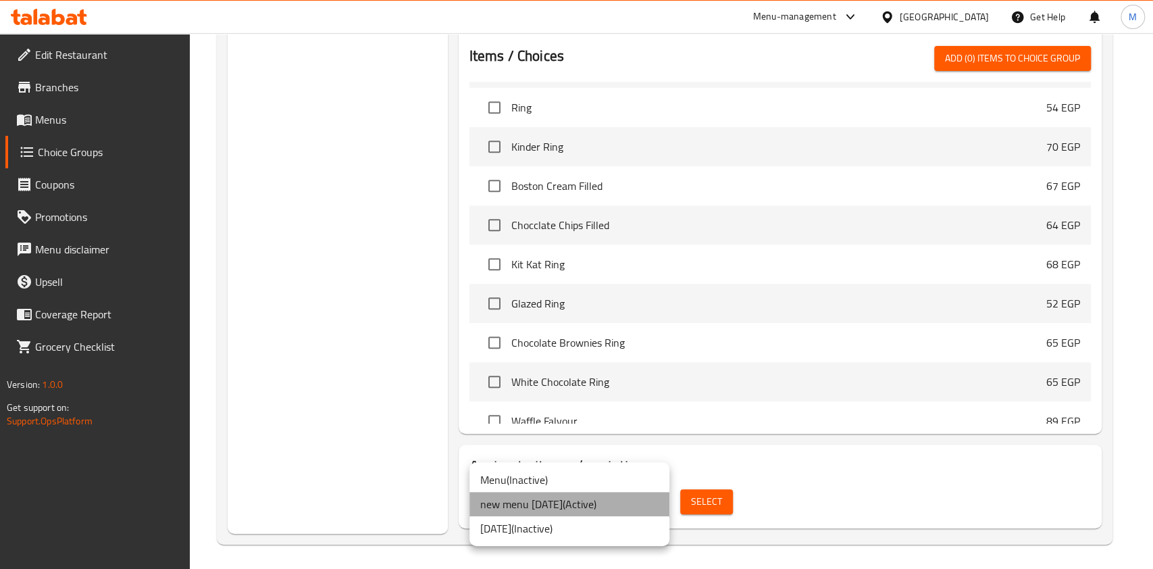
click at [583, 504] on li "new menu [DATE] ( Active )" at bounding box center [569, 504] width 200 height 24
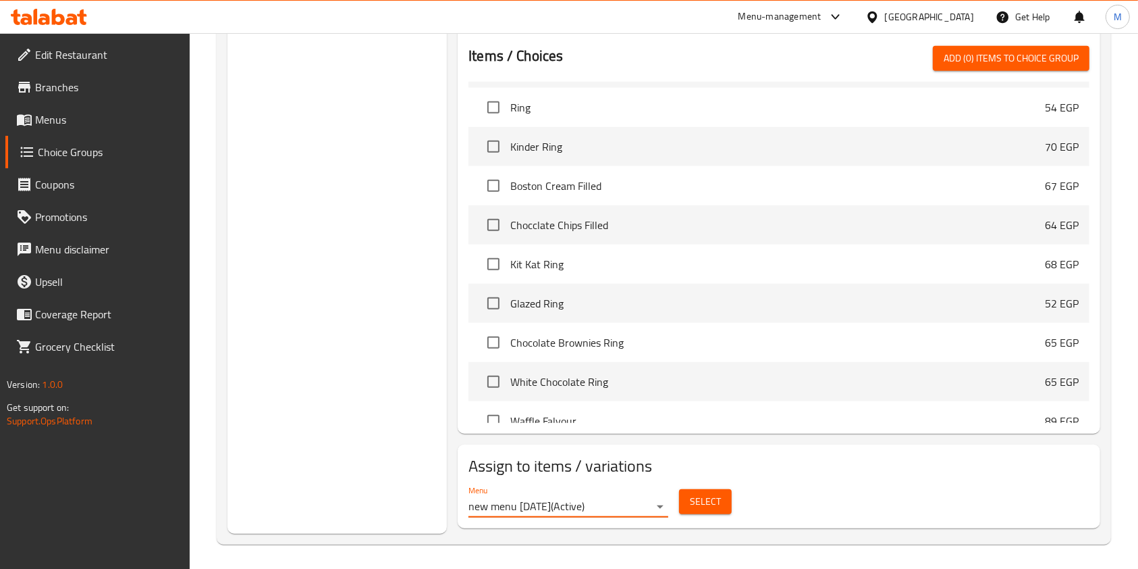
click at [692, 494] on span "Select" at bounding box center [705, 501] width 31 height 17
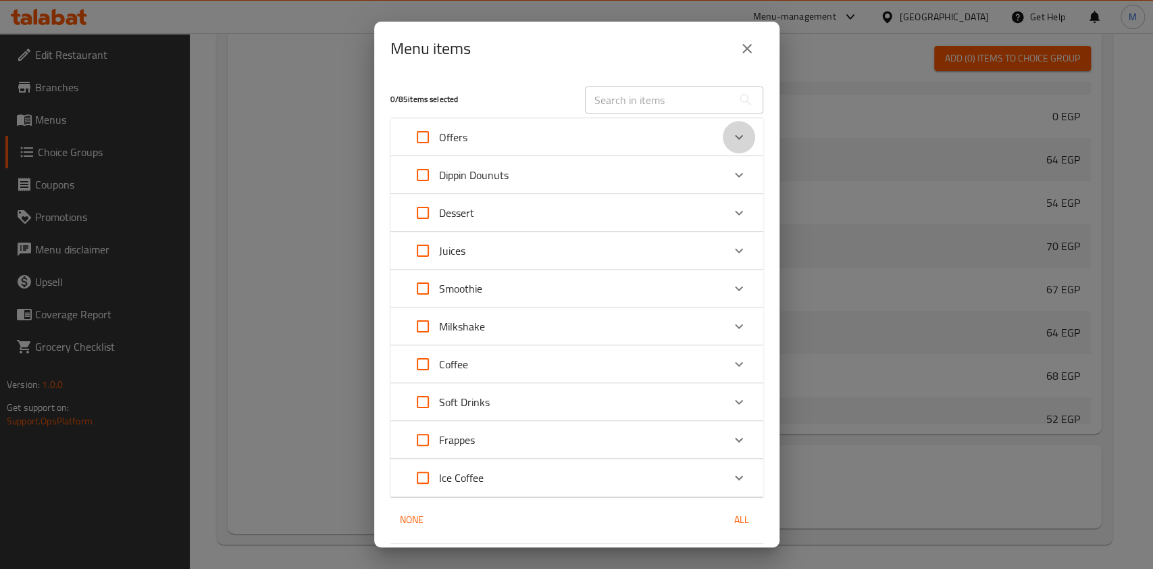
click at [733, 132] on div "Expand" at bounding box center [738, 137] width 32 height 32
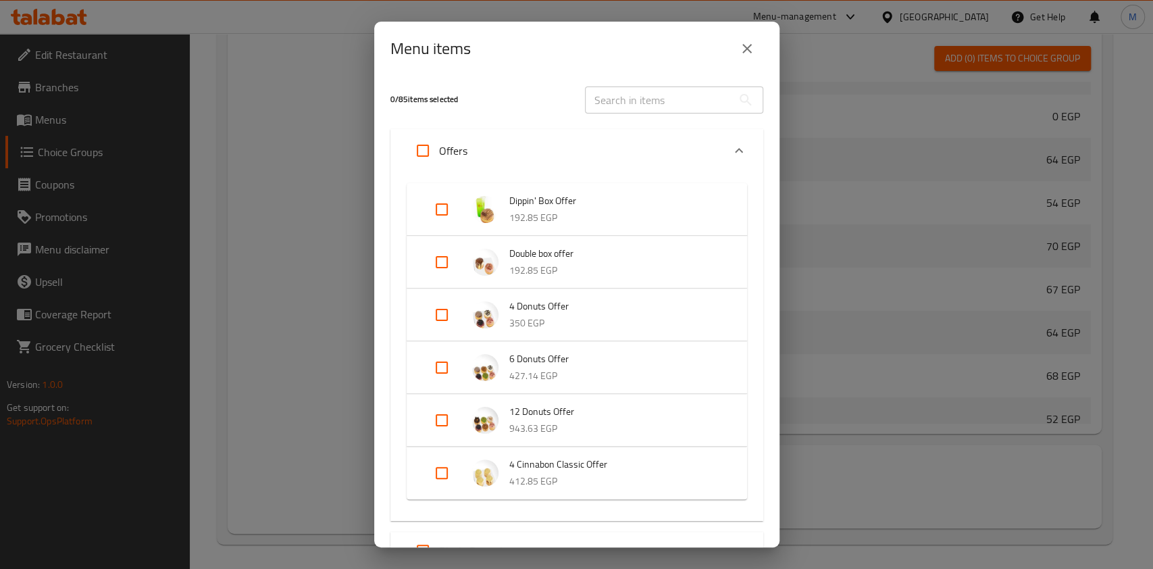
click at [433, 211] on input "Expand" at bounding box center [441, 209] width 32 height 32
checkbox input "true"
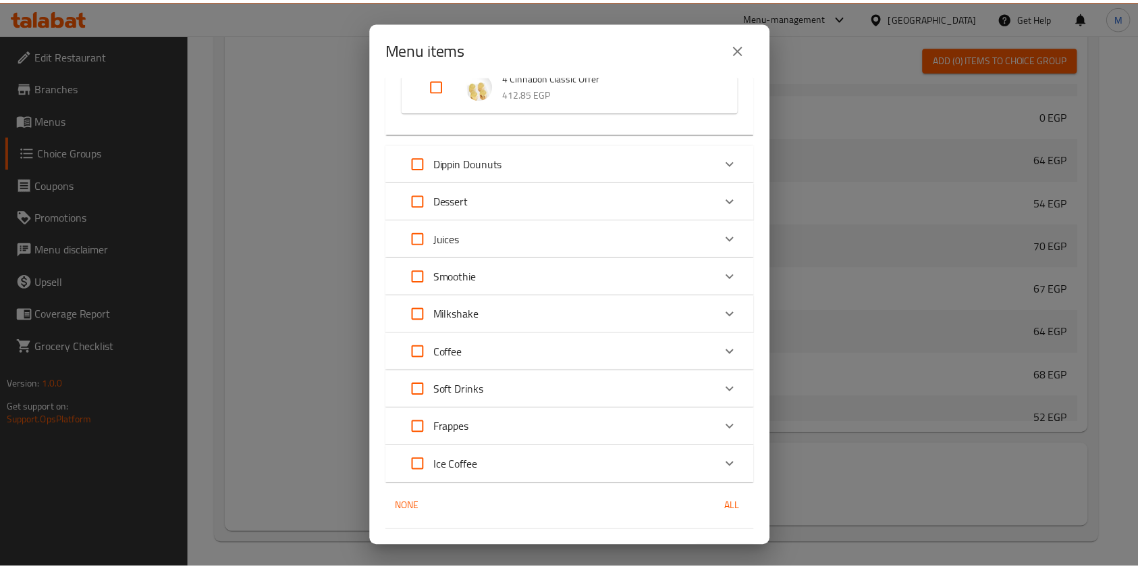
scroll to position [429, 0]
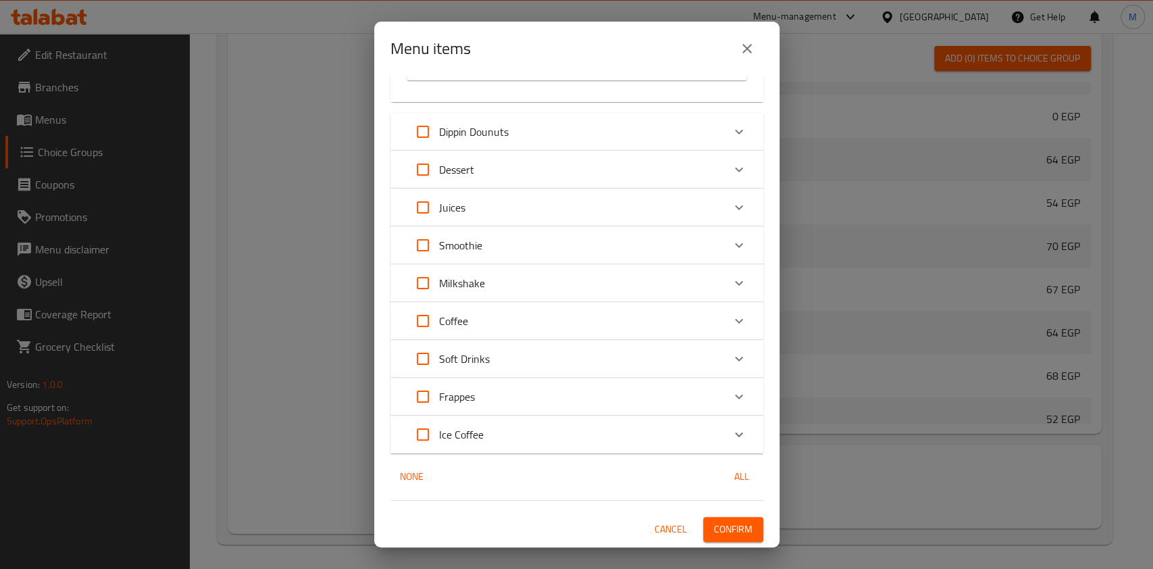
click at [715, 523] on span "Confirm" at bounding box center [733, 529] width 38 height 17
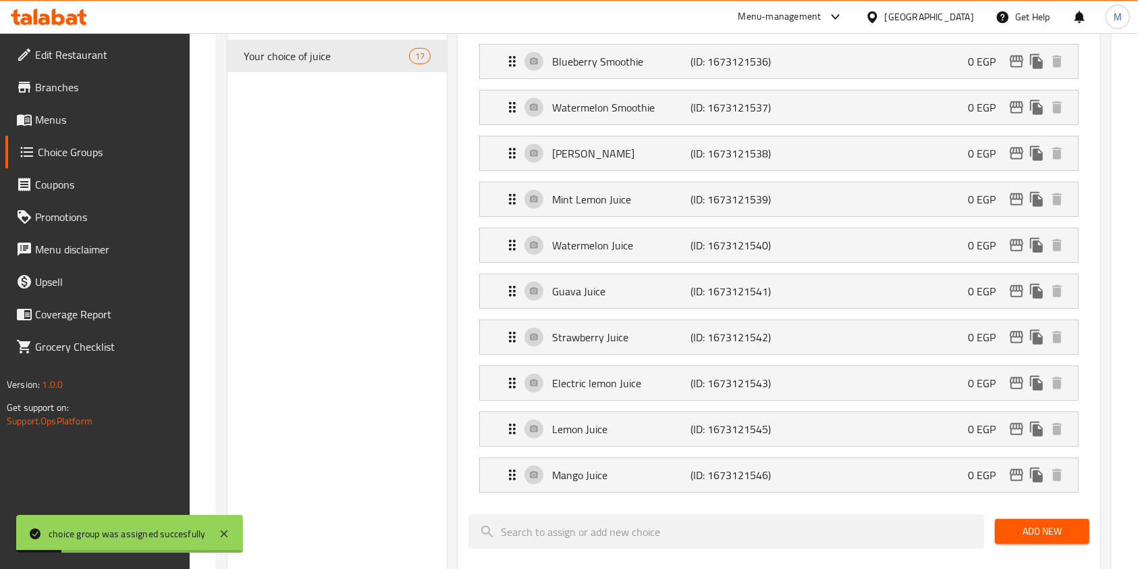
scroll to position [512, 0]
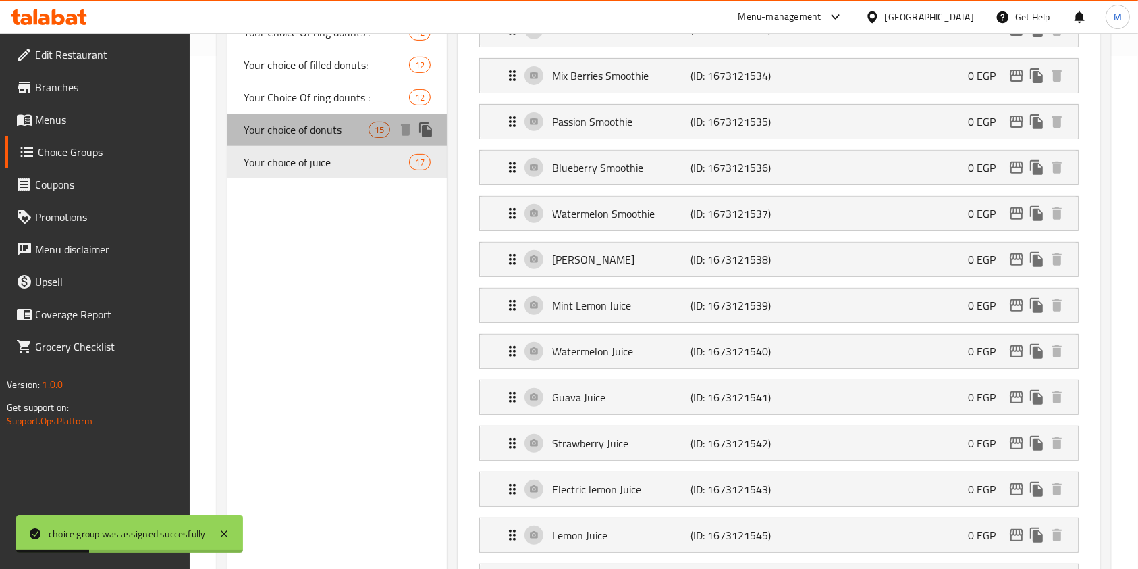
click at [302, 128] on span "Your choice of donuts" at bounding box center [306, 130] width 125 height 16
type input "Your choice of donuts"
type input "اختيارك من الدوناتس"
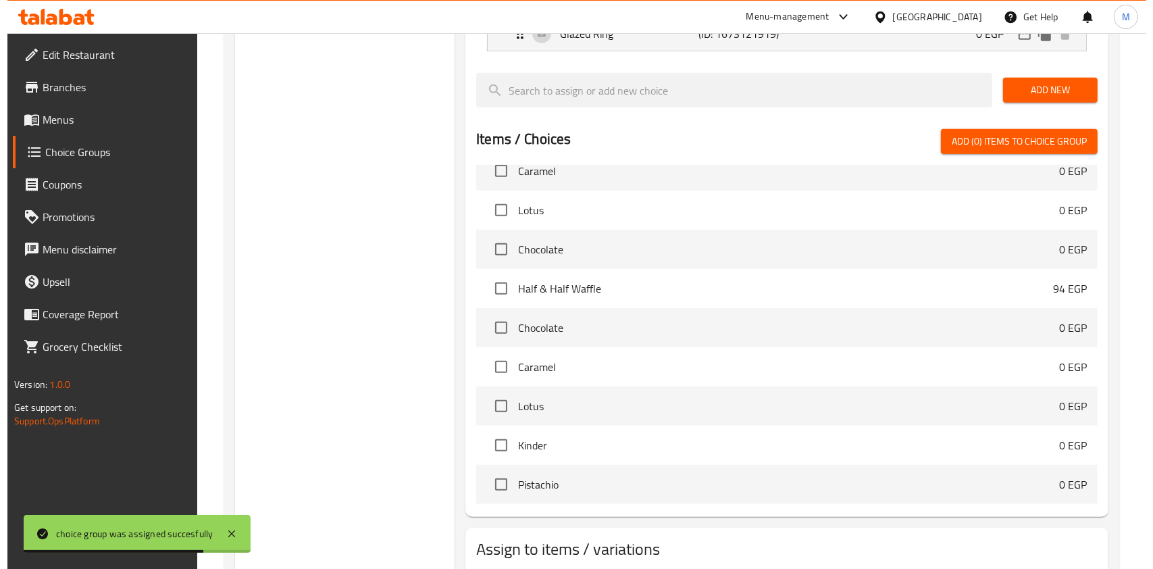
scroll to position [1051, 0]
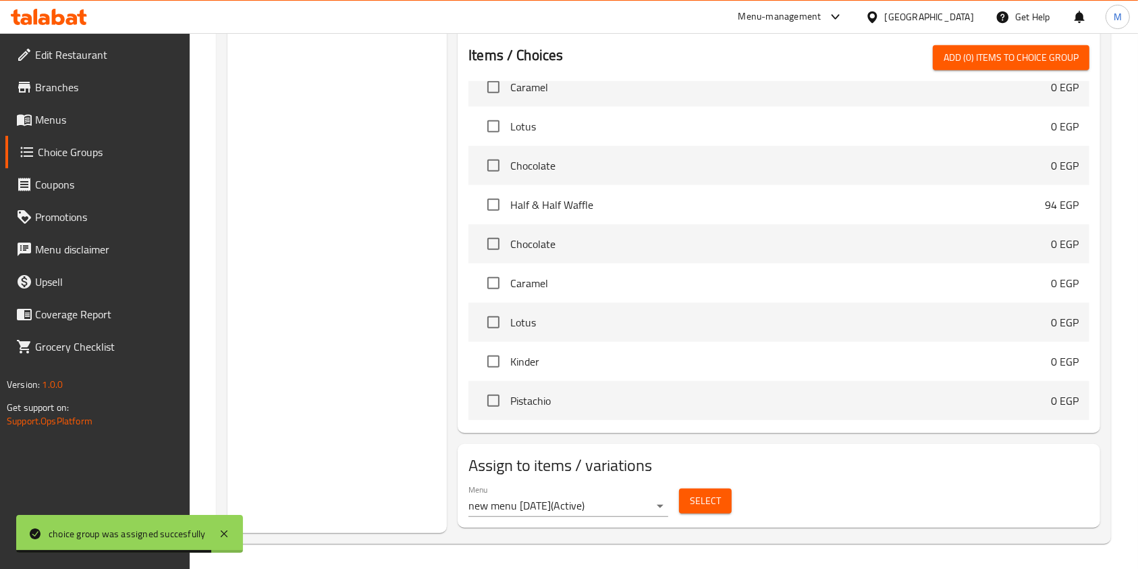
click at [702, 502] on span "Select" at bounding box center [705, 500] width 31 height 17
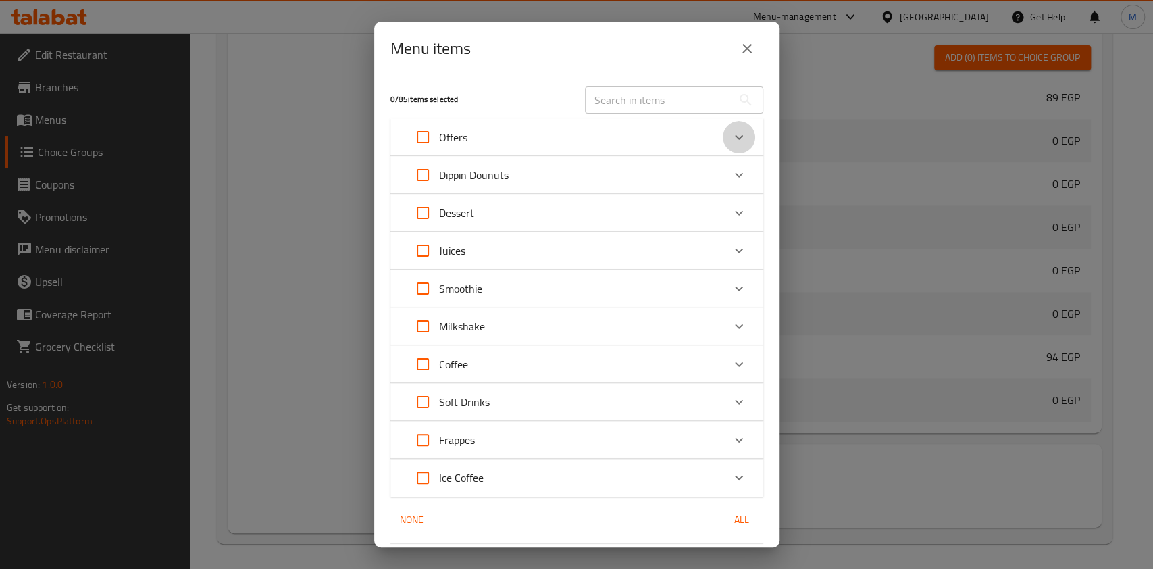
click at [722, 131] on div "Expand" at bounding box center [738, 137] width 32 height 32
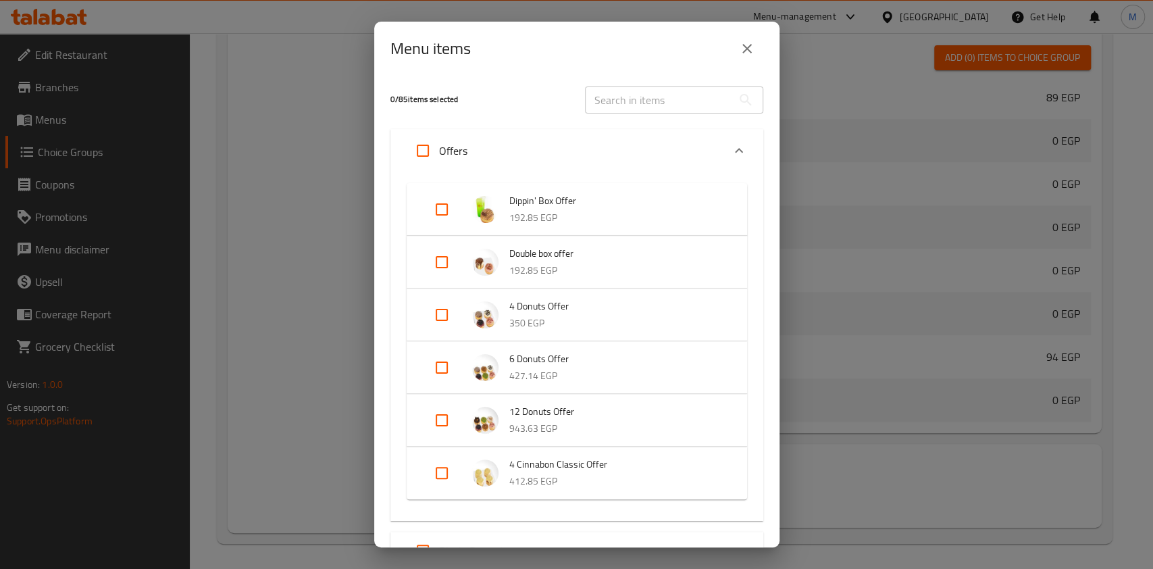
click at [450, 208] on input "Expand" at bounding box center [441, 209] width 32 height 32
checkbox input "true"
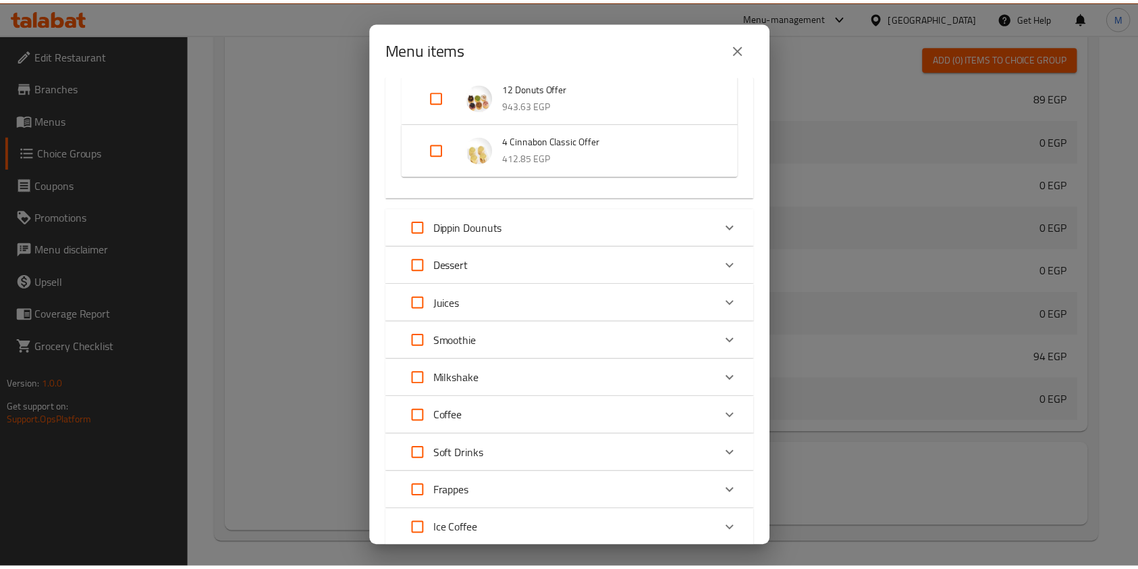
scroll to position [429, 0]
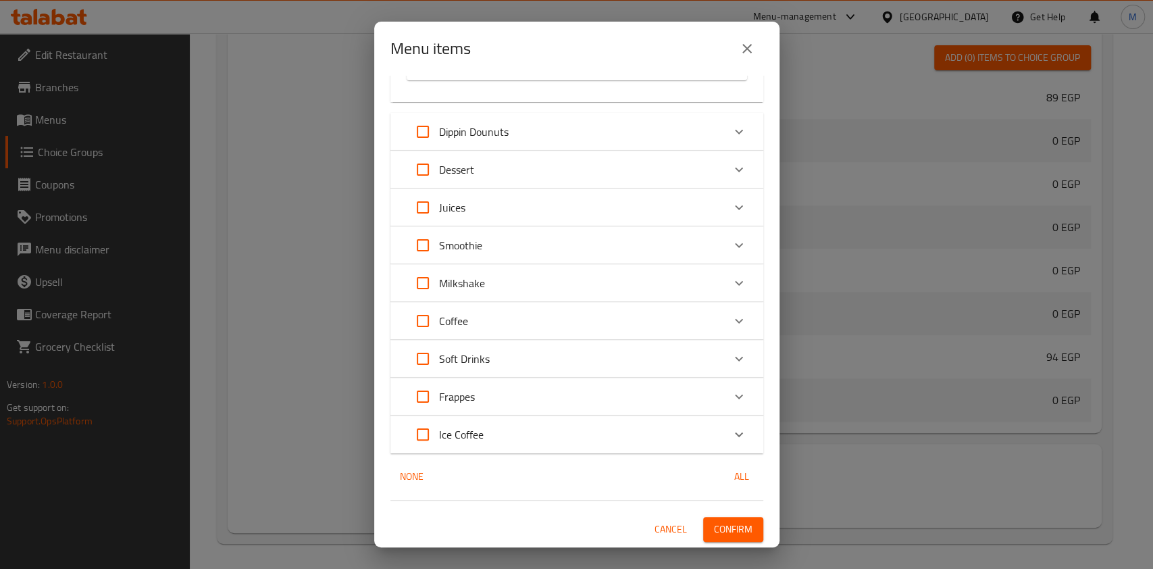
click at [745, 521] on button "Confirm" at bounding box center [733, 529] width 60 height 25
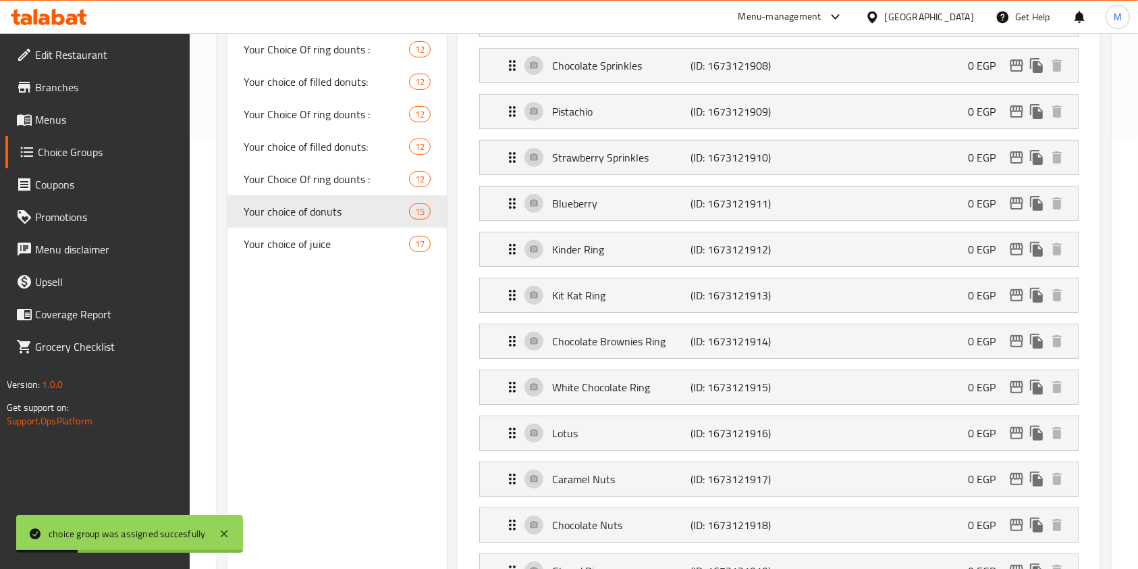
scroll to position [331, 0]
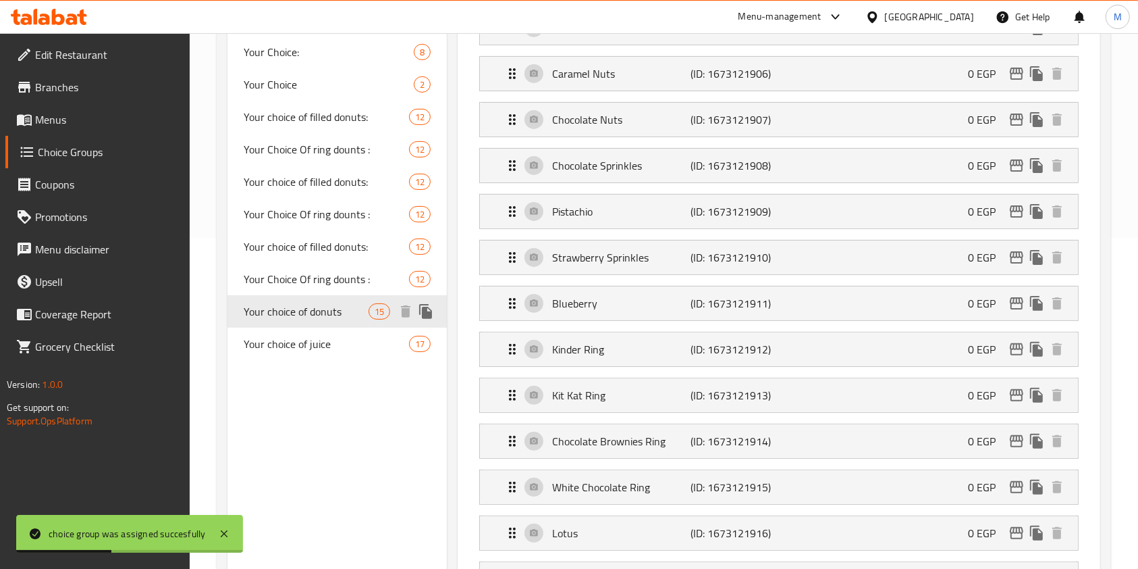
click at [337, 315] on span "Your choice of donuts" at bounding box center [306, 311] width 125 height 16
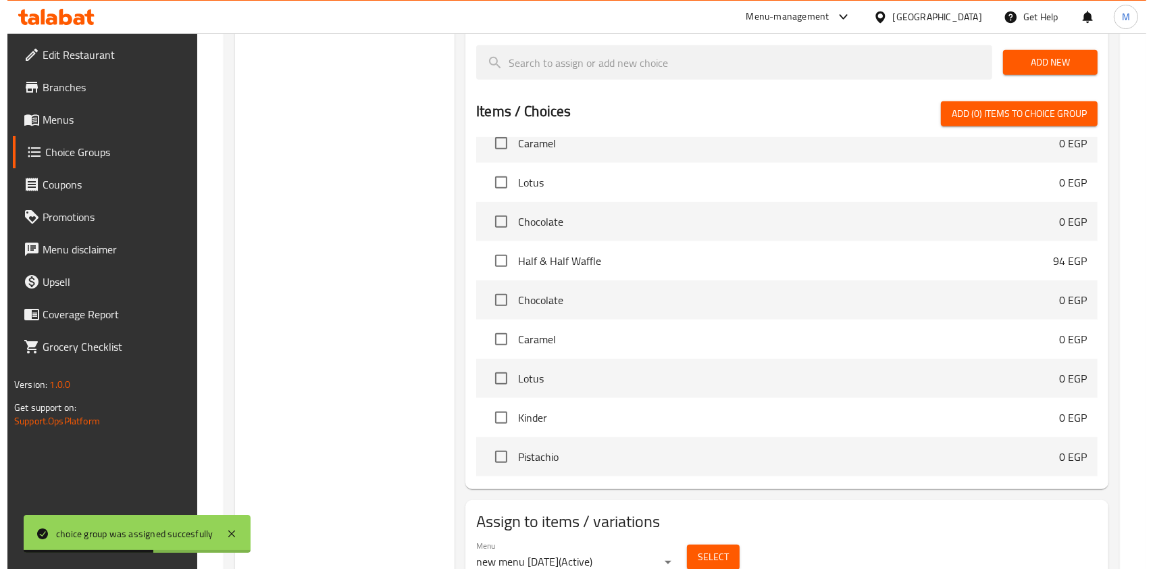
scroll to position [1051, 0]
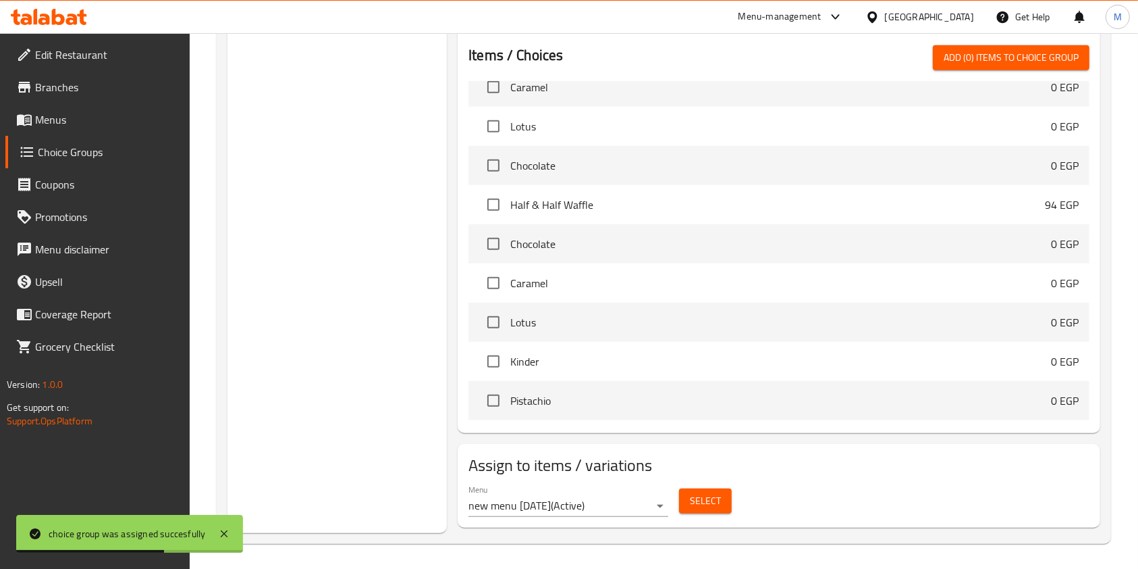
click at [709, 492] on span "Select" at bounding box center [705, 500] width 31 height 17
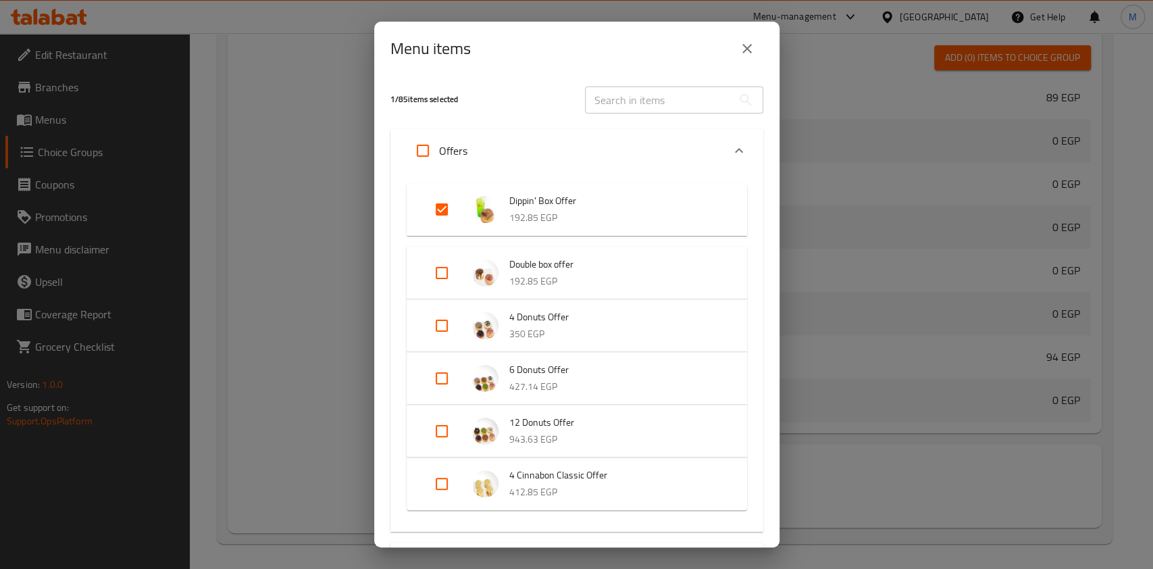
click at [450, 262] on input "Expand" at bounding box center [441, 273] width 32 height 32
checkbox input "true"
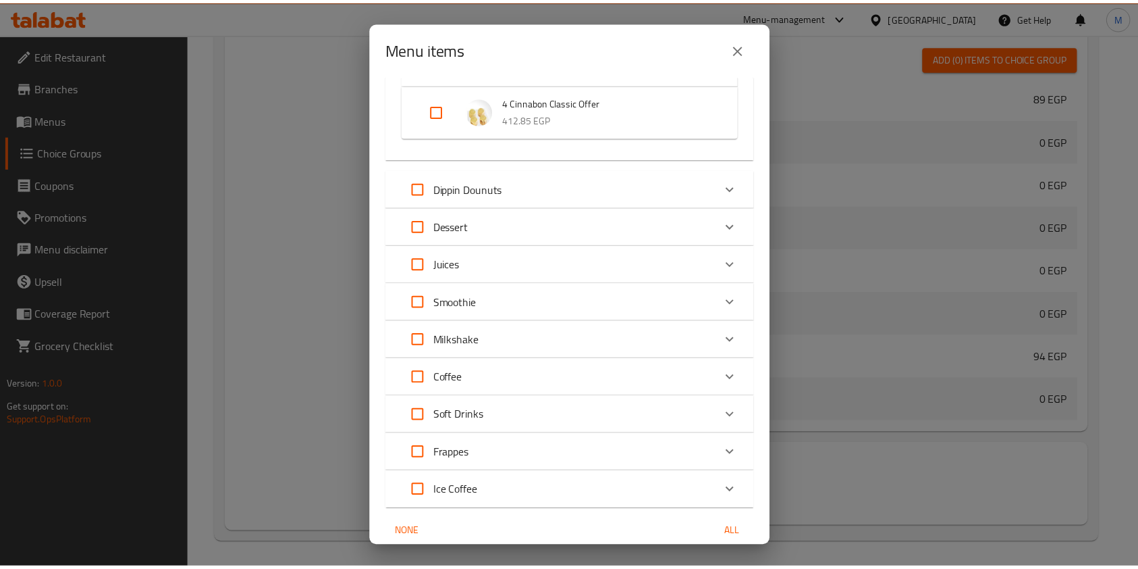
scroll to position [440, 0]
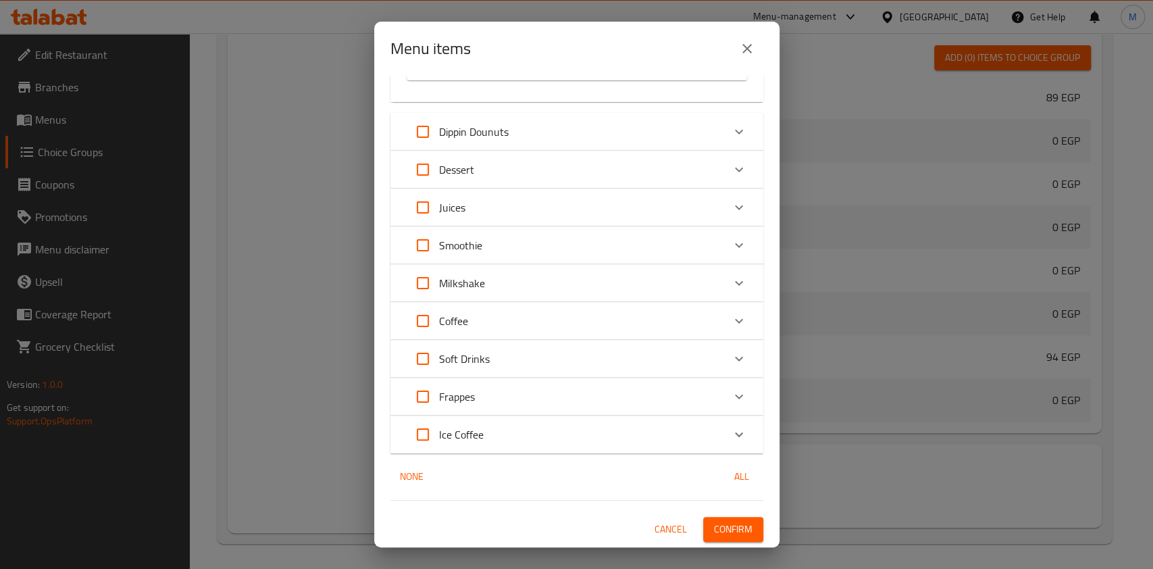
click at [740, 525] on button "Confirm" at bounding box center [733, 529] width 60 height 25
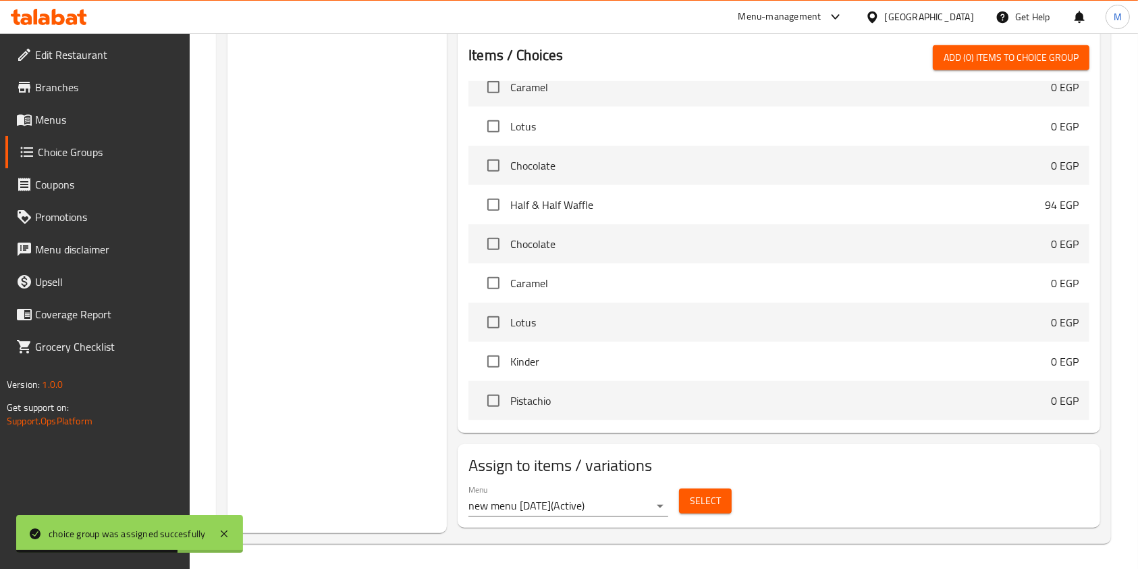
click at [63, 88] on span "Branches" at bounding box center [107, 87] width 144 height 16
